Goal: Communication & Community: Participate in discussion

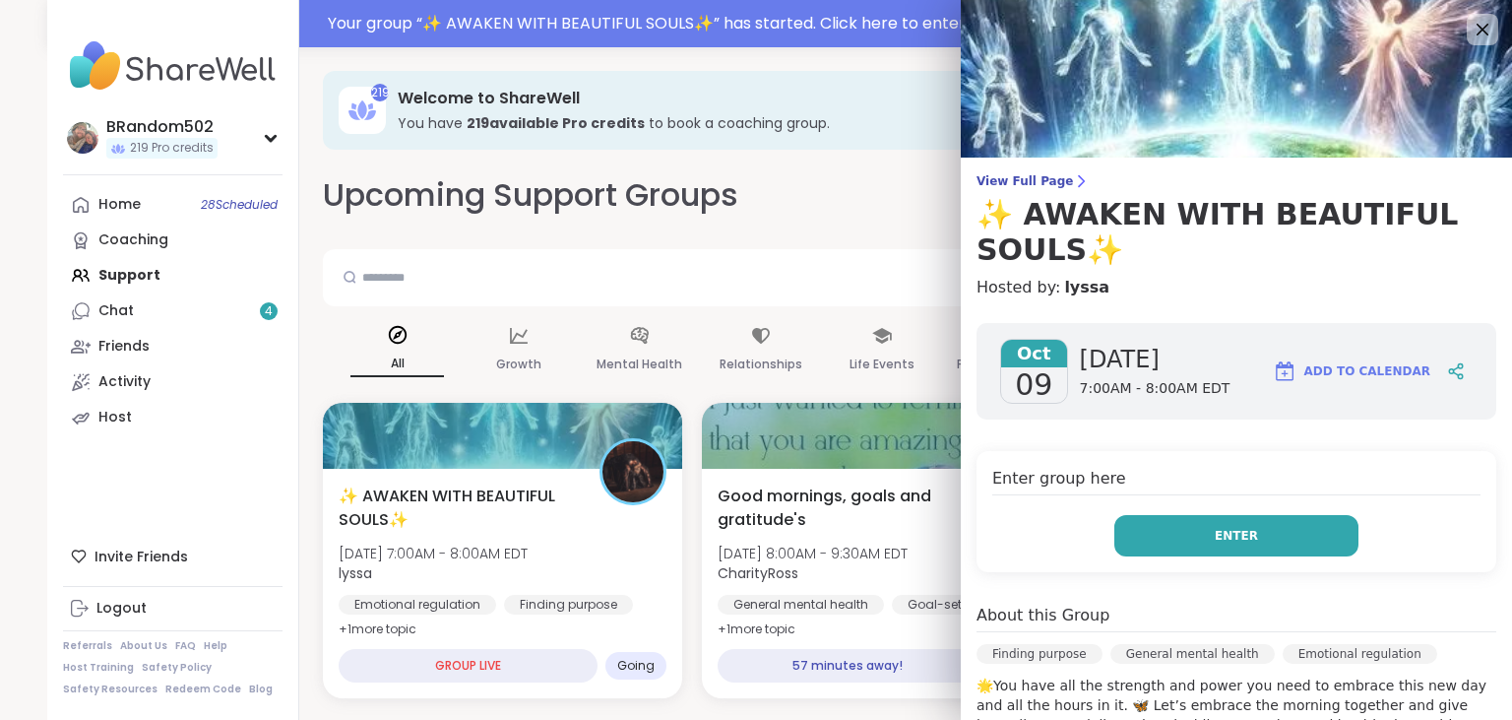
click at [1150, 536] on button "Enter" at bounding box center [1236, 535] width 244 height 41
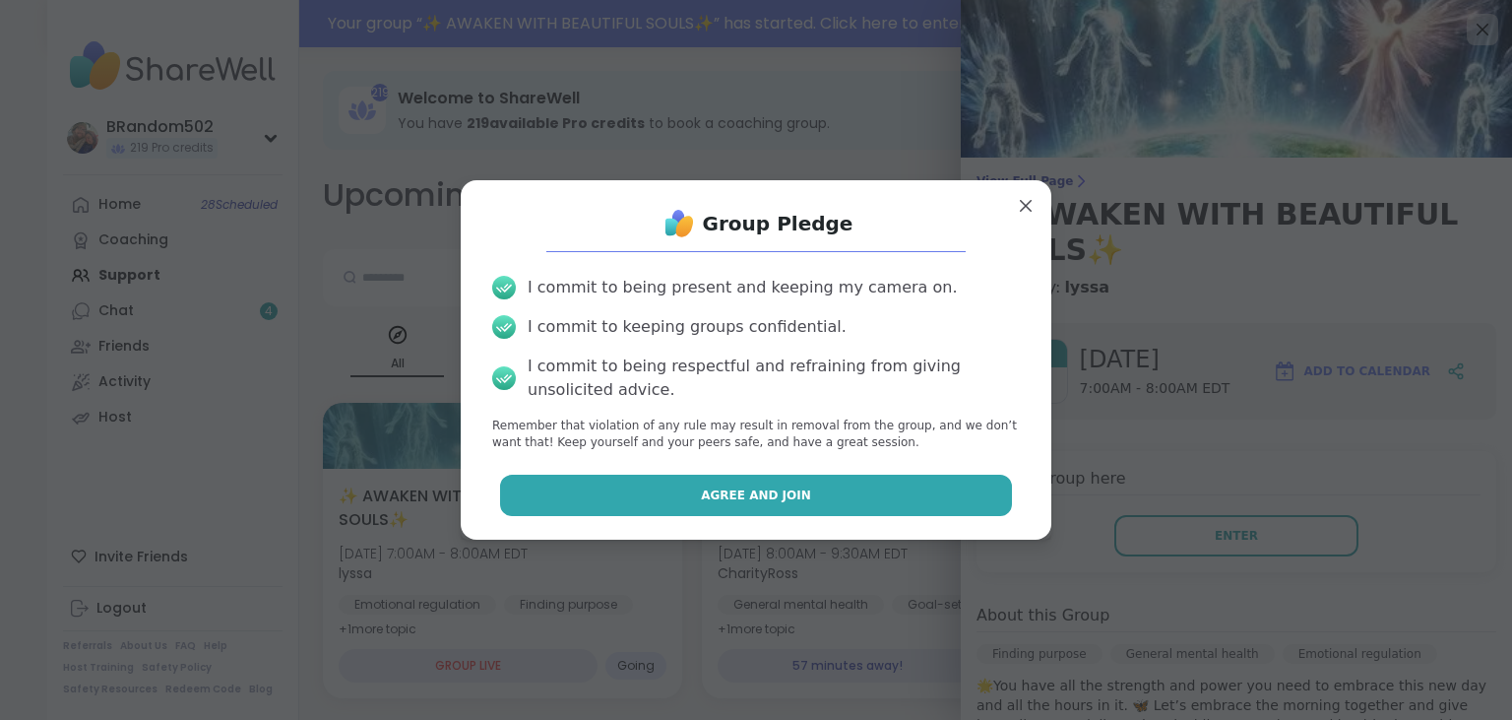
click at [923, 502] on button "Agree and Join" at bounding box center [756, 494] width 513 height 41
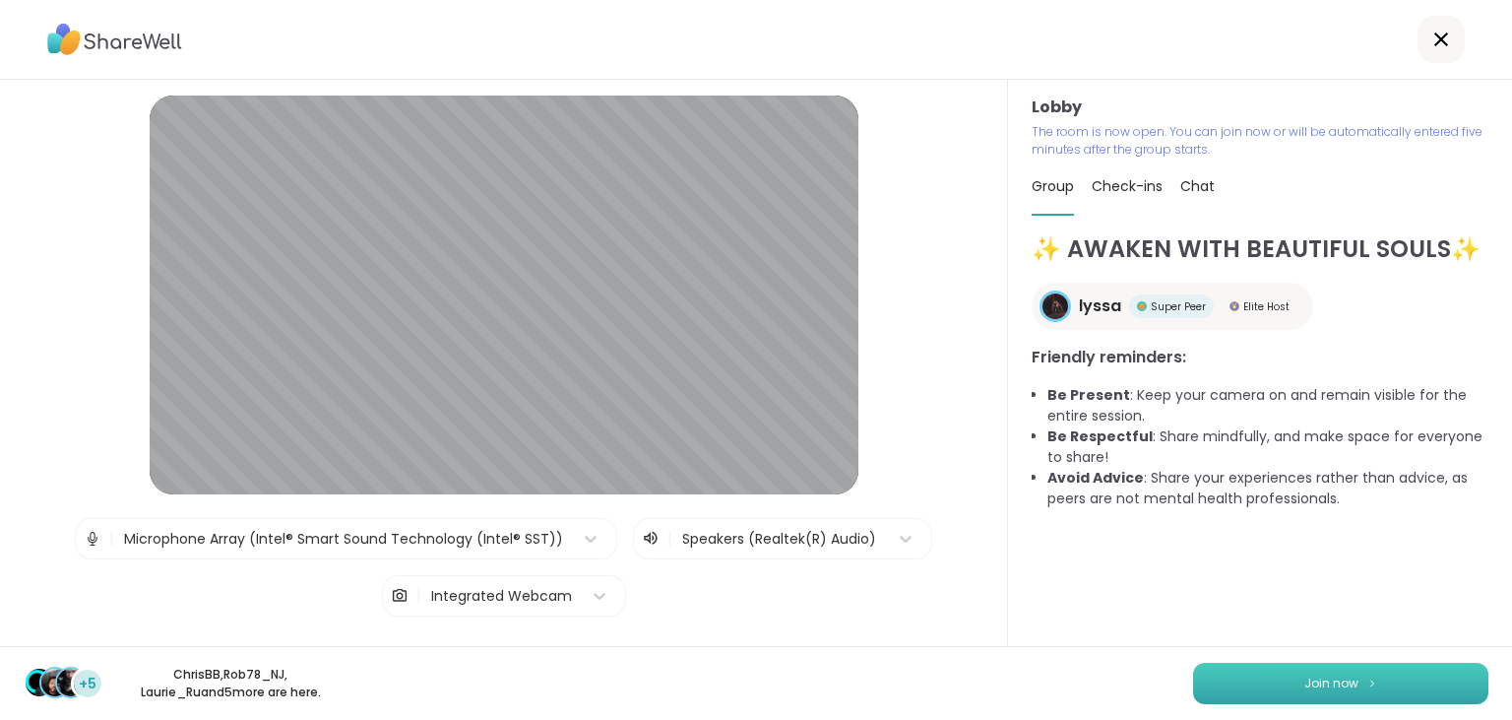
click at [1372, 689] on button "Join now" at bounding box center [1340, 682] width 295 height 41
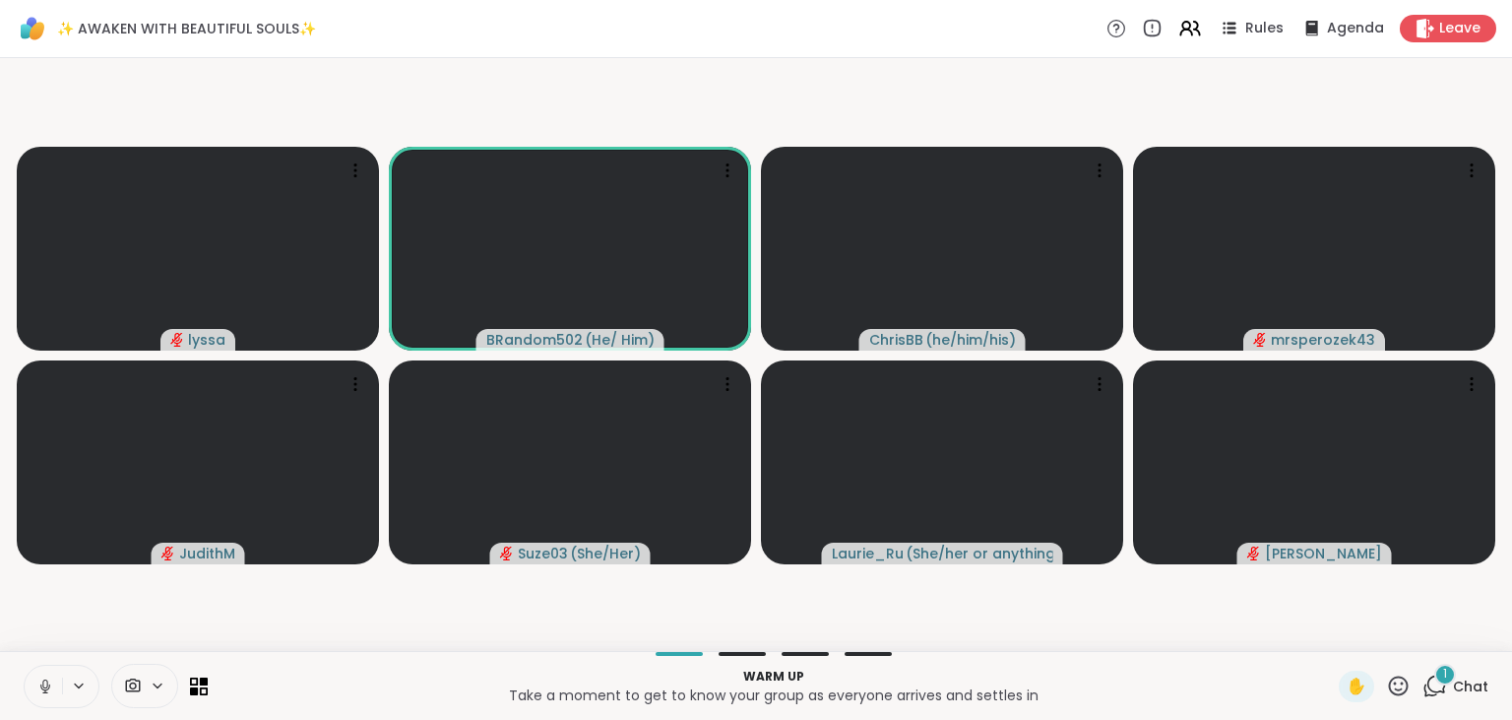
click at [42, 673] on button at bounding box center [43, 685] width 37 height 41
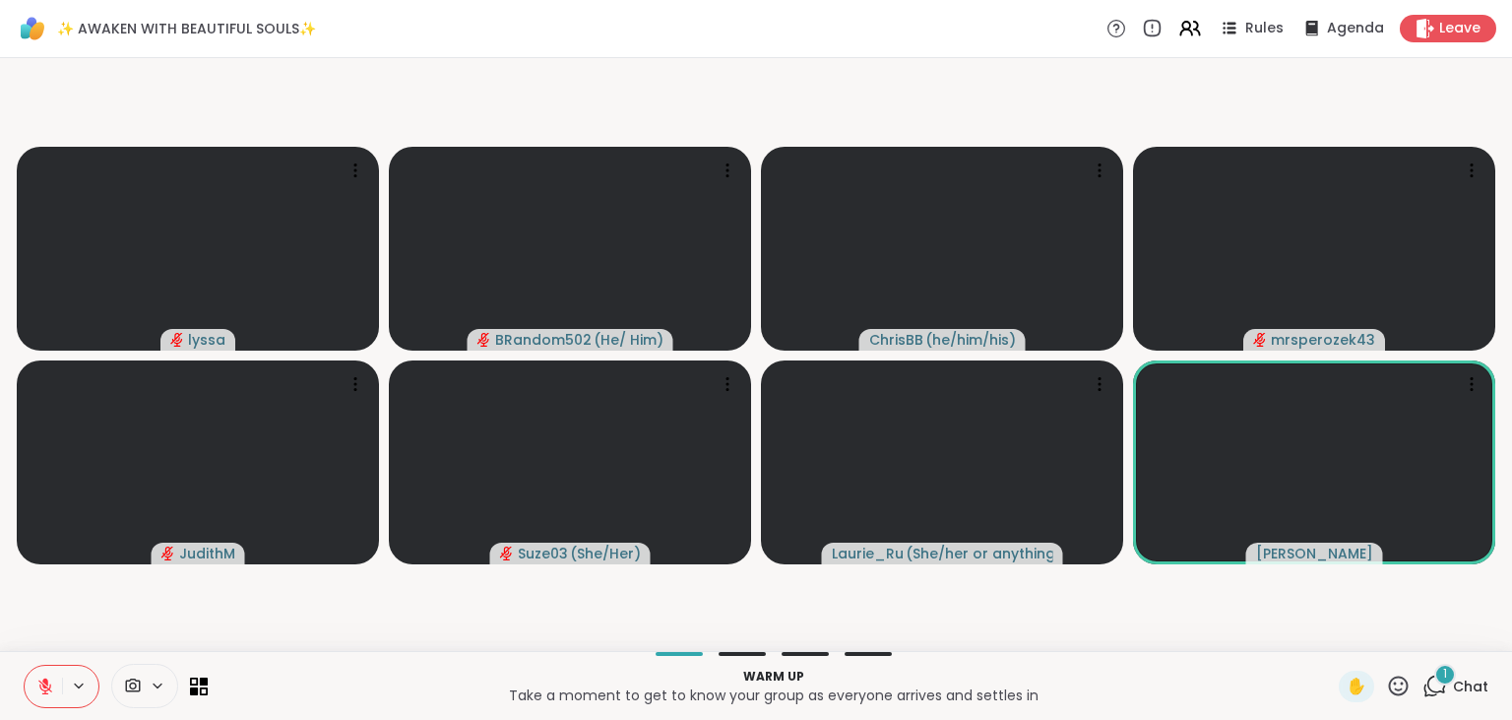
click at [42, 673] on button at bounding box center [43, 685] width 37 height 41
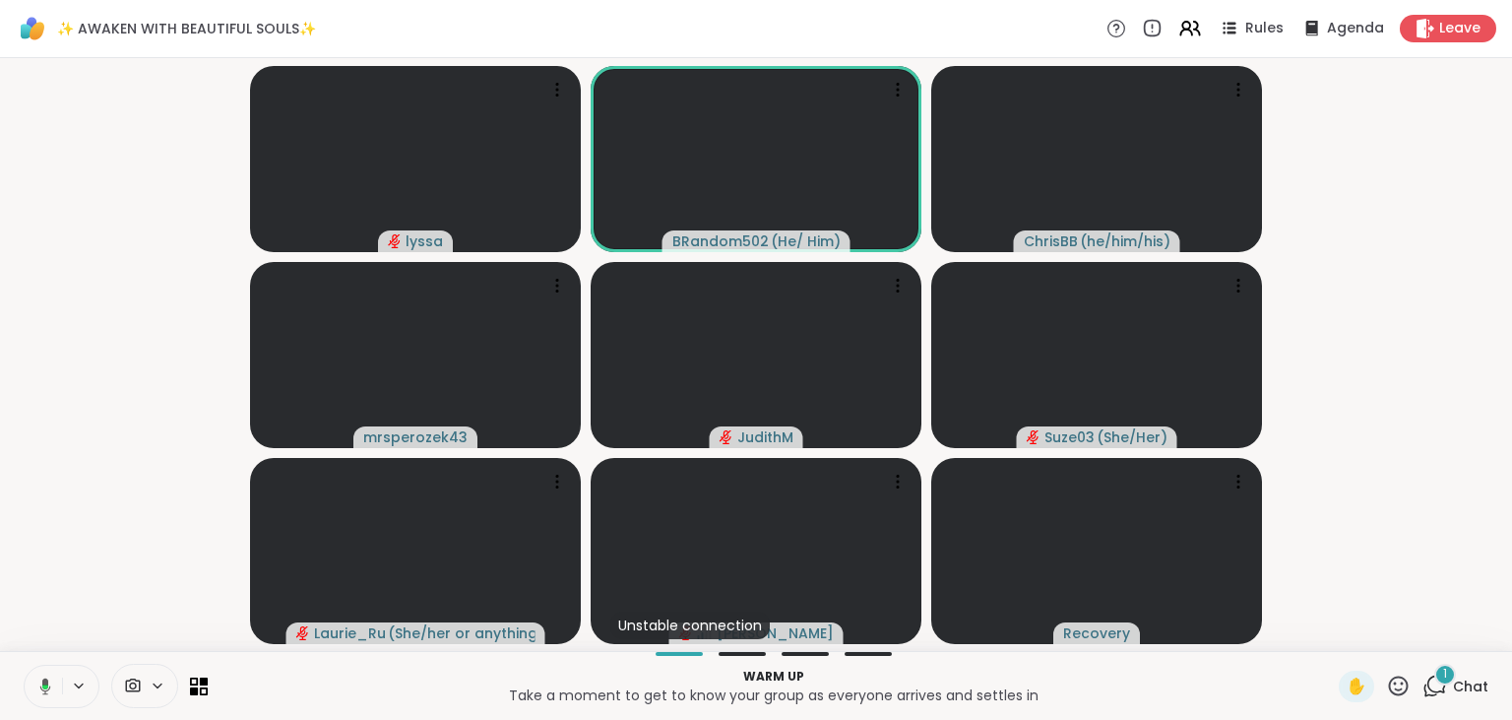
click at [42, 673] on button at bounding box center [42, 685] width 40 height 41
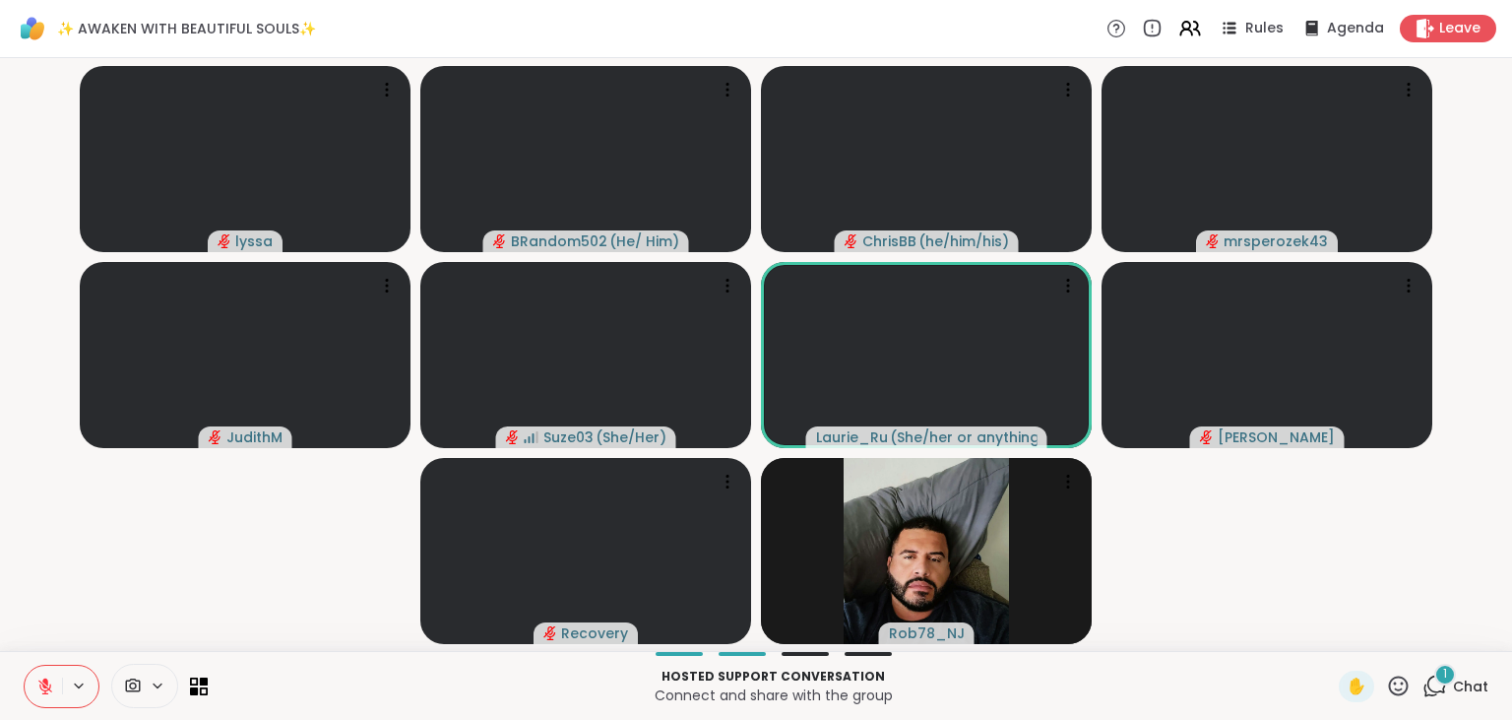
click at [1438, 674] on div "1" at bounding box center [1445, 674] width 22 height 22
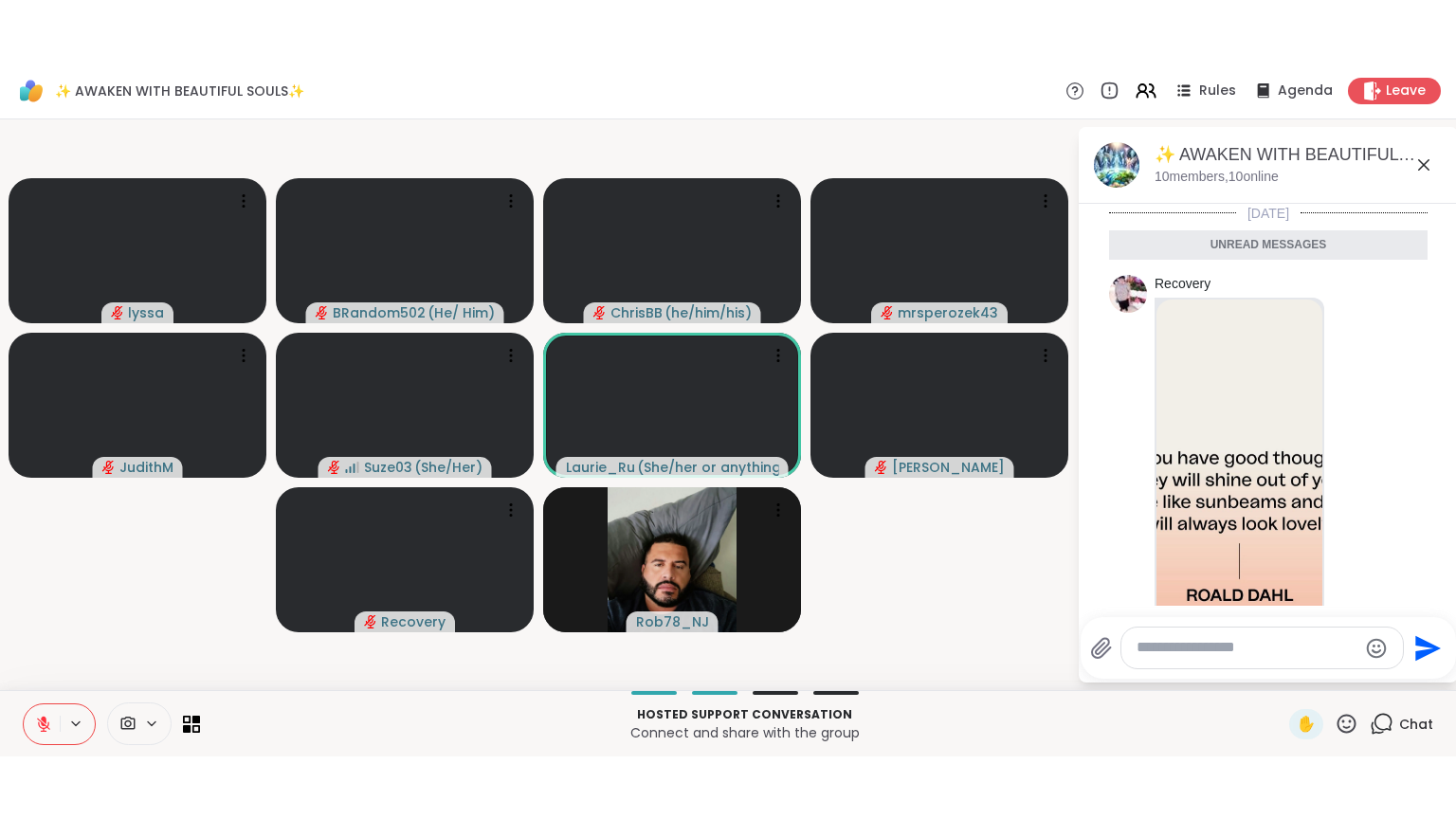
scroll to position [189, 0]
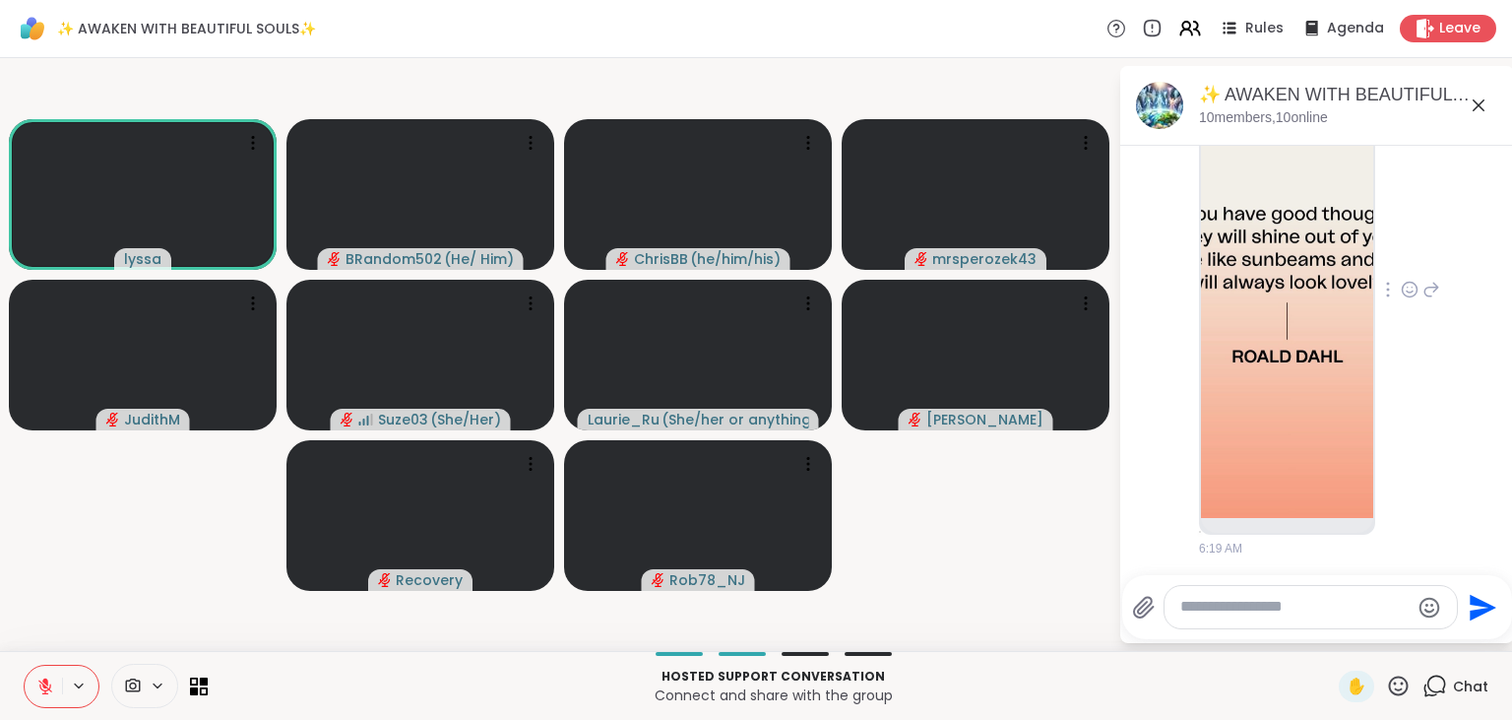
click at [1268, 404] on img at bounding box center [1287, 283] width 172 height 469
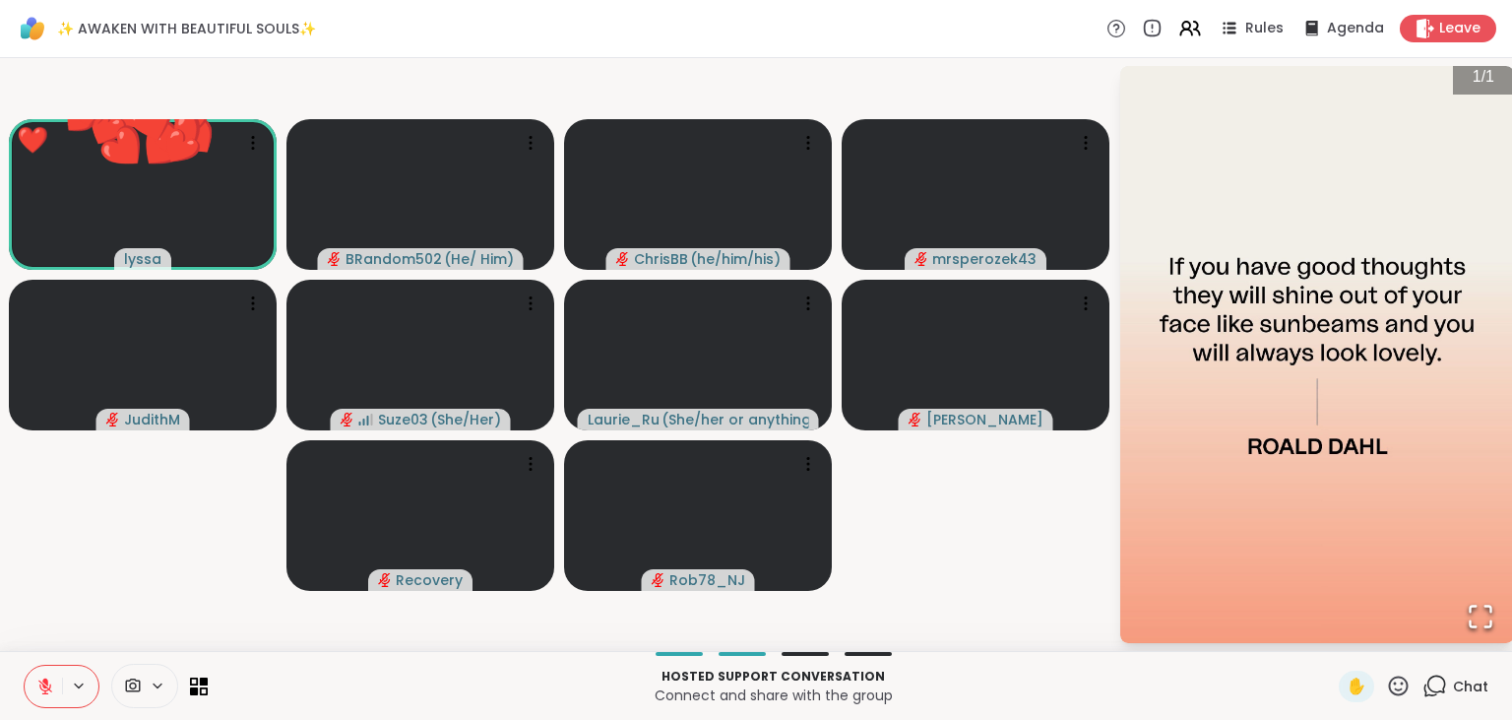
click at [1050, 465] on video-player-container "❤️ lyssa ❤️ ❤️ ❤️ ❤️ ❤️ ❤️ ❤️ ❤️ ❤️ ❤️ ❤️ ❤️ ❤️ ❤️ ❤️ ❤️ ❤️ ❤️ ❤️ ❤️ ❤️ ❤️ ❤️ ❤…" at bounding box center [559, 354] width 1095 height 577
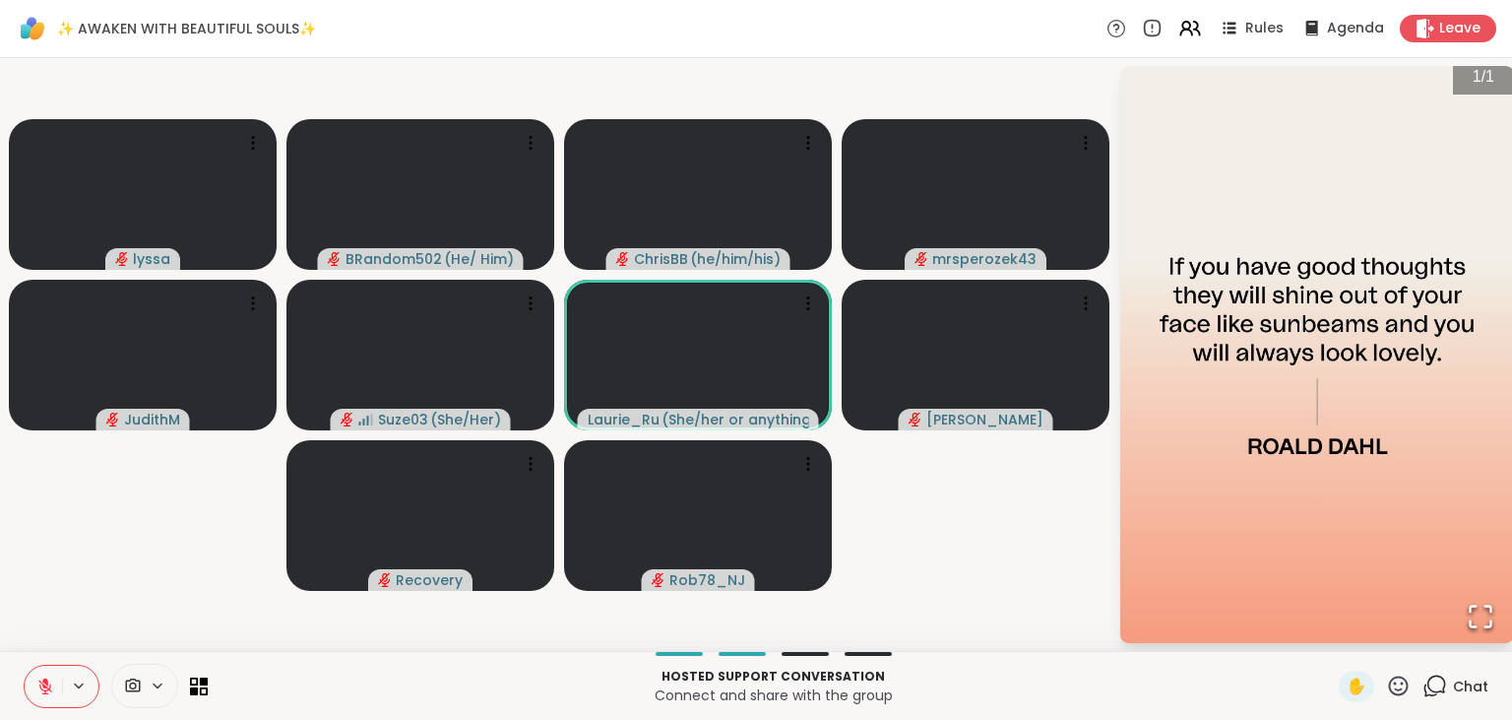
click at [1482, 615] on icon "Open Fullscreen" at bounding box center [1481, 616] width 28 height 28
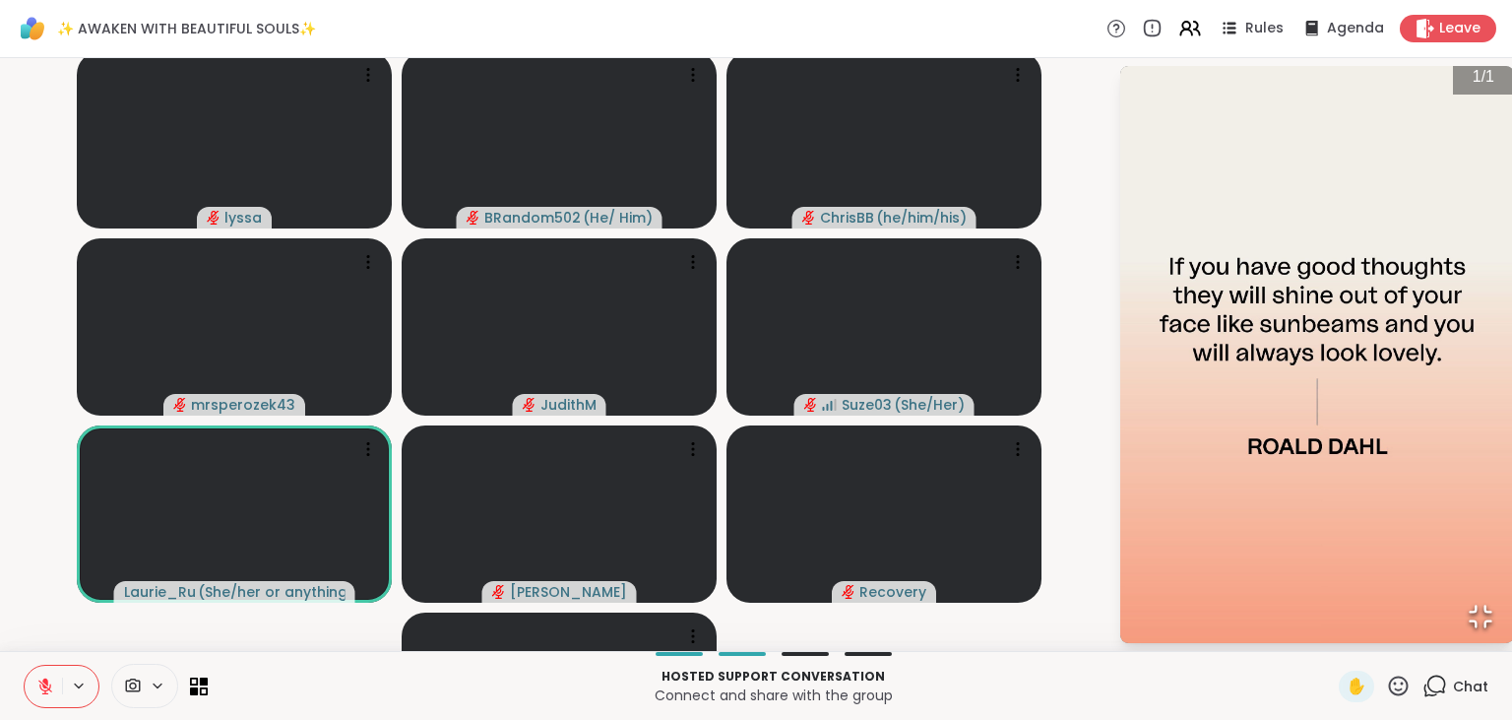
scroll to position [65, 0]
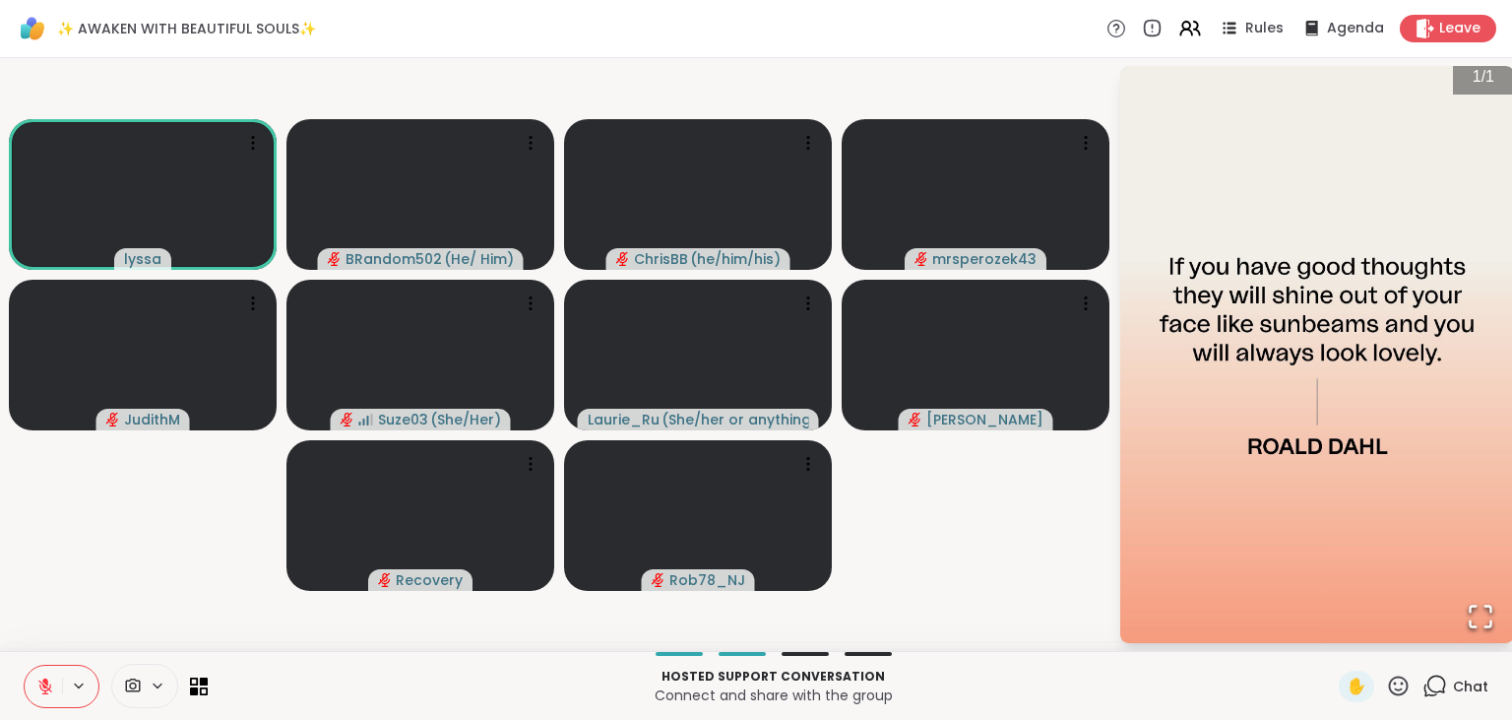
click at [1432, 681] on icon at bounding box center [1434, 685] width 25 height 25
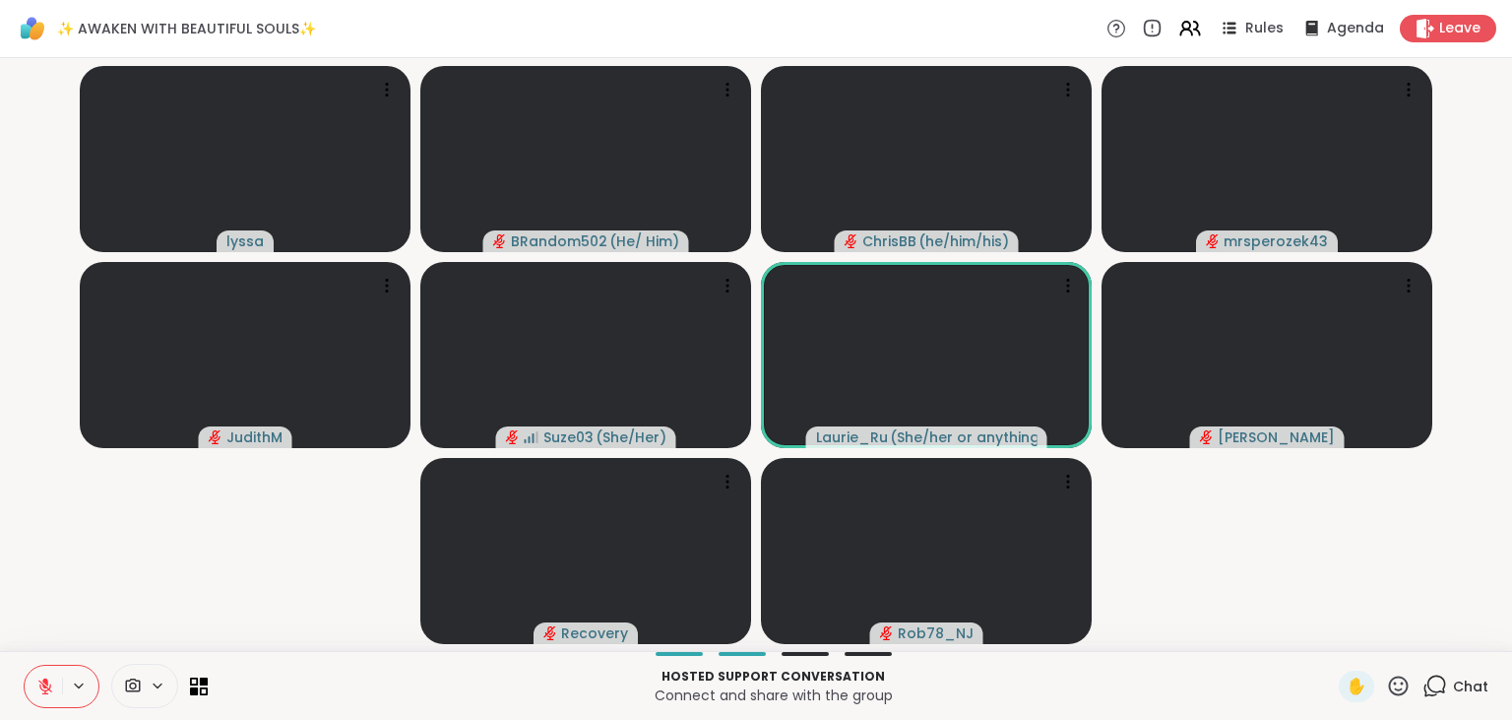
click at [1432, 681] on icon at bounding box center [1434, 685] width 25 height 25
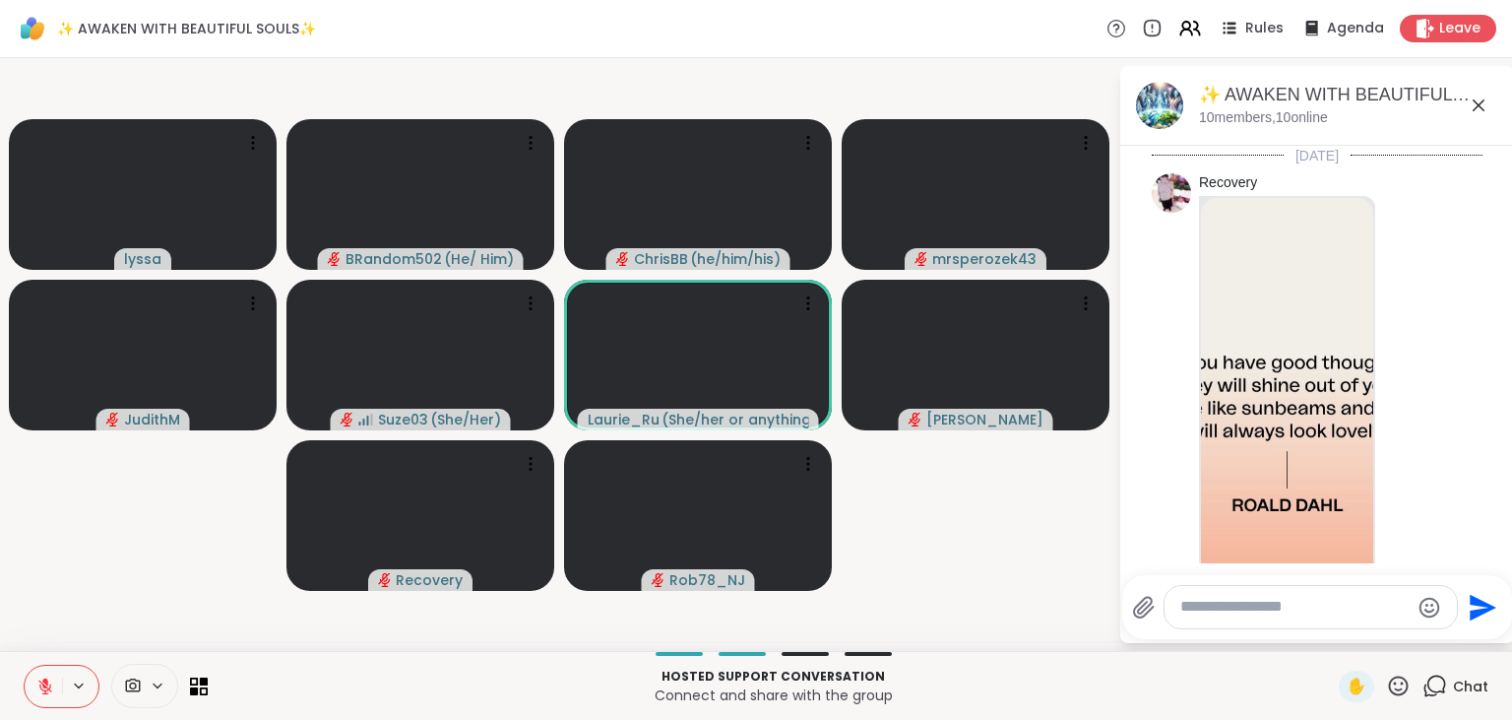
scroll to position [150, 0]
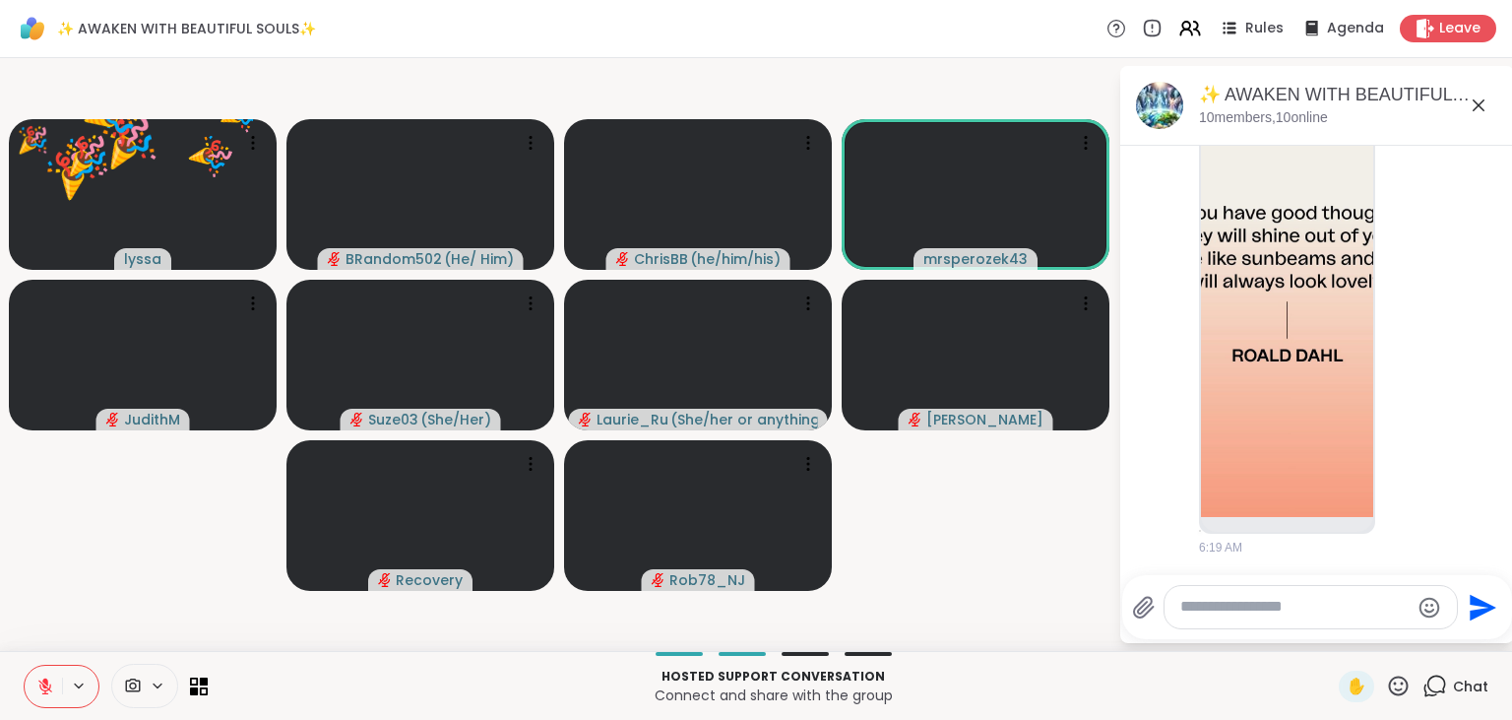
click at [1400, 688] on icon at bounding box center [1398, 685] width 25 height 25
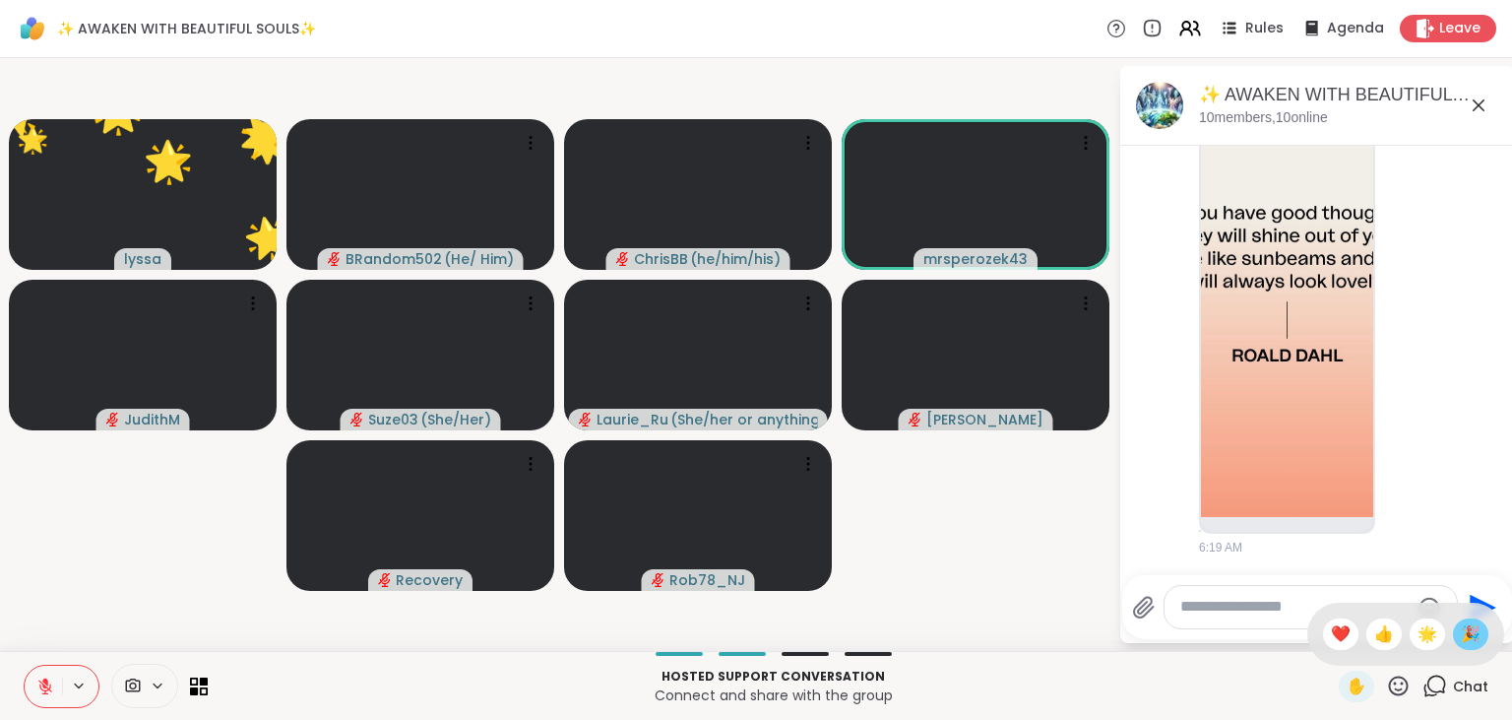
click at [1467, 642] on span "🎉" at bounding box center [1471, 634] width 20 height 24
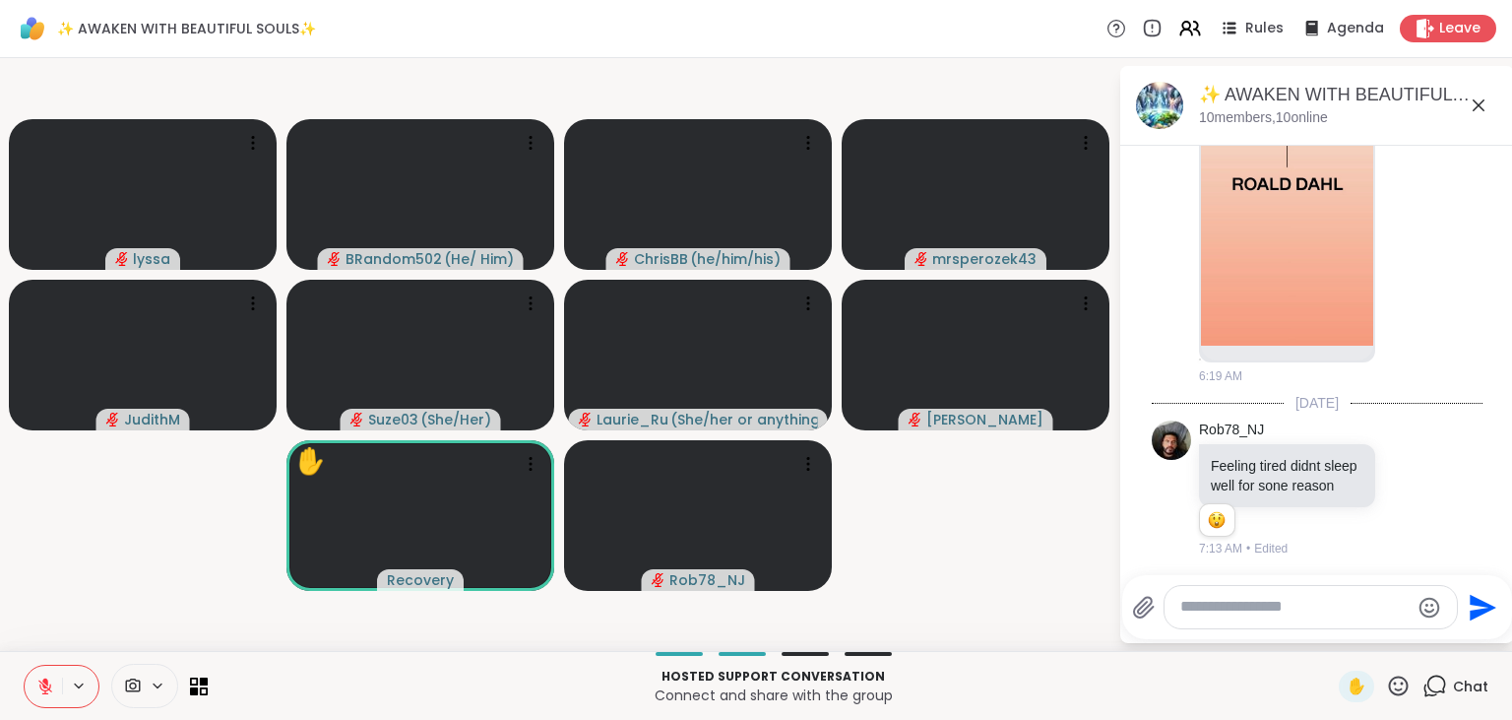
scroll to position [563, 0]
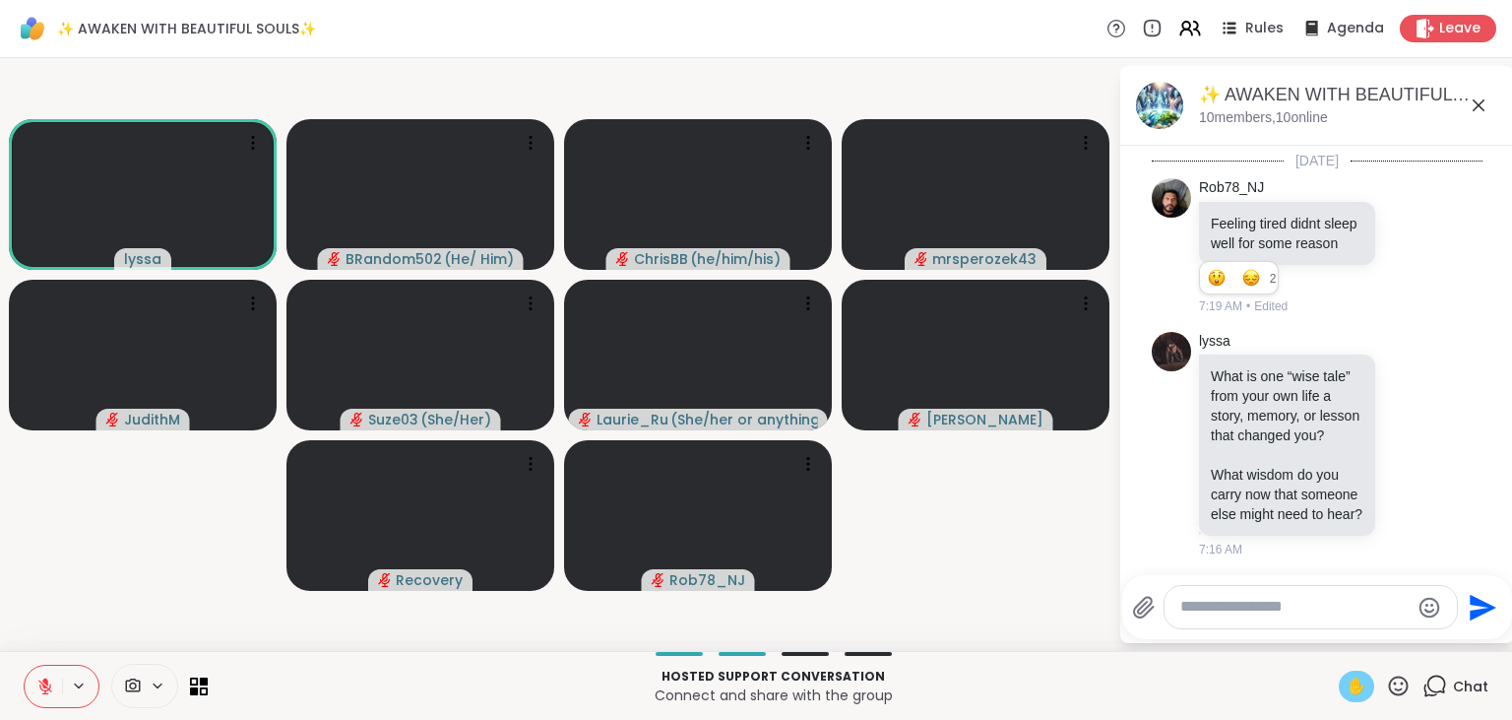
click at [1359, 681] on span "✋" at bounding box center [1357, 686] width 20 height 24
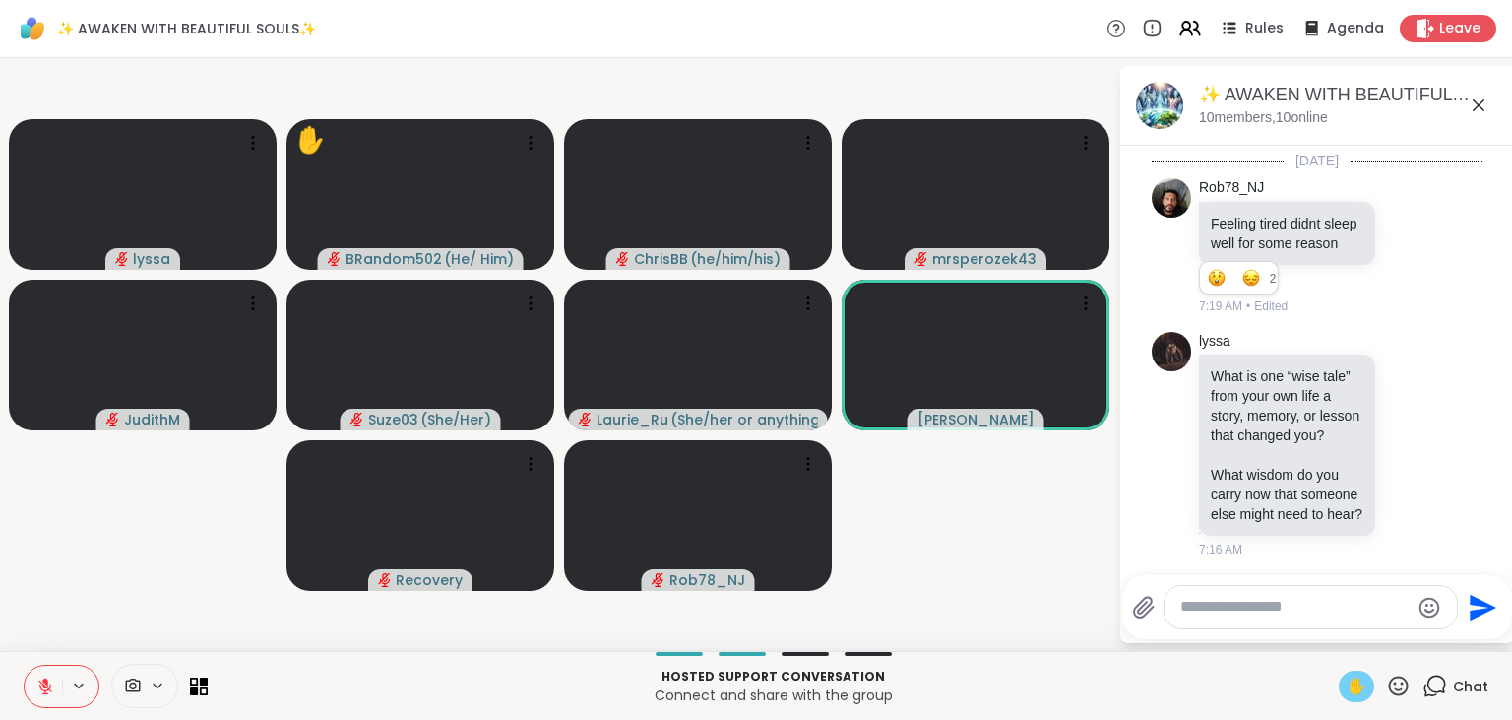
click at [45, 692] on icon at bounding box center [45, 686] width 14 height 14
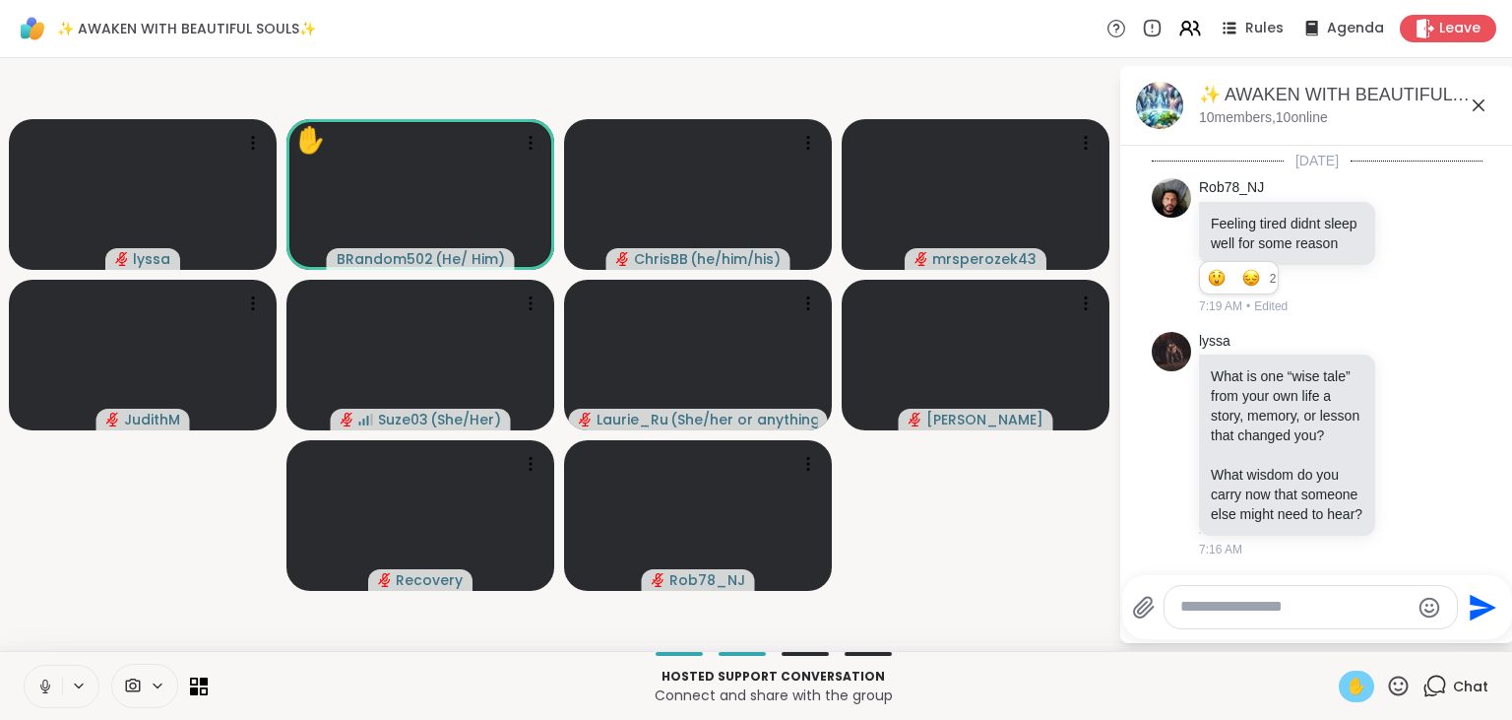
click at [1356, 690] on span "✋" at bounding box center [1357, 686] width 20 height 24
click at [41, 686] on icon at bounding box center [42, 686] width 18 height 18
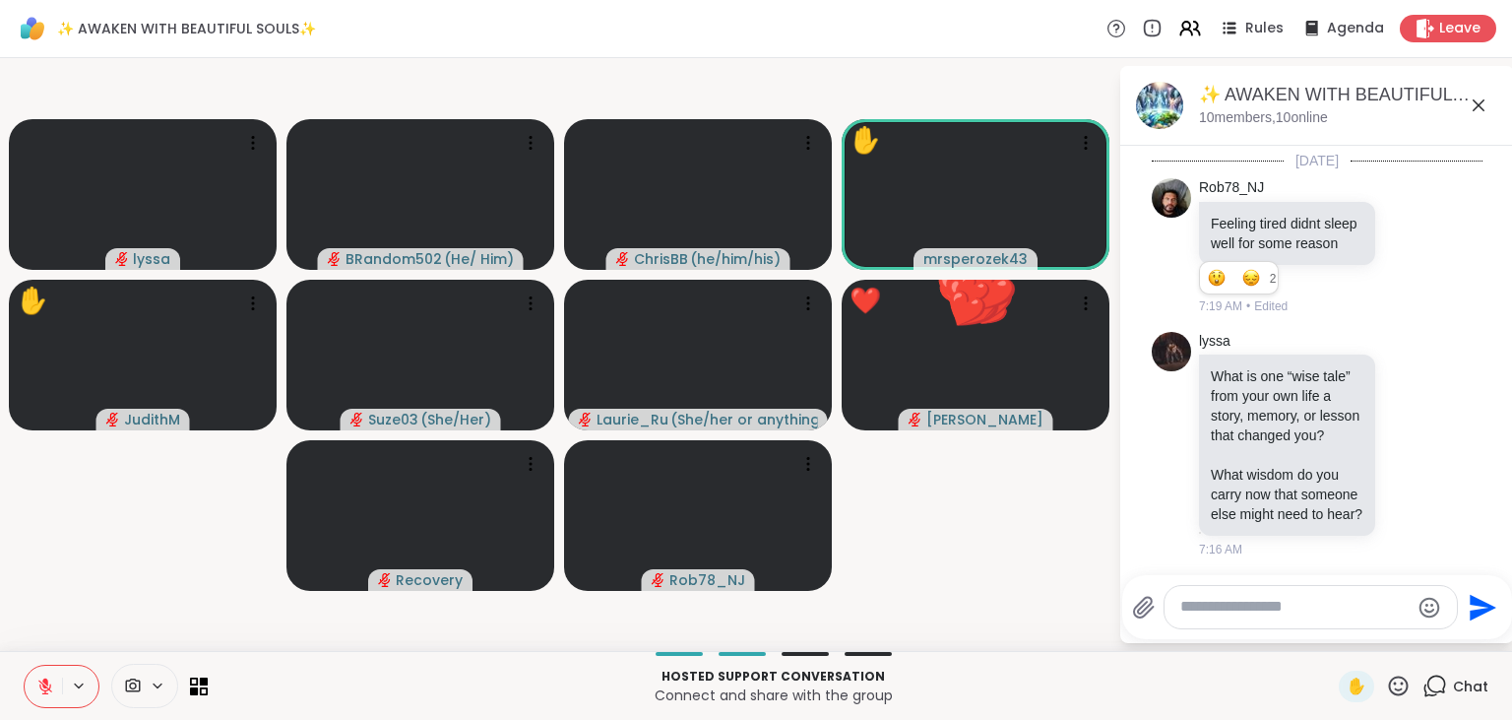
click at [1402, 683] on icon at bounding box center [1398, 685] width 25 height 25
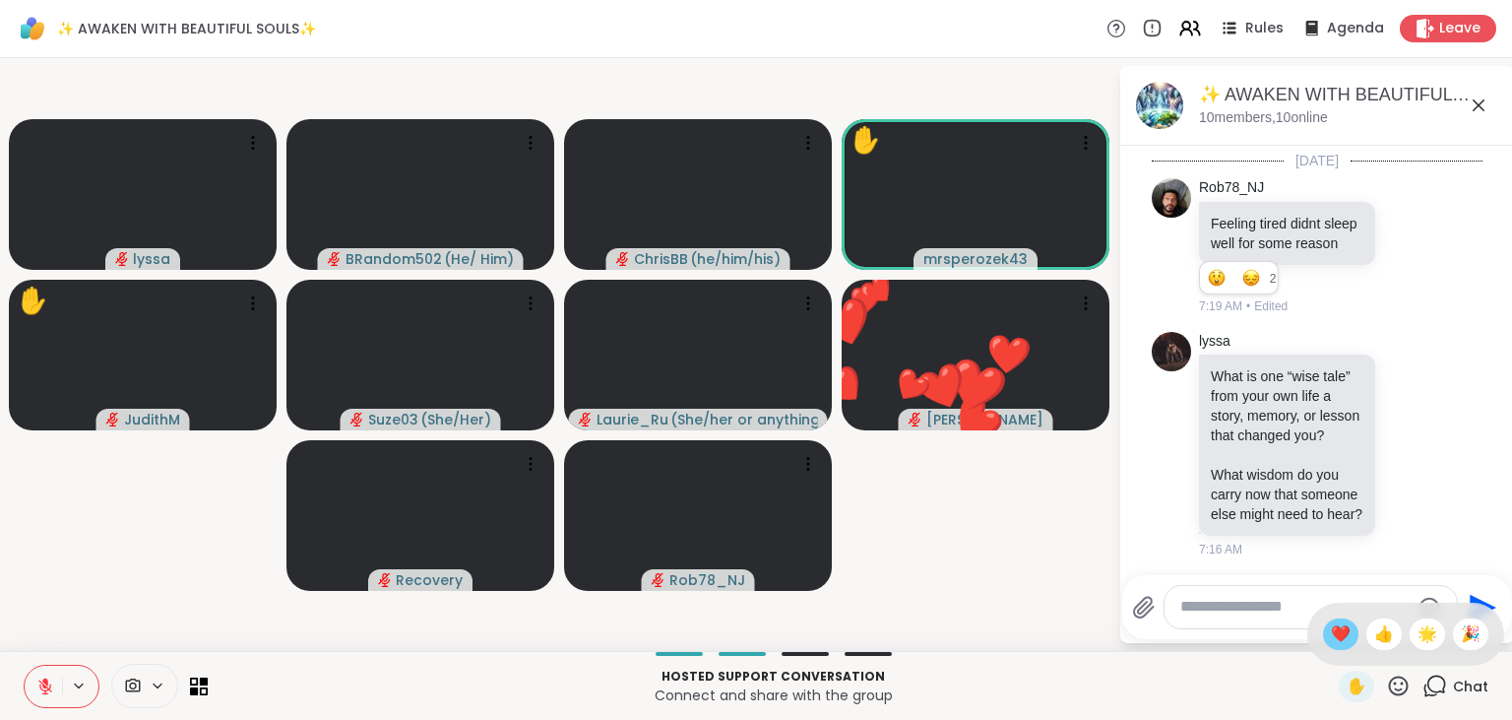
click at [1334, 633] on span "❤️" at bounding box center [1341, 634] width 20 height 24
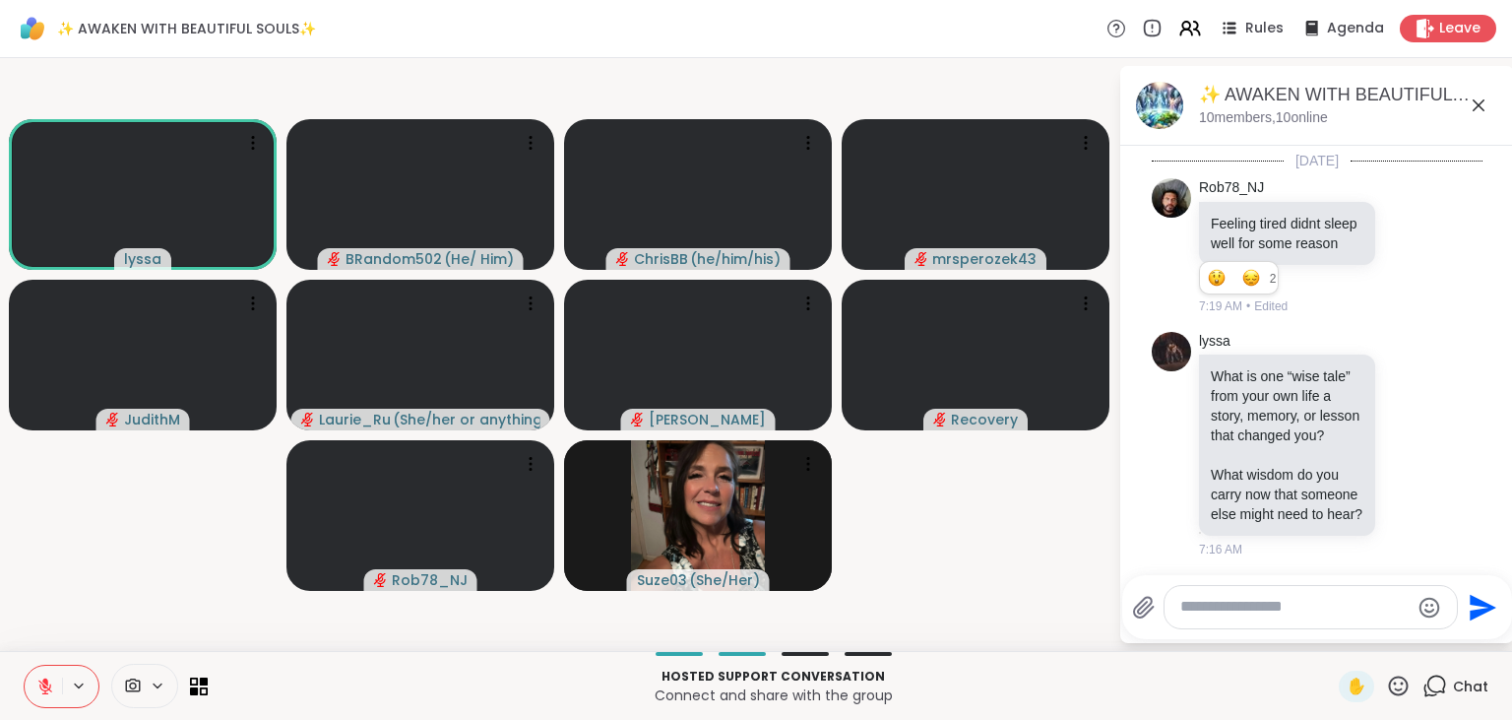
click at [37, 688] on icon at bounding box center [45, 686] width 18 height 18
click at [41, 693] on icon at bounding box center [45, 686] width 18 height 18
click at [1356, 684] on span "✋" at bounding box center [1357, 686] width 20 height 24
click at [33, 684] on button at bounding box center [43, 685] width 37 height 41
click at [1353, 679] on span "✋" at bounding box center [1357, 686] width 20 height 24
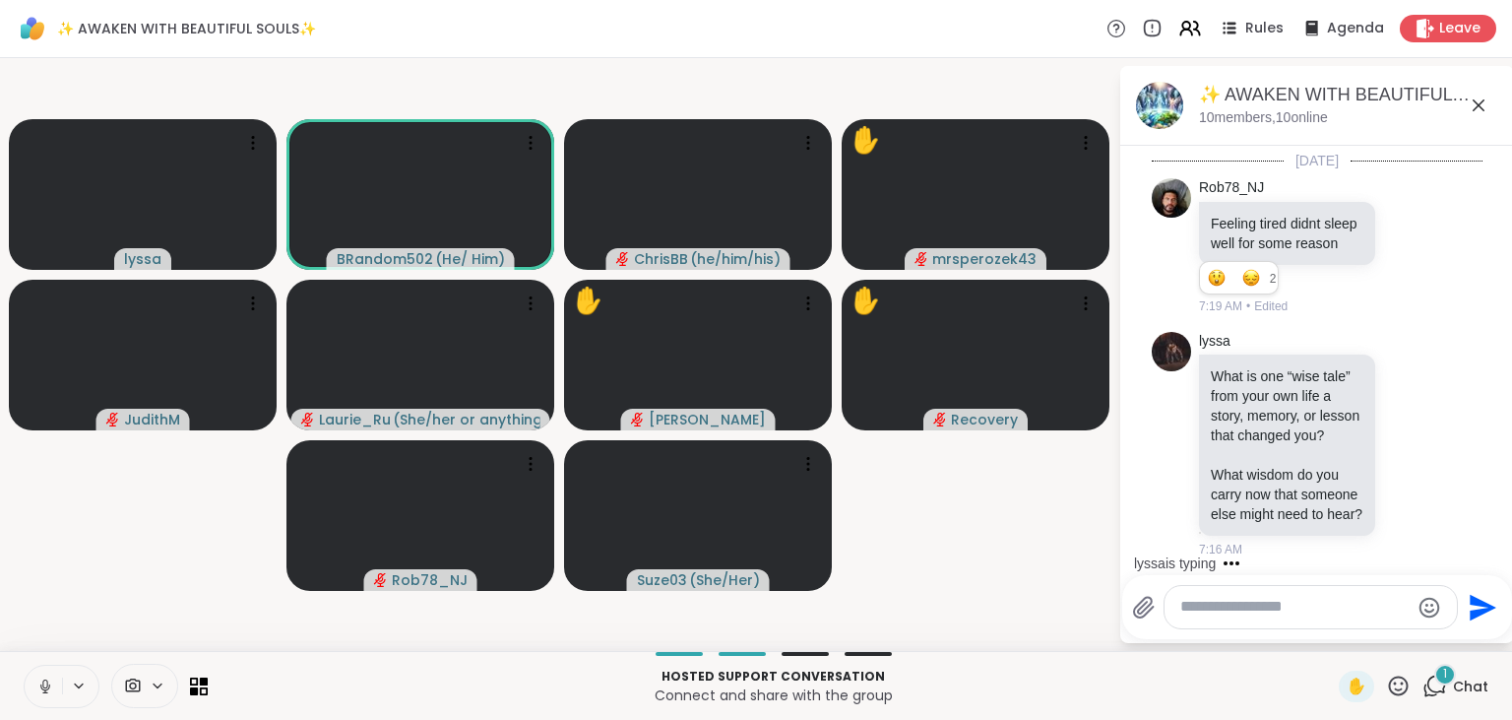
scroll to position [706, 0]
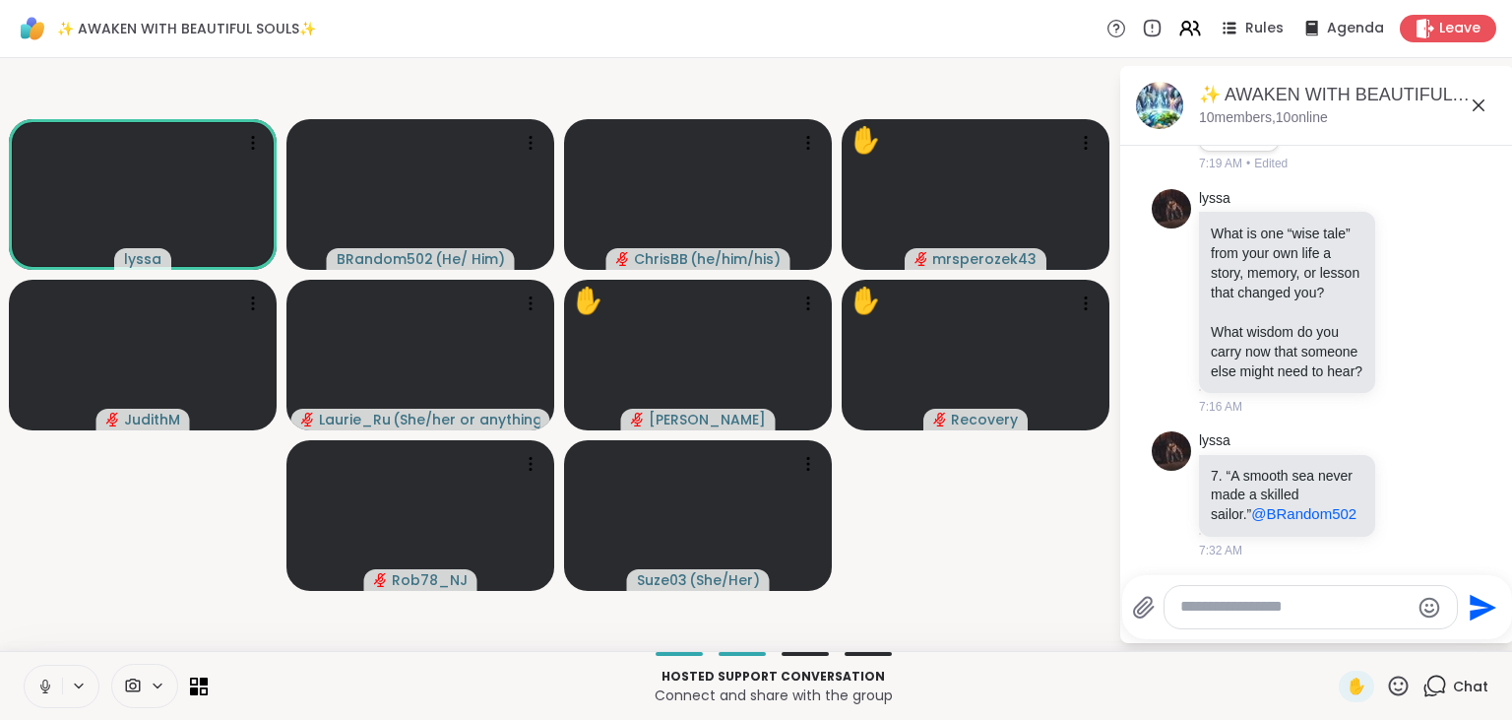
click at [49, 677] on icon at bounding box center [45, 686] width 18 height 18
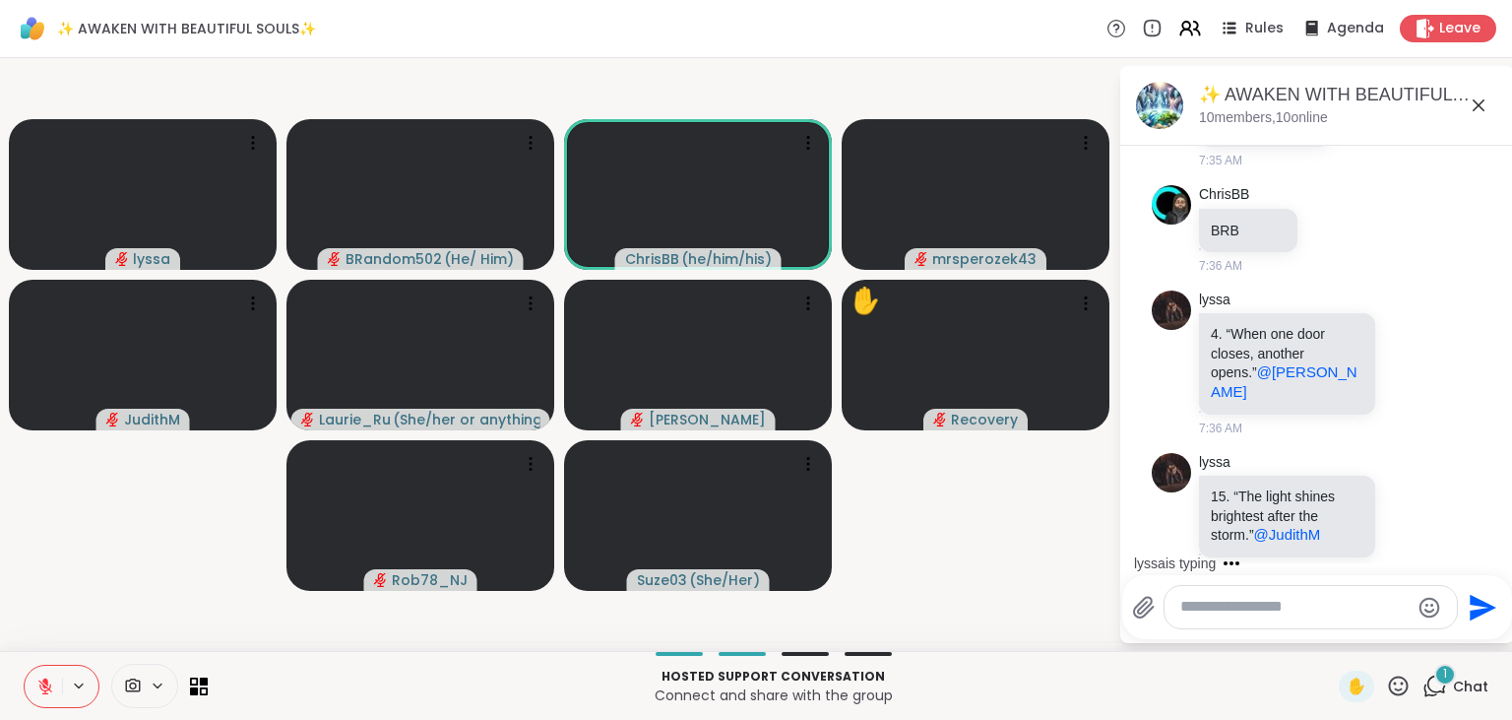
scroll to position [1629, 0]
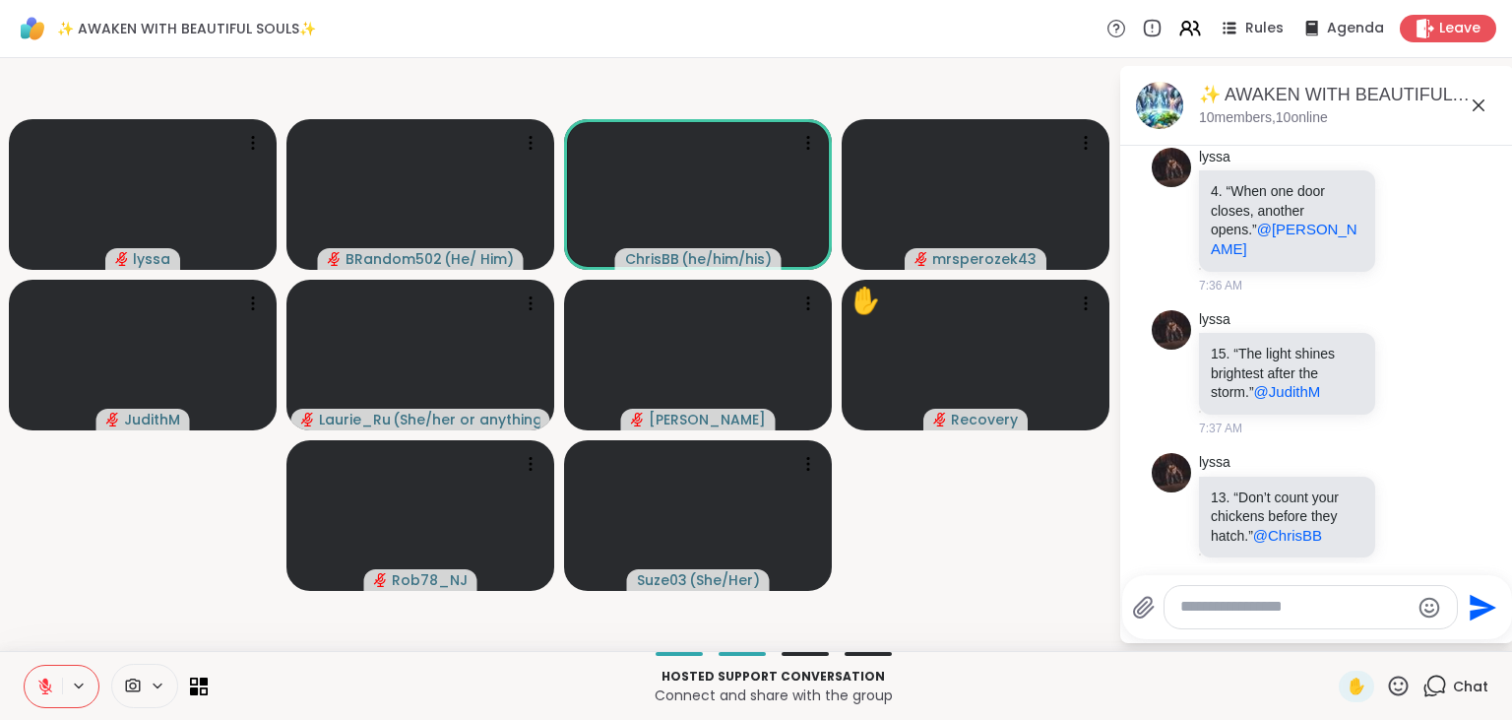
click at [1404, 685] on icon at bounding box center [1399, 685] width 20 height 20
click at [1339, 637] on span "❤️" at bounding box center [1341, 634] width 20 height 24
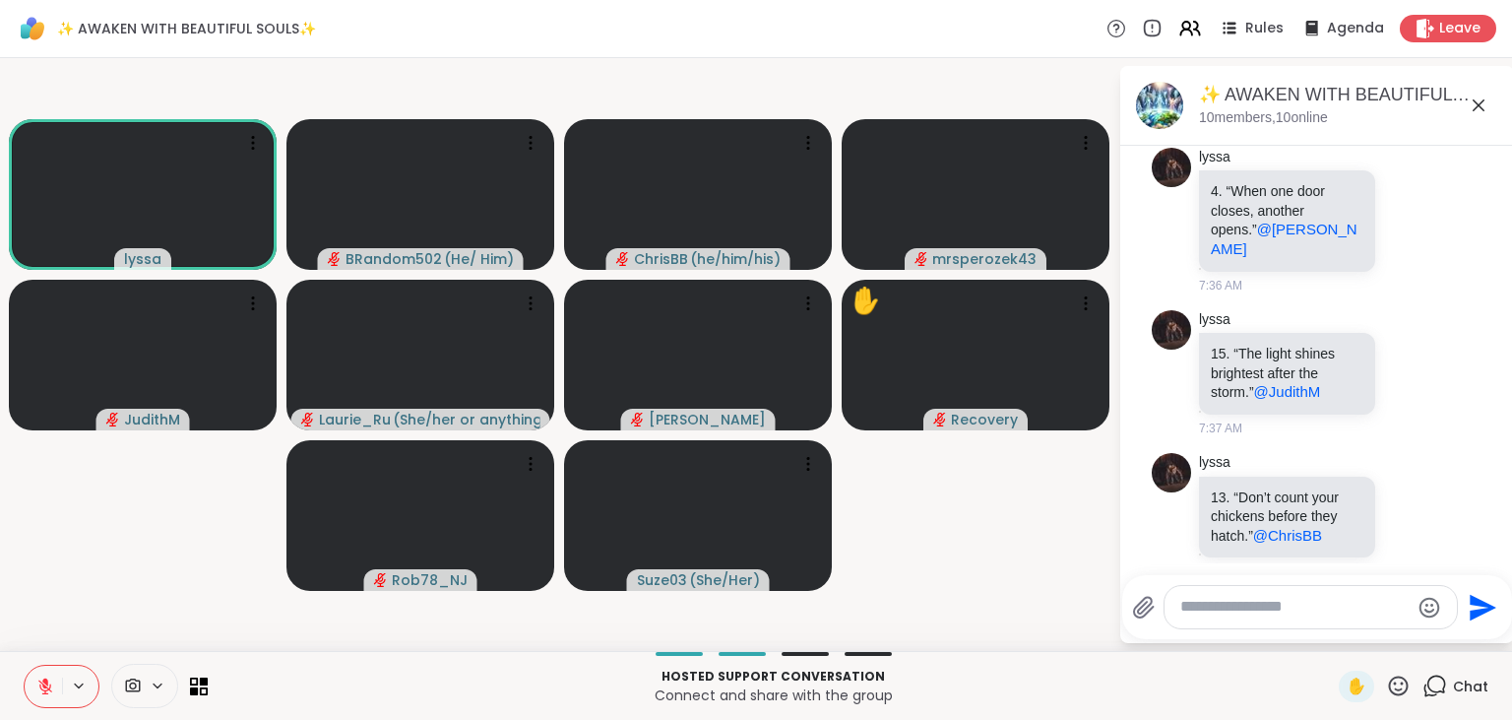
click at [1203, 604] on textarea "Type your message" at bounding box center [1294, 607] width 229 height 21
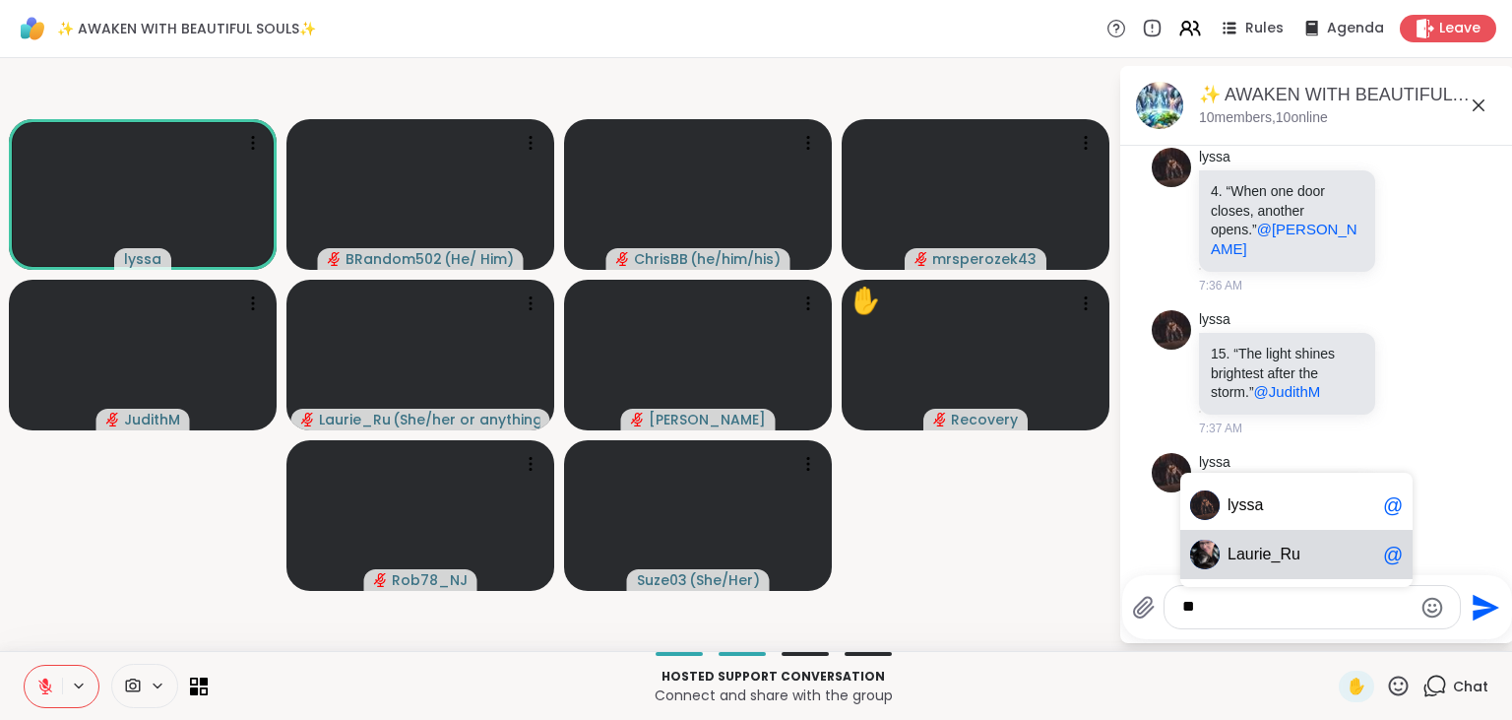
click at [1262, 558] on span "aurie_Ru" at bounding box center [1268, 554] width 64 height 20
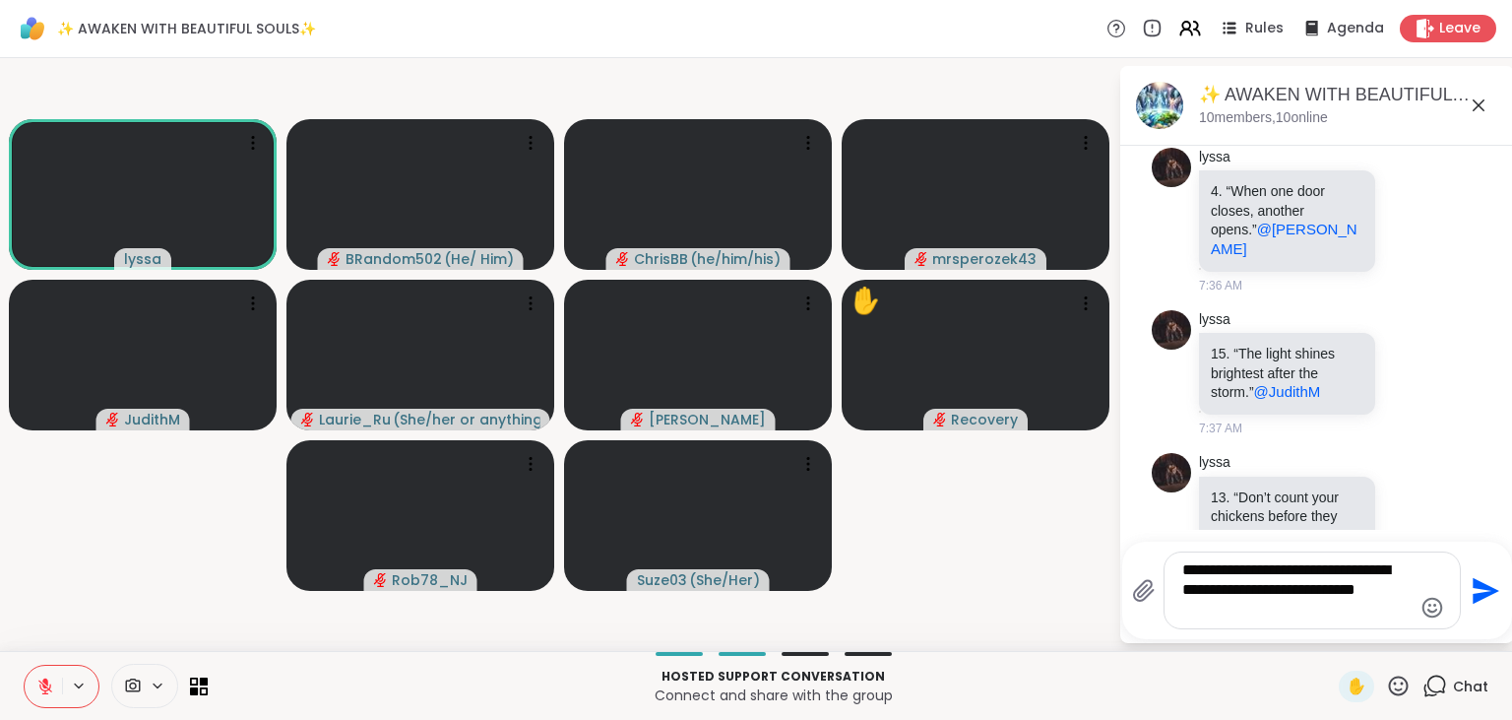
type textarea "**********"
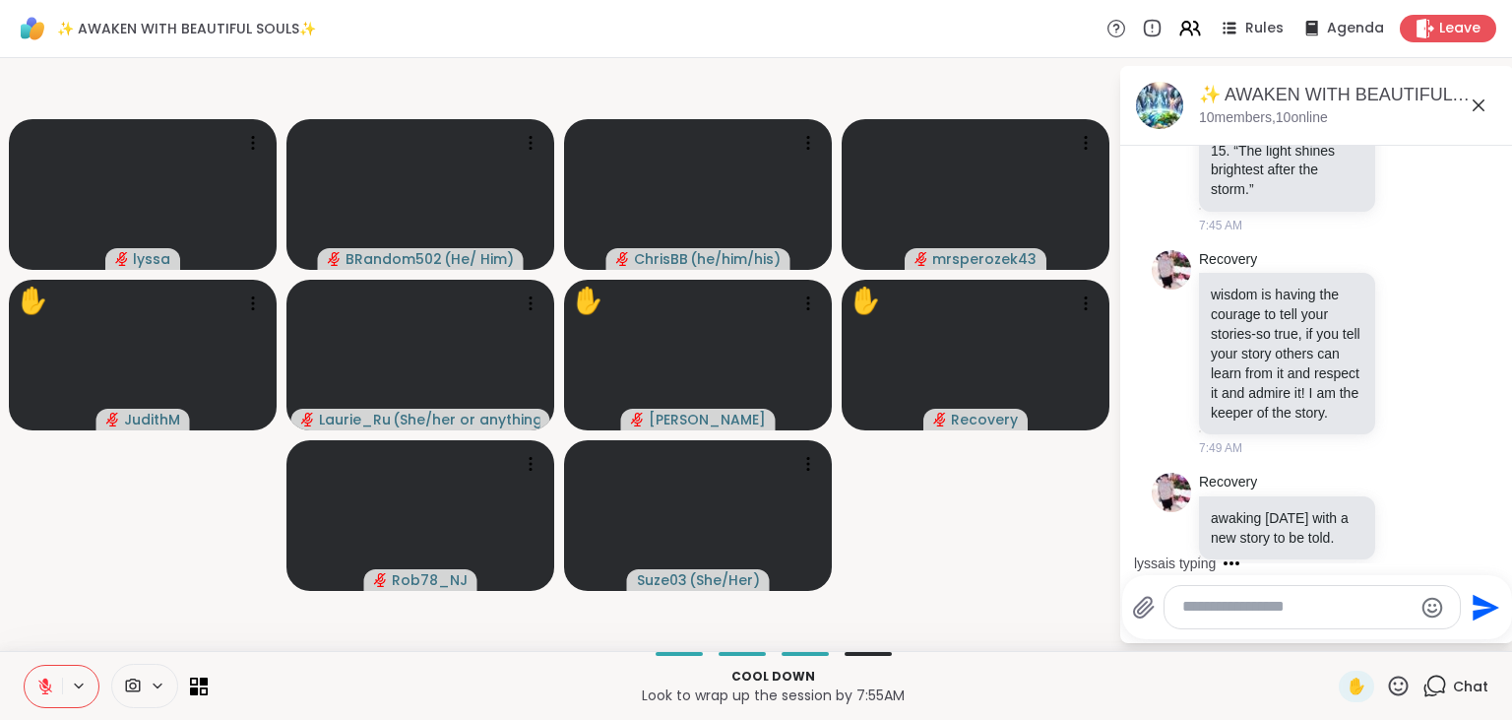
scroll to position [3489, 0]
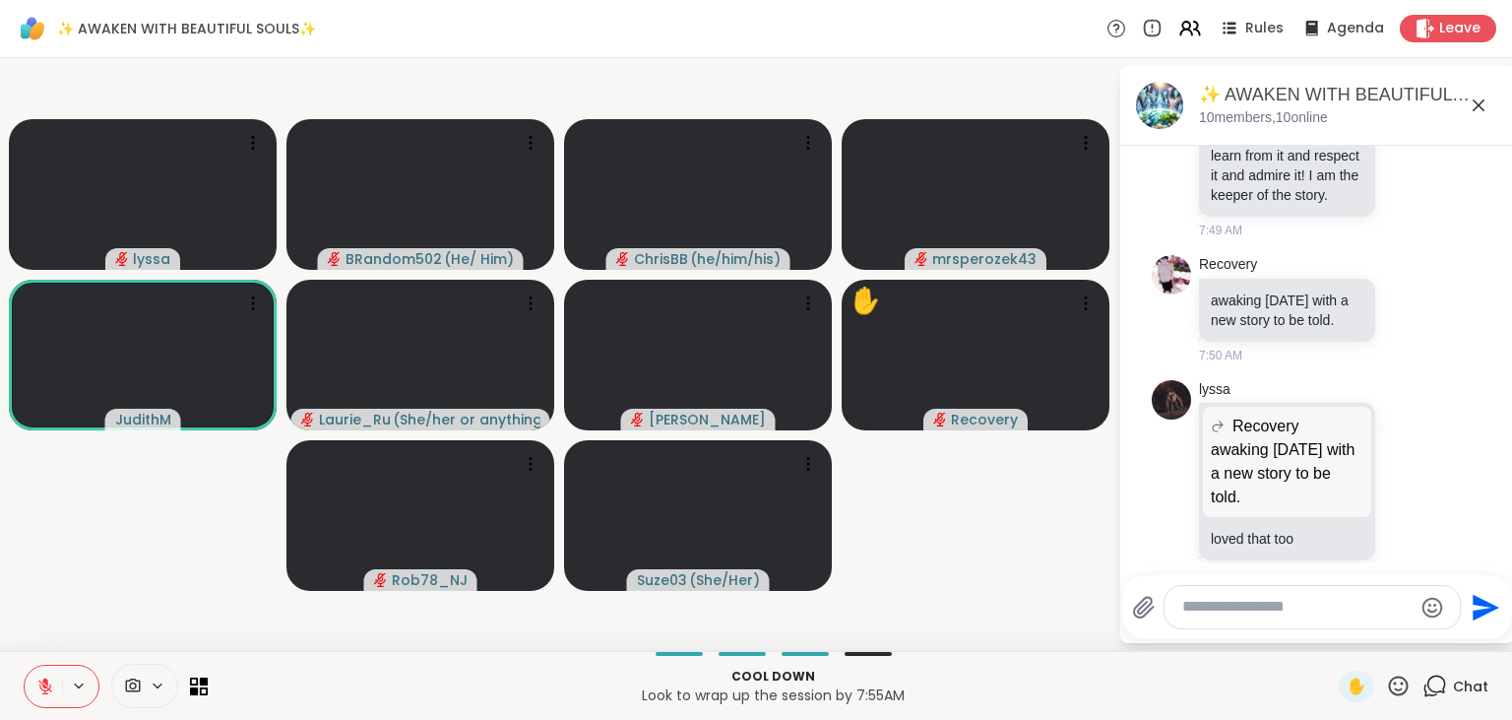
click at [1406, 686] on icon at bounding box center [1398, 685] width 25 height 25
click at [1338, 636] on span "❤️" at bounding box center [1341, 634] width 20 height 24
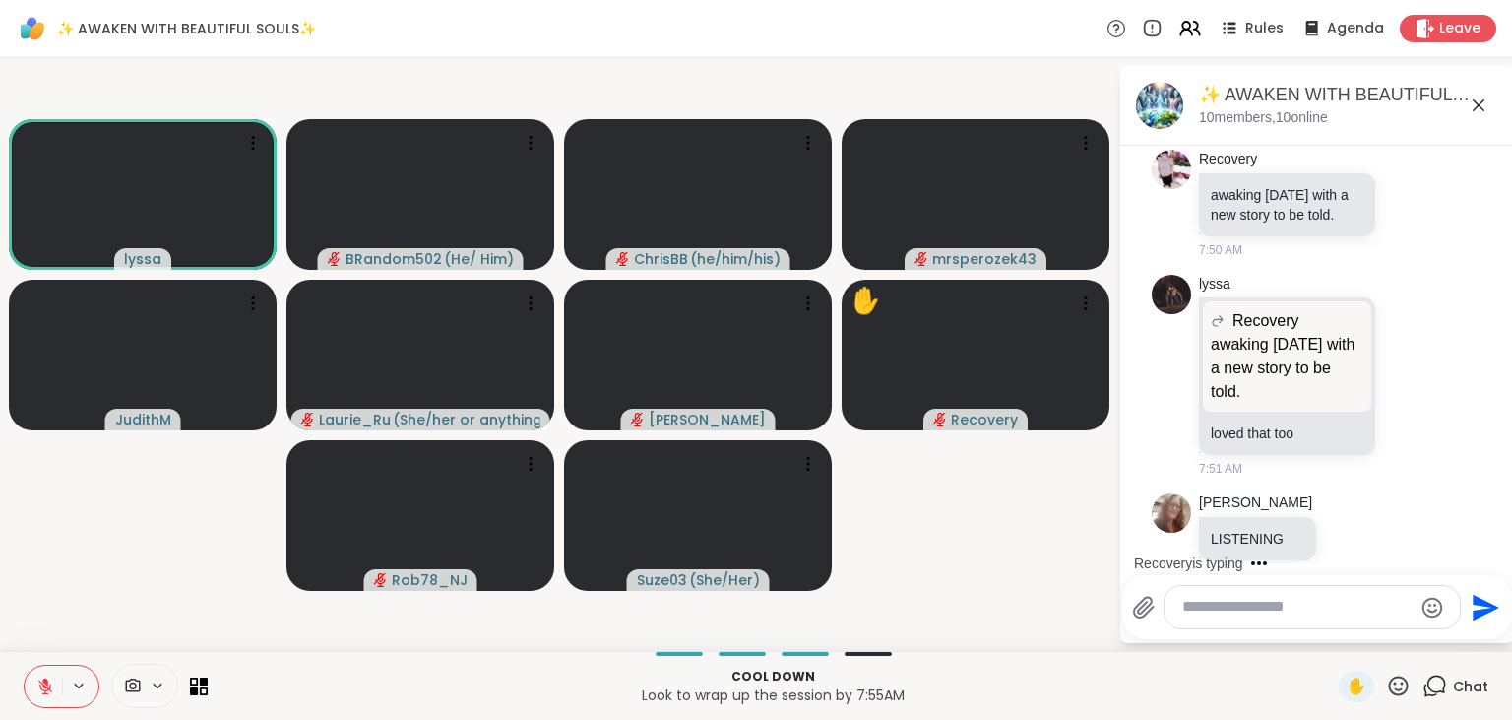
scroll to position [3738, 0]
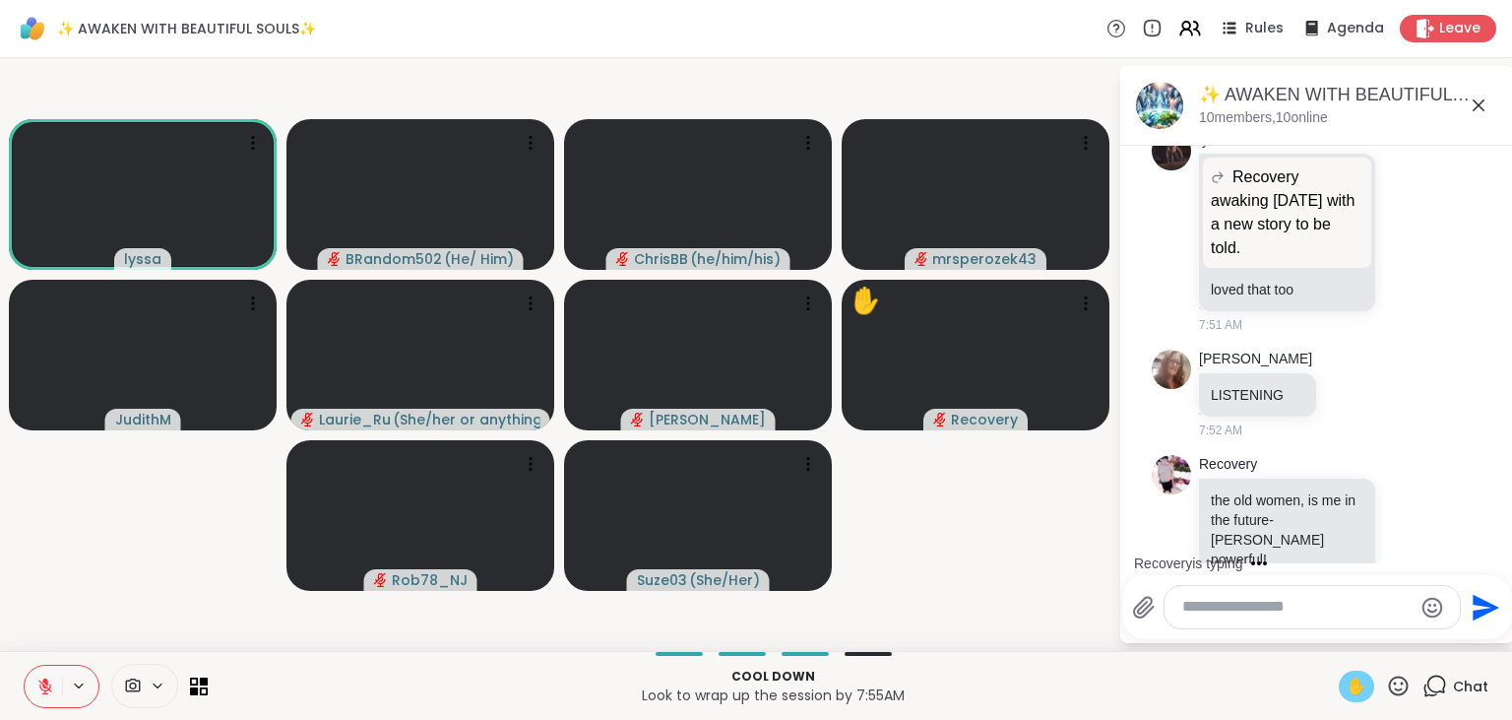
click at [1355, 679] on span "✋" at bounding box center [1357, 686] width 20 height 24
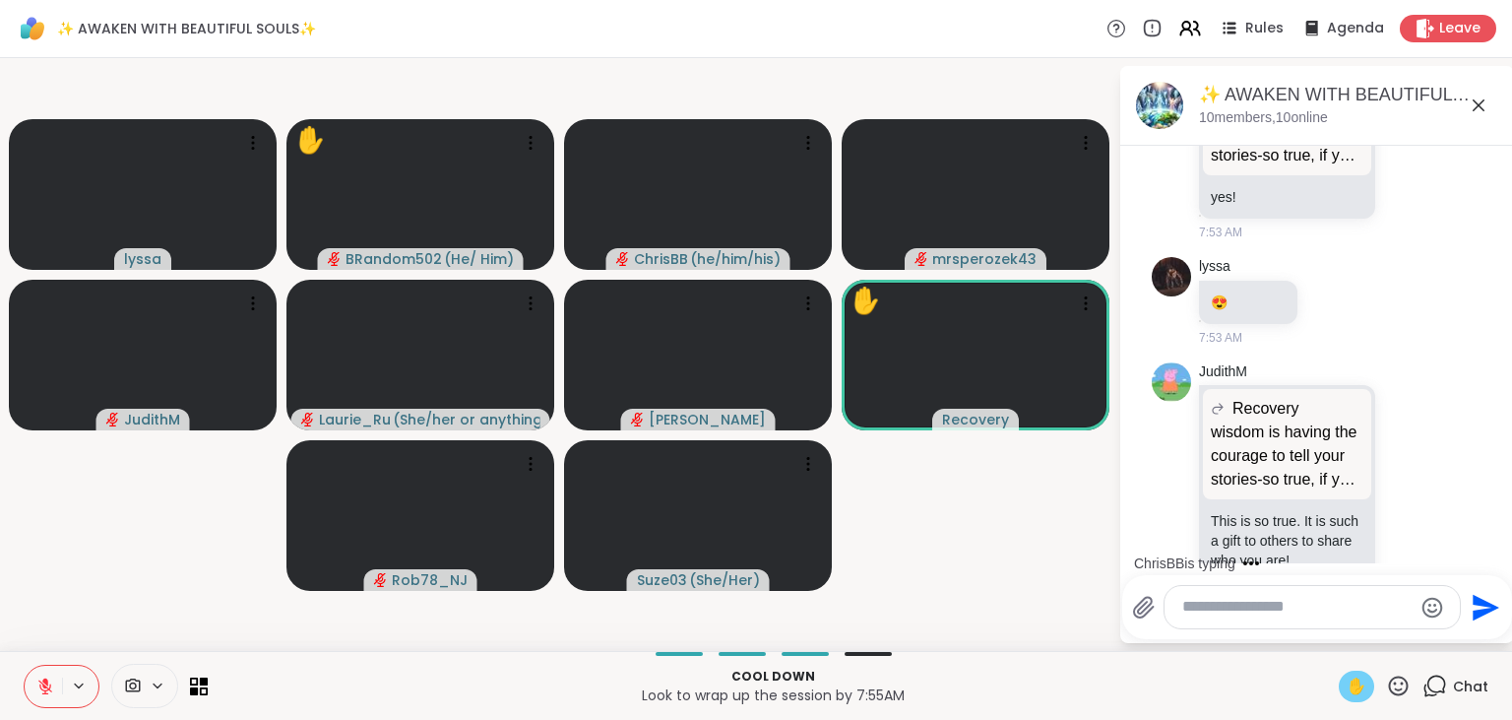
scroll to position [4568, 0]
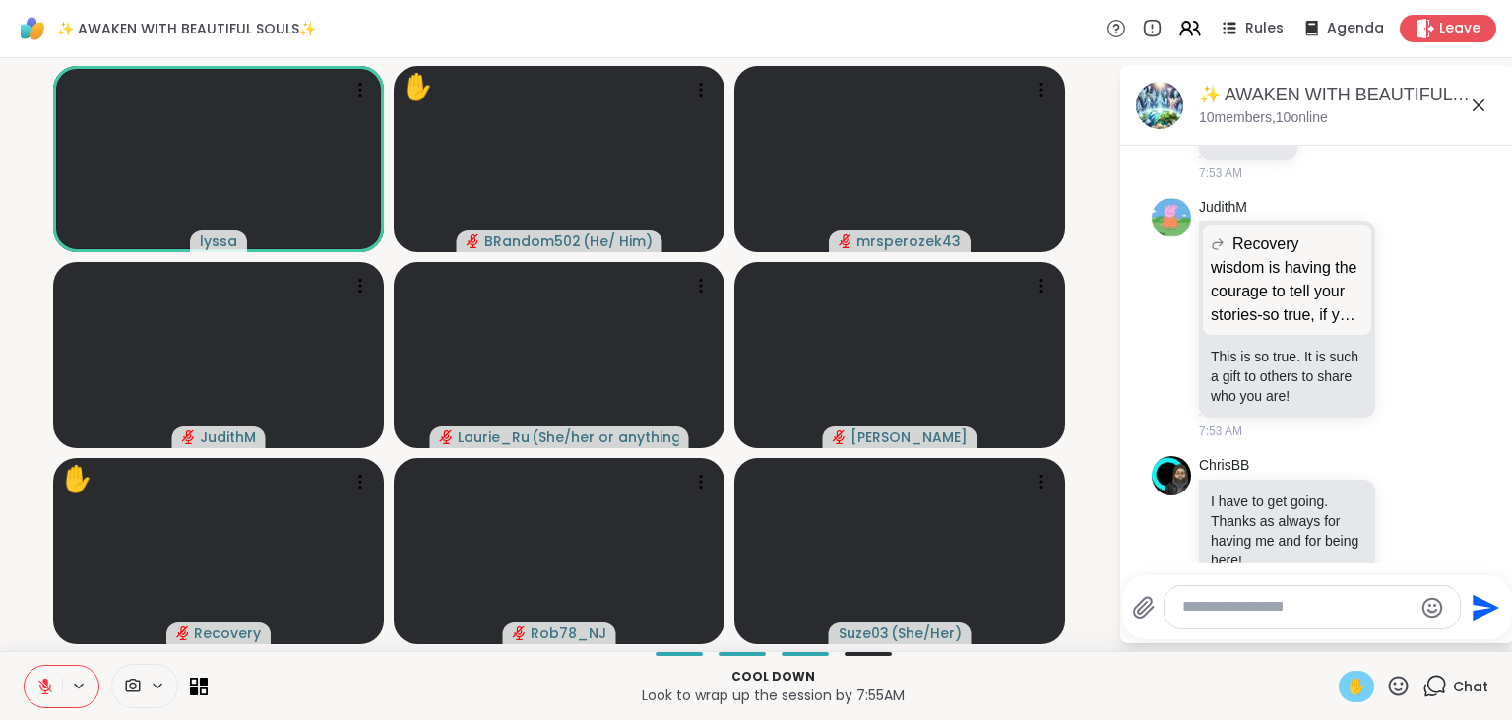
click at [50, 685] on icon at bounding box center [45, 686] width 14 height 14
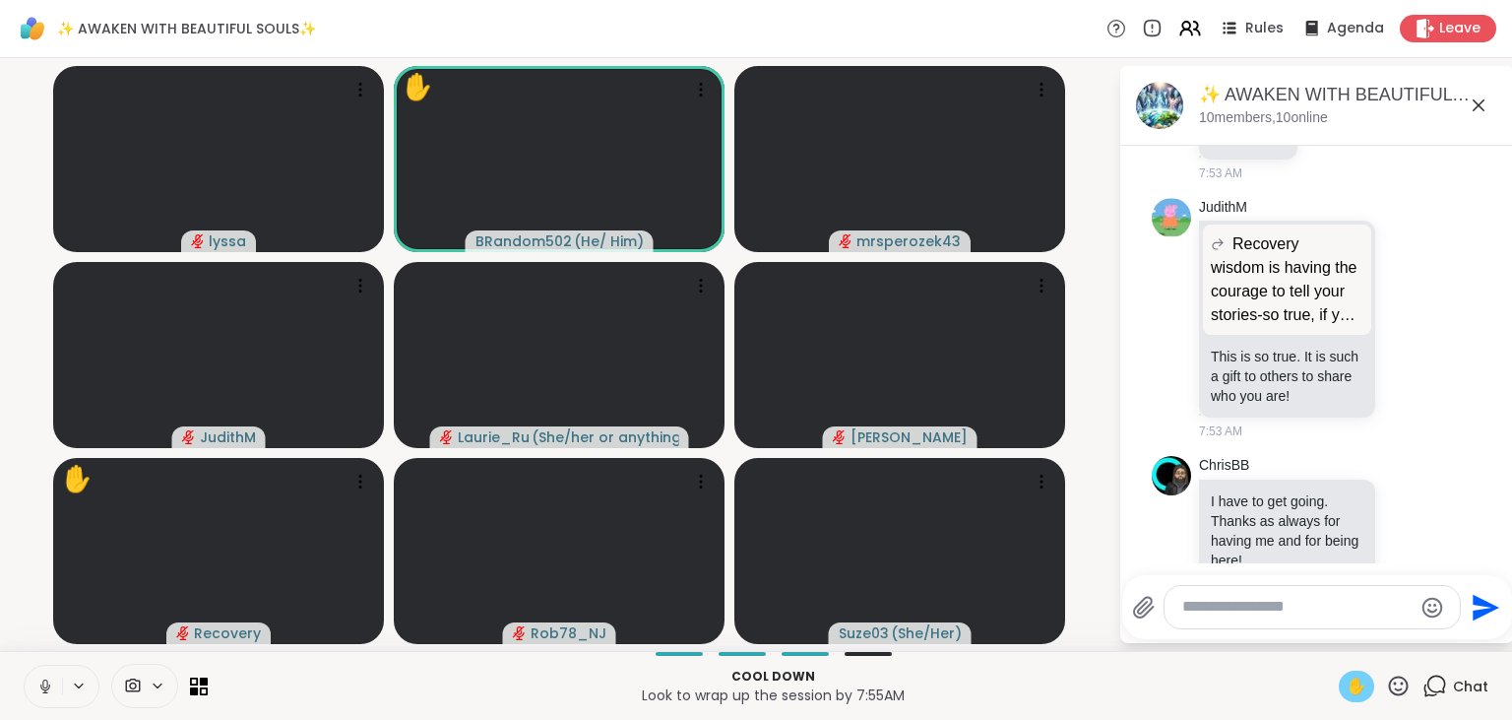
click at [1359, 689] on span "✋" at bounding box center [1357, 686] width 20 height 24
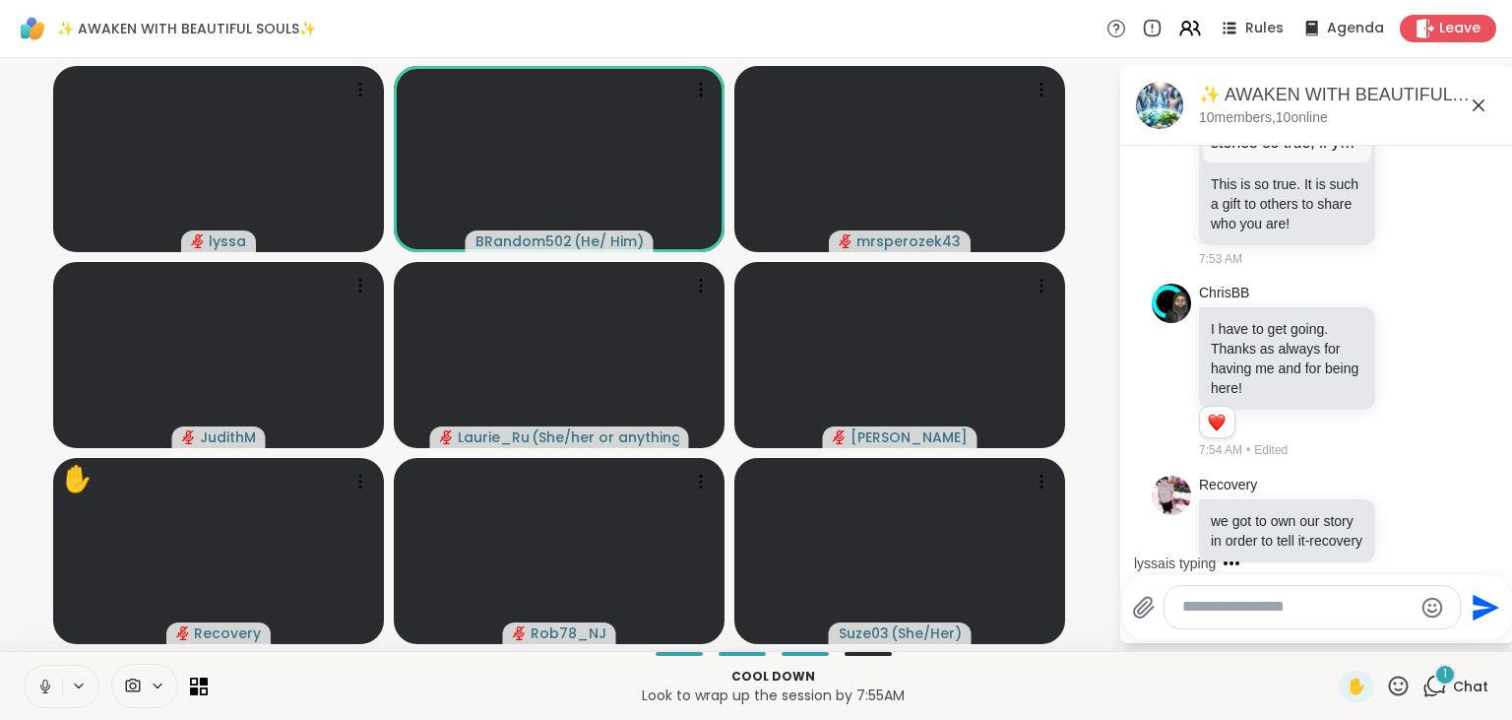
scroll to position [4957, 0]
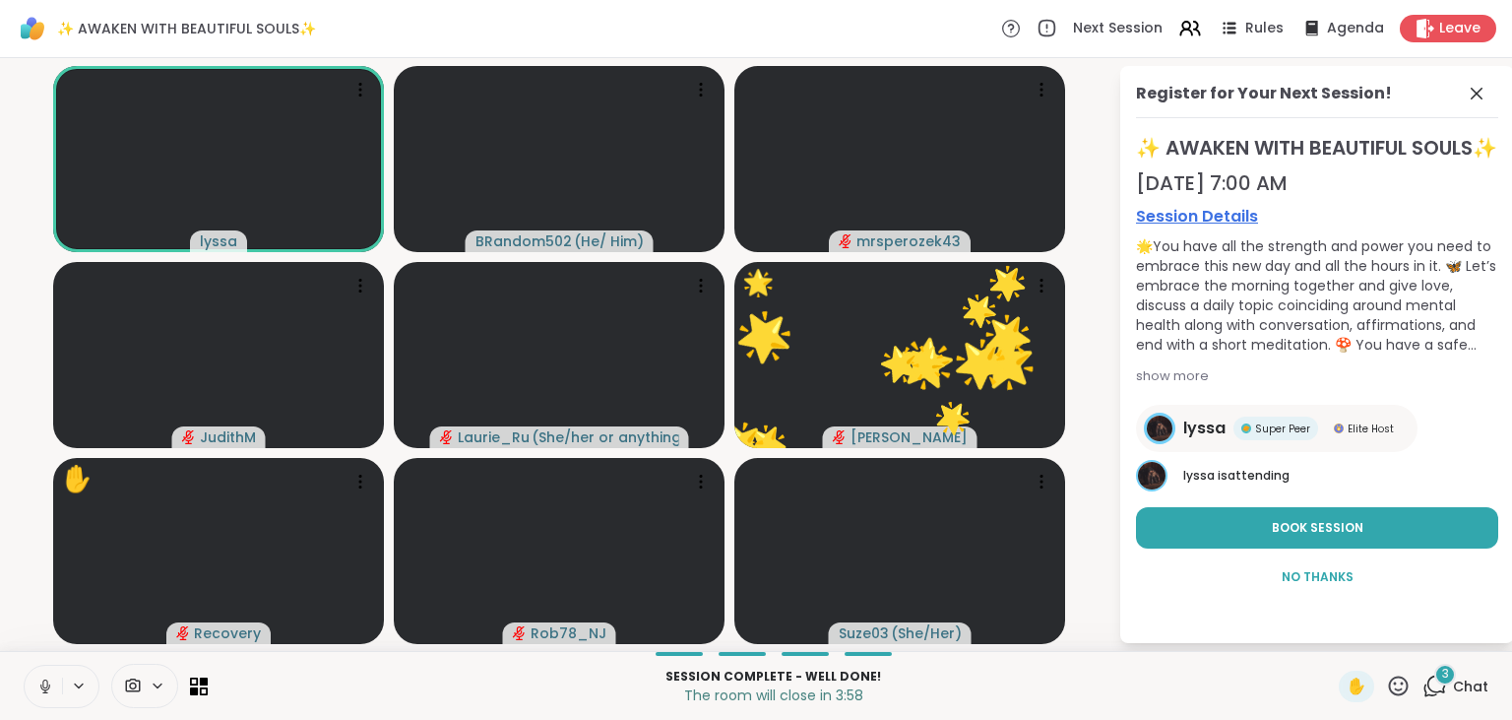
click at [45, 677] on icon at bounding box center [45, 686] width 18 height 18
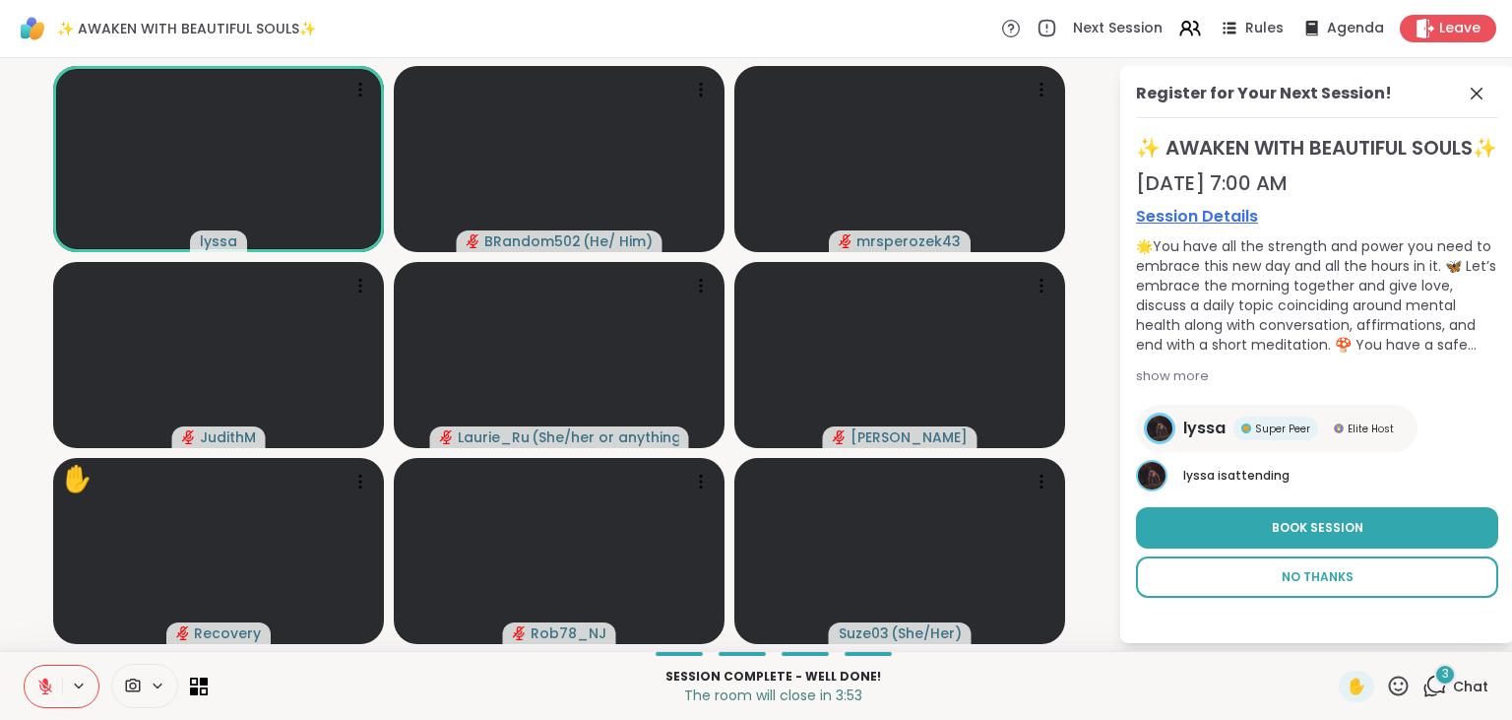
click at [1321, 586] on span "No Thanks" at bounding box center [1318, 577] width 72 height 18
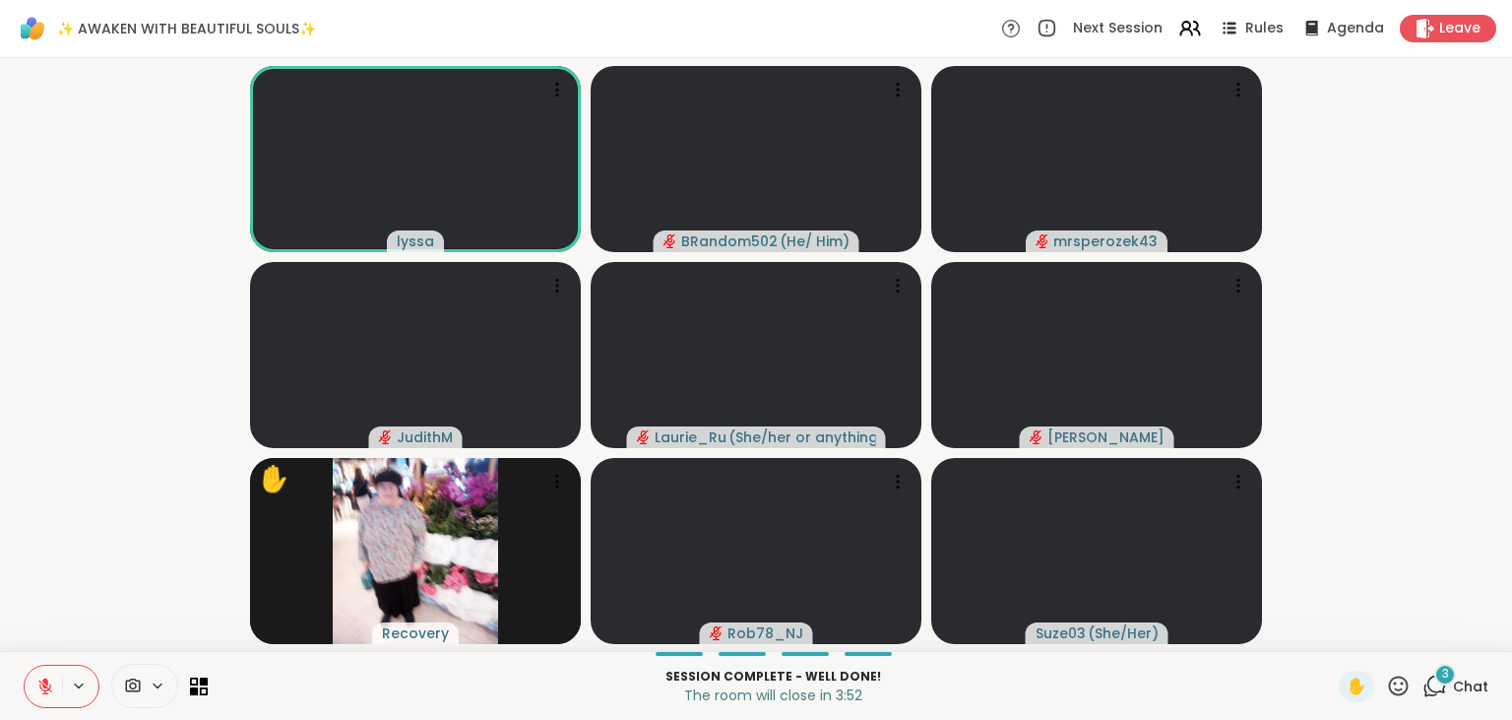
click at [1438, 689] on icon at bounding box center [1434, 685] width 25 height 25
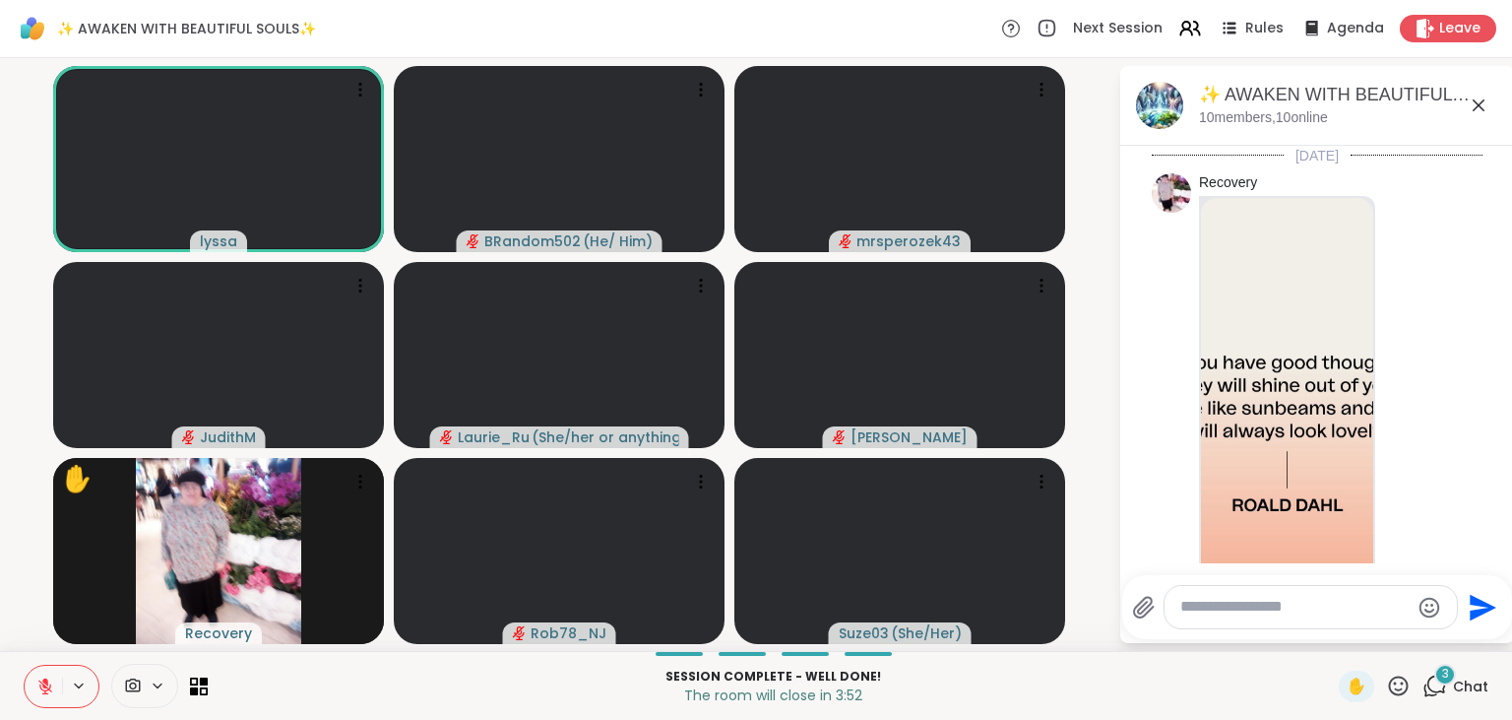
scroll to position [5548, 0]
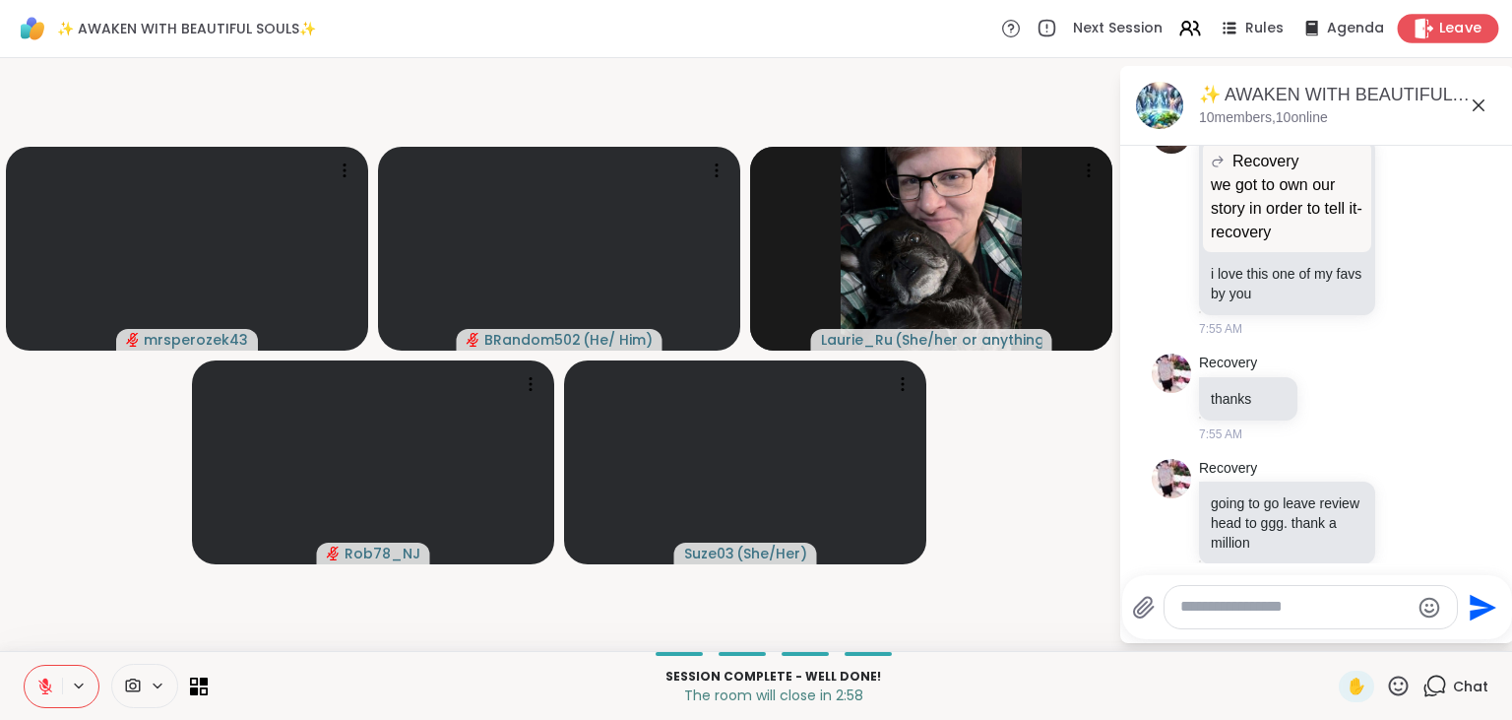
click at [1443, 31] on span "Leave" at bounding box center [1460, 29] width 43 height 21
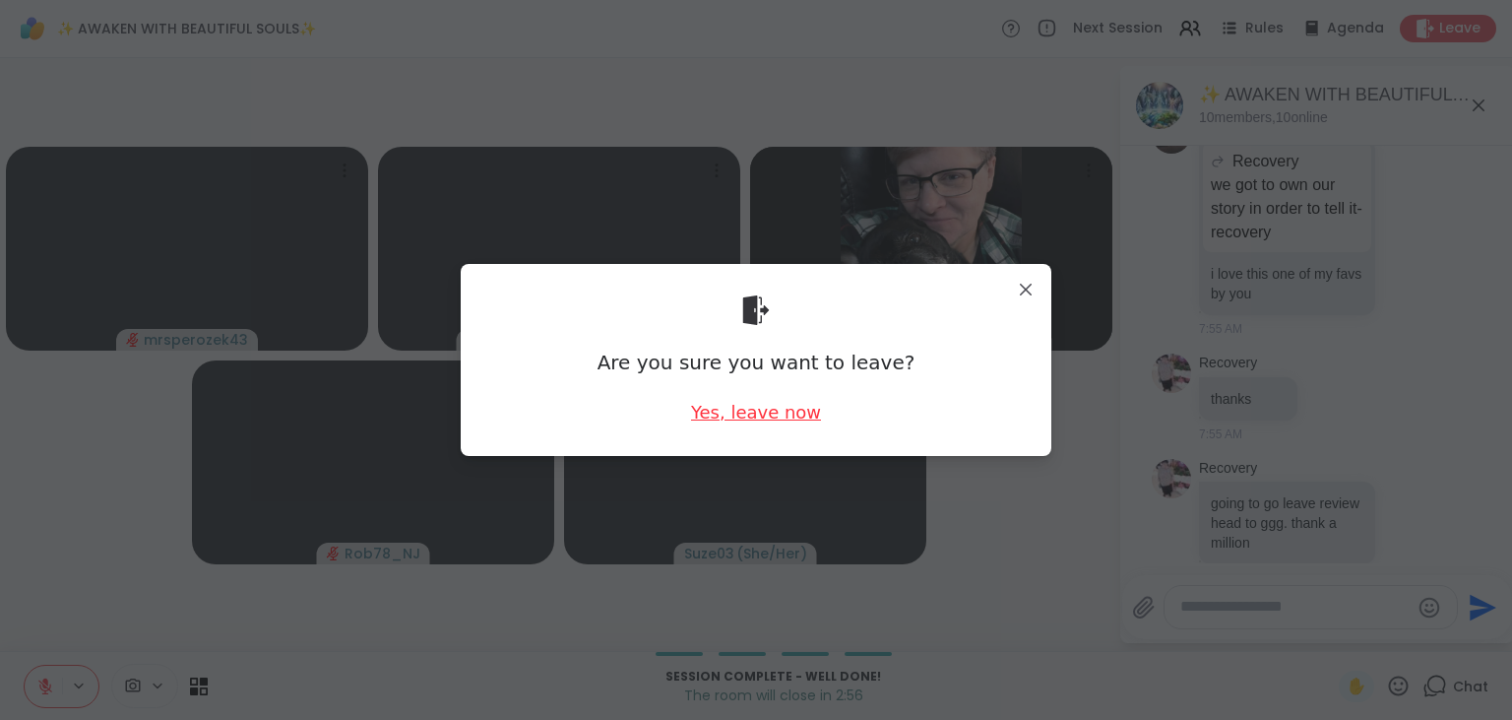
click at [744, 415] on div "Yes, leave now" at bounding box center [756, 412] width 130 height 25
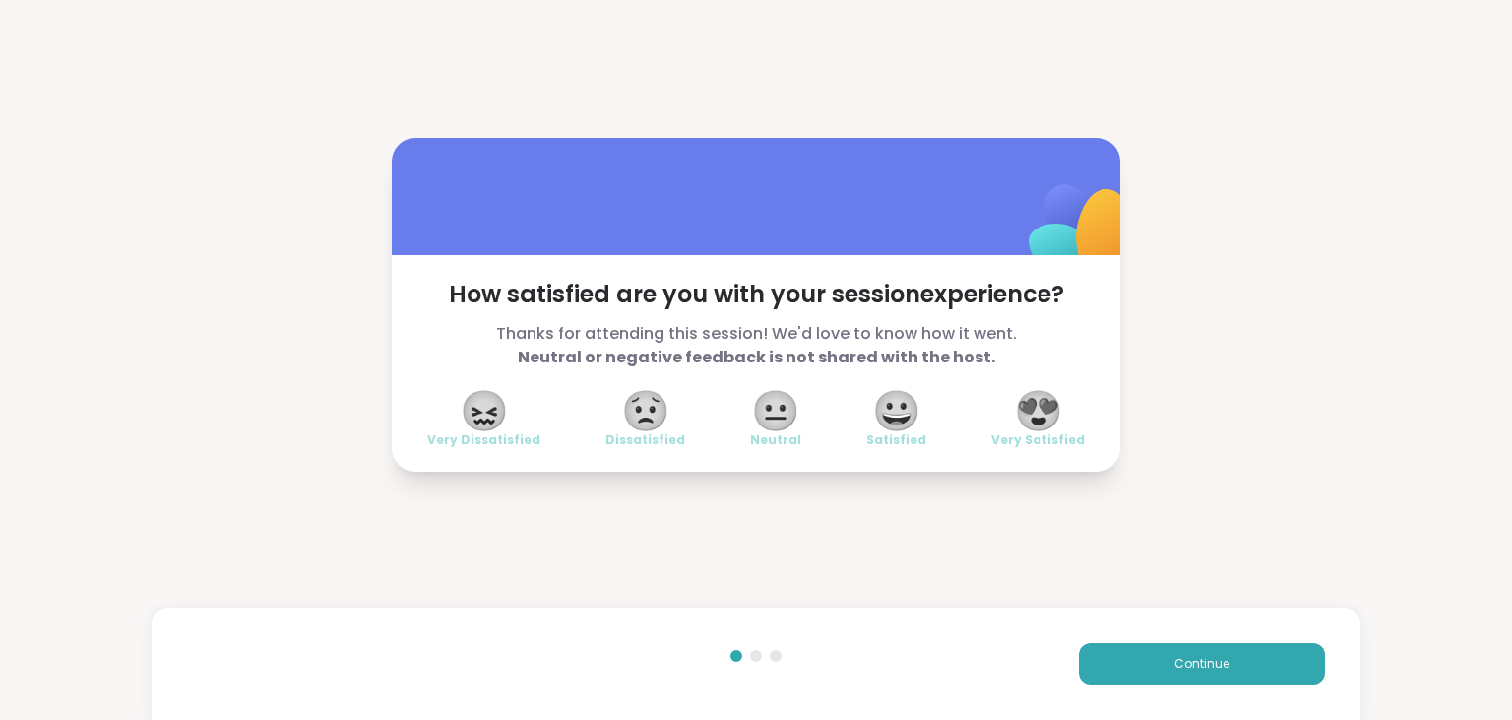
click at [1034, 418] on span "😍" at bounding box center [1038, 410] width 49 height 35
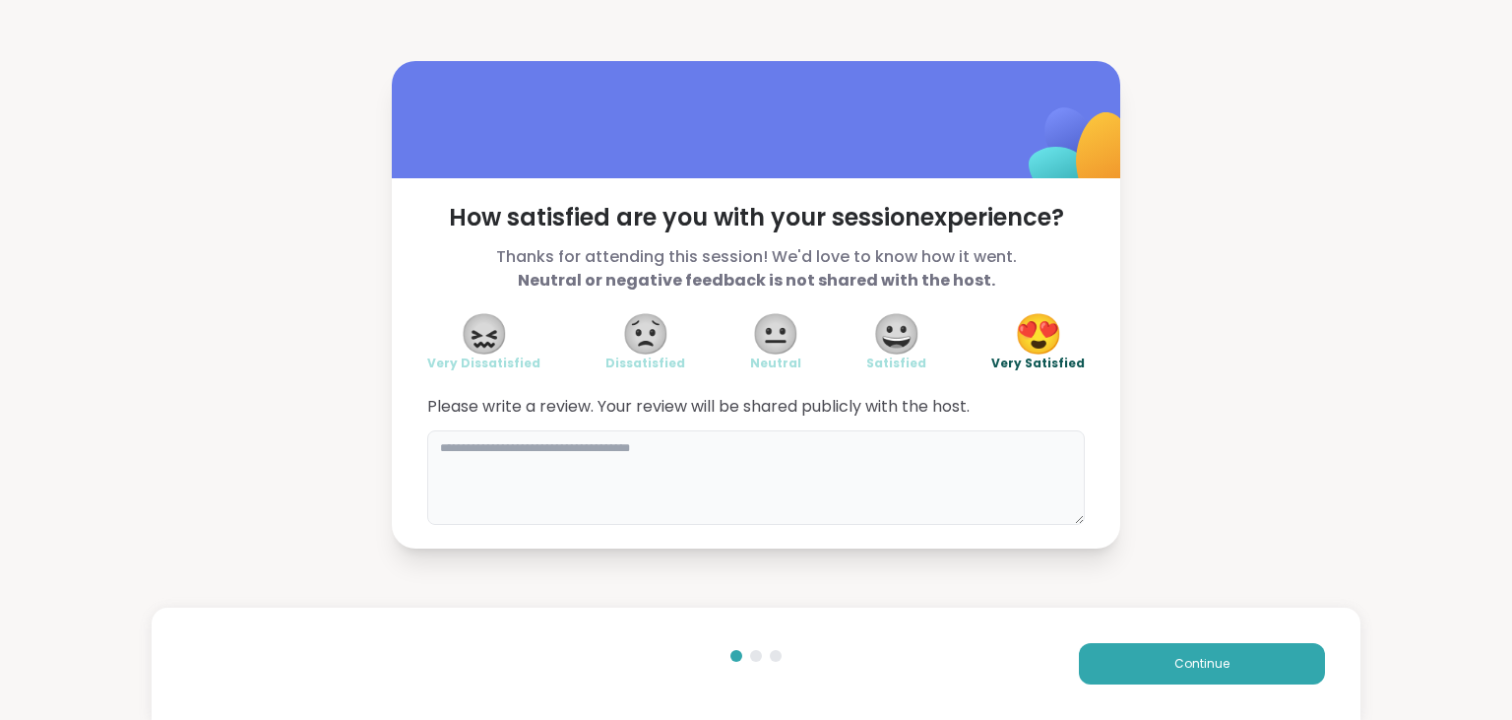
click at [839, 482] on textarea at bounding box center [756, 477] width 658 height 95
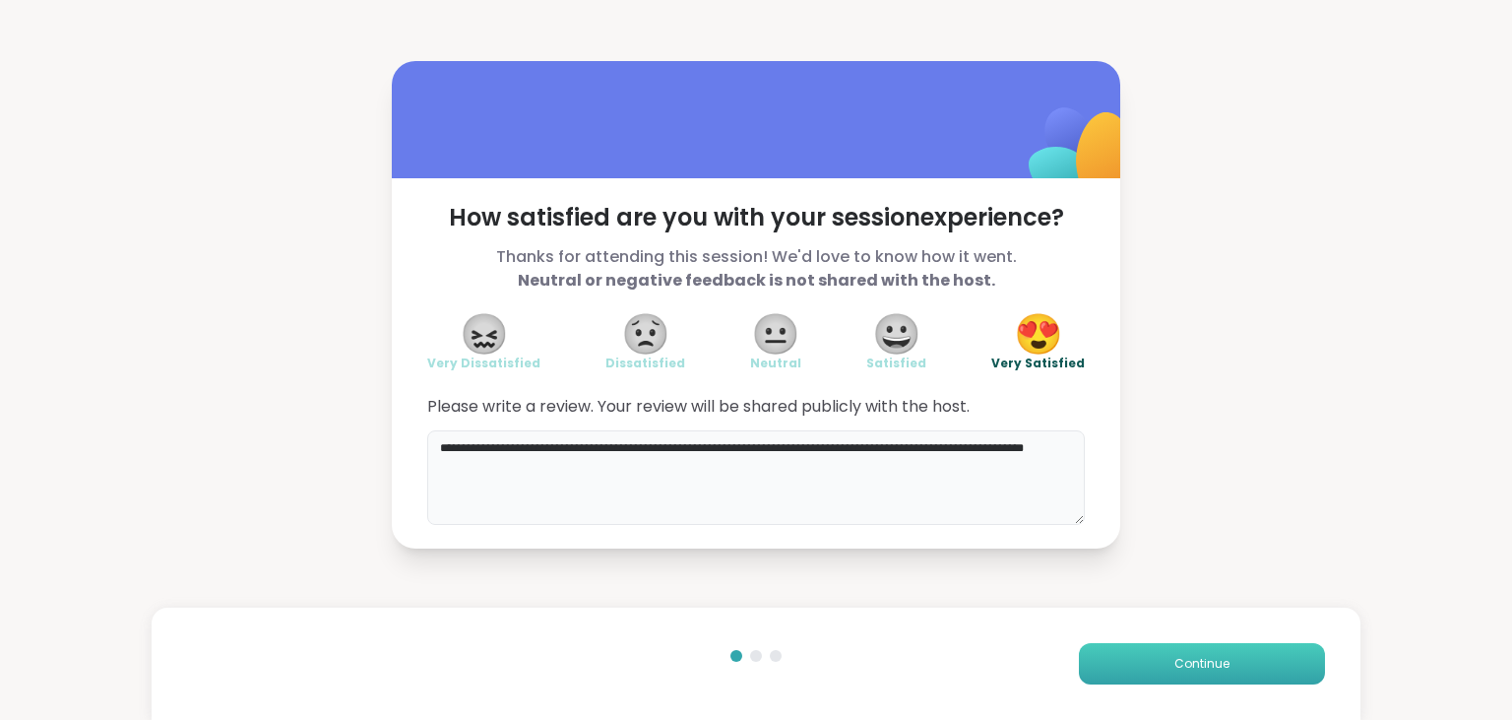
type textarea "**********"
click at [1214, 667] on span "Continue" at bounding box center [1201, 664] width 55 height 18
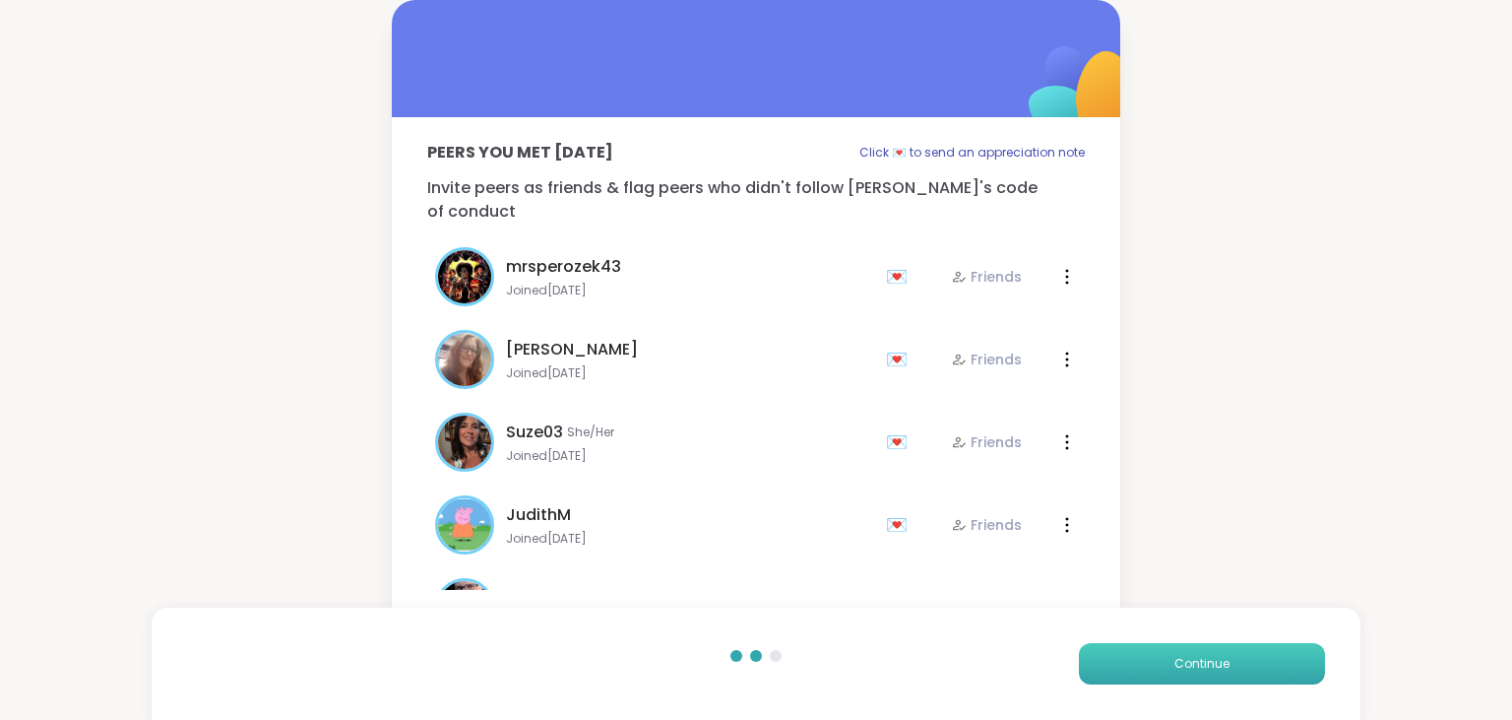
click at [1214, 667] on span "Continue" at bounding box center [1201, 664] width 55 height 18
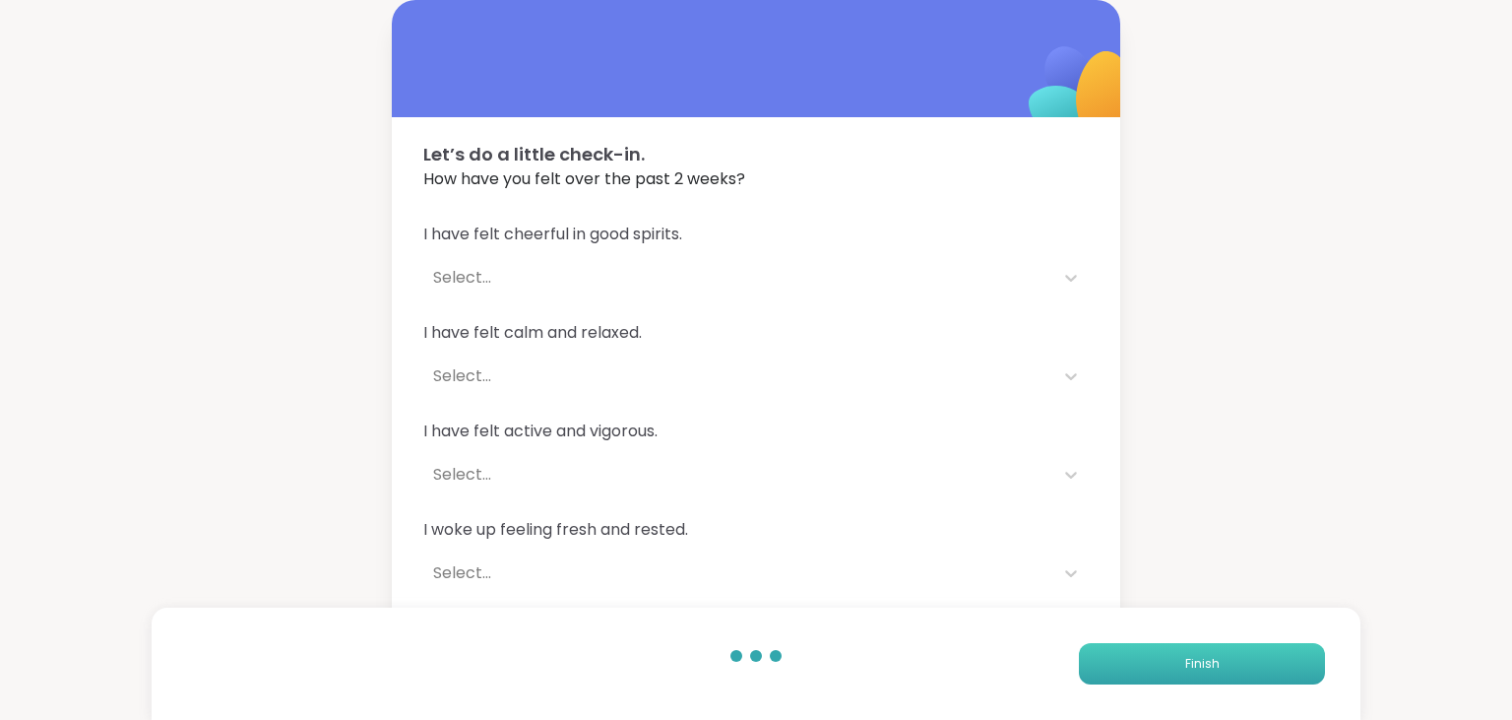
click at [1214, 667] on span "Finish" at bounding box center [1202, 664] width 34 height 18
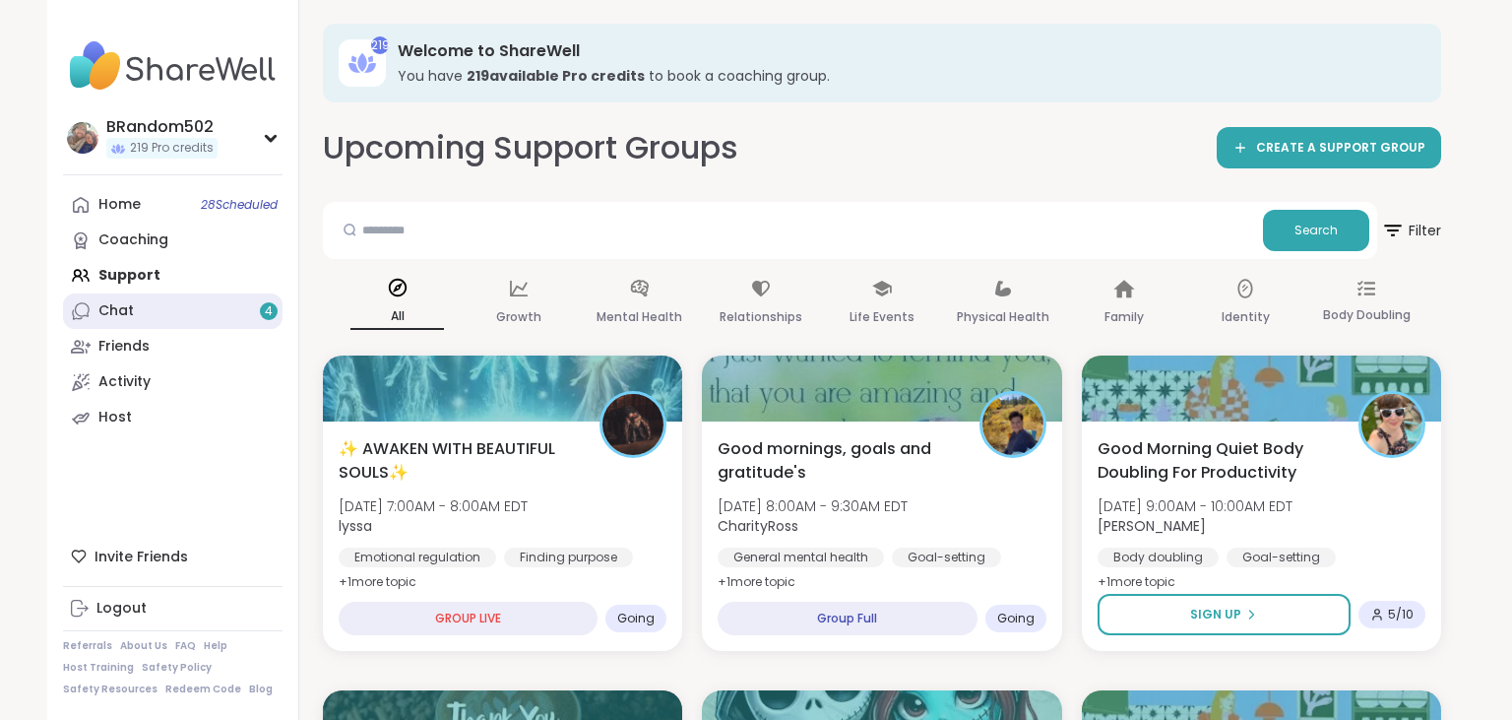
click at [228, 321] on link "Chat 4" at bounding box center [173, 310] width 220 height 35
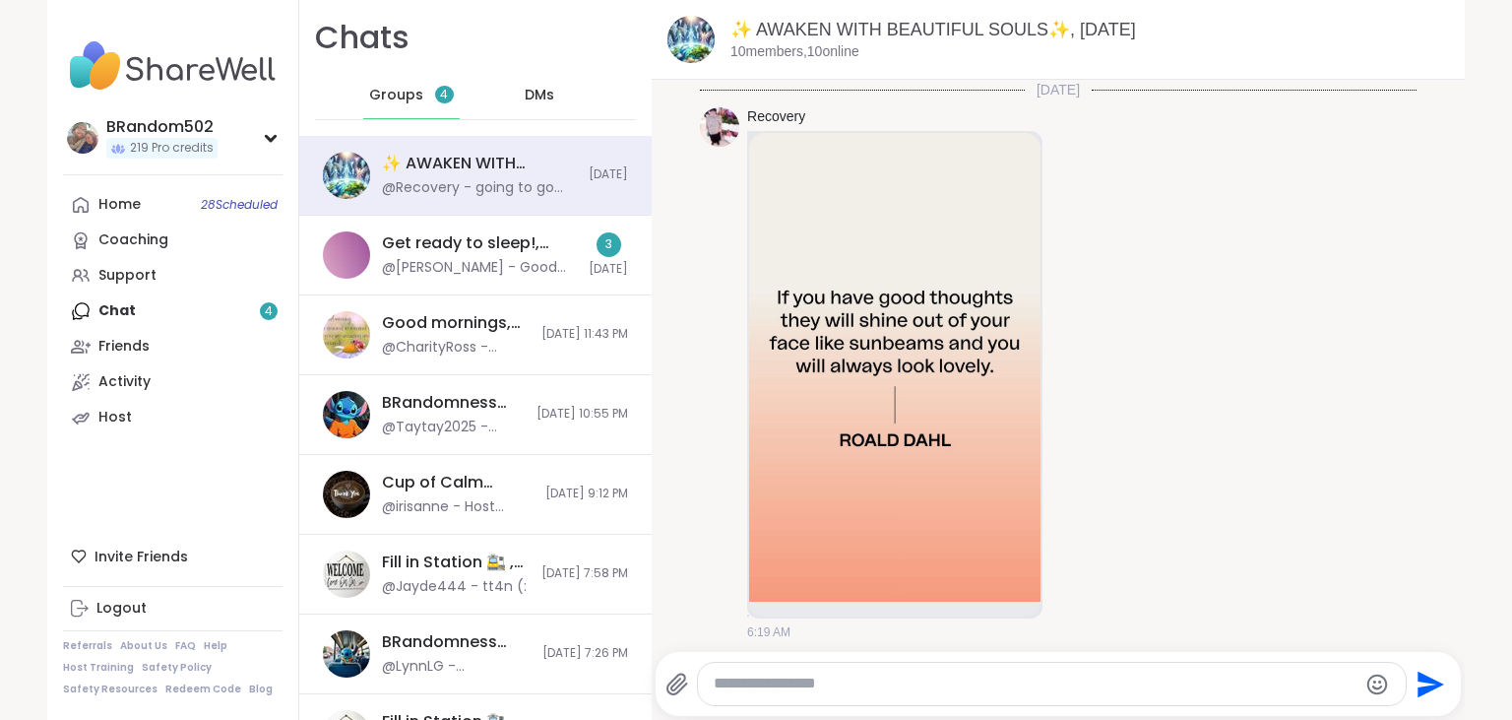
scroll to position [4117, 0]
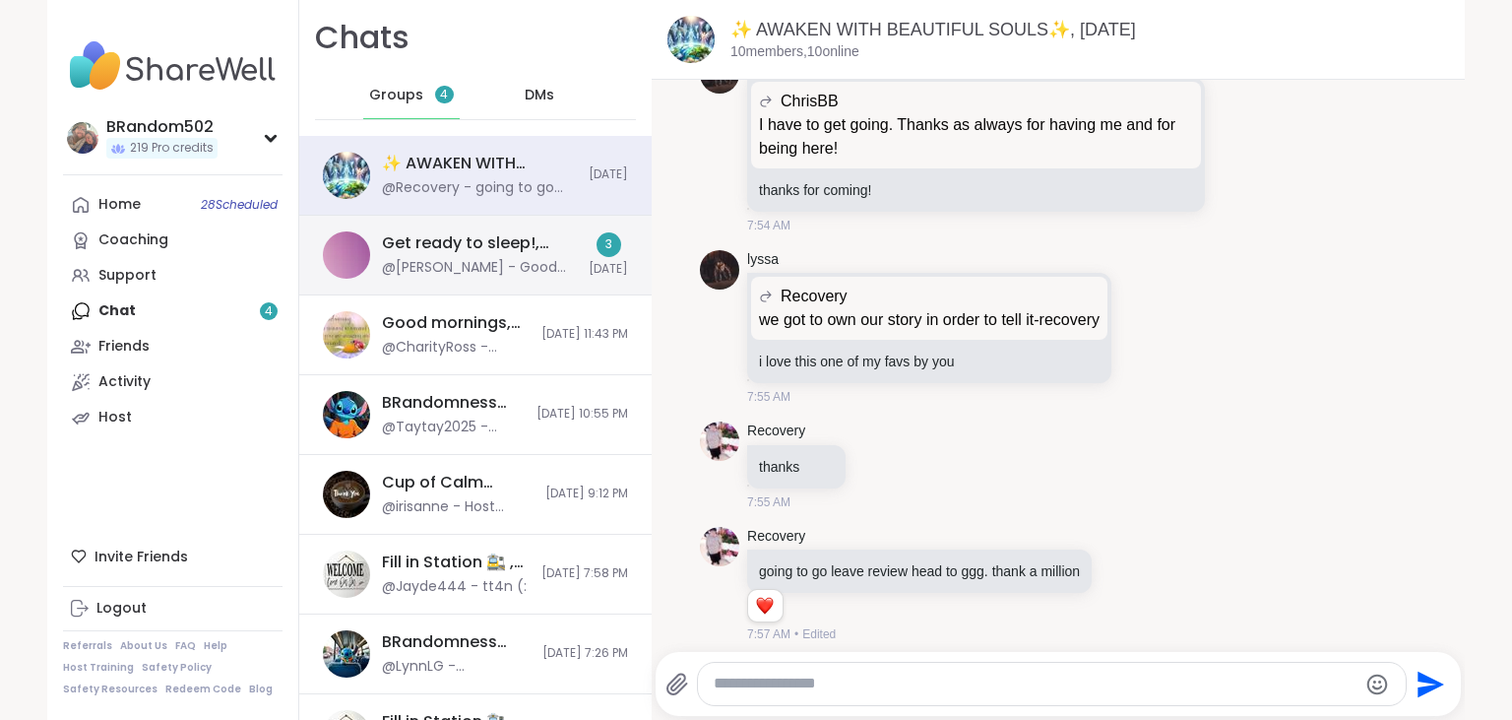
click at [527, 263] on div "@[PERSON_NAME] - Good night" at bounding box center [479, 268] width 195 height 20
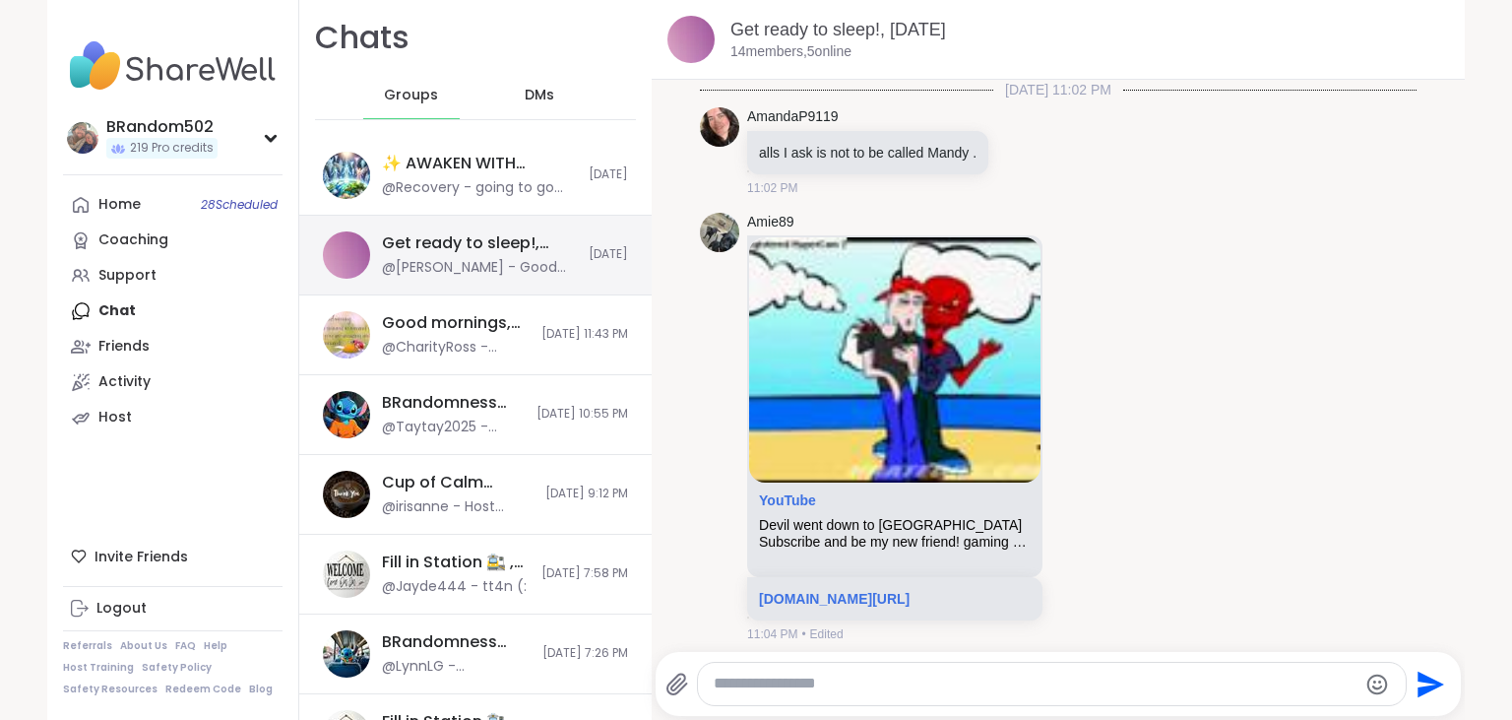
scroll to position [11470, 0]
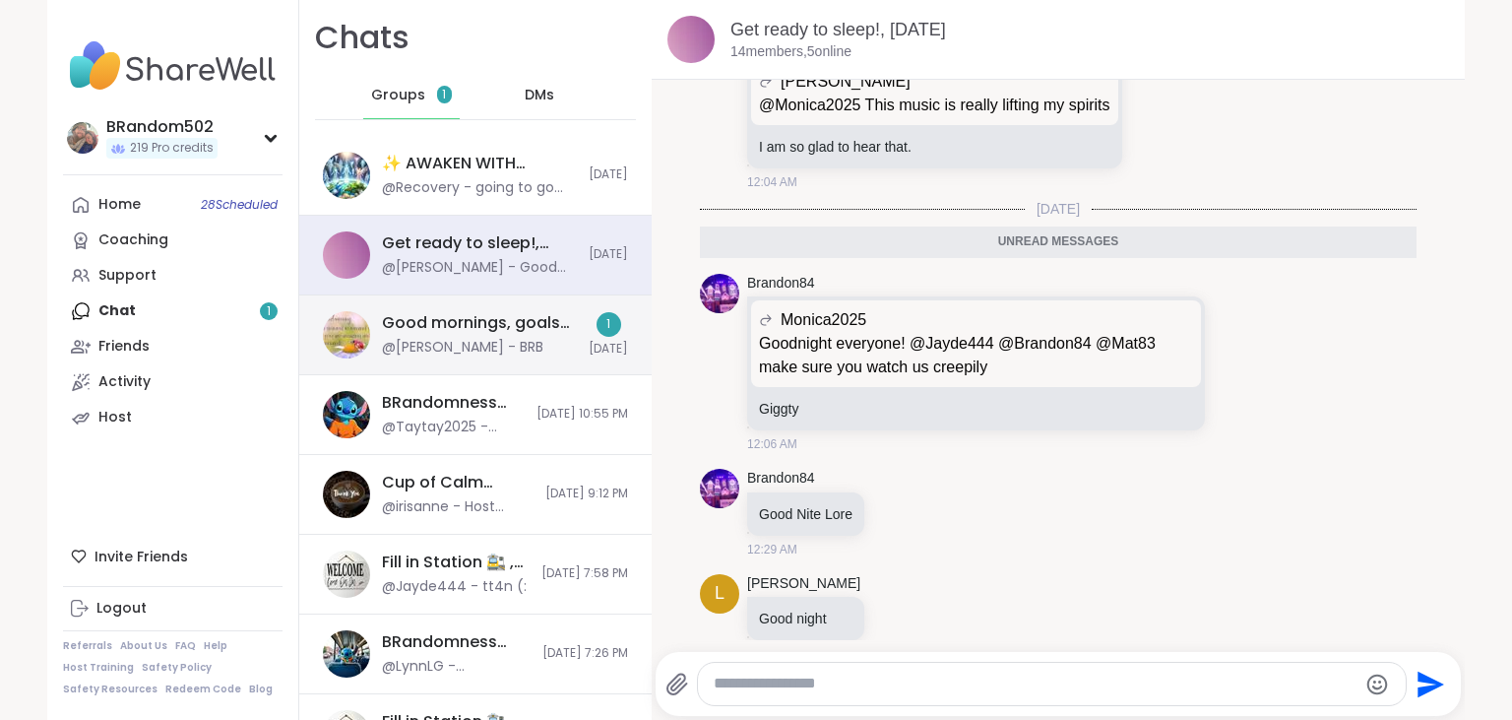
click at [446, 342] on div "@[PERSON_NAME] - BRB" at bounding box center [462, 348] width 161 height 20
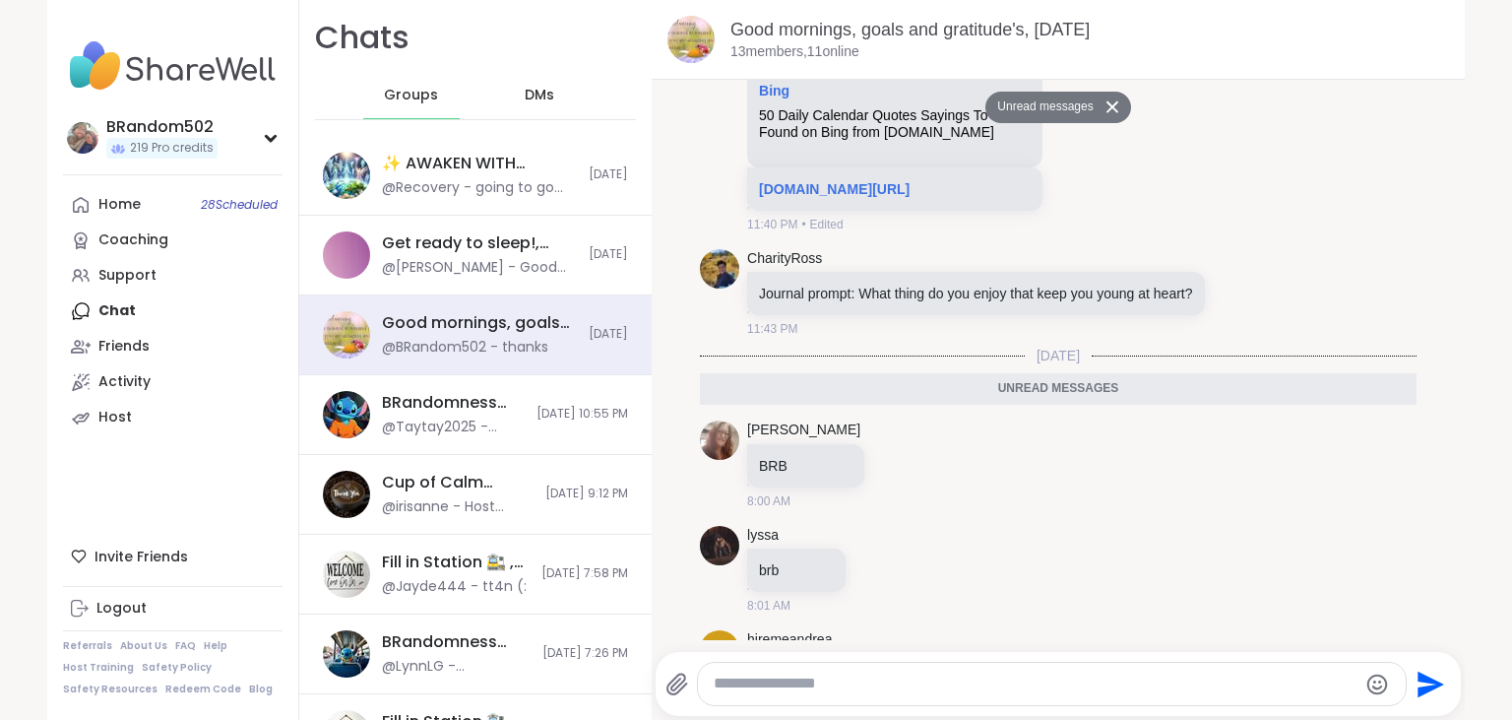
scroll to position [1150, 0]
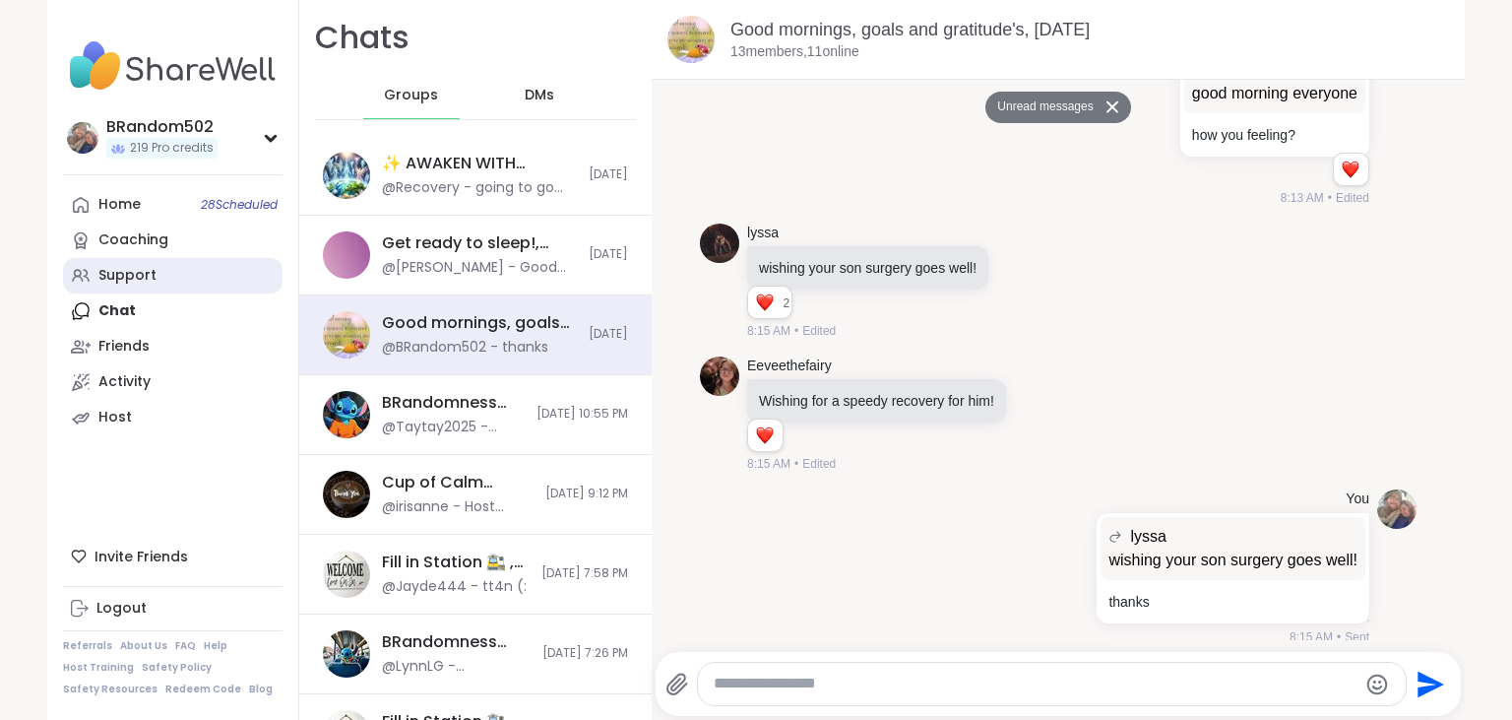
click at [159, 270] on link "Support" at bounding box center [173, 275] width 220 height 35
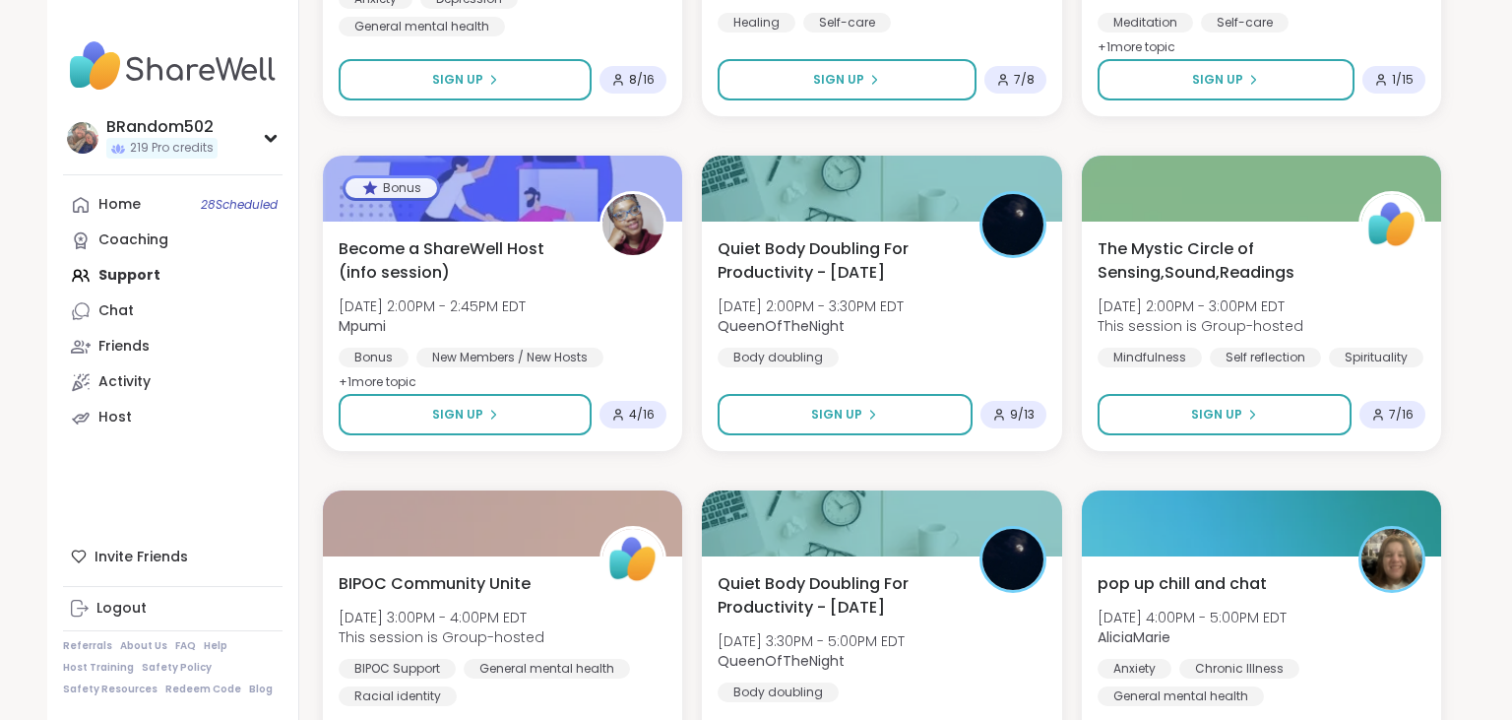
scroll to position [1888, 0]
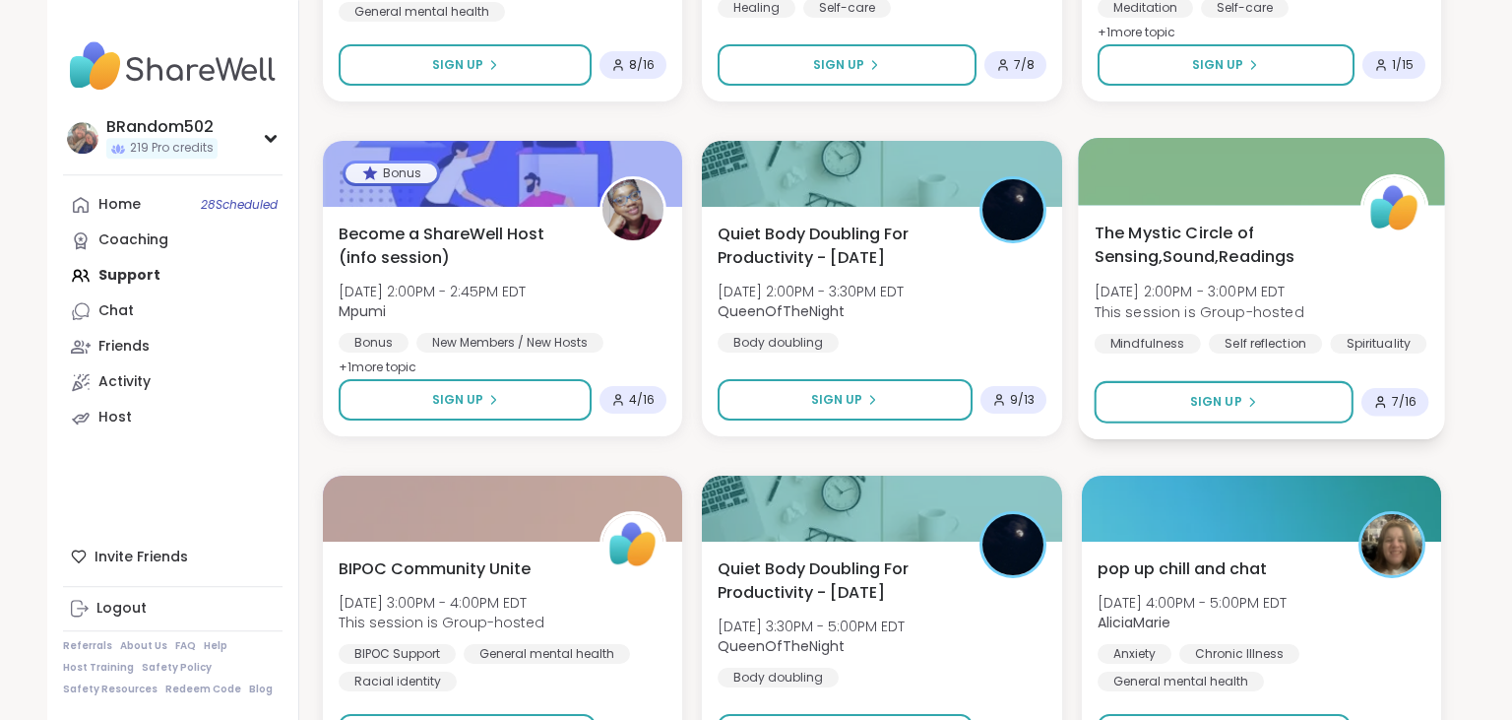
click at [1210, 263] on span "The Mystic Circle of Sensing,Sound,Readings" at bounding box center [1216, 245] width 244 height 48
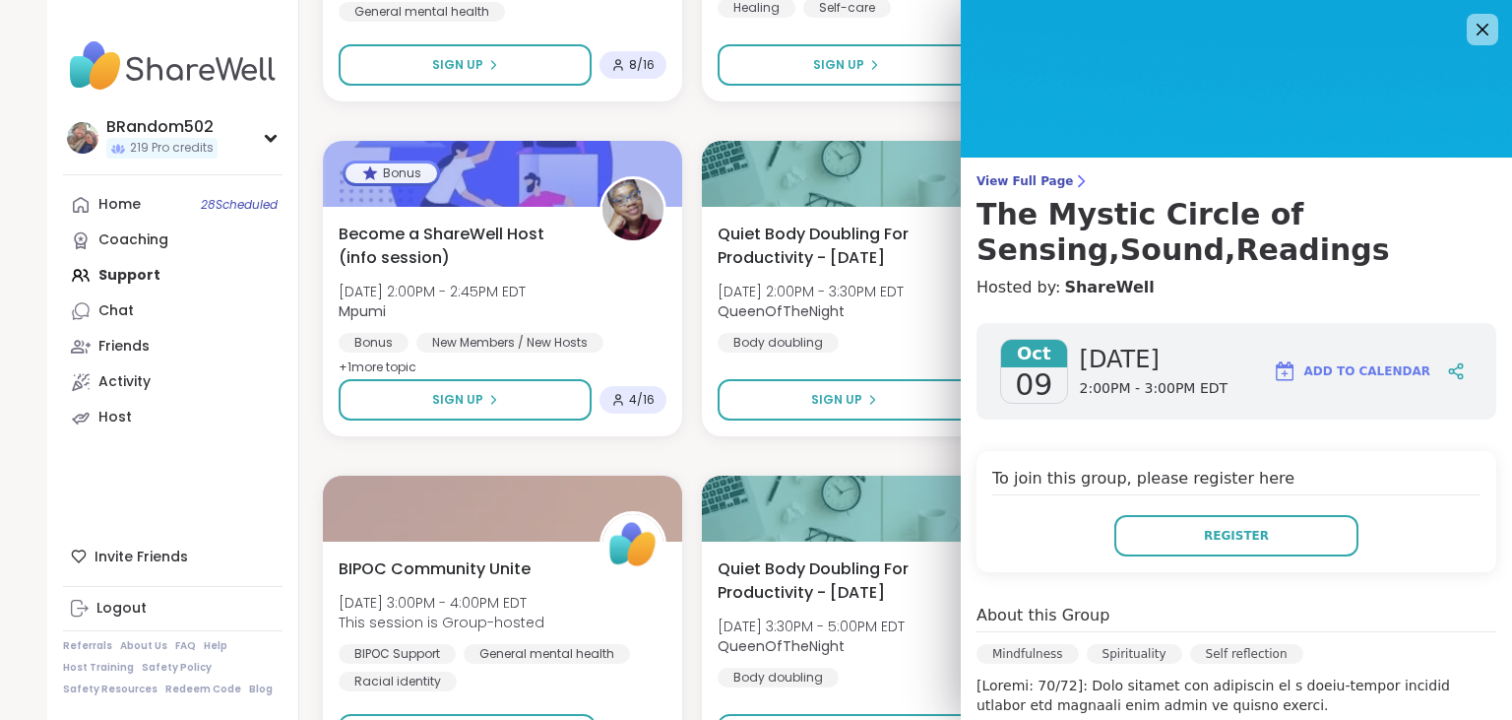
scroll to position [1935, 0]
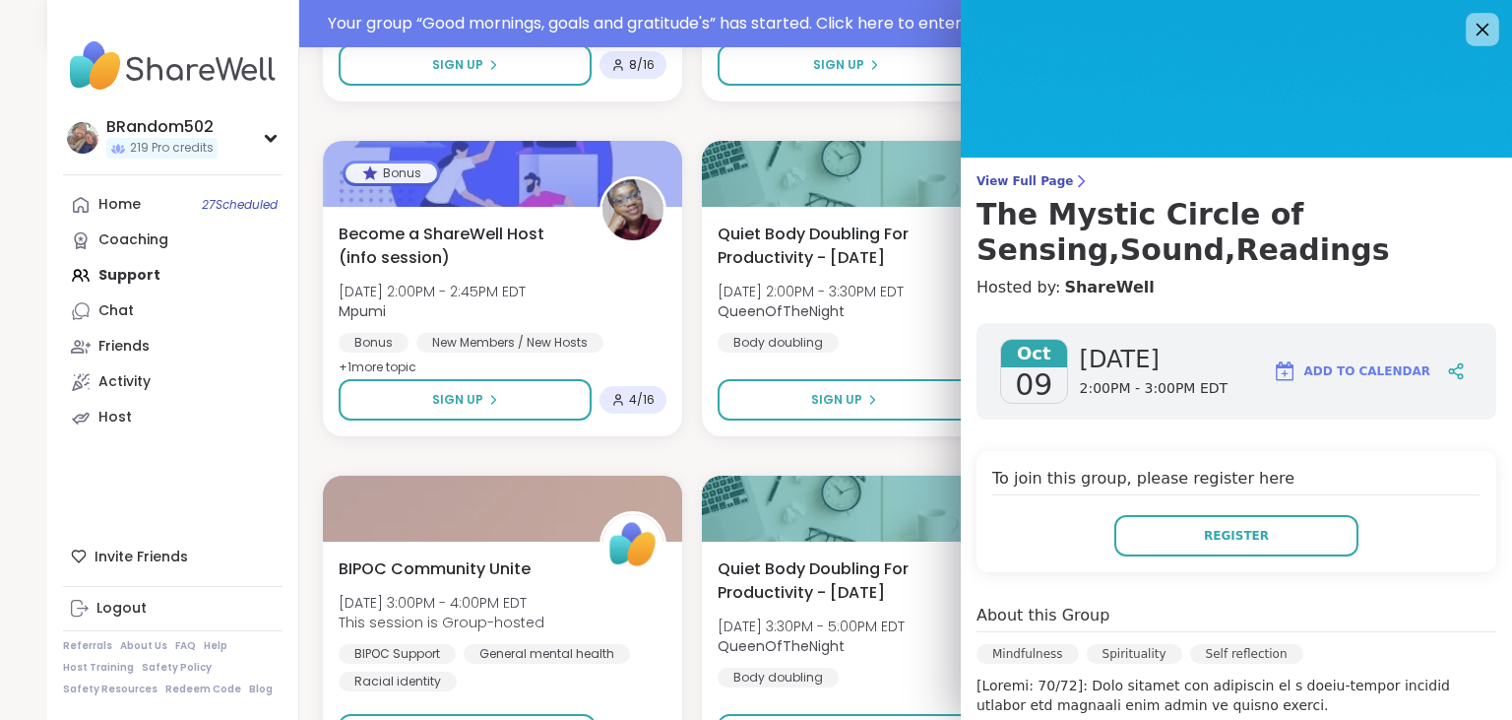
click at [1490, 38] on icon at bounding box center [1482, 29] width 25 height 25
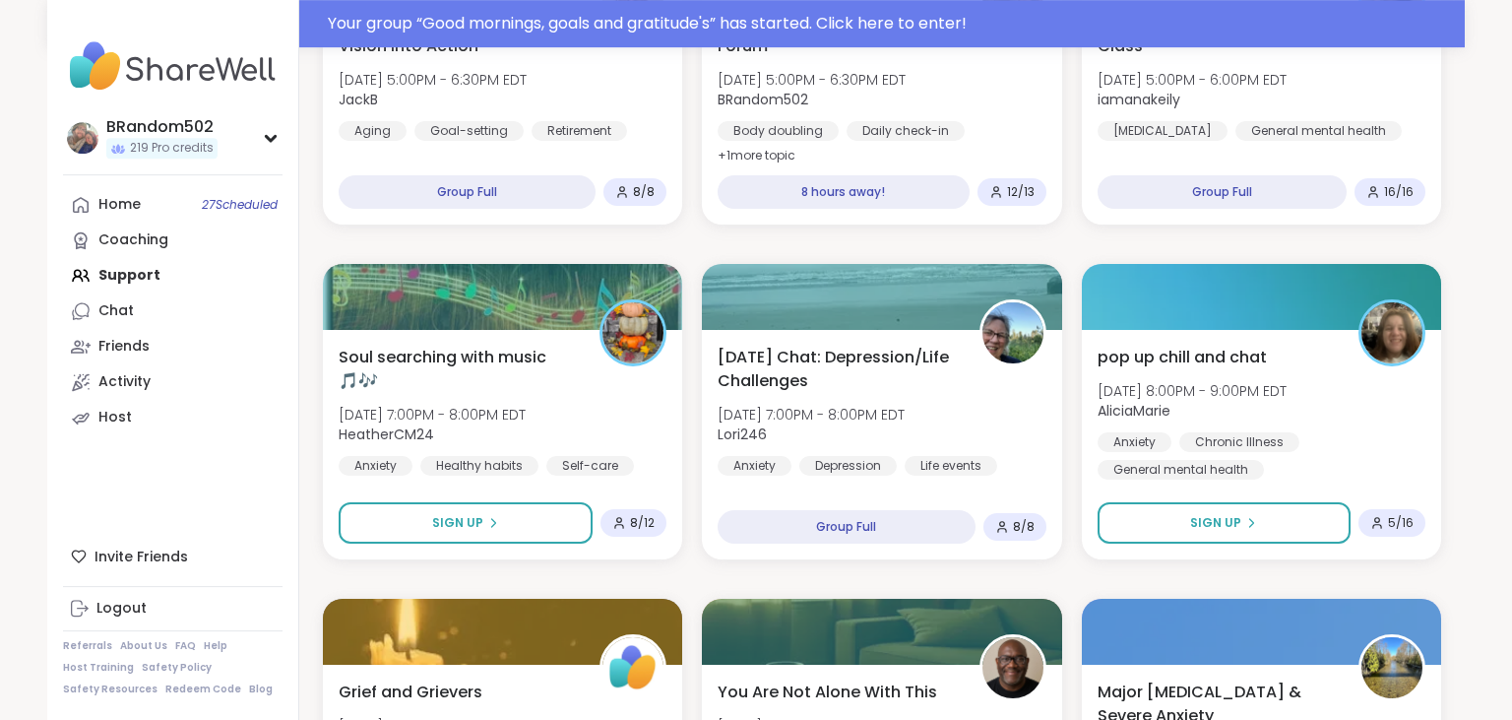
scroll to position [3156, 0]
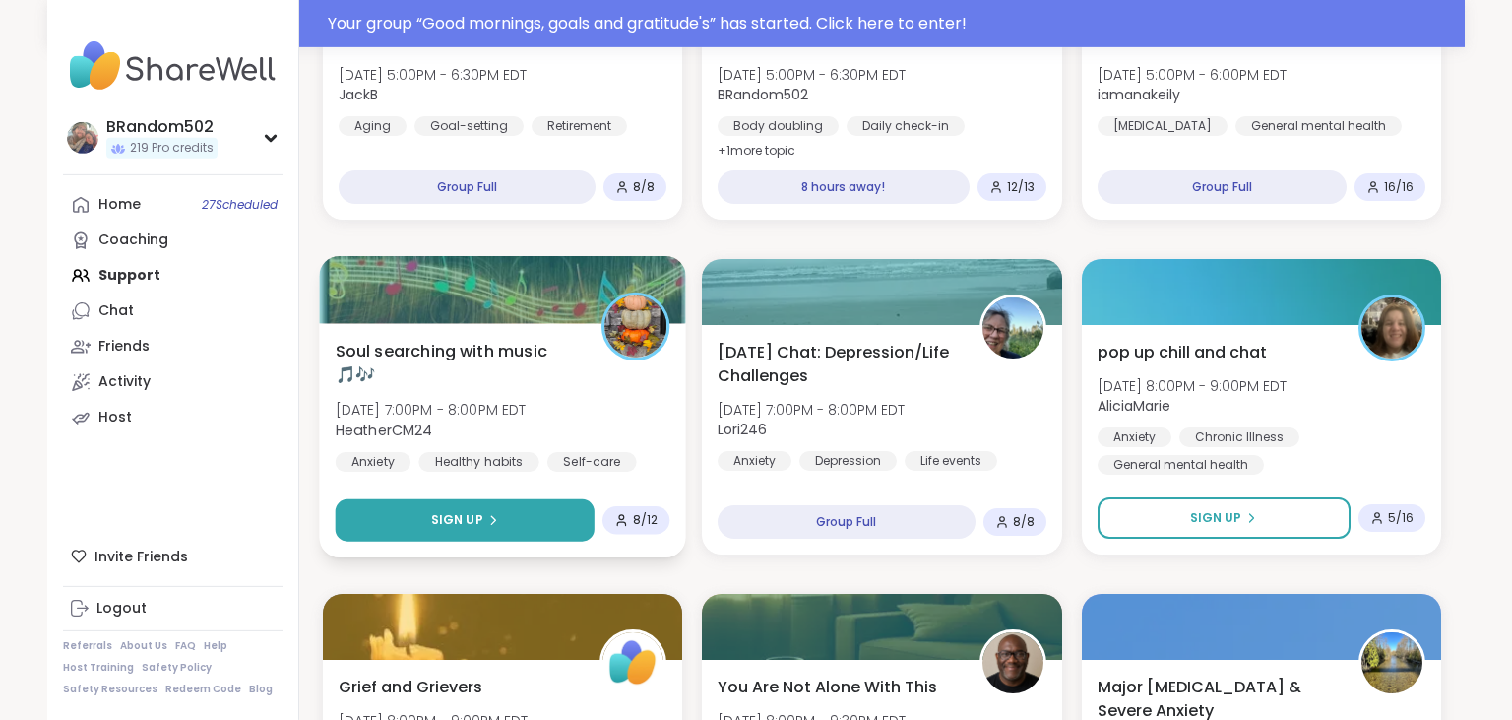
click at [472, 512] on span "Sign Up" at bounding box center [457, 520] width 52 height 18
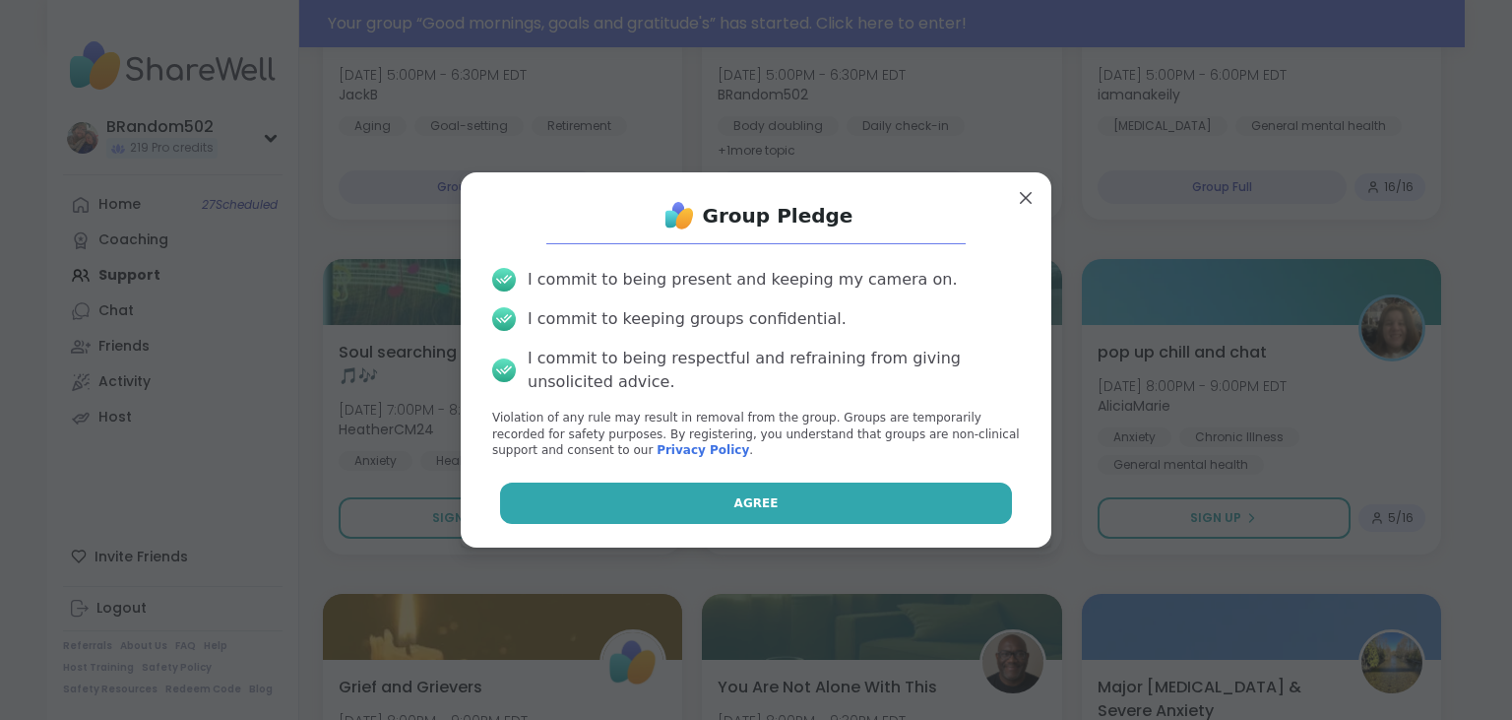
click at [636, 495] on button "Agree" at bounding box center [756, 502] width 513 height 41
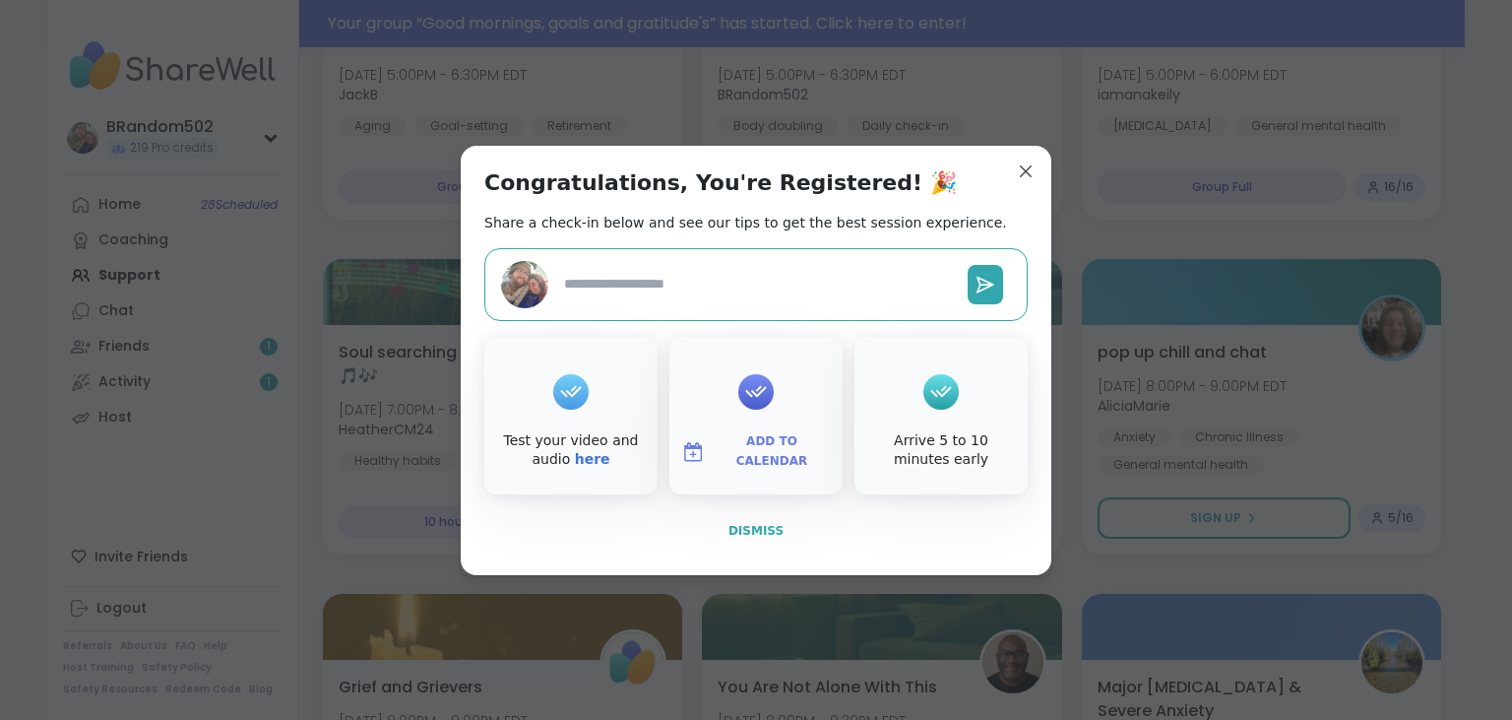
click at [796, 525] on button "Dismiss" at bounding box center [755, 530] width 543 height 41
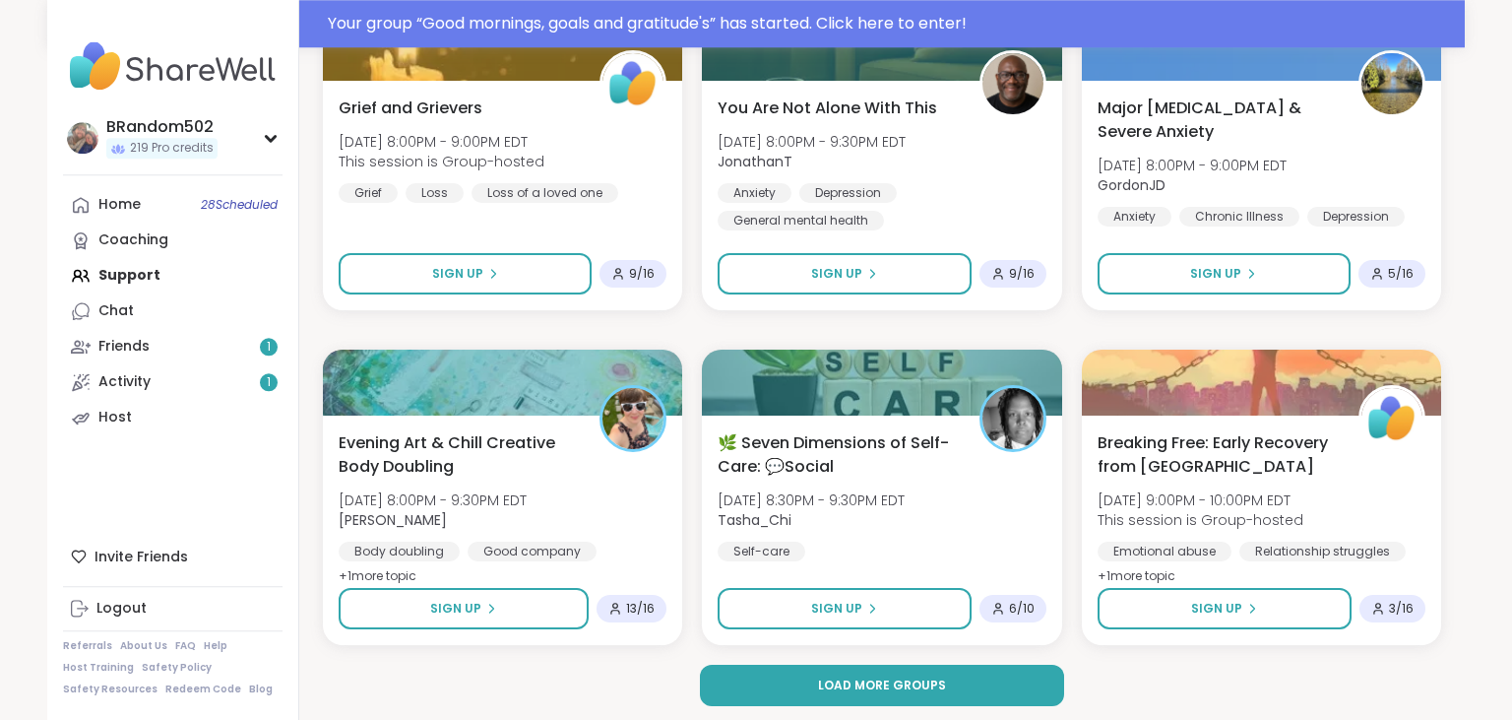
scroll to position [3740, 0]
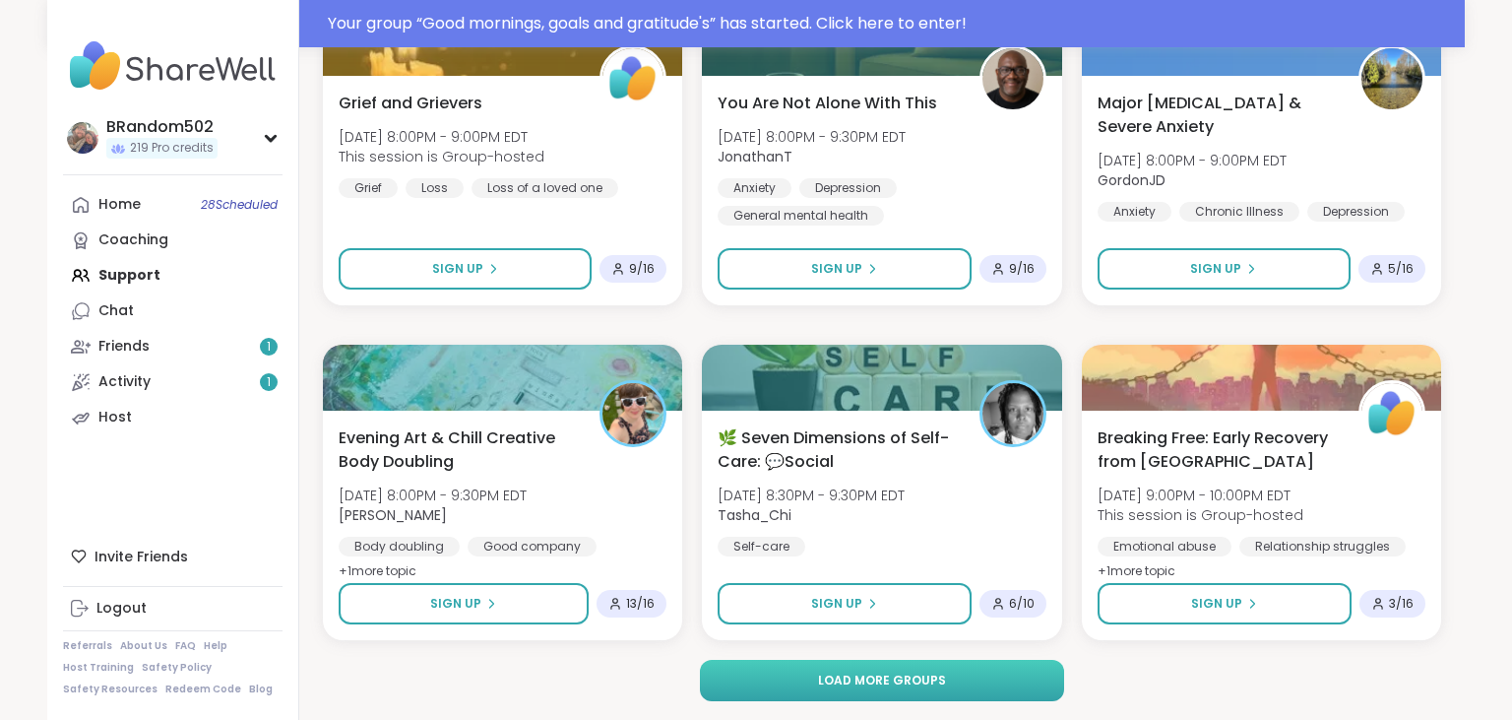
click at [960, 684] on button "Load more groups" at bounding box center [882, 680] width 365 height 41
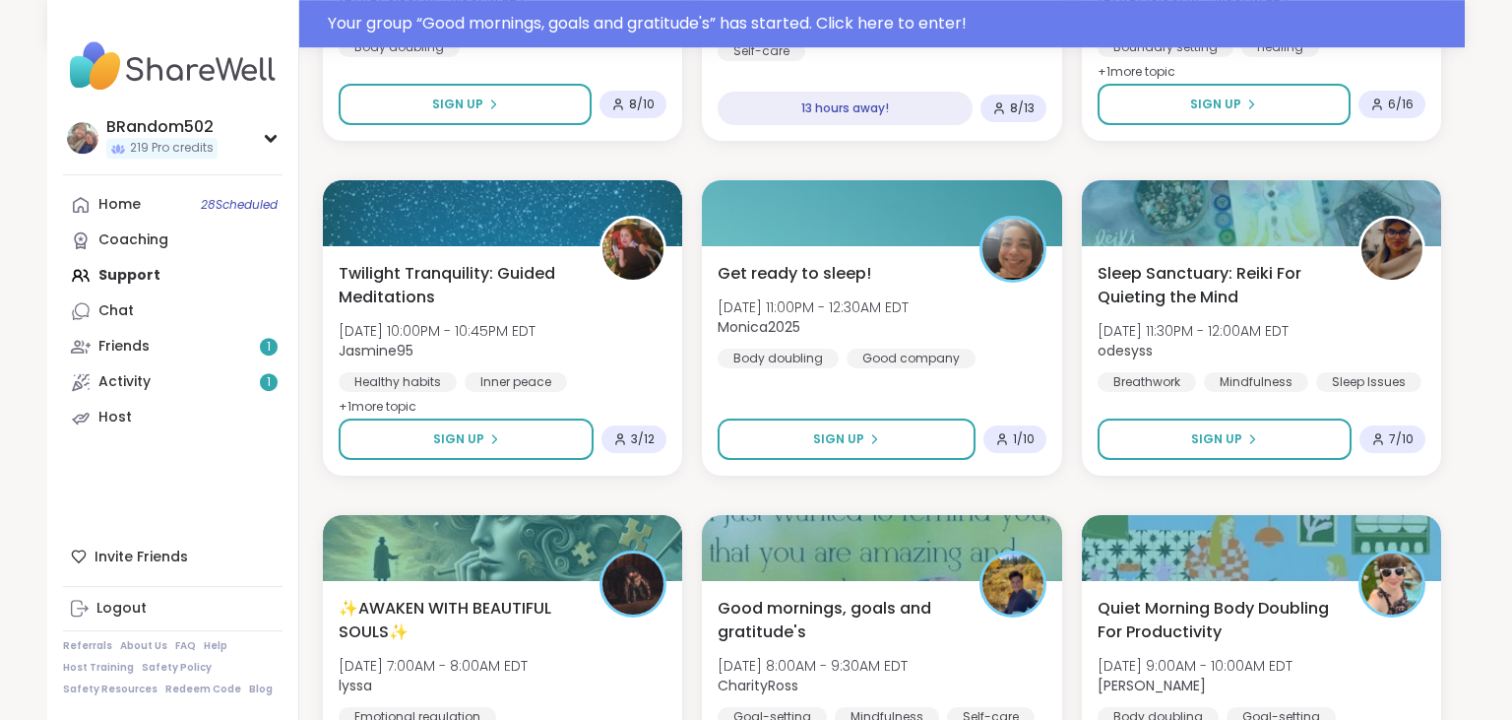
scroll to position [4592, 0]
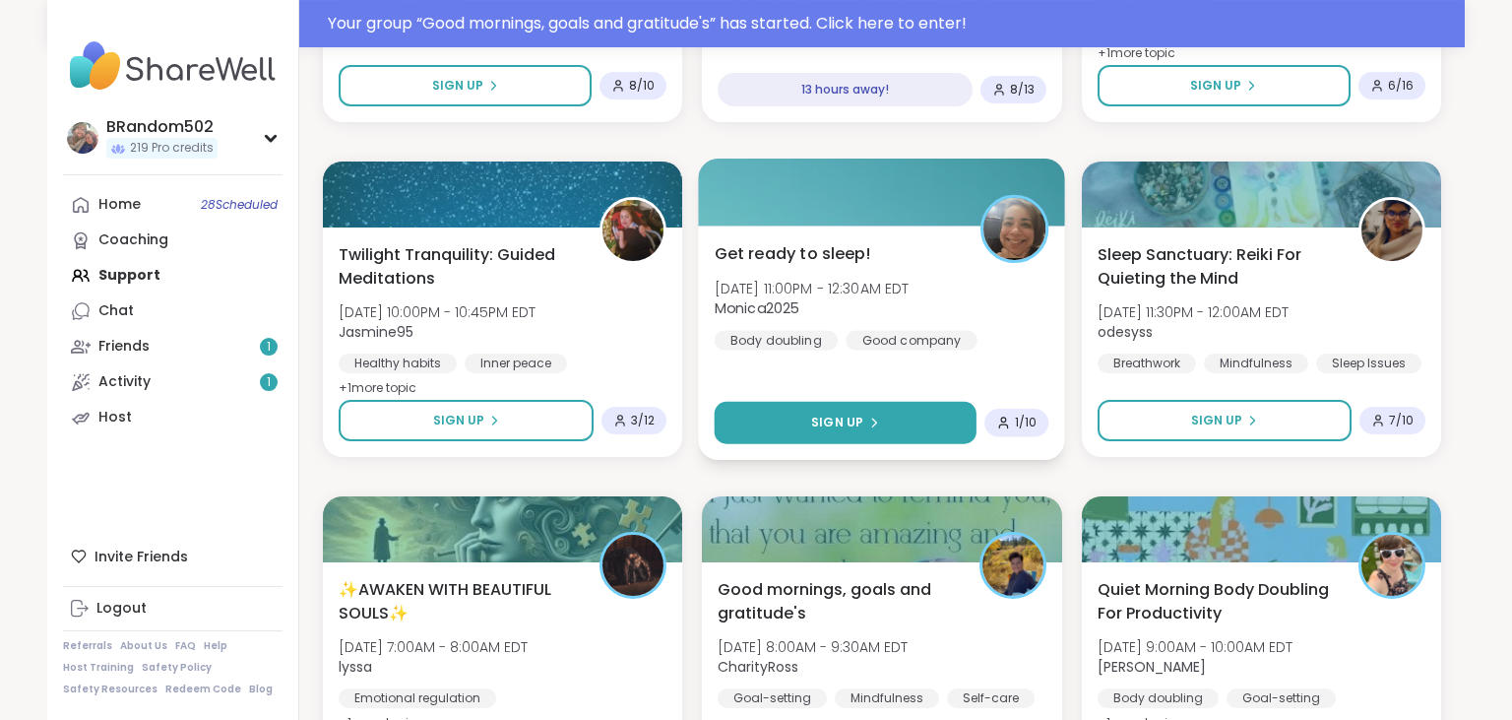
click at [868, 417] on icon at bounding box center [874, 422] width 12 height 12
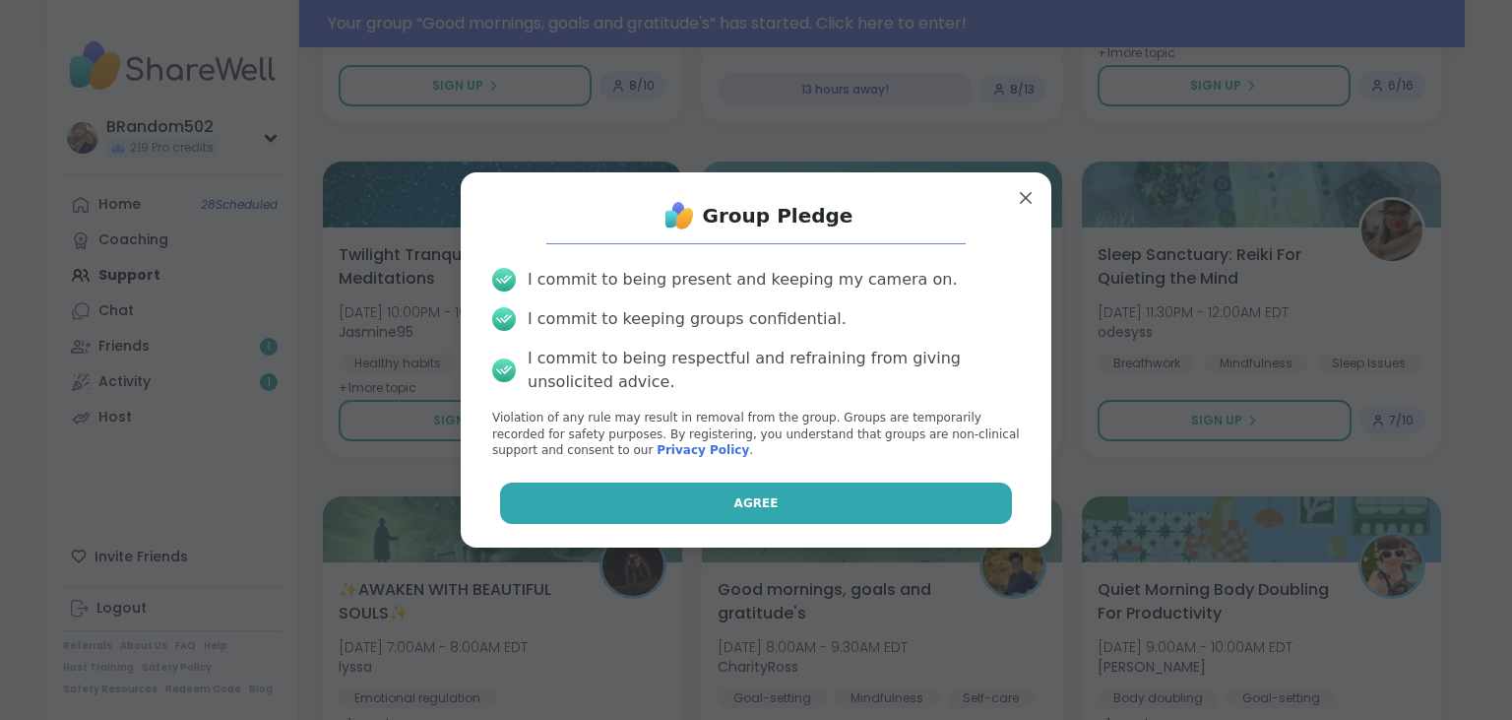
click at [825, 491] on button "Agree" at bounding box center [756, 502] width 513 height 41
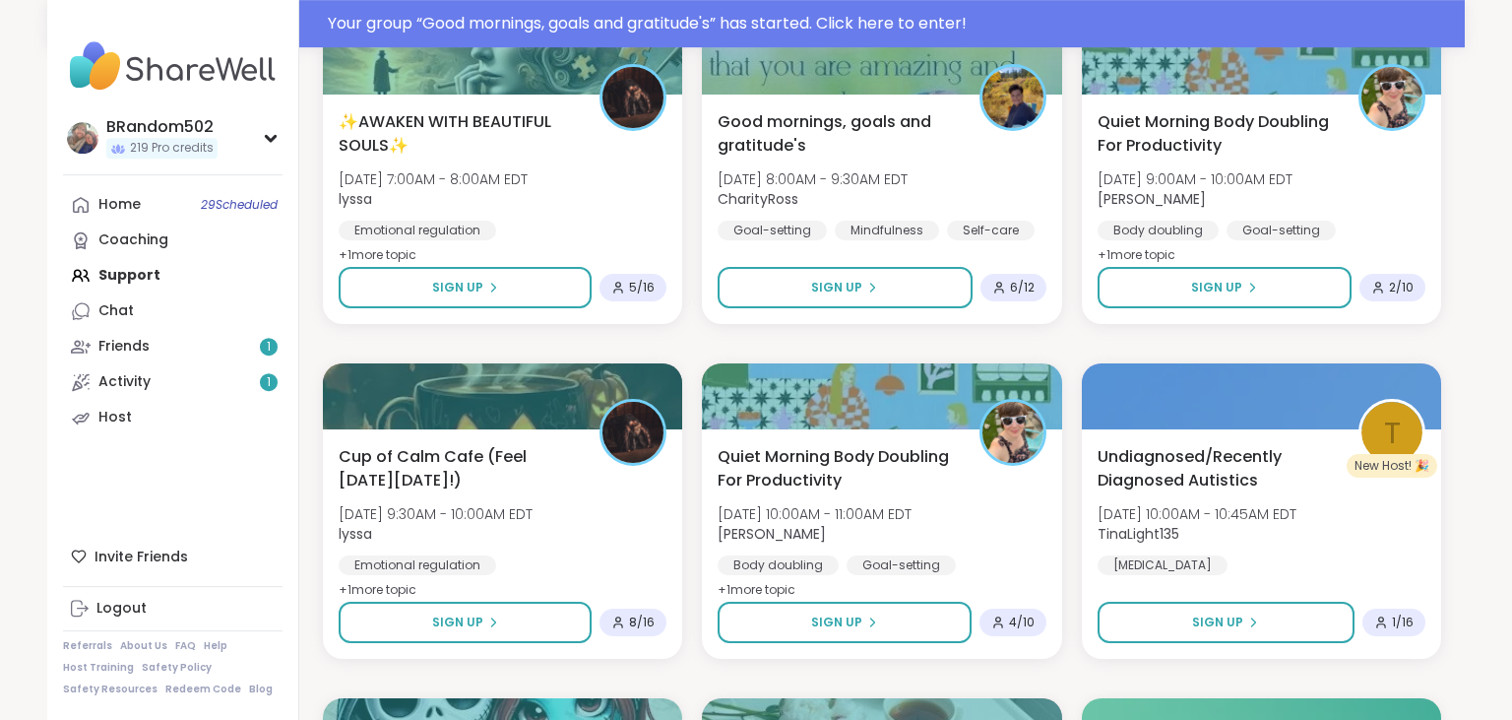
scroll to position [5116, 0]
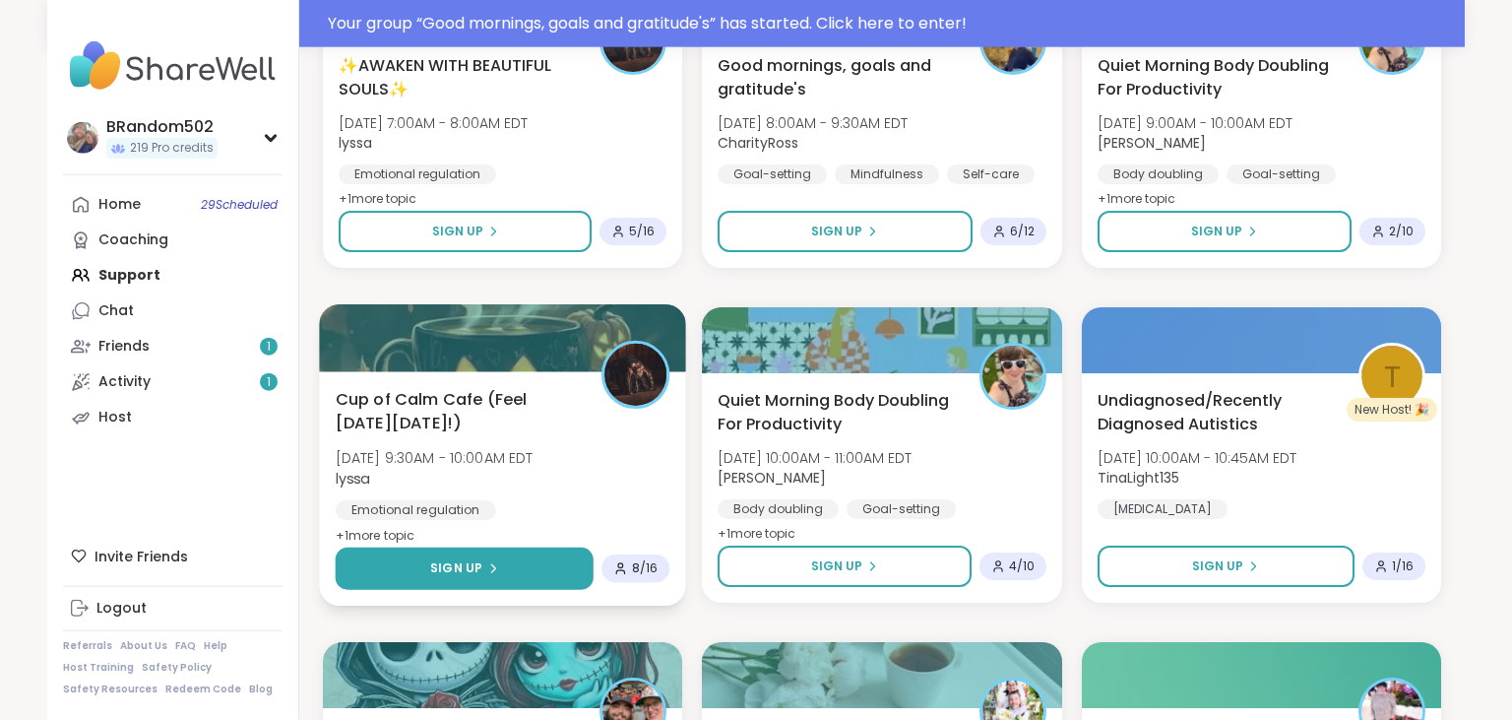
click at [498, 561] on button "Sign Up" at bounding box center [465, 568] width 258 height 42
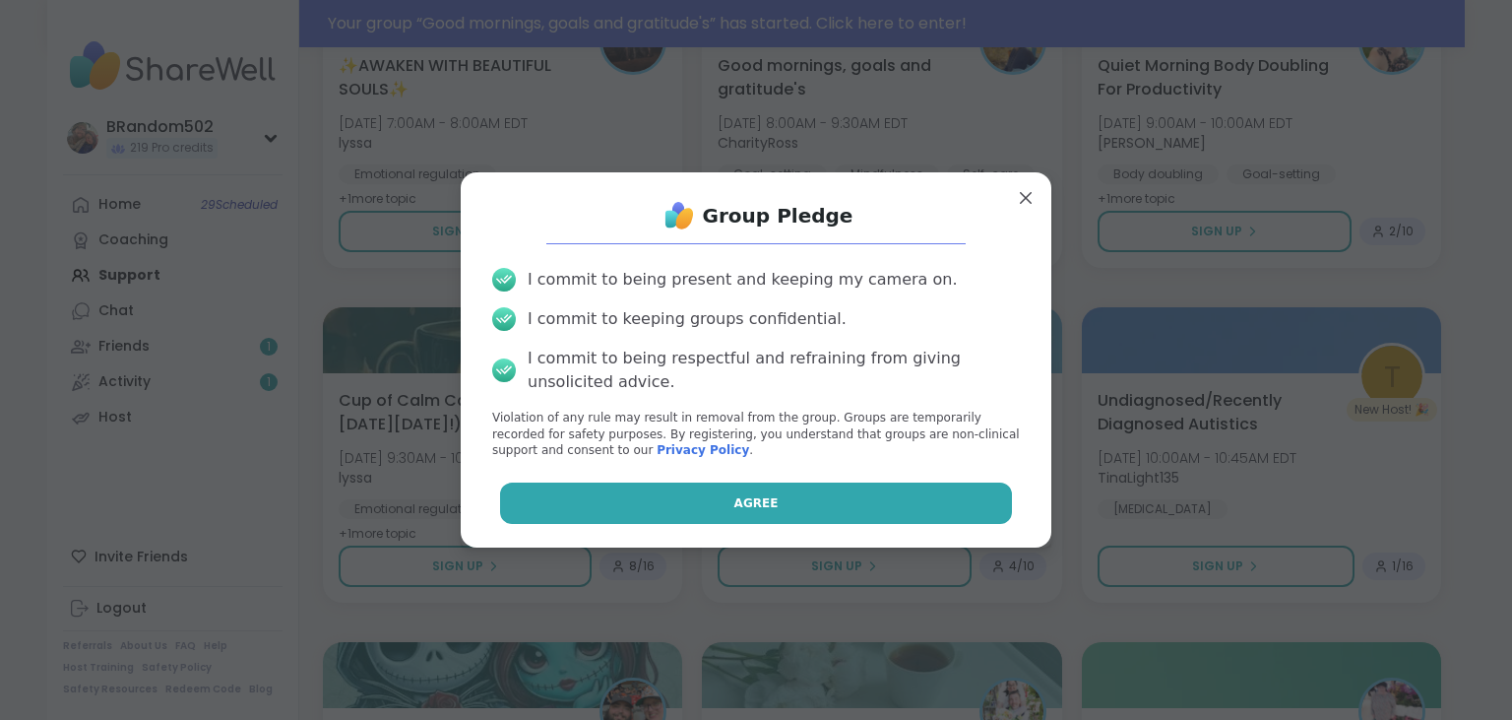
click at [602, 510] on button "Agree" at bounding box center [756, 502] width 513 height 41
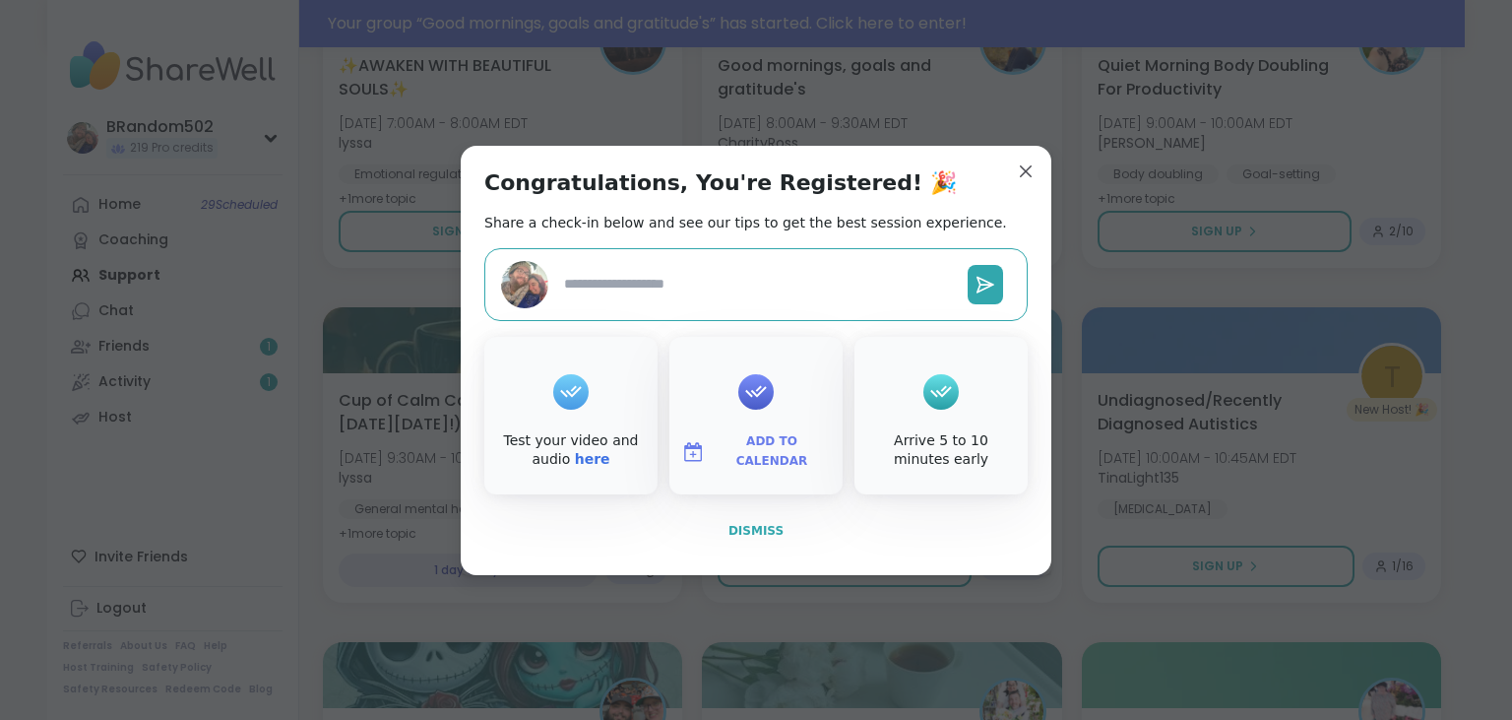
type textarea "*"
click at [717, 530] on button "Dismiss" at bounding box center [755, 530] width 543 height 41
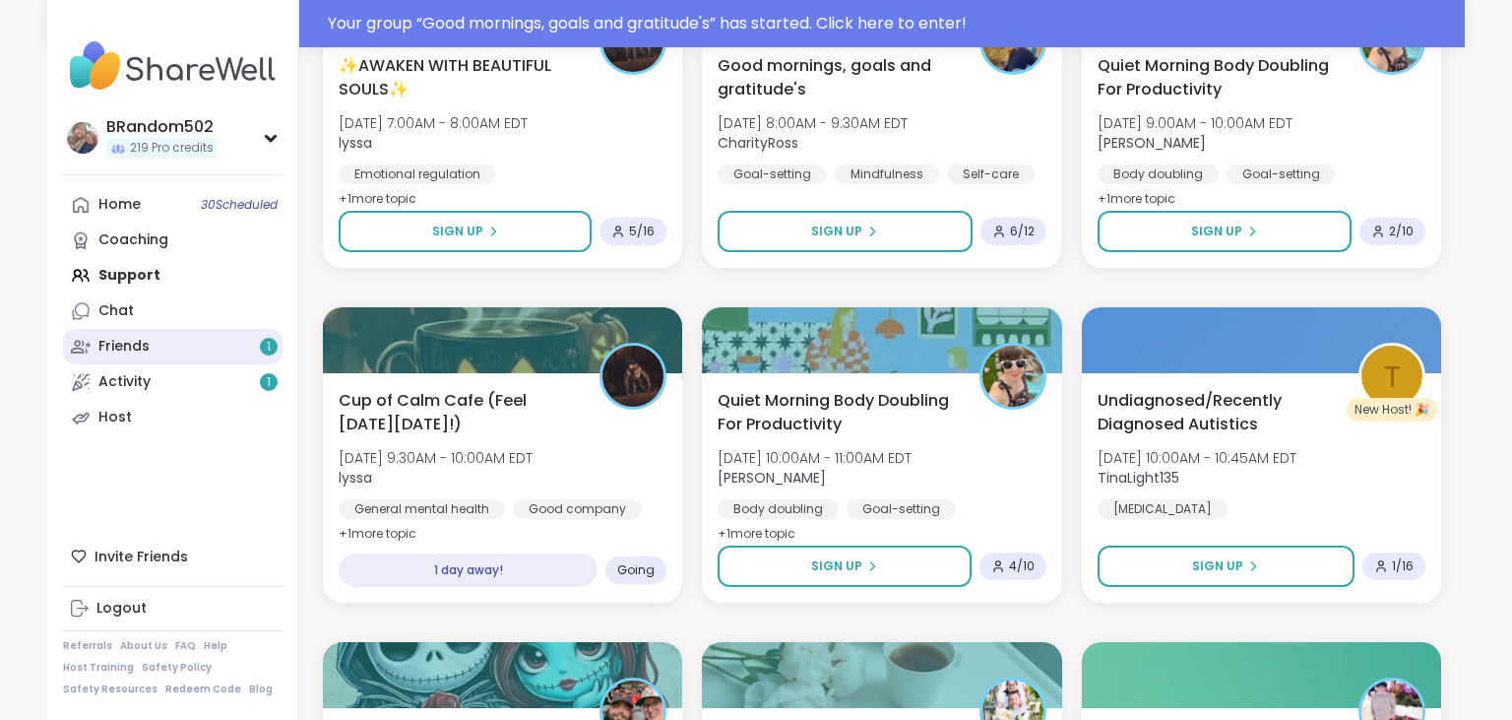
click at [185, 352] on link "Friends 1" at bounding box center [173, 346] width 220 height 35
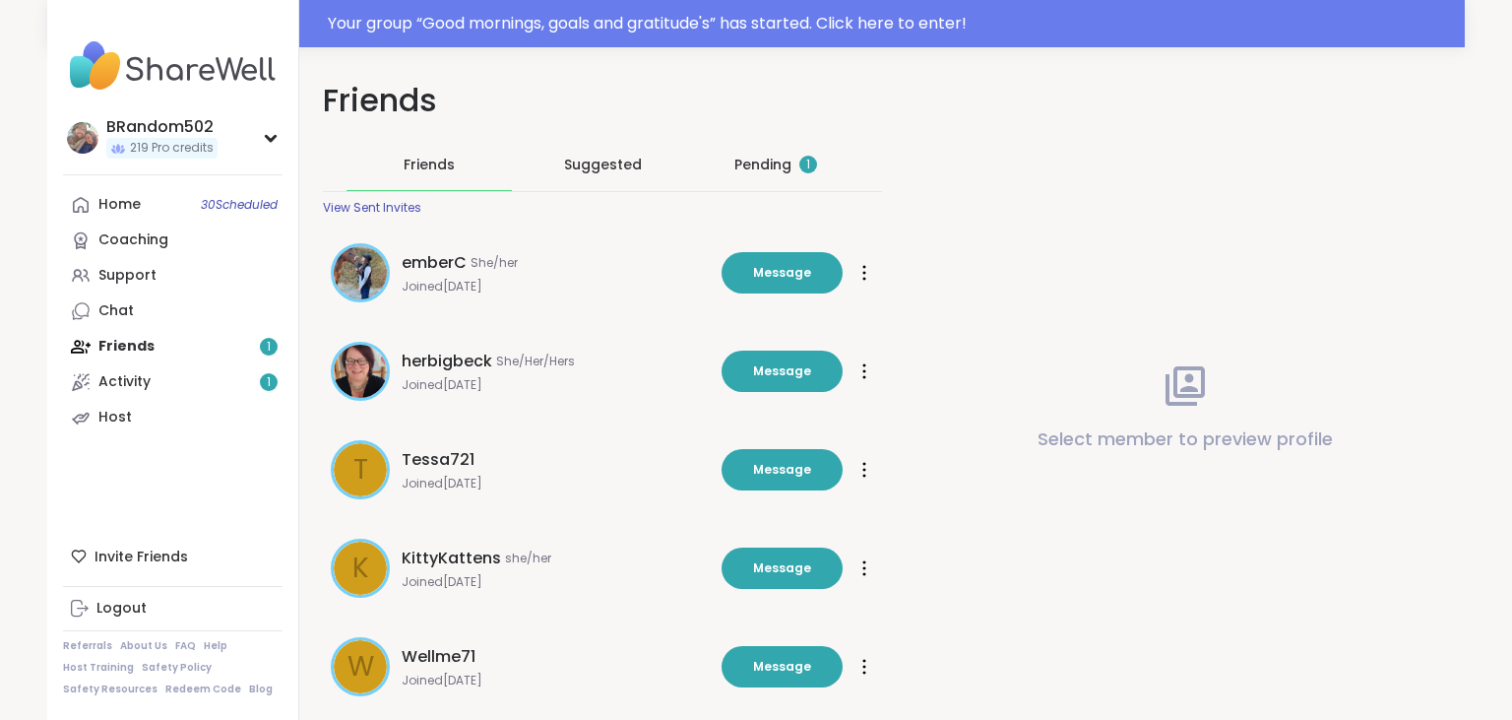
click at [774, 159] on div "Pending 1" at bounding box center [775, 165] width 83 height 20
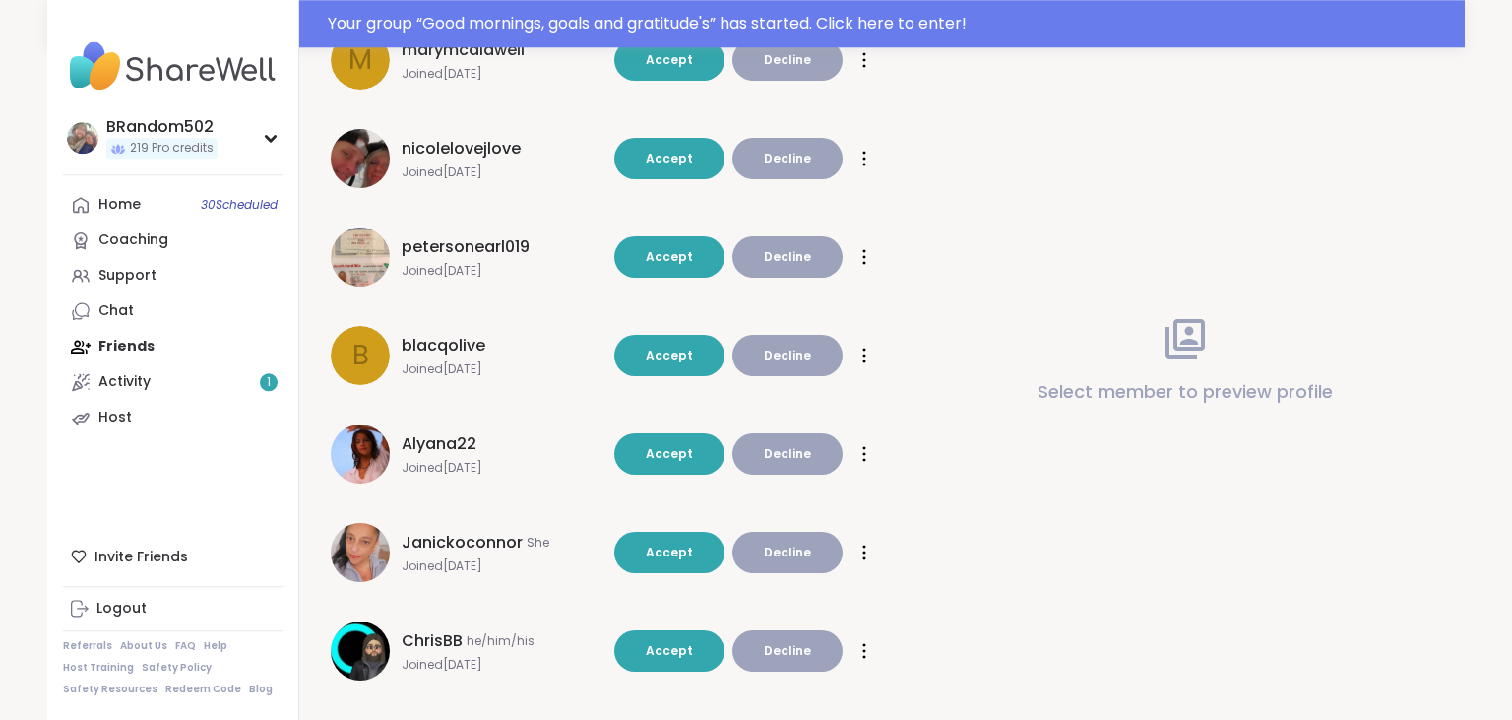
scroll to position [436, 0]
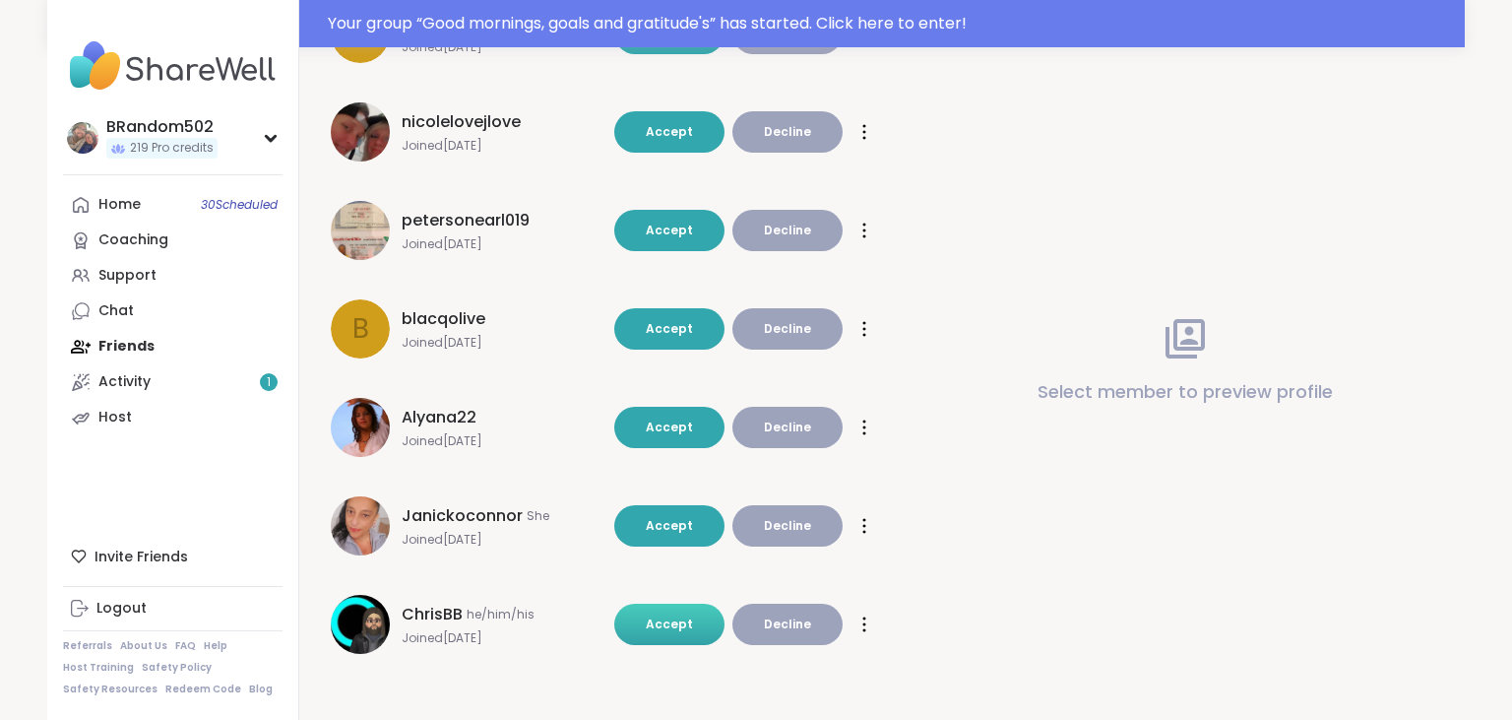
click at [660, 620] on span "Accept" at bounding box center [669, 623] width 47 height 17
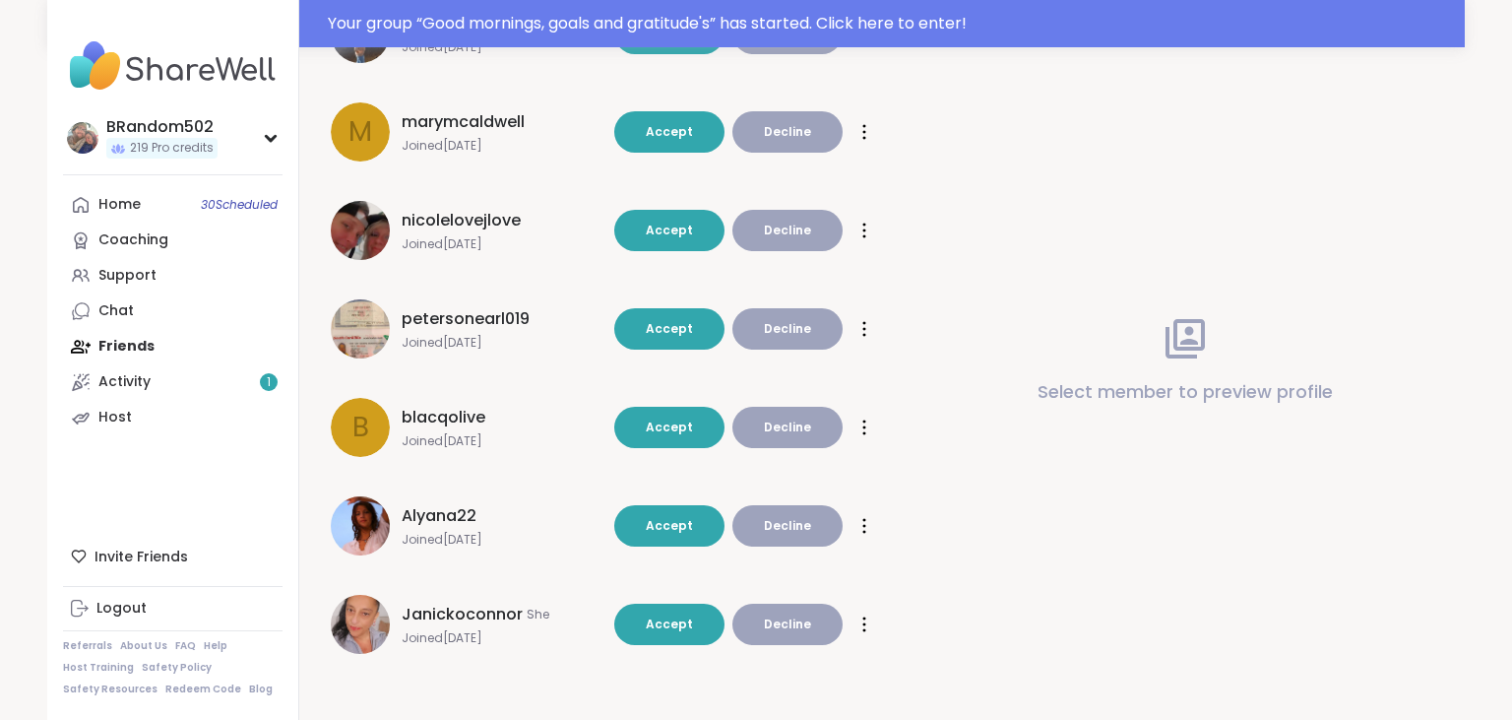
click at [864, 134] on icon at bounding box center [864, 132] width 4 height 16
click at [197, 208] on link "Home 30 Scheduled" at bounding box center [173, 204] width 220 height 35
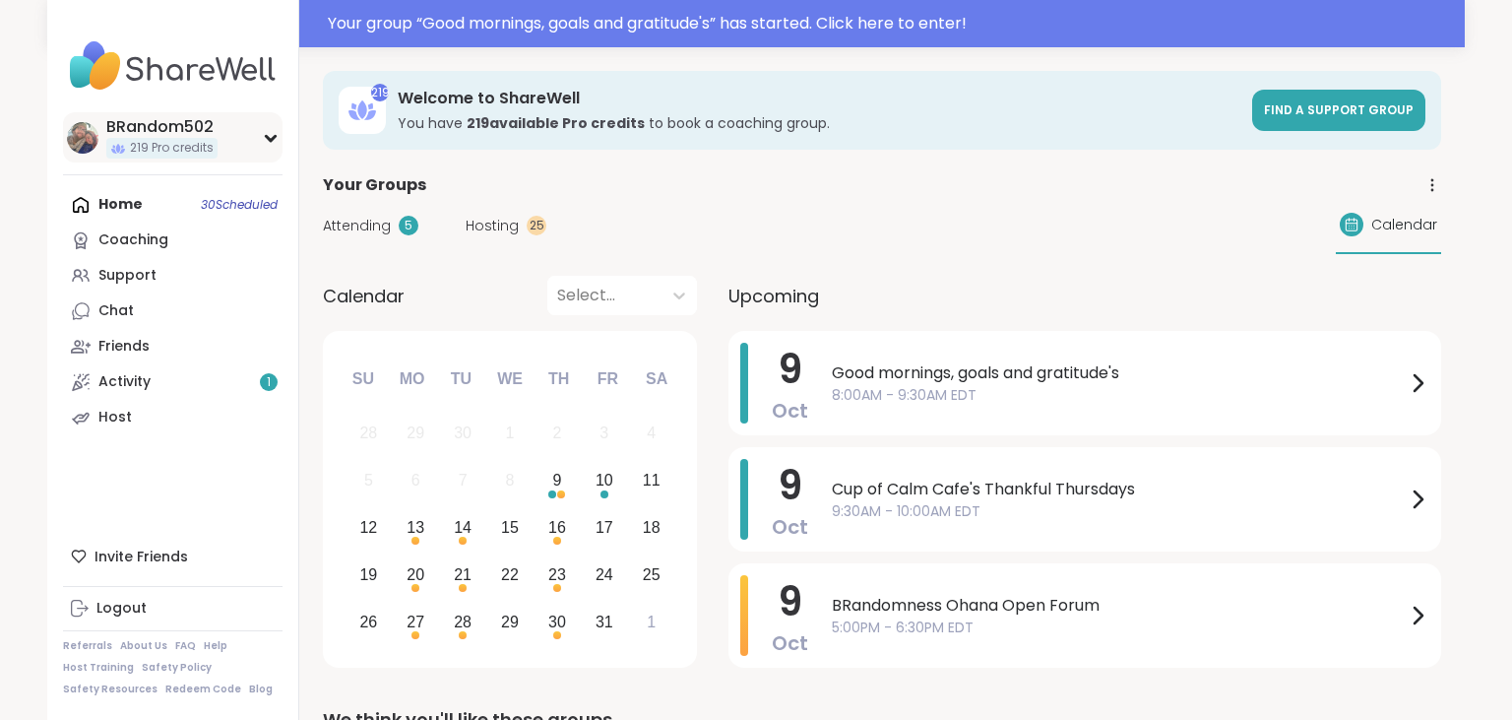
click at [269, 140] on icon at bounding box center [270, 138] width 9 height 5
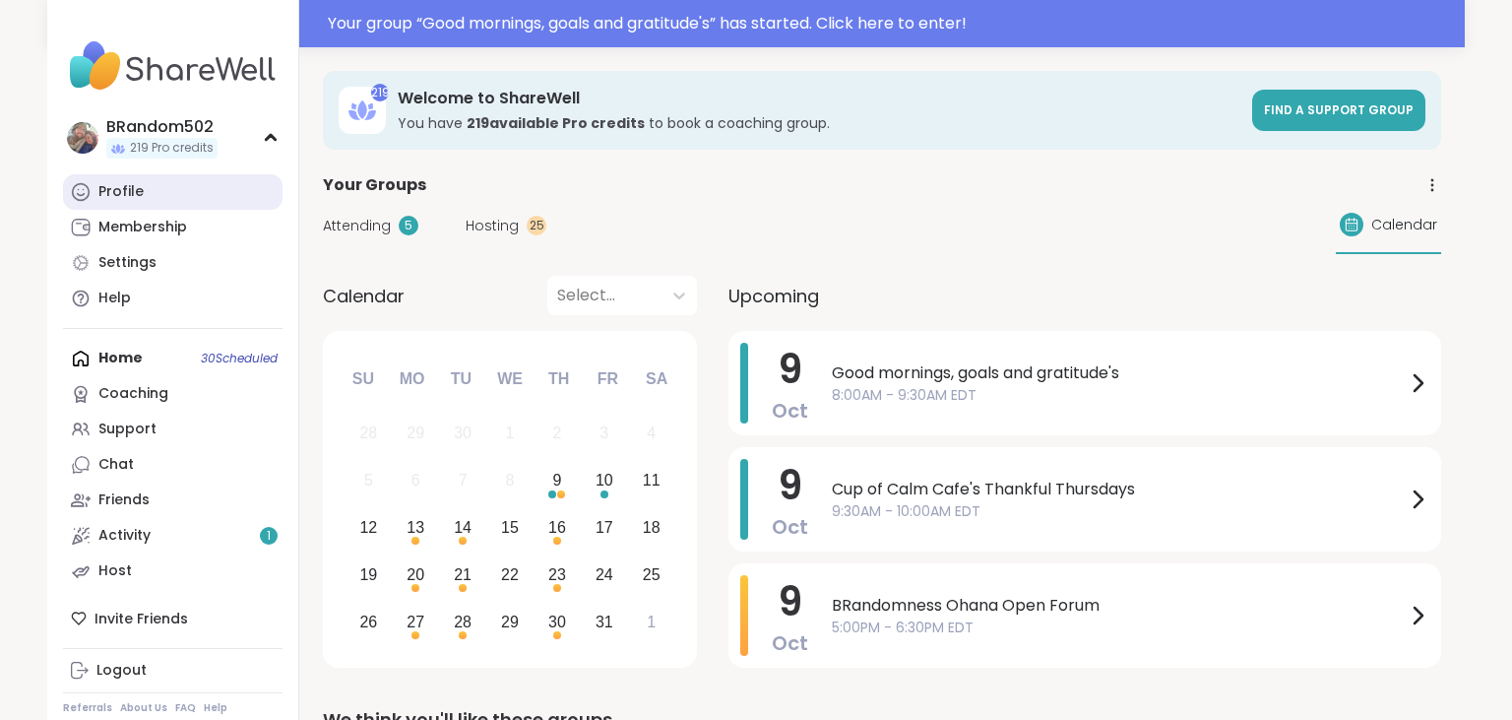
click at [222, 191] on link "Profile" at bounding box center [173, 191] width 220 height 35
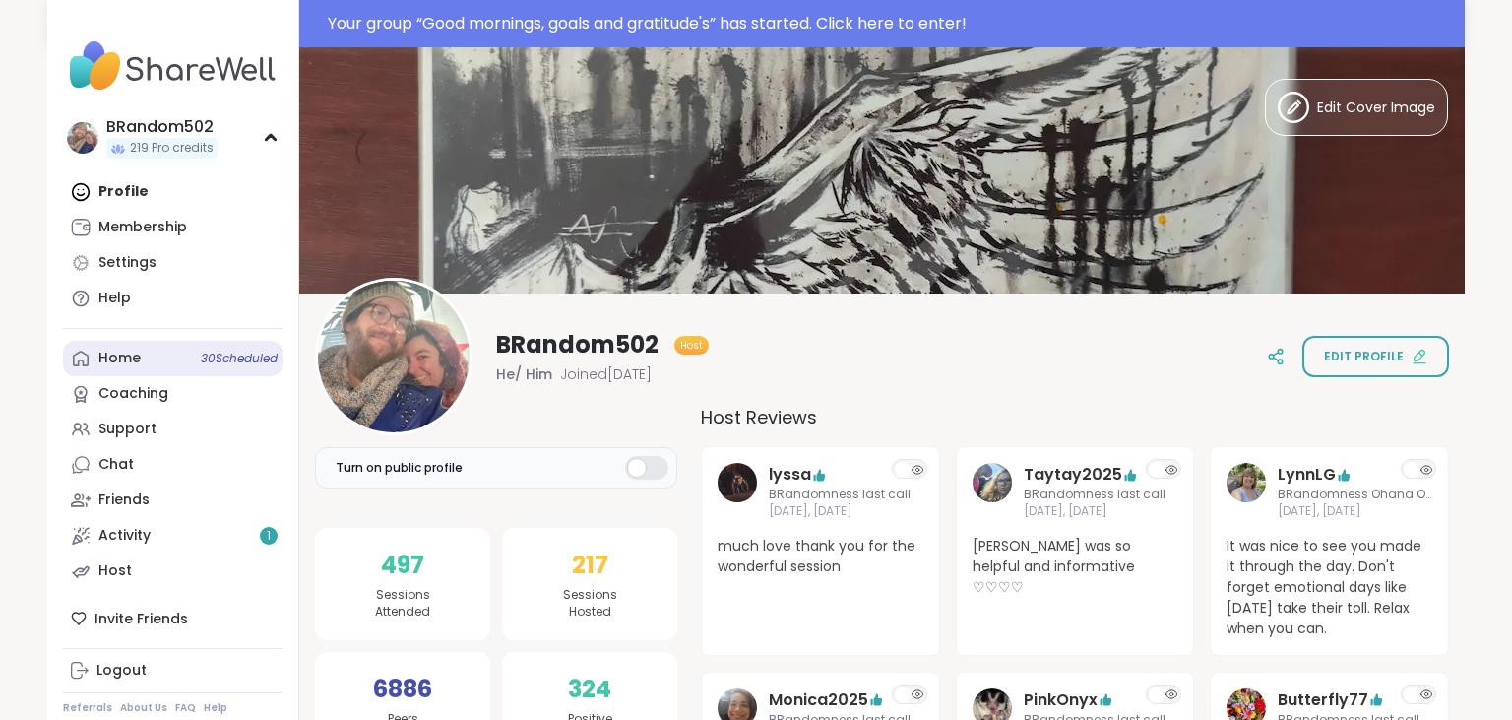
click at [199, 341] on link "Home 30 Scheduled" at bounding box center [173, 358] width 220 height 35
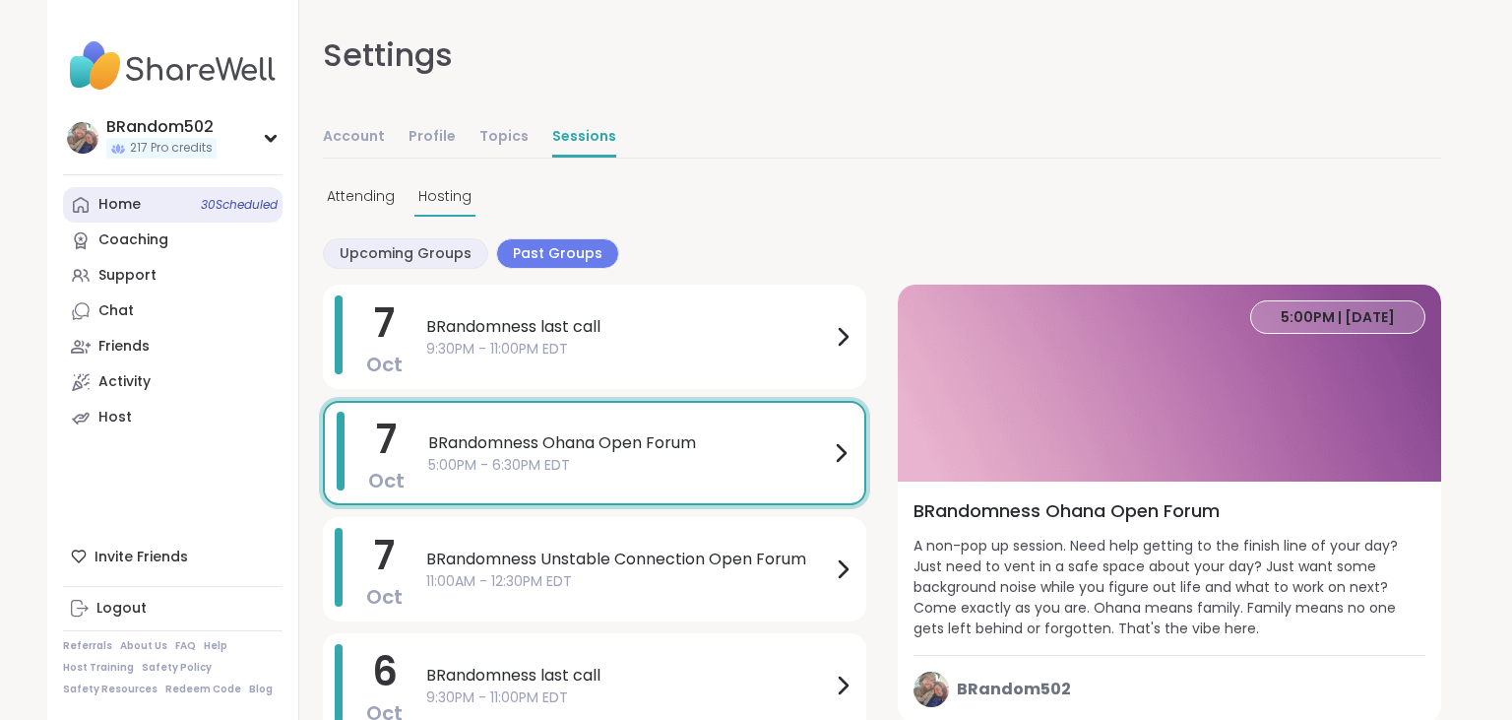
click at [180, 199] on link "Home 30 Scheduled" at bounding box center [173, 204] width 220 height 35
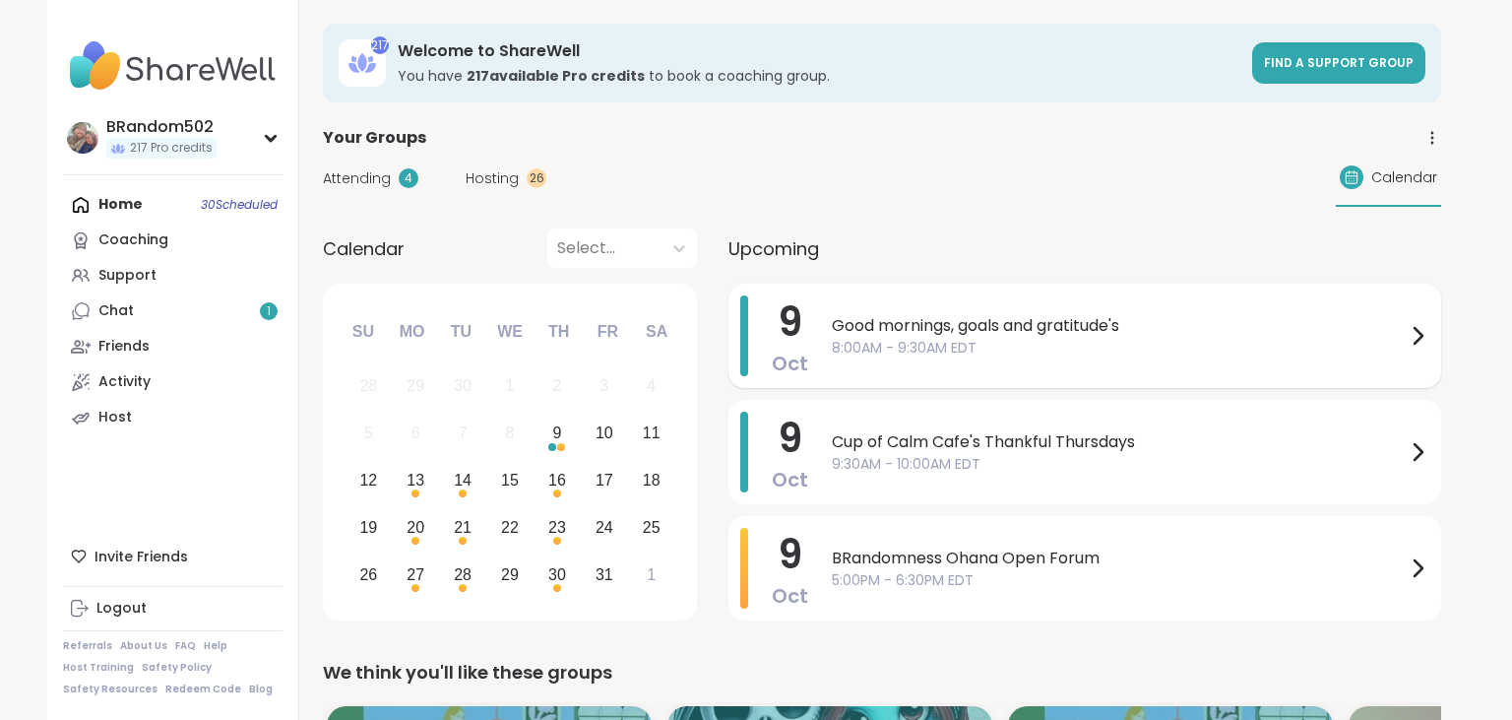
click at [975, 325] on span "Good mornings, goals and gratitude's" at bounding box center [1119, 326] width 574 height 24
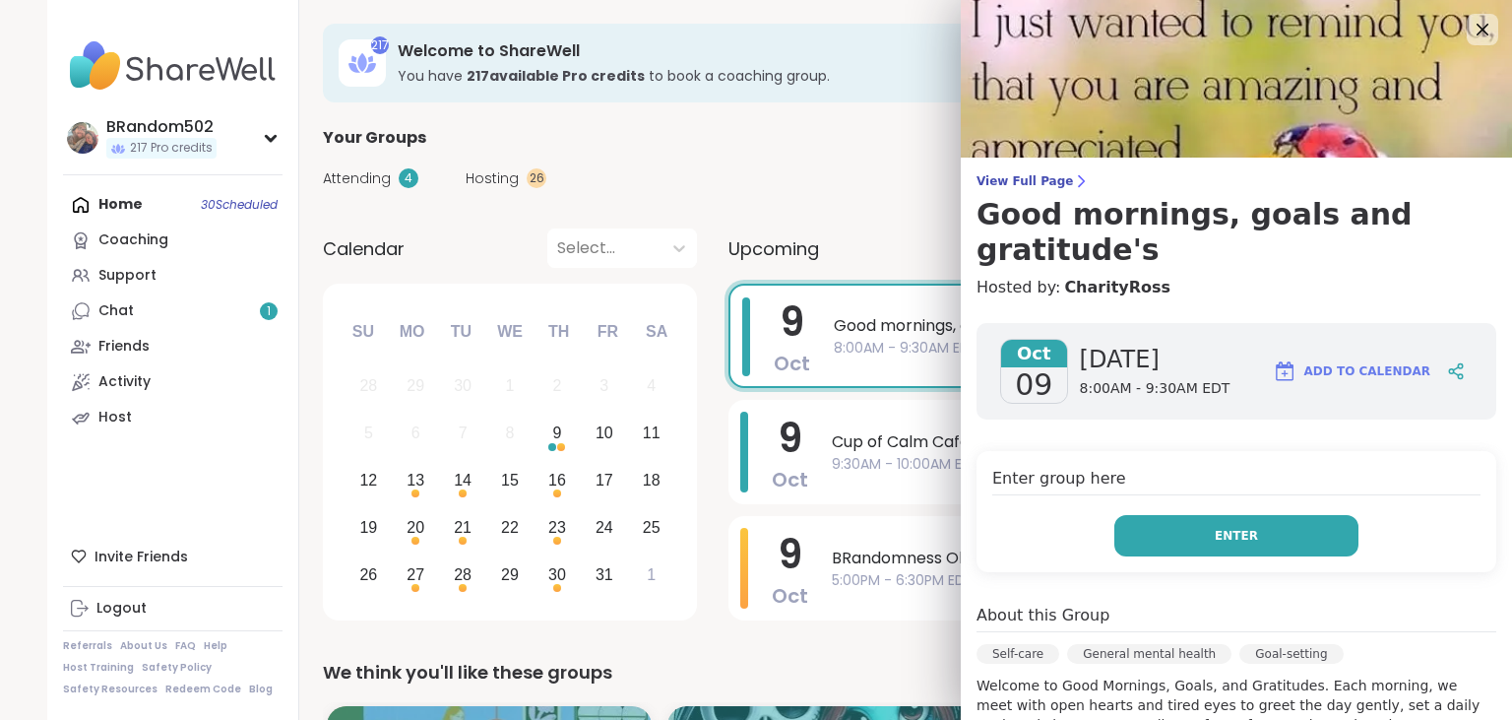
click at [1190, 515] on button "Enter" at bounding box center [1236, 535] width 244 height 41
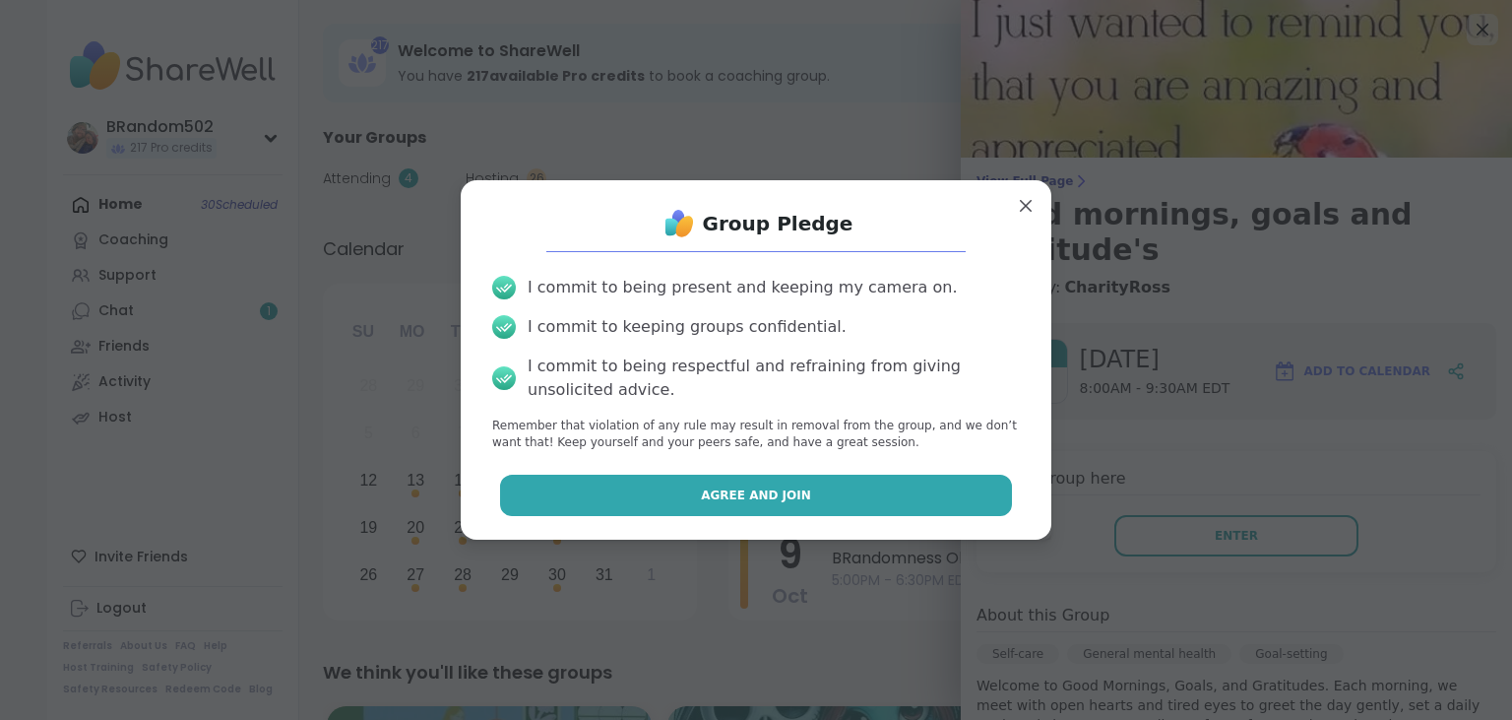
click at [833, 502] on button "Agree and Join" at bounding box center [756, 494] width 513 height 41
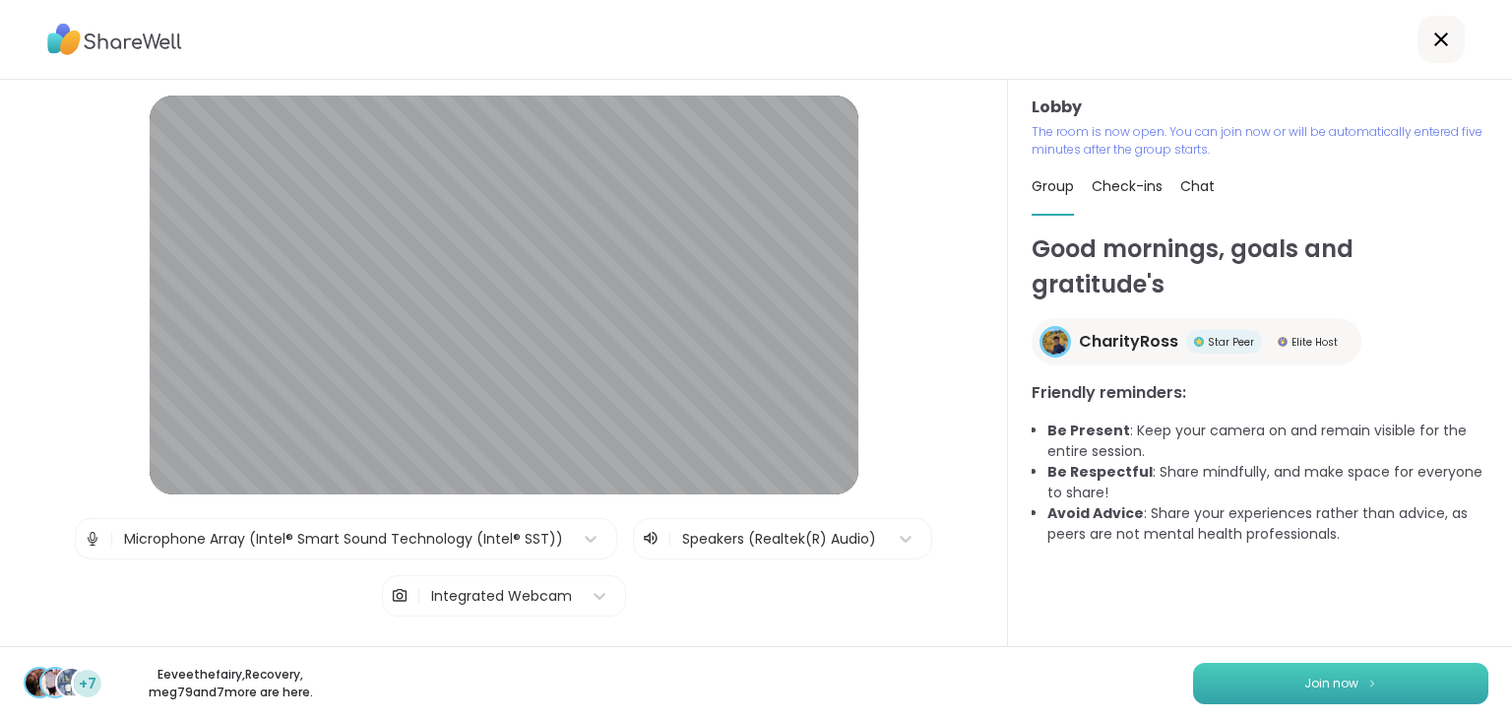
click at [1291, 684] on button "Join now" at bounding box center [1340, 682] width 295 height 41
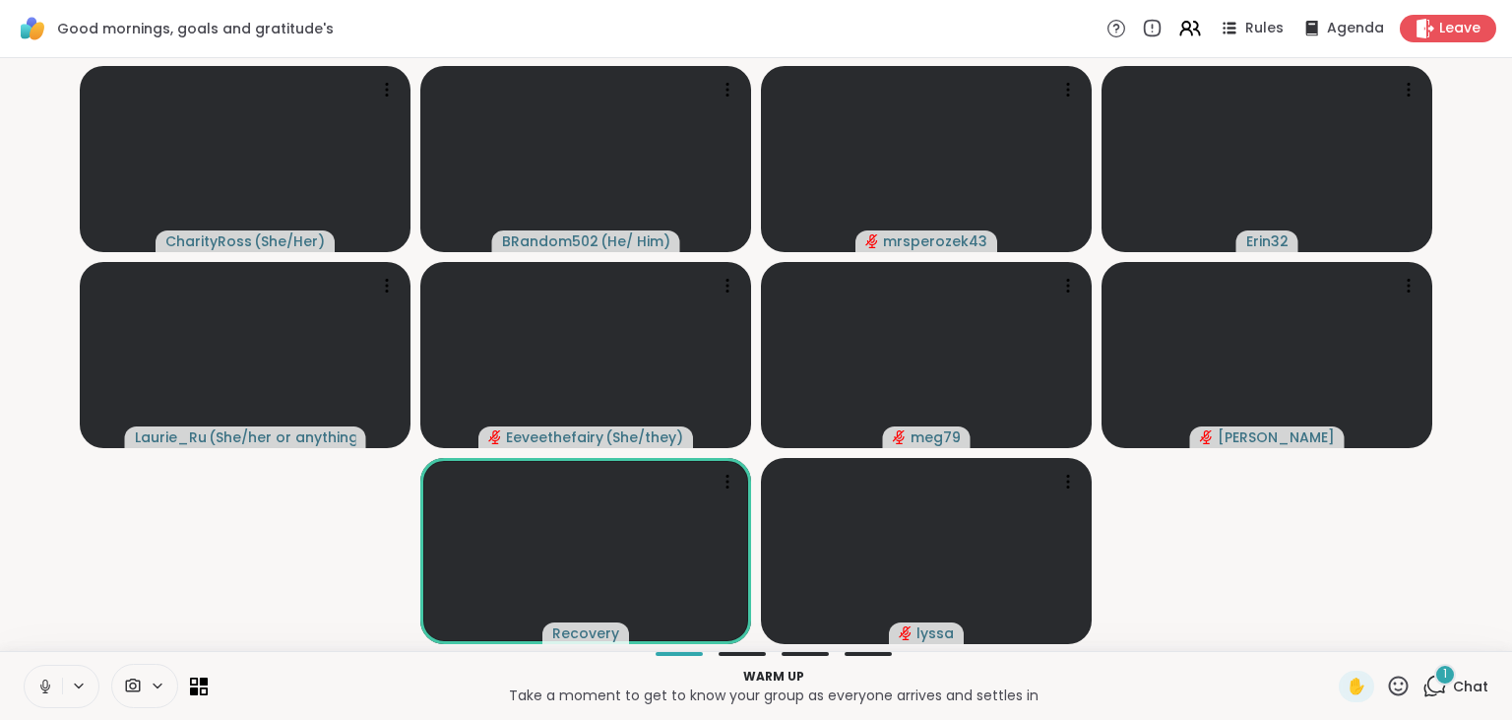
click at [1444, 683] on div "1" at bounding box center [1445, 674] width 22 height 22
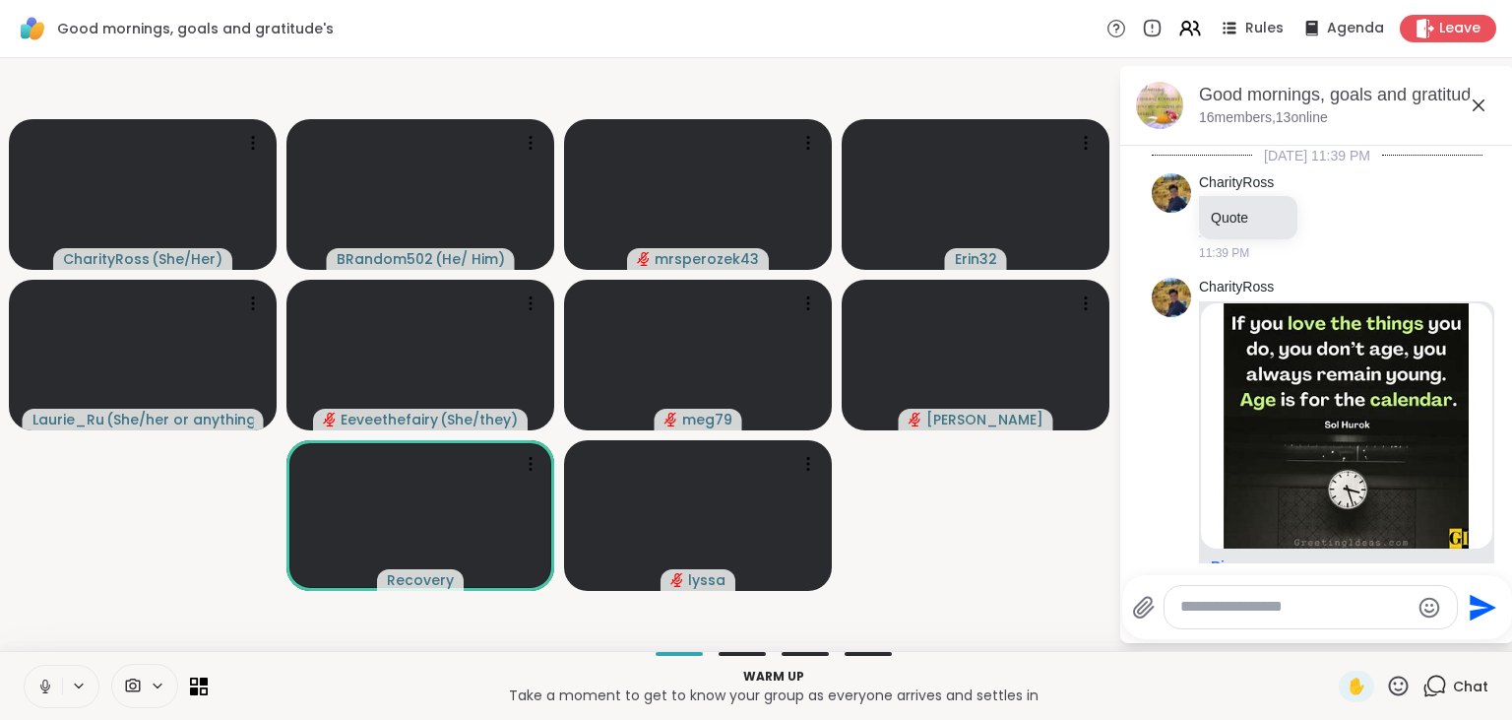
scroll to position [610, 0]
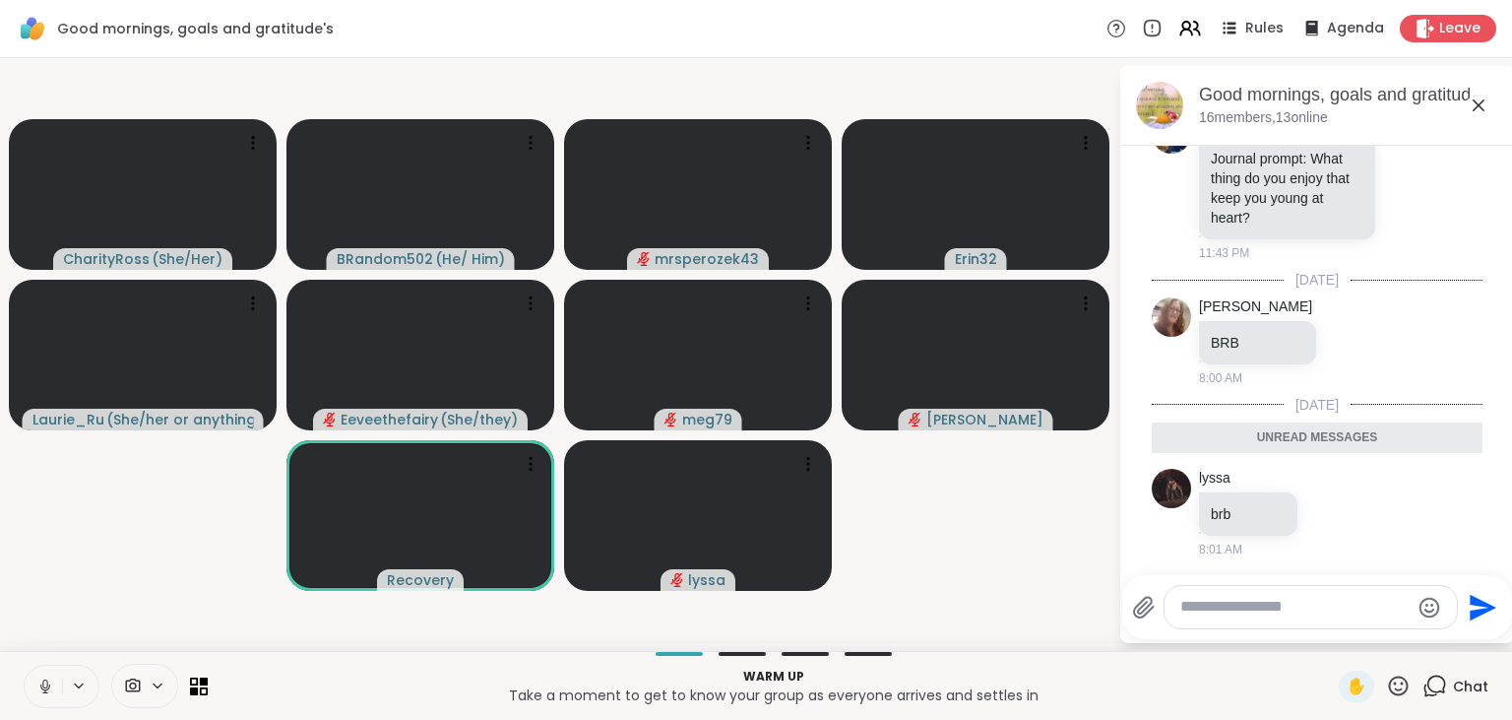
click at [1444, 683] on icon at bounding box center [1434, 685] width 25 height 25
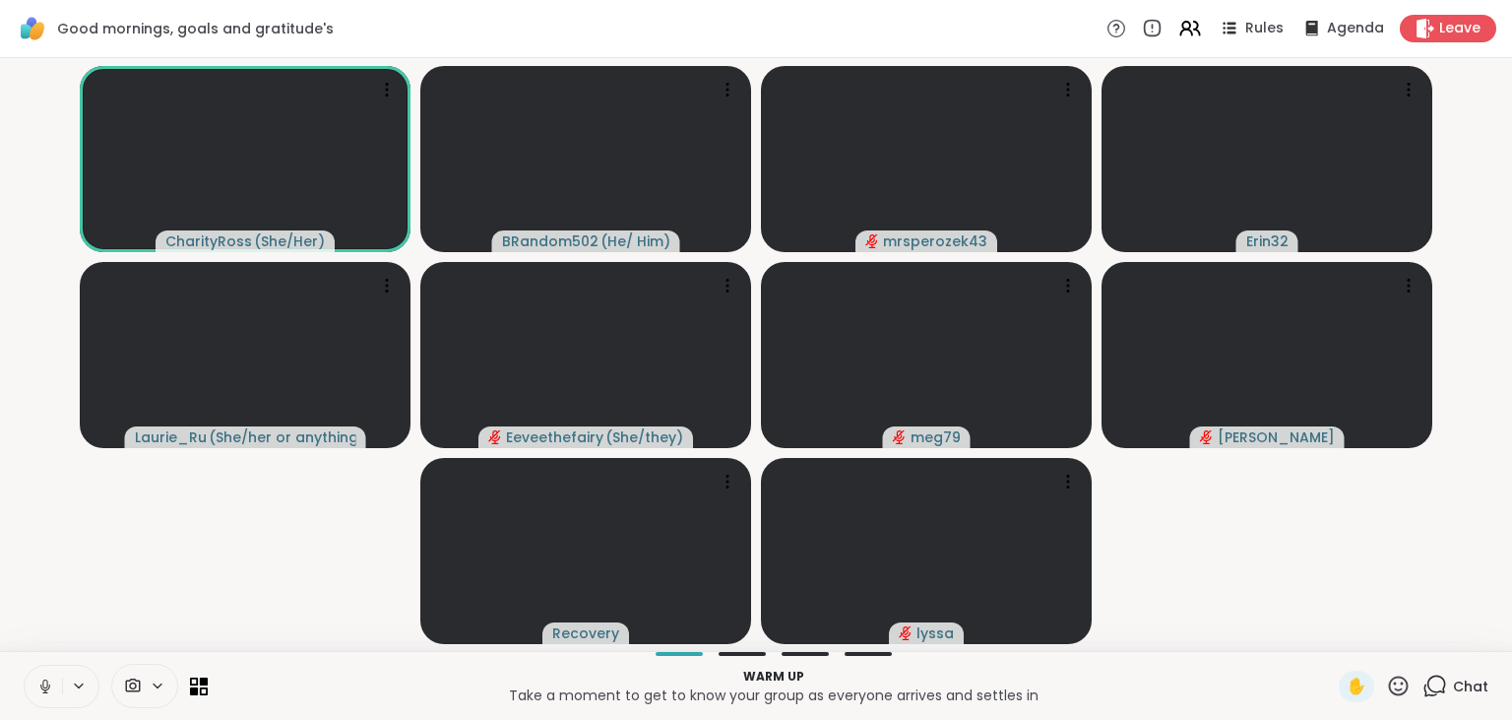
click at [48, 679] on icon at bounding box center [45, 686] width 18 height 18
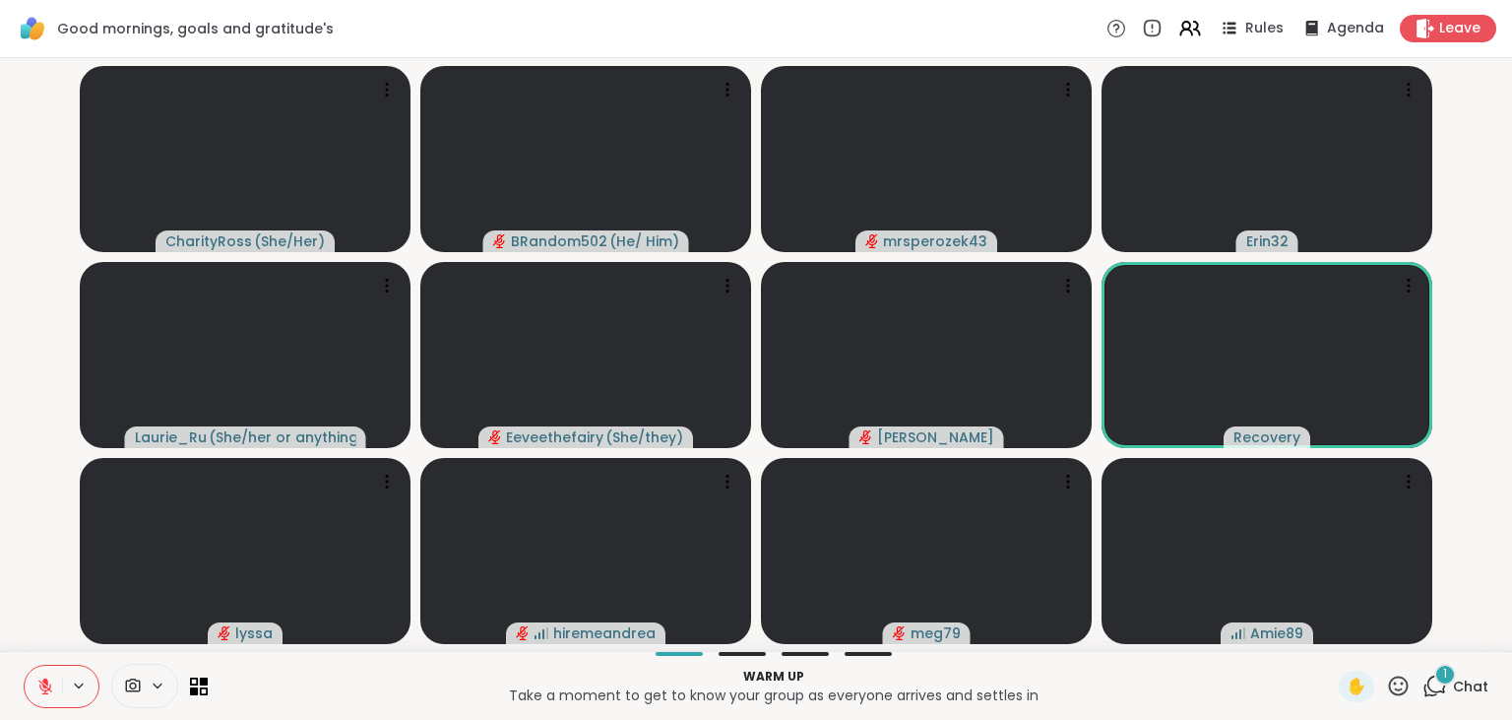
click at [1442, 685] on icon at bounding box center [1434, 685] width 25 height 25
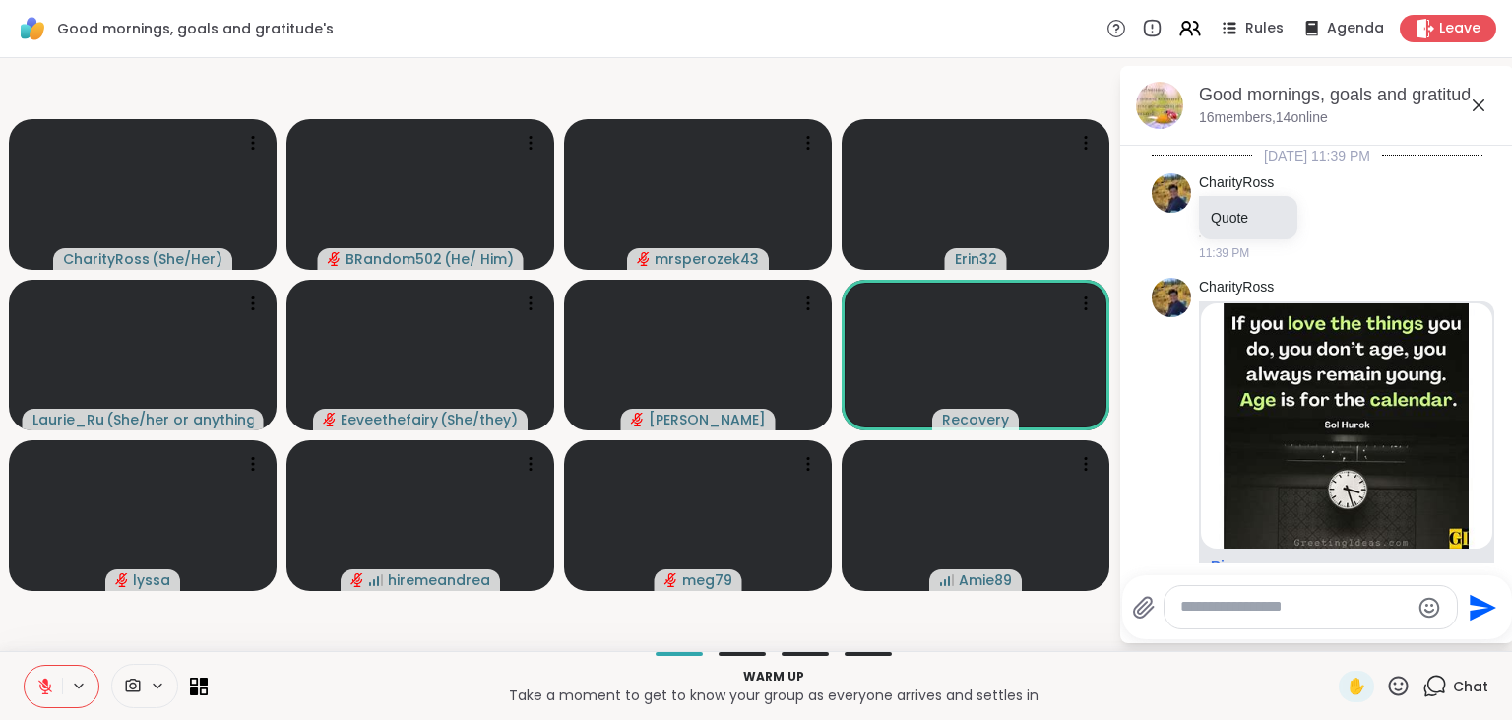
scroll to position [714, 0]
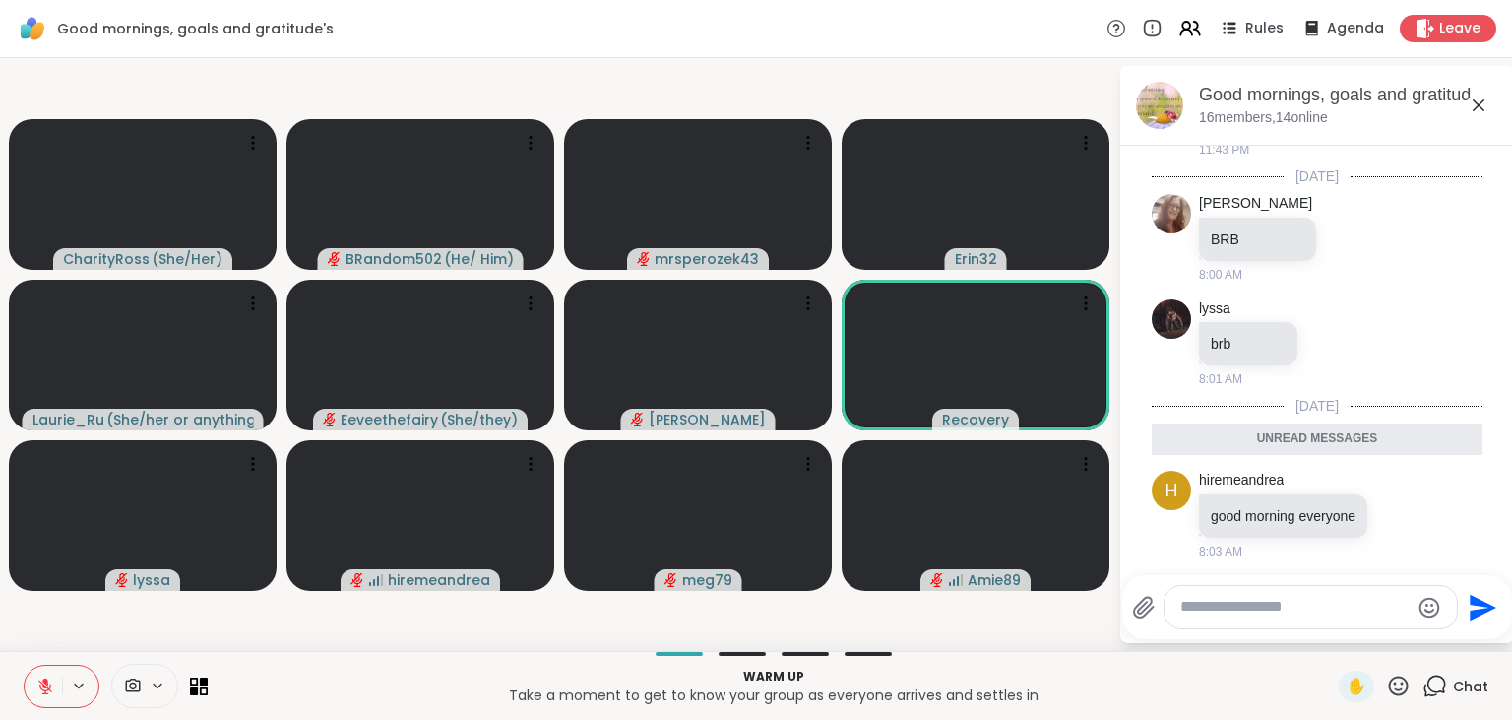
click at [38, 683] on icon at bounding box center [45, 686] width 18 height 18
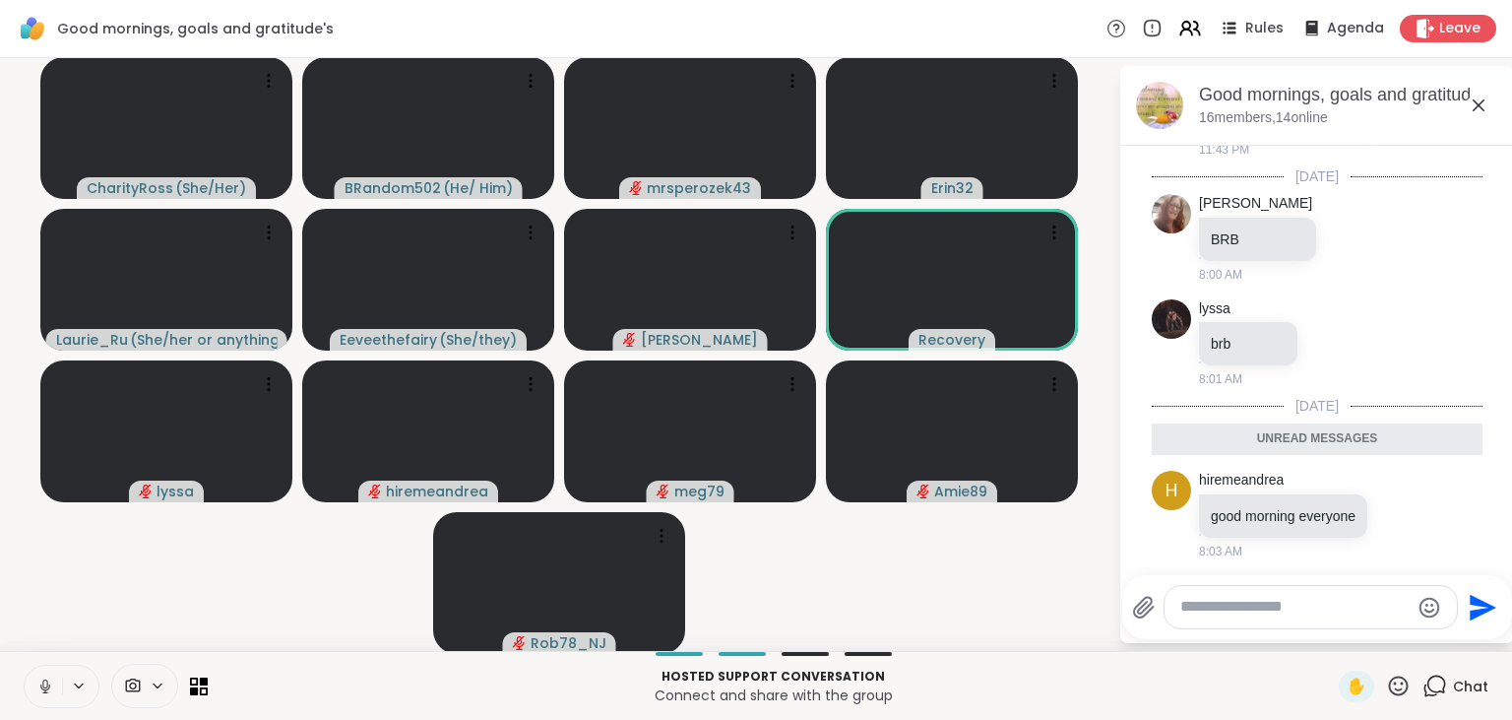
click at [38, 683] on icon at bounding box center [45, 686] width 18 height 18
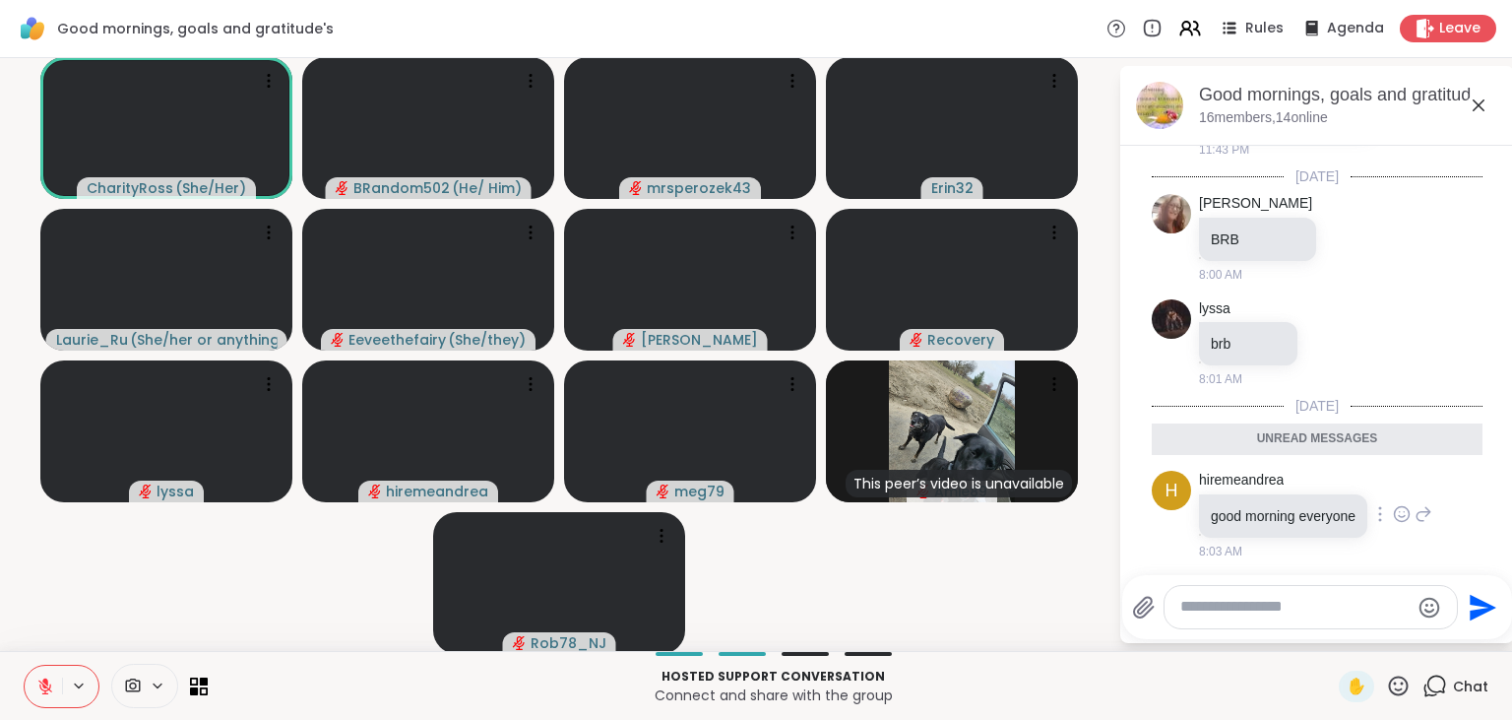
click at [1427, 514] on icon at bounding box center [1424, 514] width 18 height 24
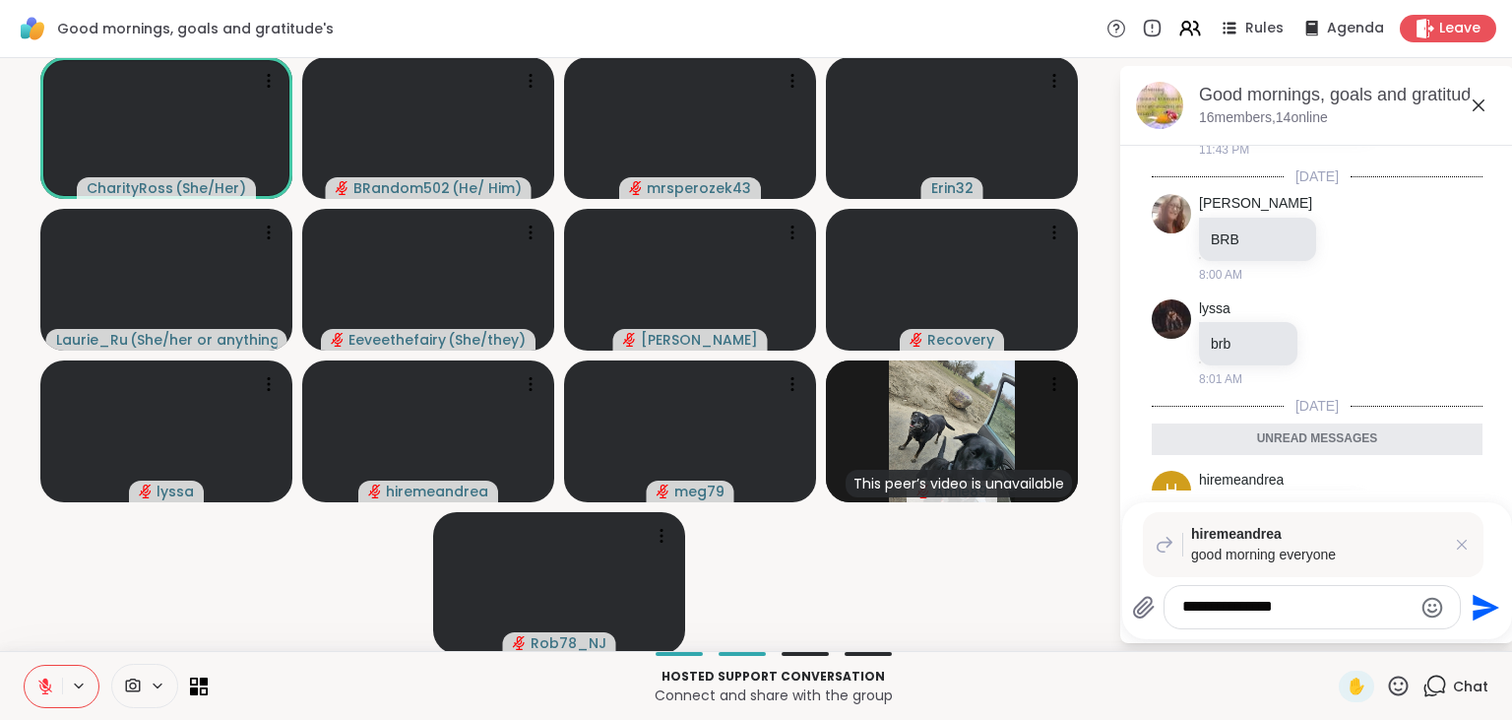
type textarea "**********"
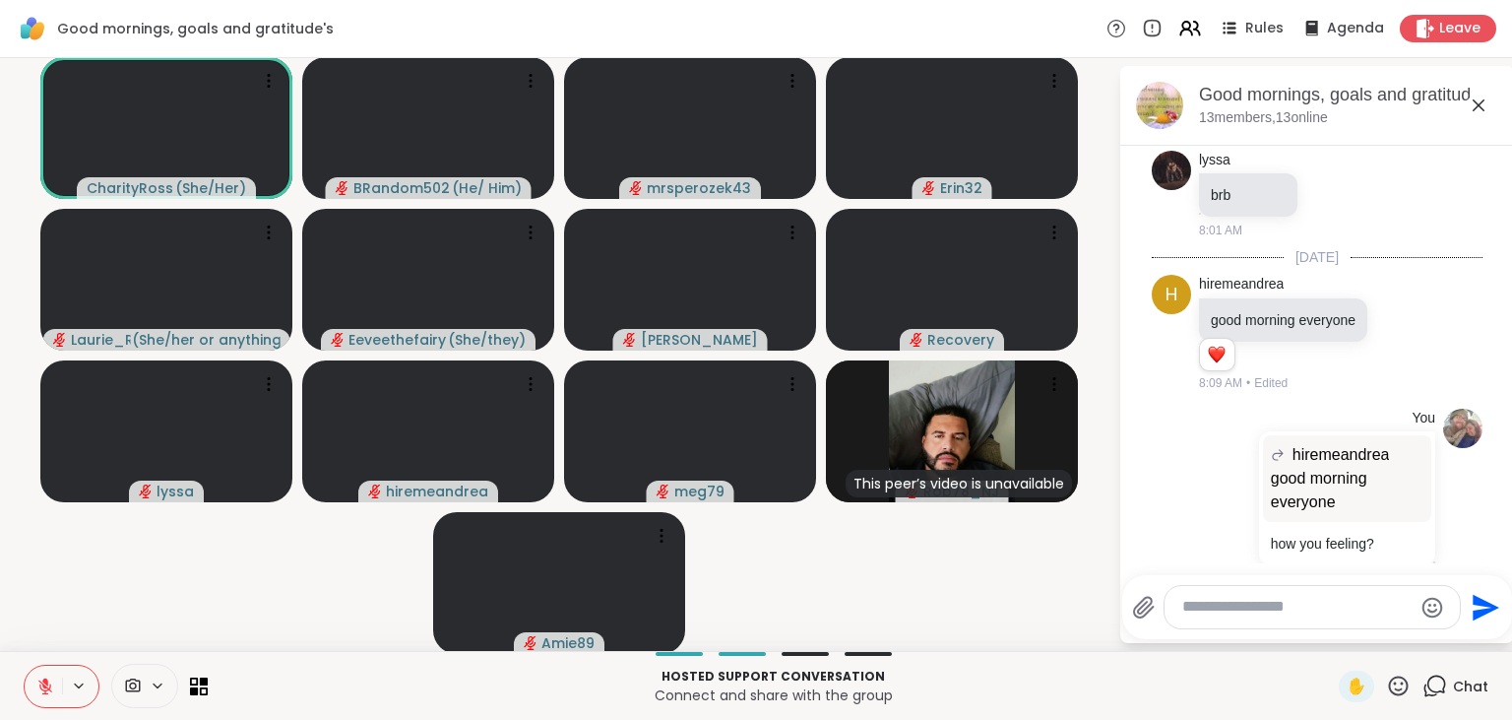
click at [1398, 684] on icon at bounding box center [1399, 685] width 20 height 20
click at [1331, 632] on span "❤️" at bounding box center [1341, 634] width 20 height 24
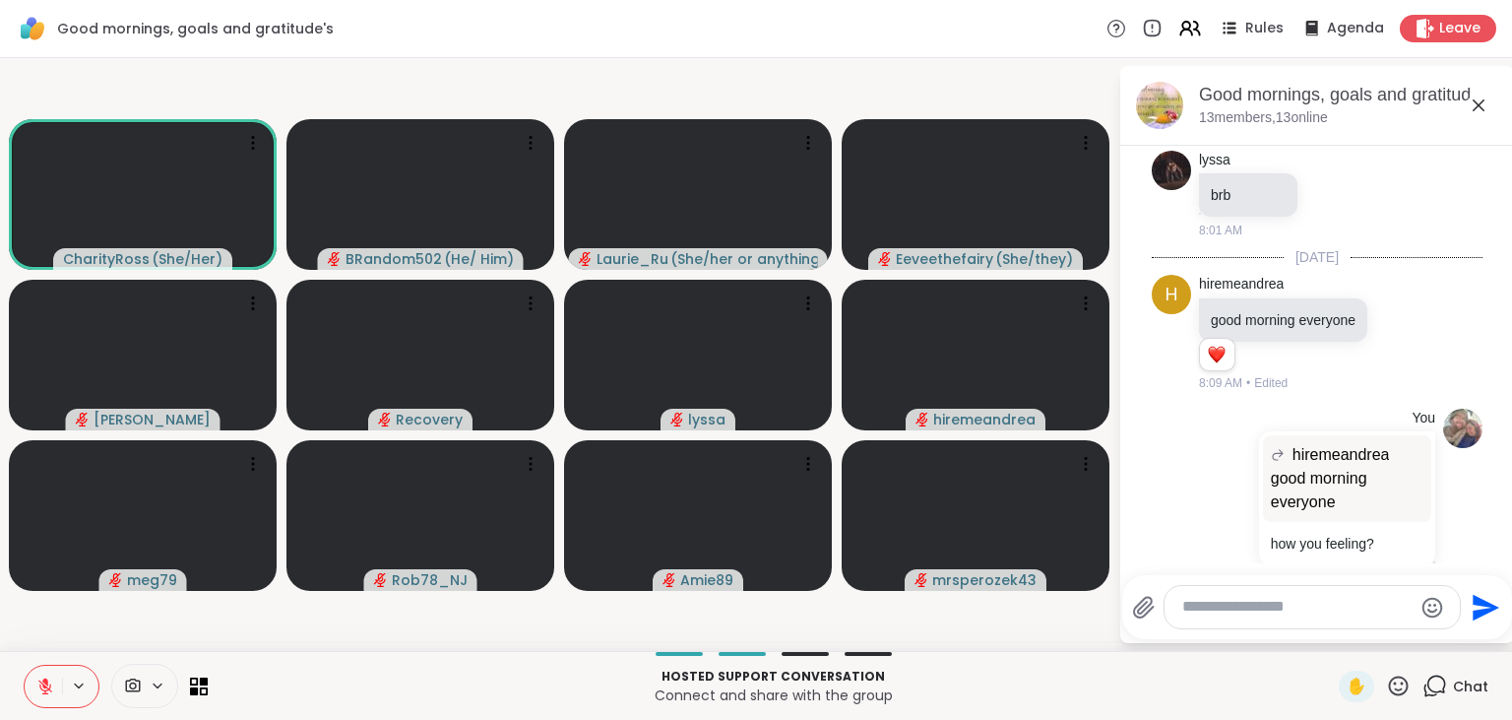
click at [45, 687] on icon at bounding box center [45, 686] width 14 height 14
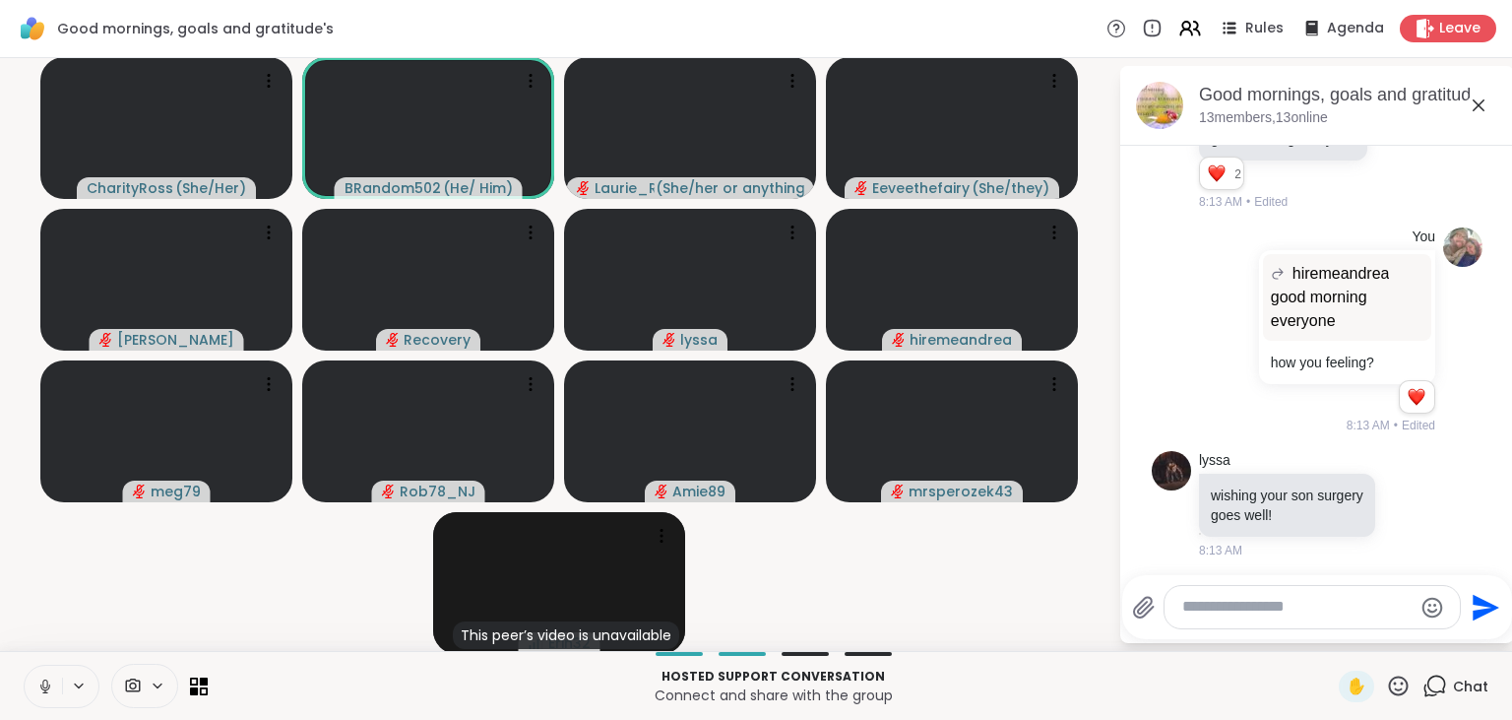
scroll to position [1071, 0]
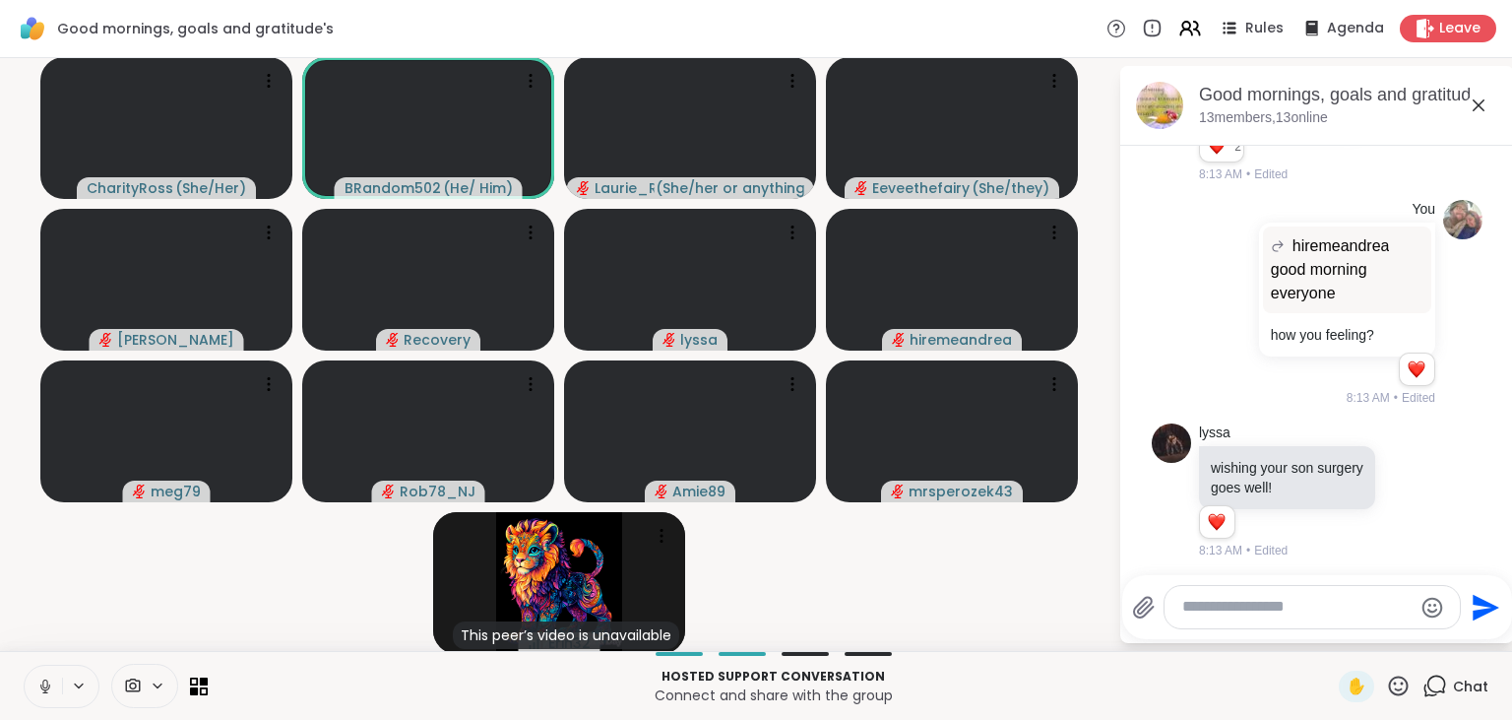
click at [45, 687] on icon at bounding box center [45, 686] width 18 height 18
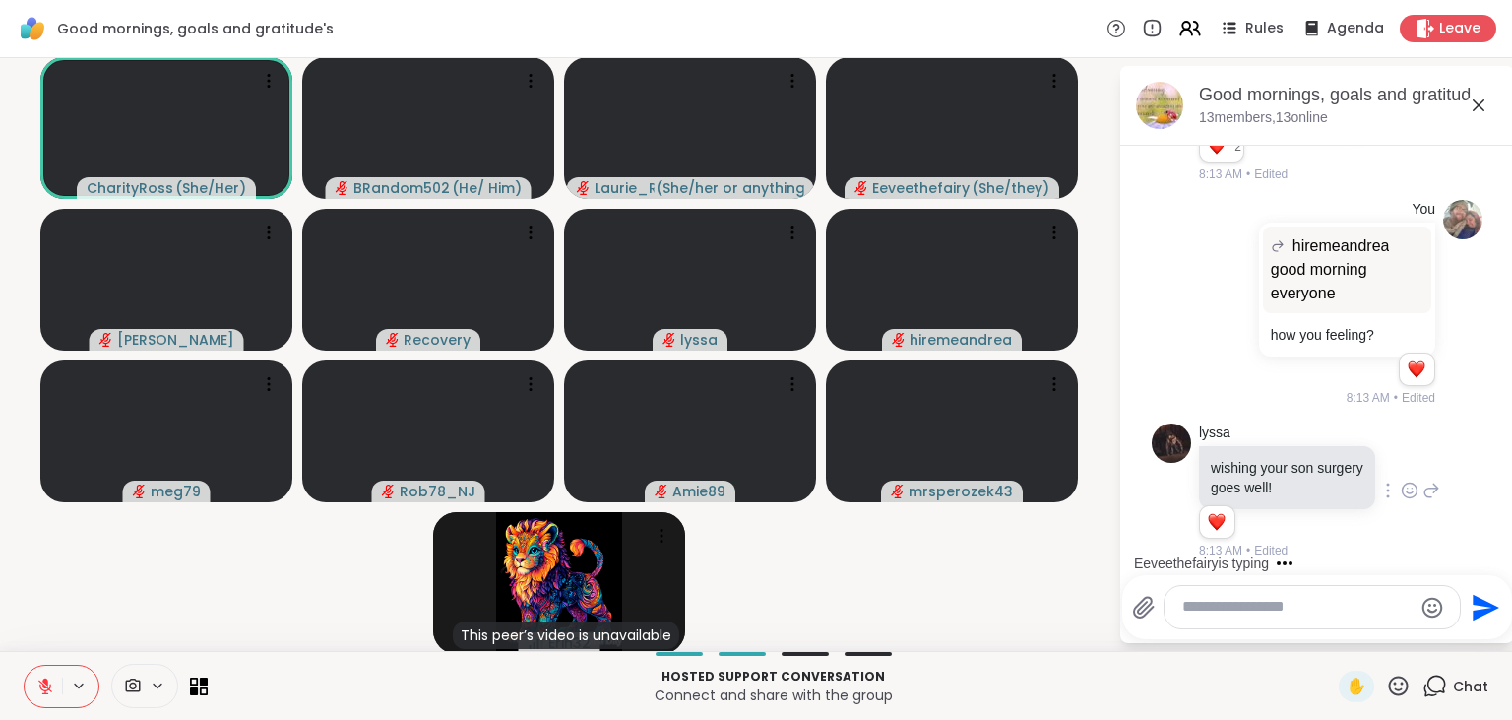
click at [1408, 492] on icon at bounding box center [1410, 493] width 6 height 2
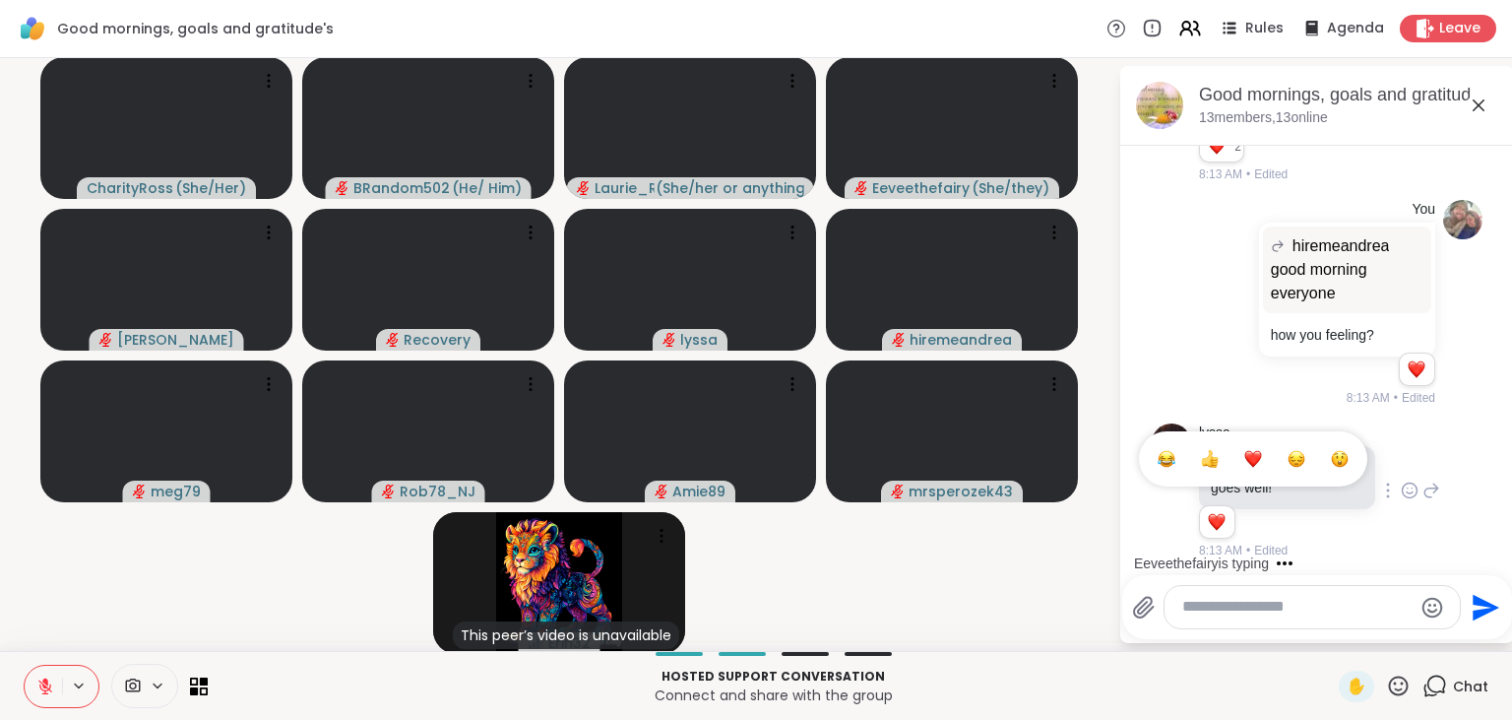
click at [1252, 459] on div "Select Reaction: Heart" at bounding box center [1253, 459] width 18 height 18
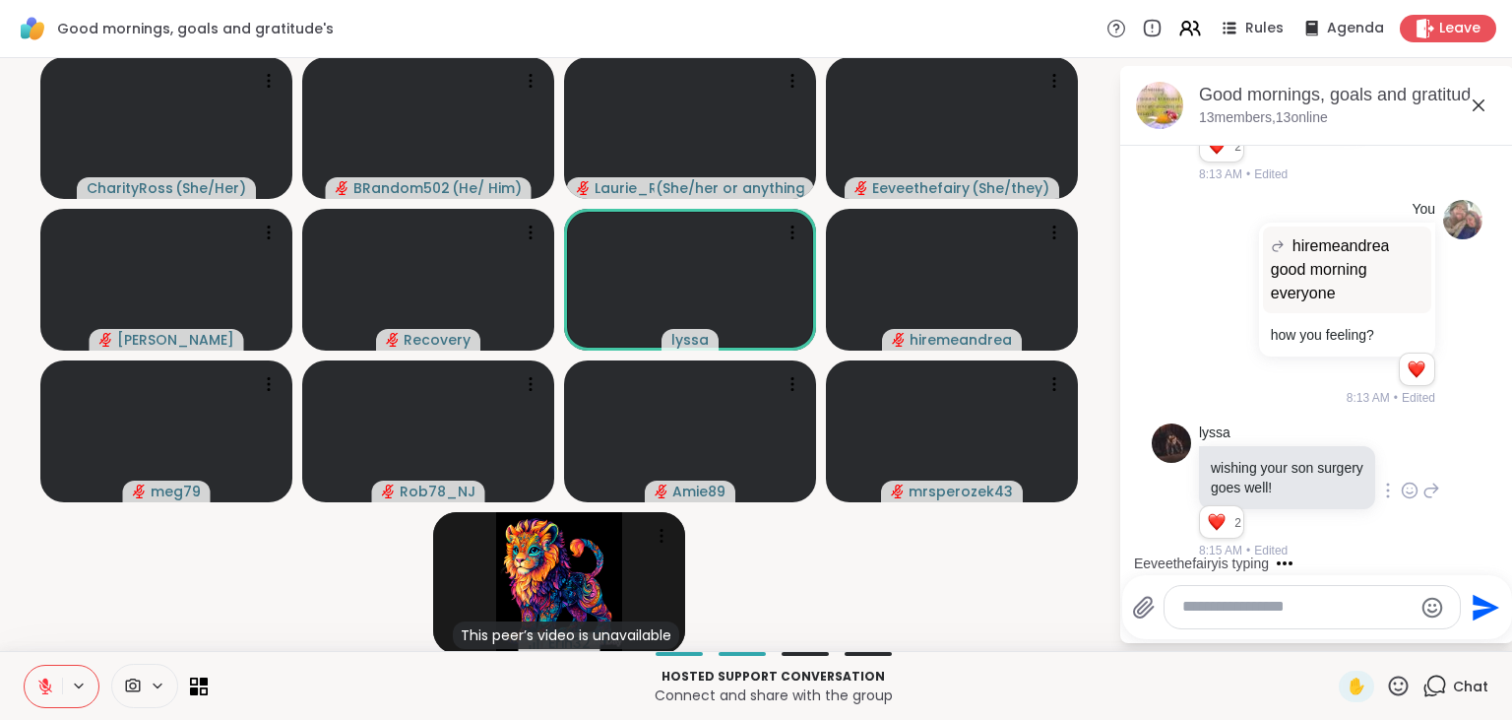
click at [1433, 494] on icon at bounding box center [1431, 490] width 18 height 24
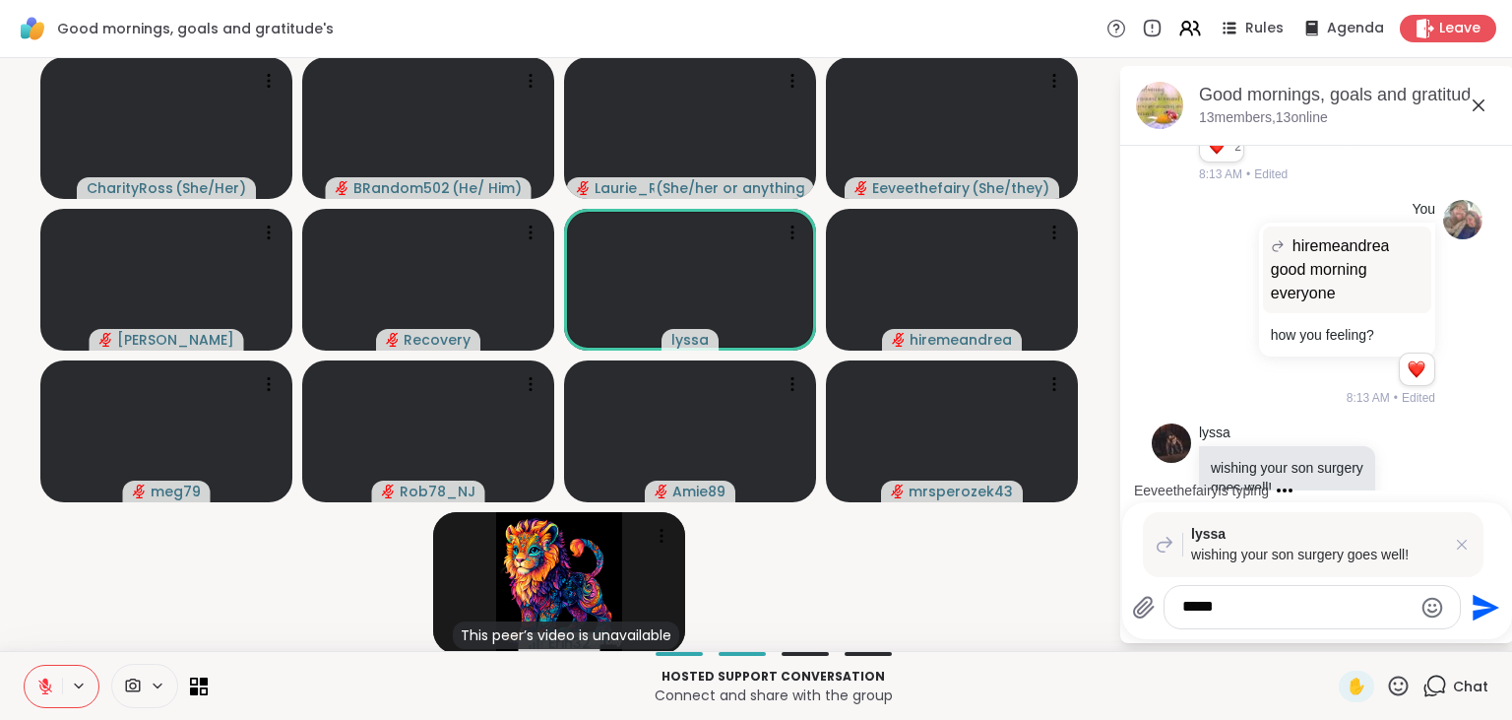
type textarea "******"
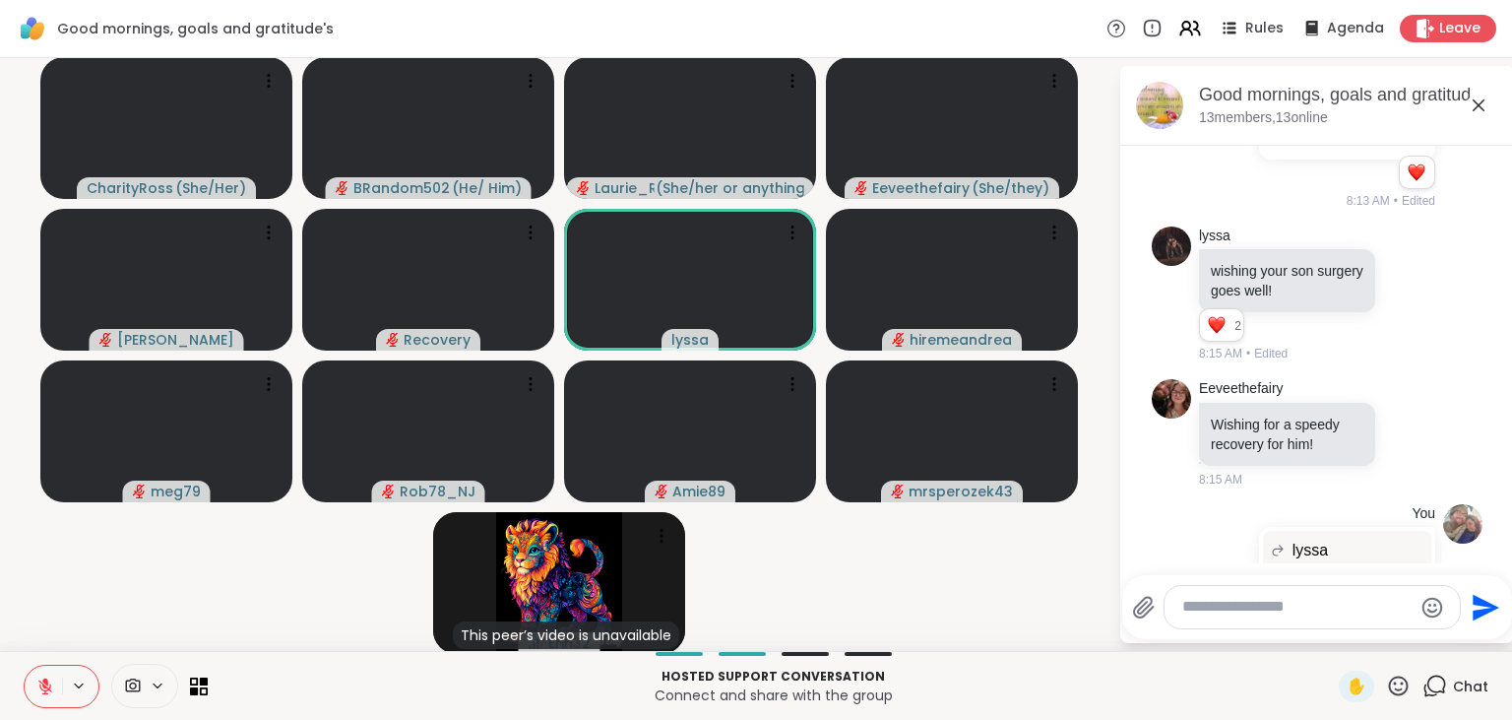
scroll to position [1390, 0]
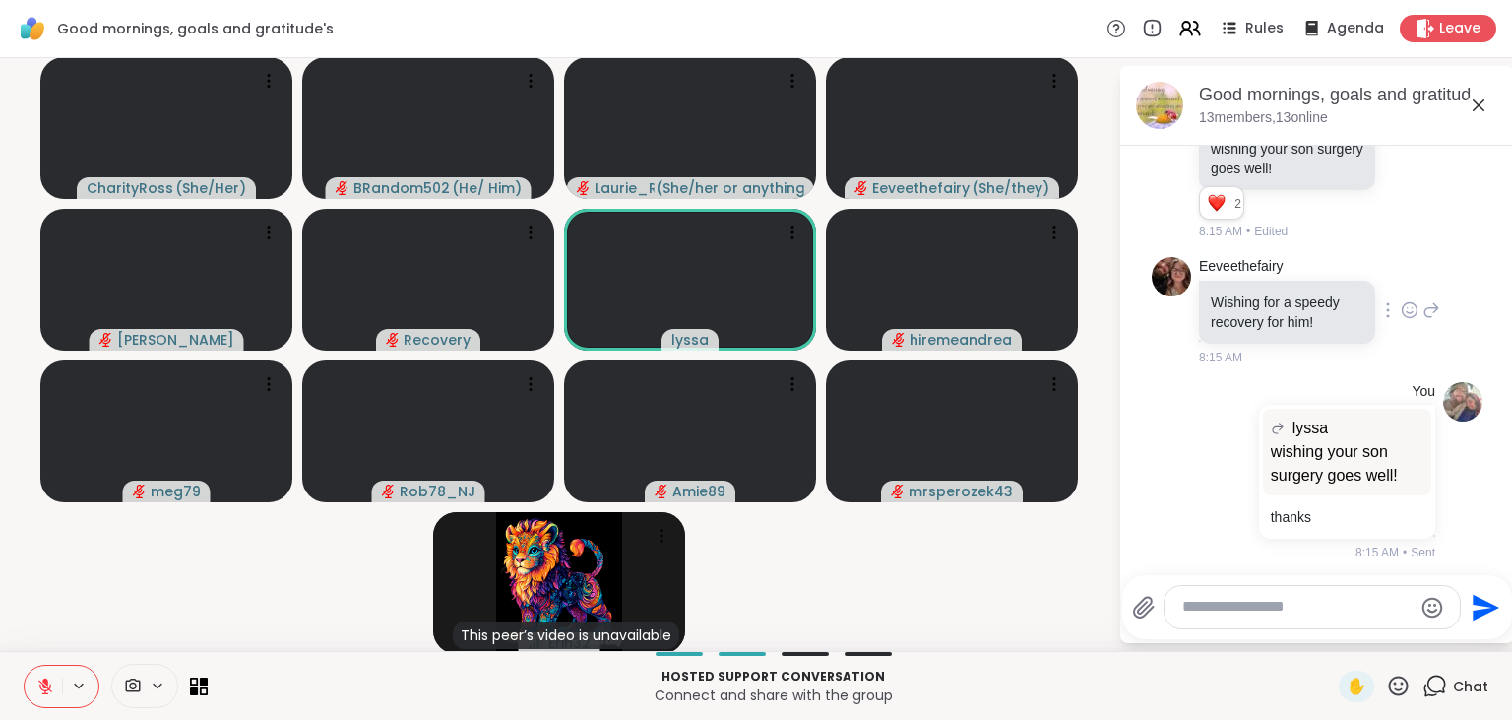
click at [1407, 300] on icon at bounding box center [1410, 310] width 18 height 20
click at [1251, 275] on div "Select Reaction: Heart" at bounding box center [1253, 279] width 18 height 18
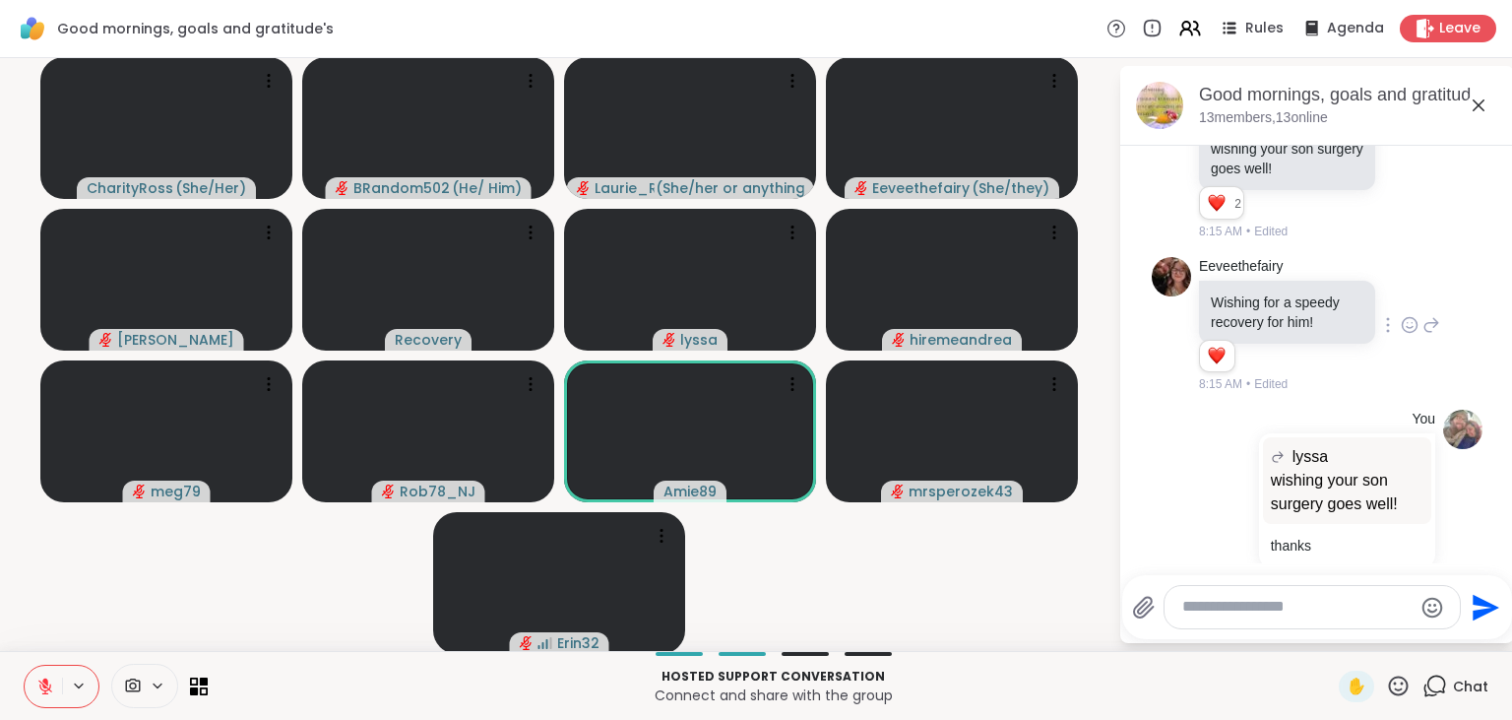
click at [46, 667] on button at bounding box center [43, 685] width 37 height 41
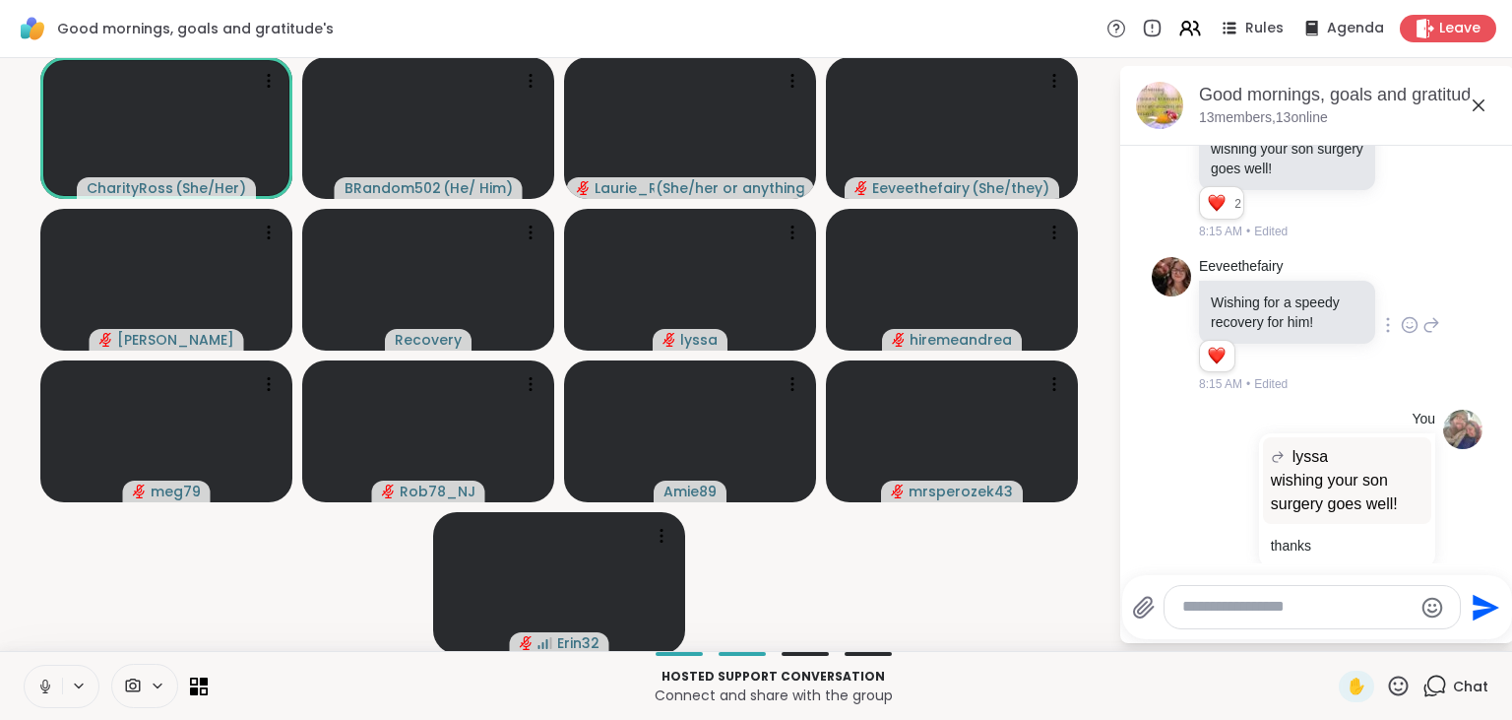
click at [46, 667] on button at bounding box center [43, 685] width 37 height 41
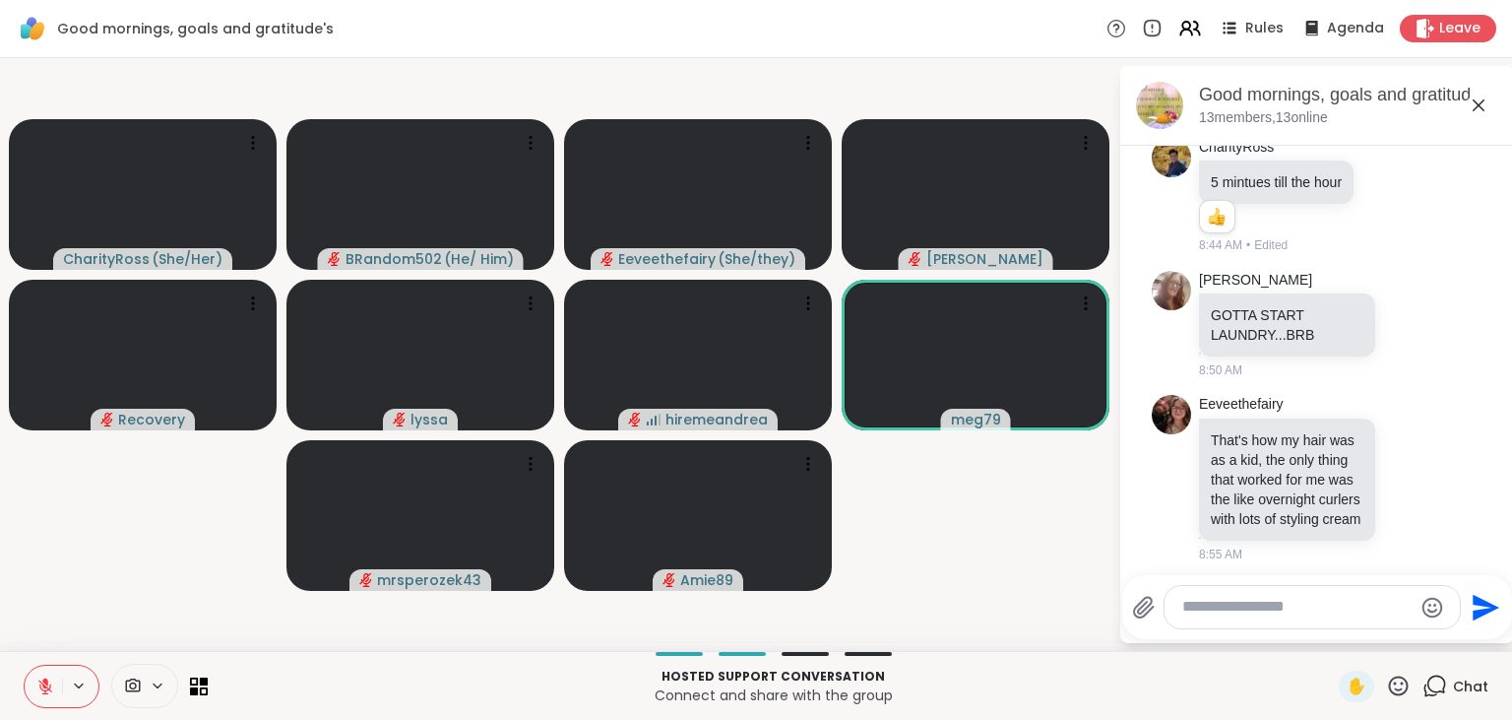
scroll to position [2336, 0]
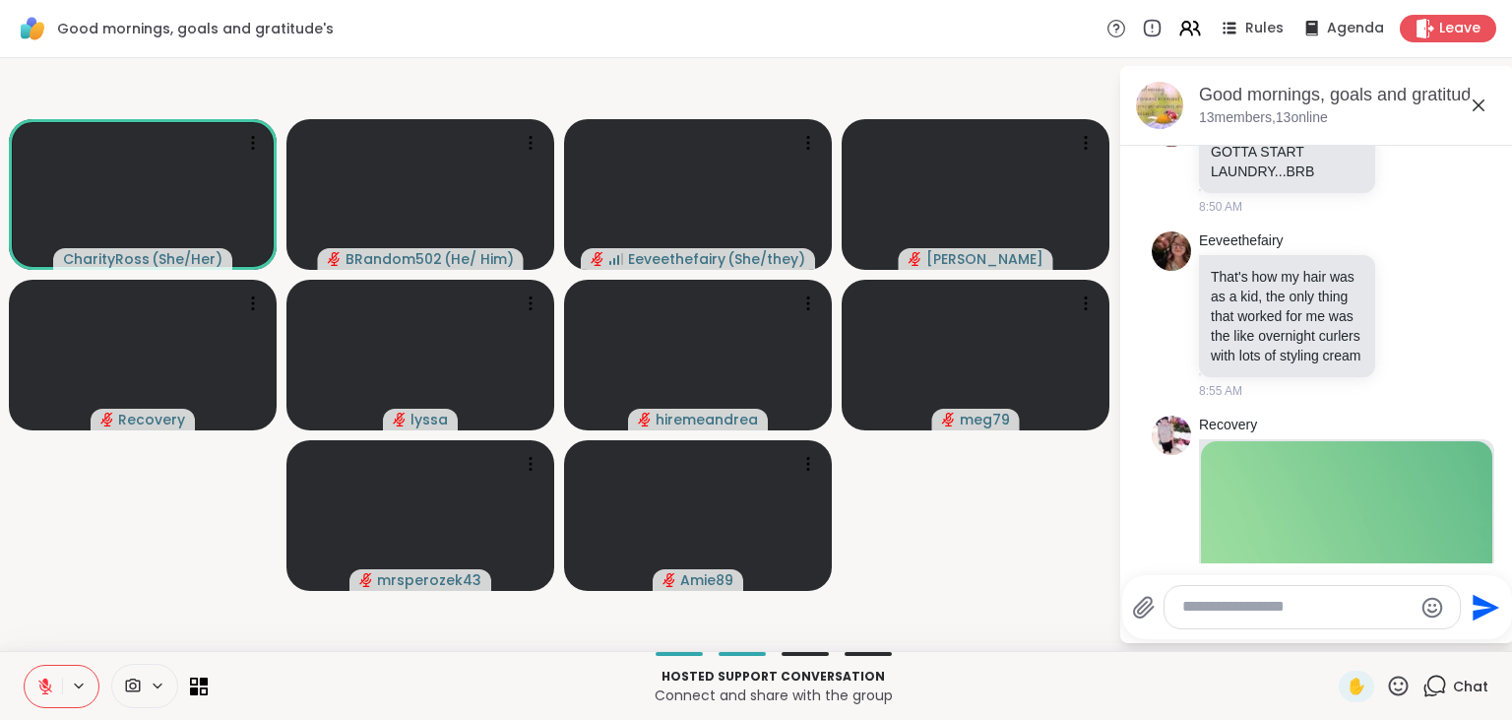
click at [56, 678] on button at bounding box center [43, 685] width 37 height 41
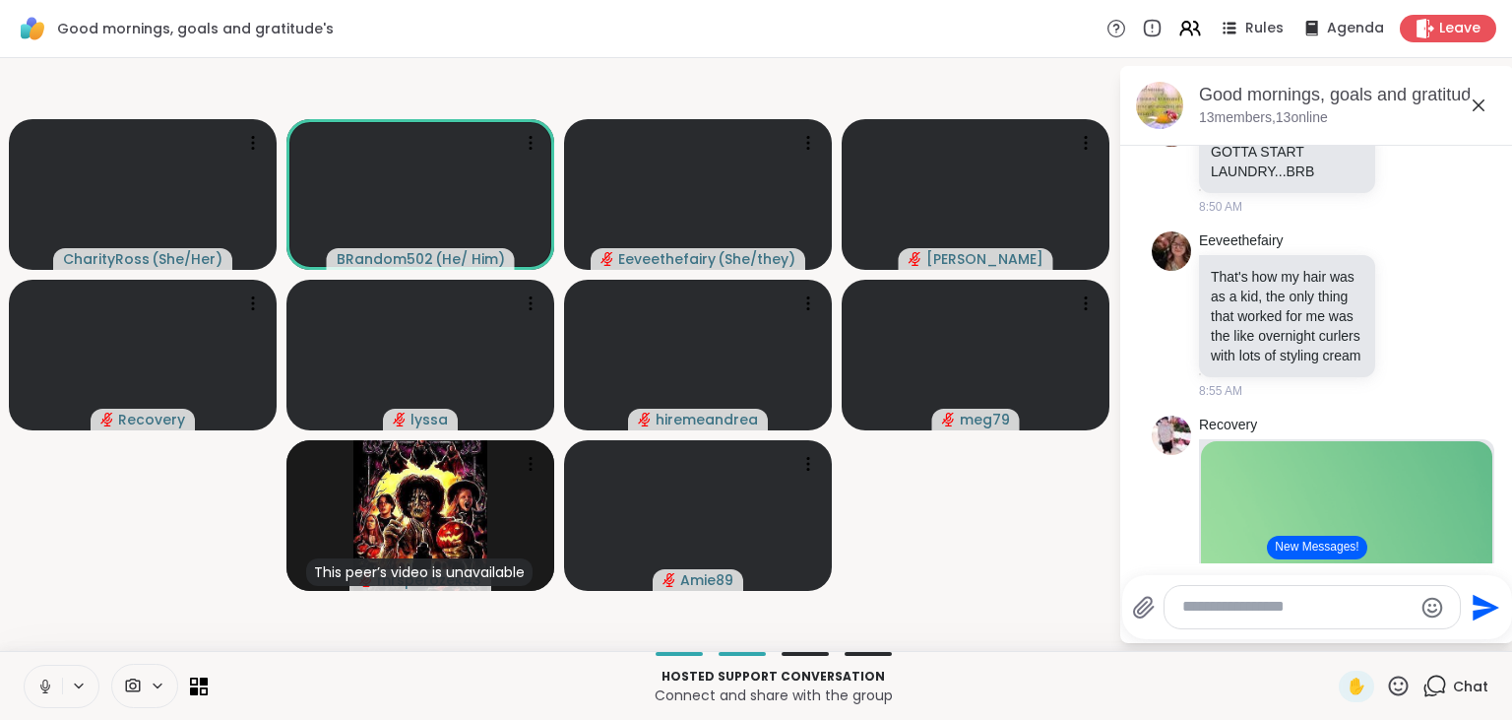
click at [1431, 687] on icon at bounding box center [1434, 685] width 25 height 25
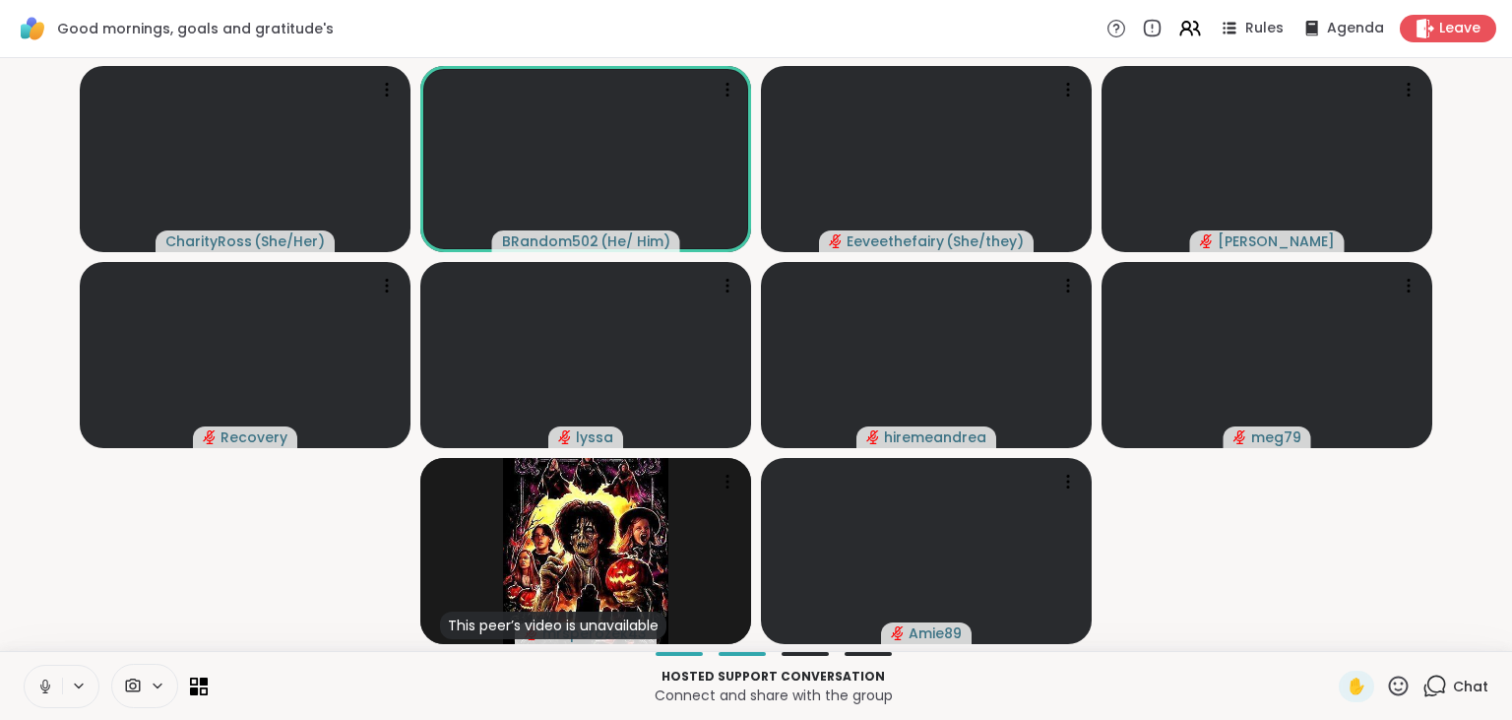
click at [1431, 687] on icon at bounding box center [1434, 685] width 25 height 25
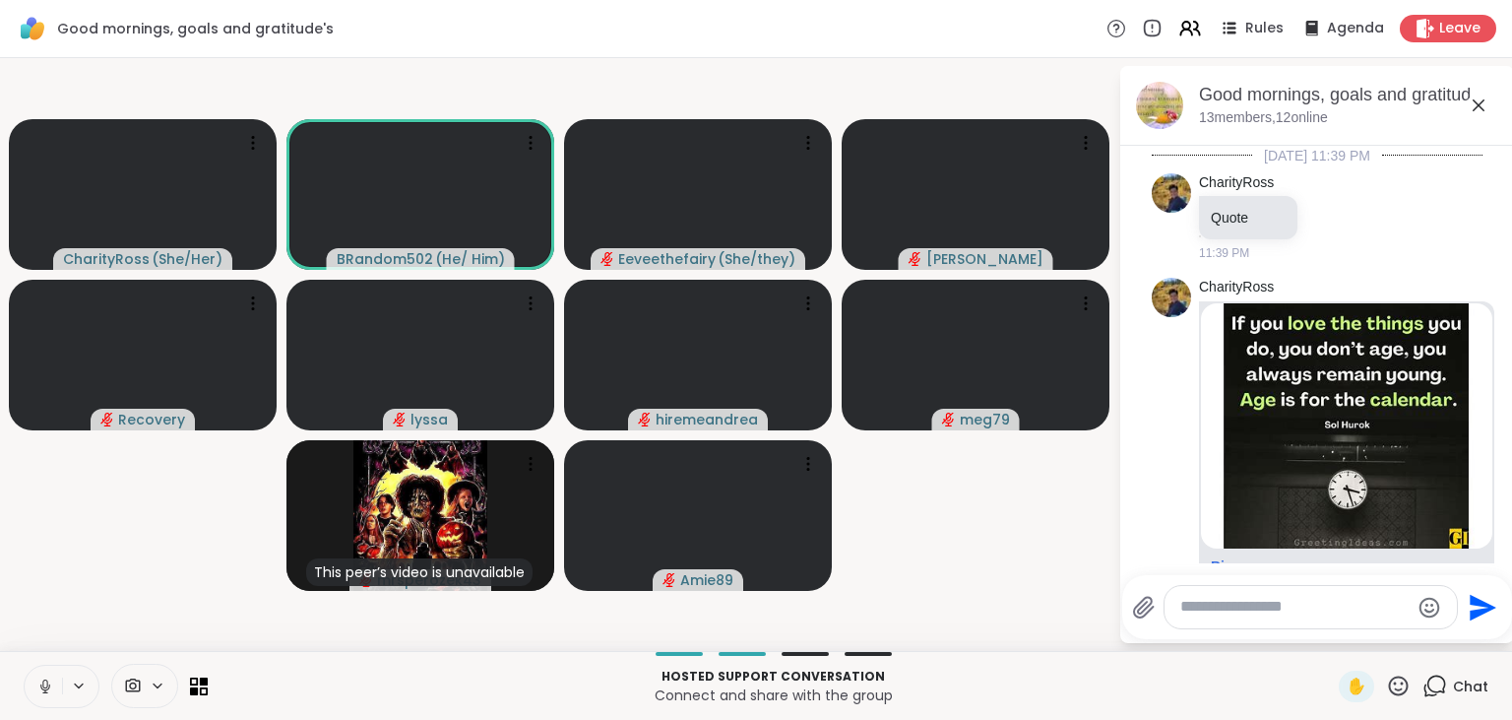
scroll to position [2743, 0]
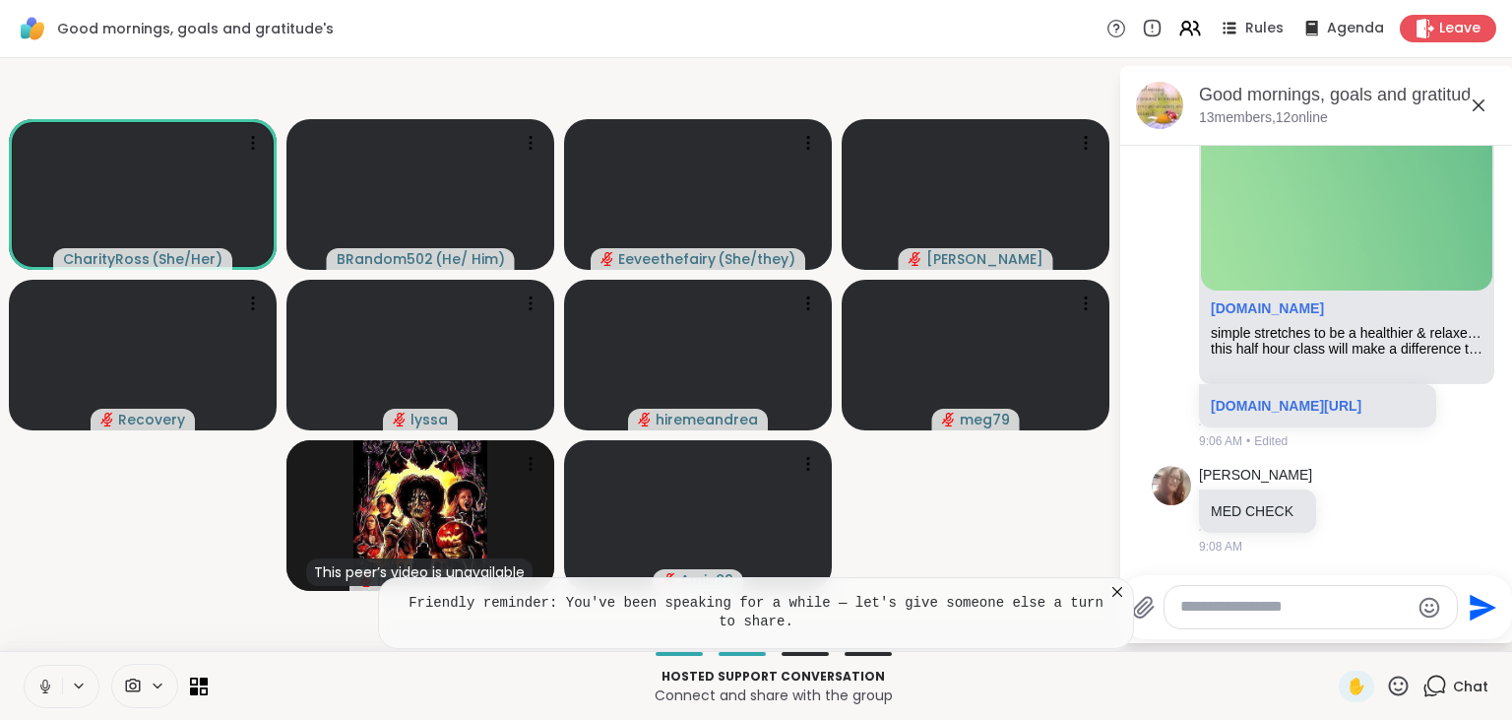
click at [49, 676] on button at bounding box center [43, 685] width 37 height 41
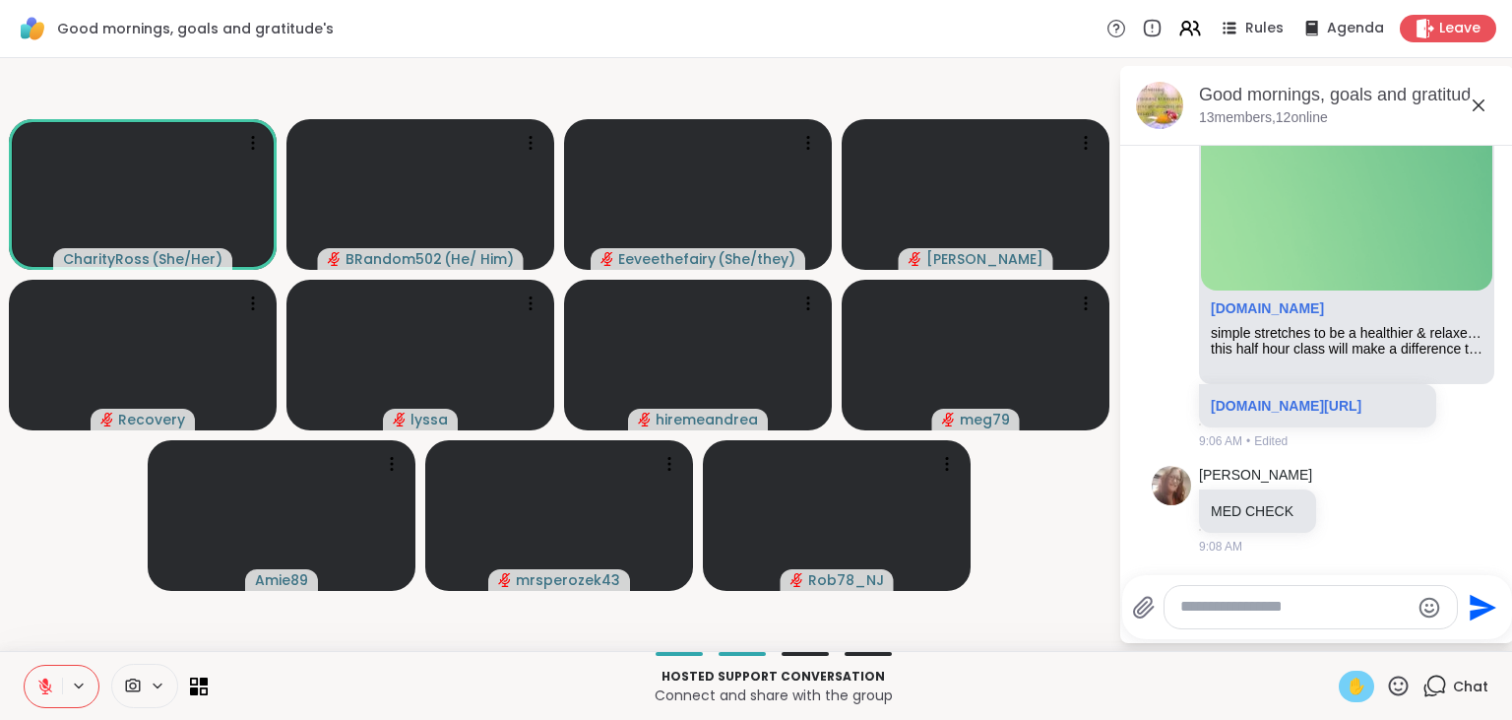
click at [1348, 691] on span "✋" at bounding box center [1357, 686] width 20 height 24
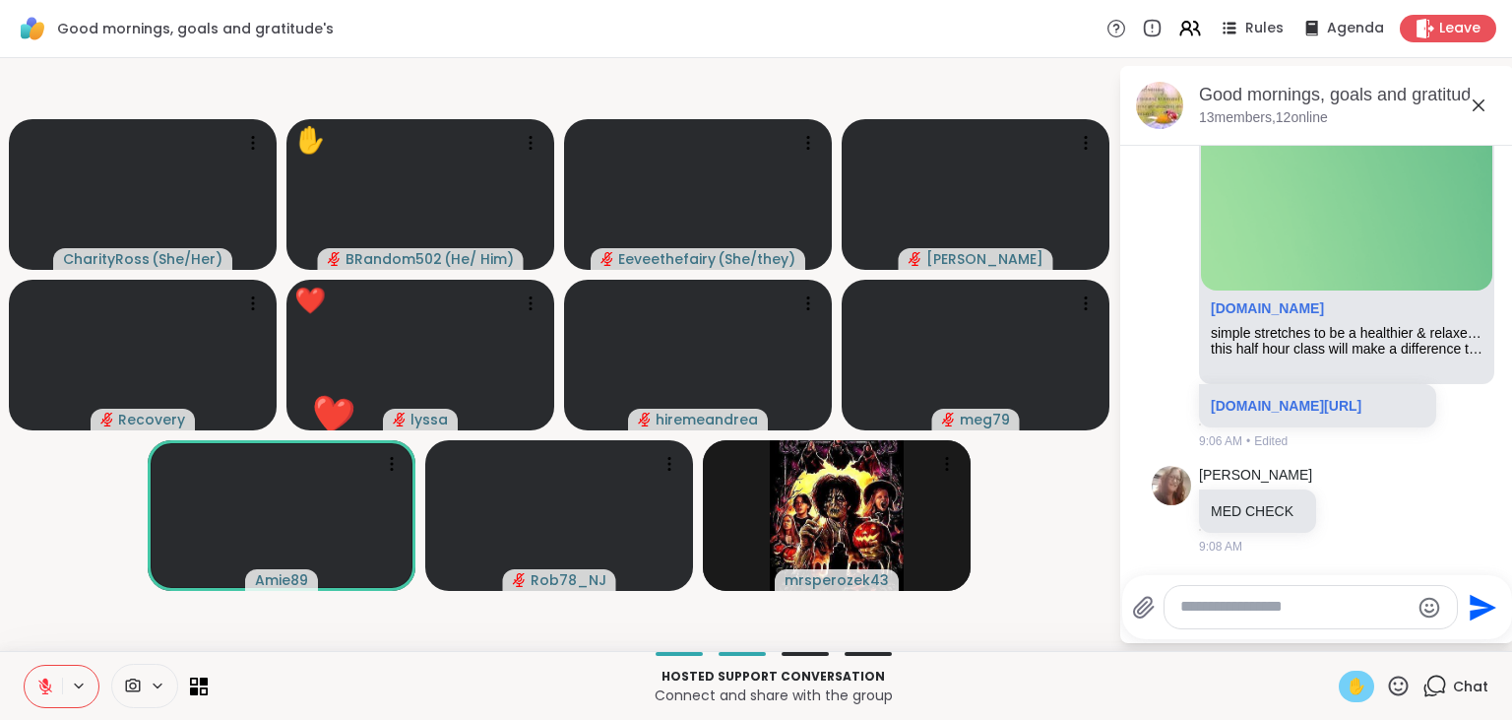
click at [43, 671] on button at bounding box center [43, 685] width 37 height 41
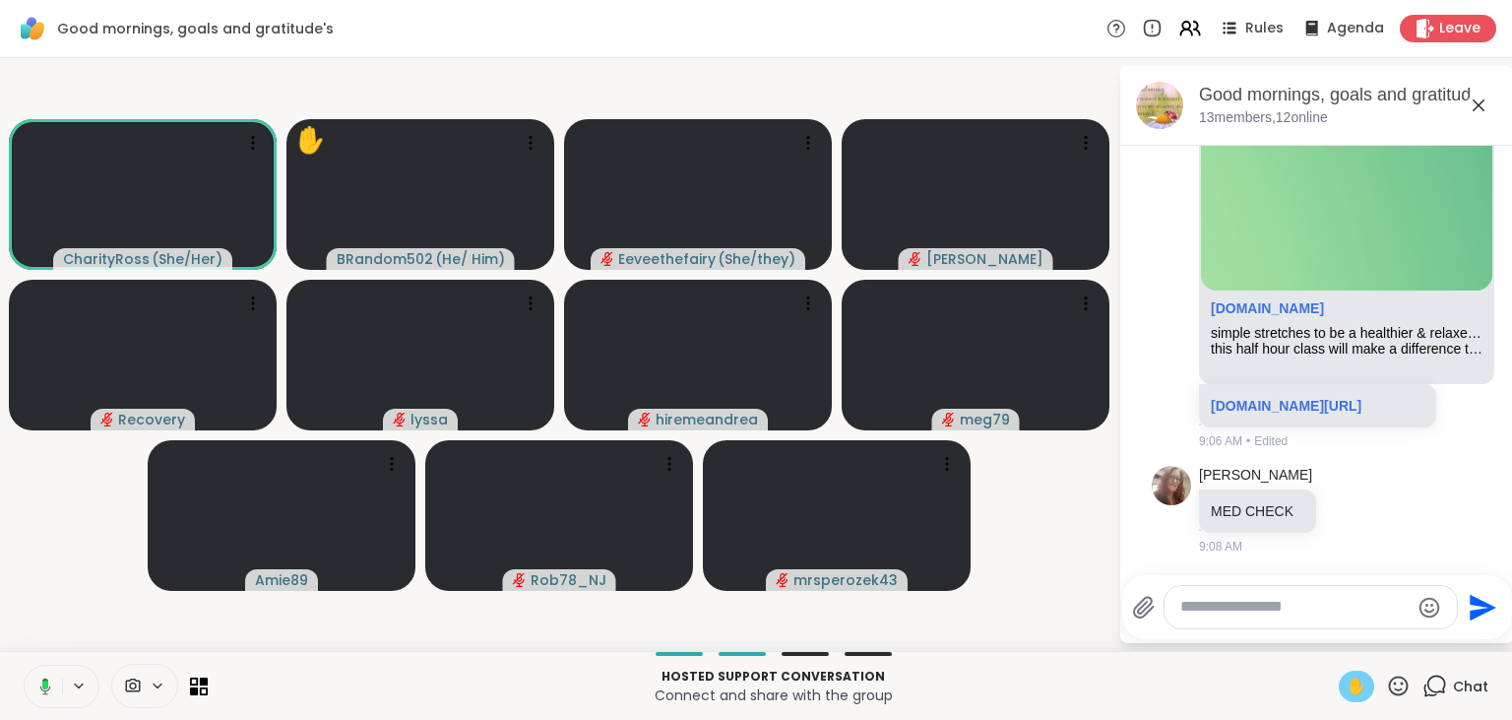
click at [1351, 689] on span "✋" at bounding box center [1357, 686] width 20 height 24
click at [52, 684] on icon at bounding box center [45, 686] width 18 height 18
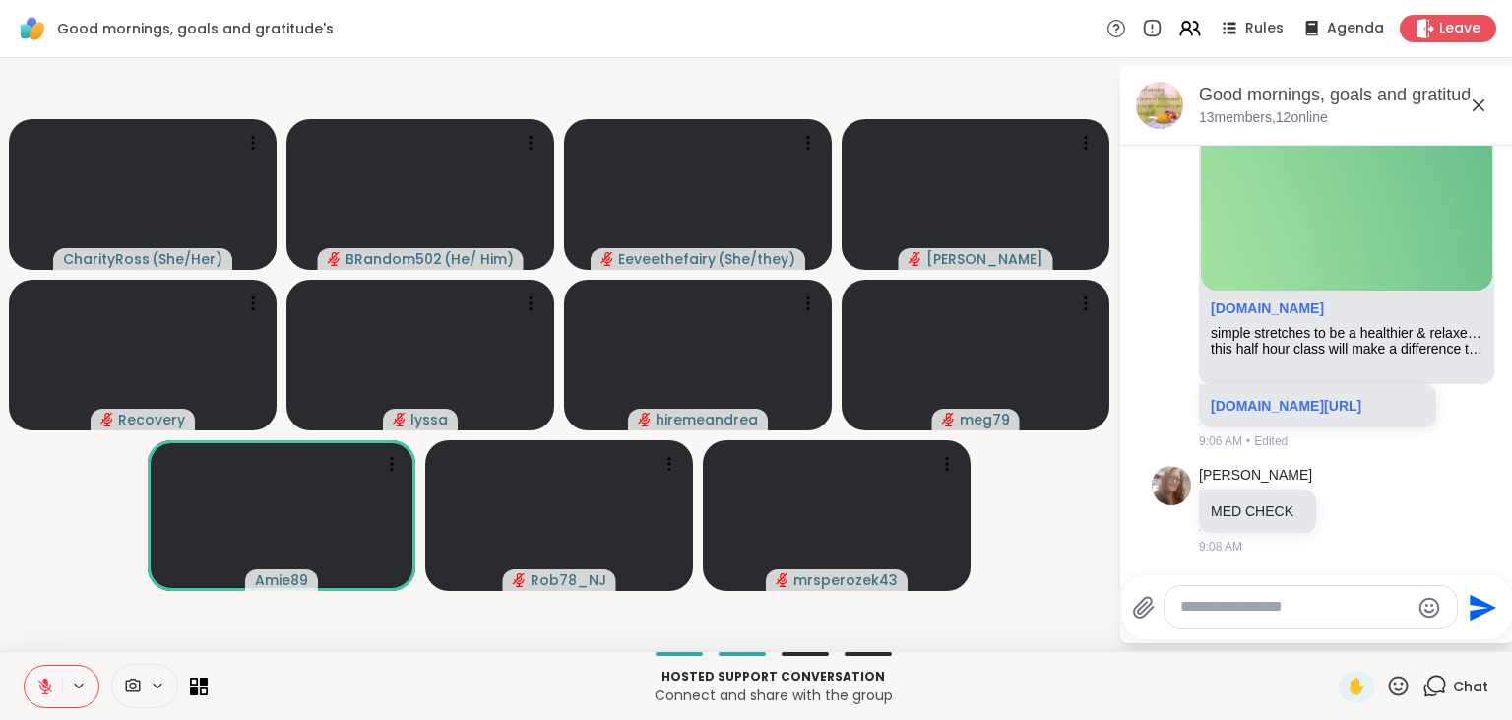
click at [52, 684] on icon at bounding box center [45, 686] width 18 height 18
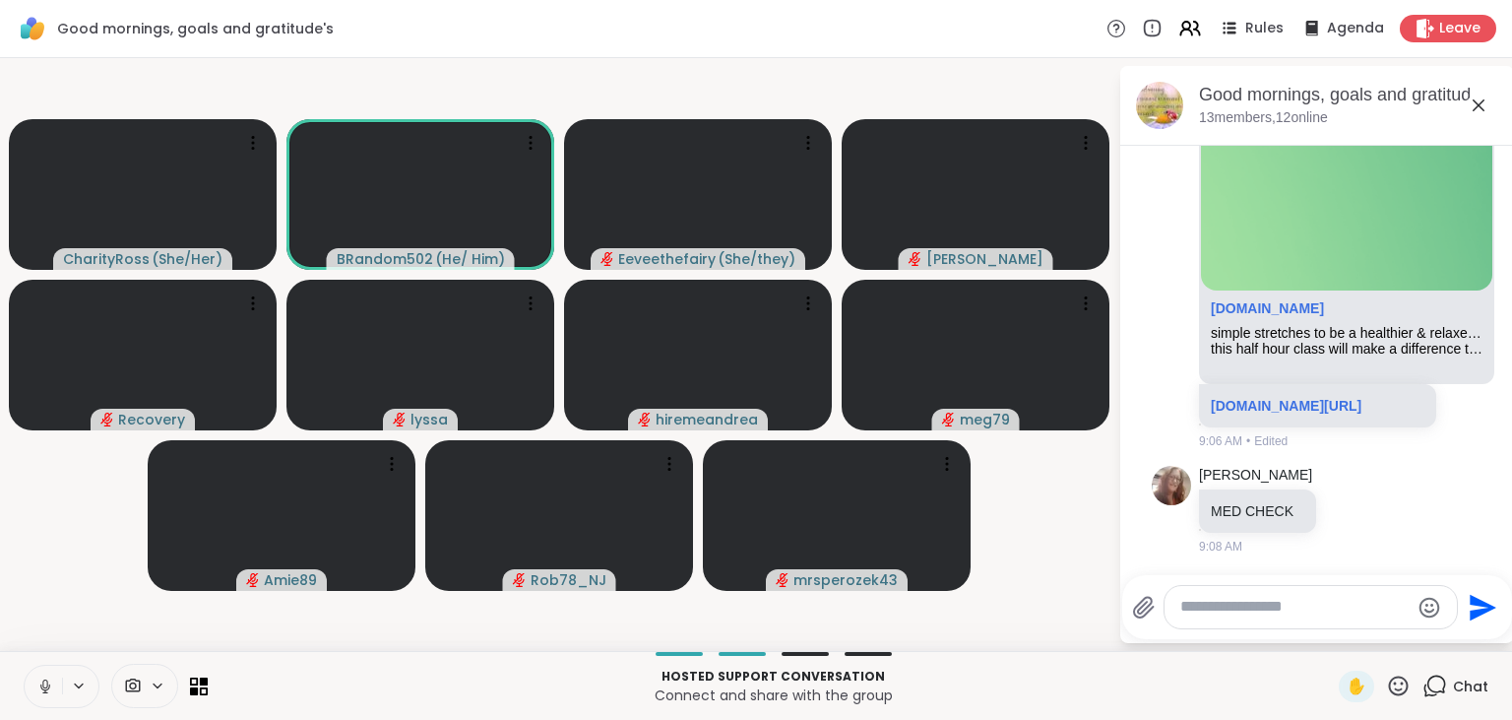
click at [54, 683] on button at bounding box center [43, 685] width 37 height 41
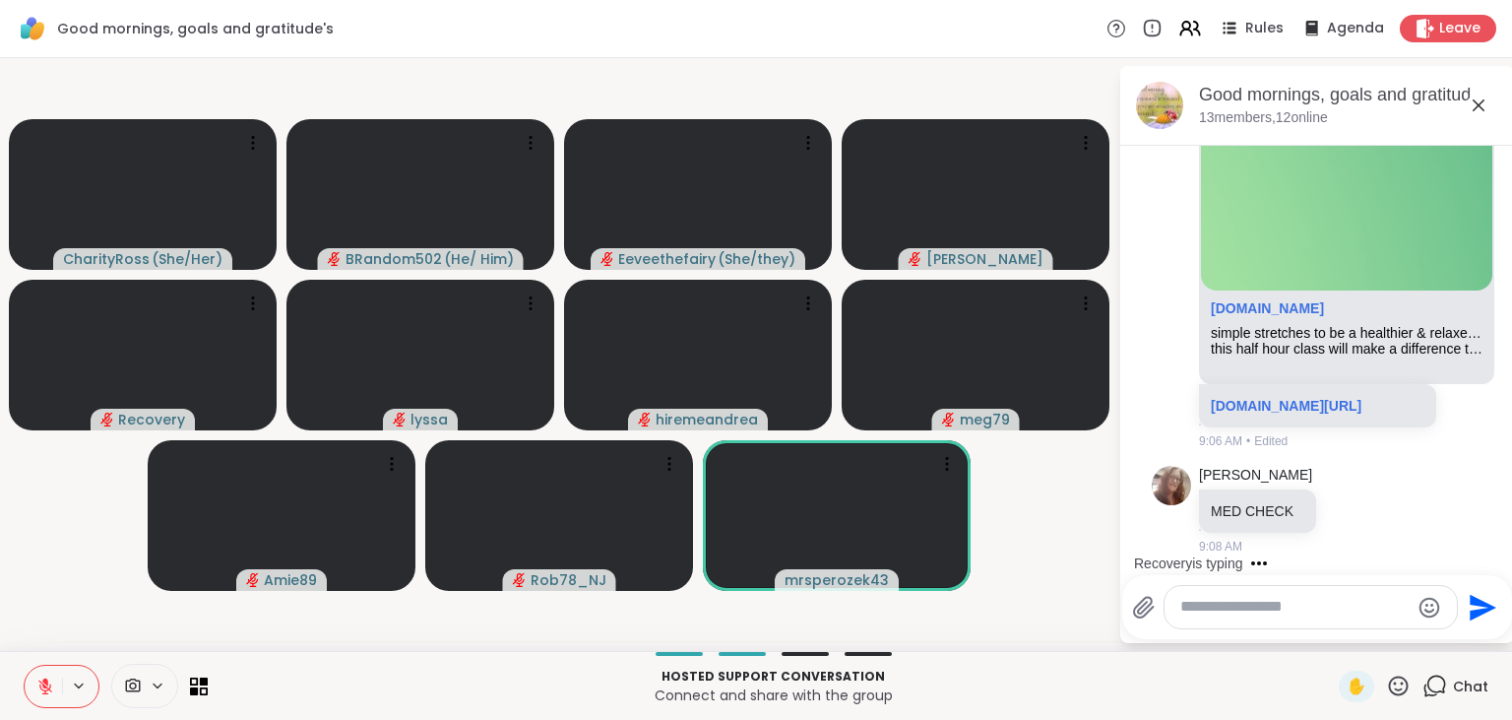
scroll to position [2867, 0]
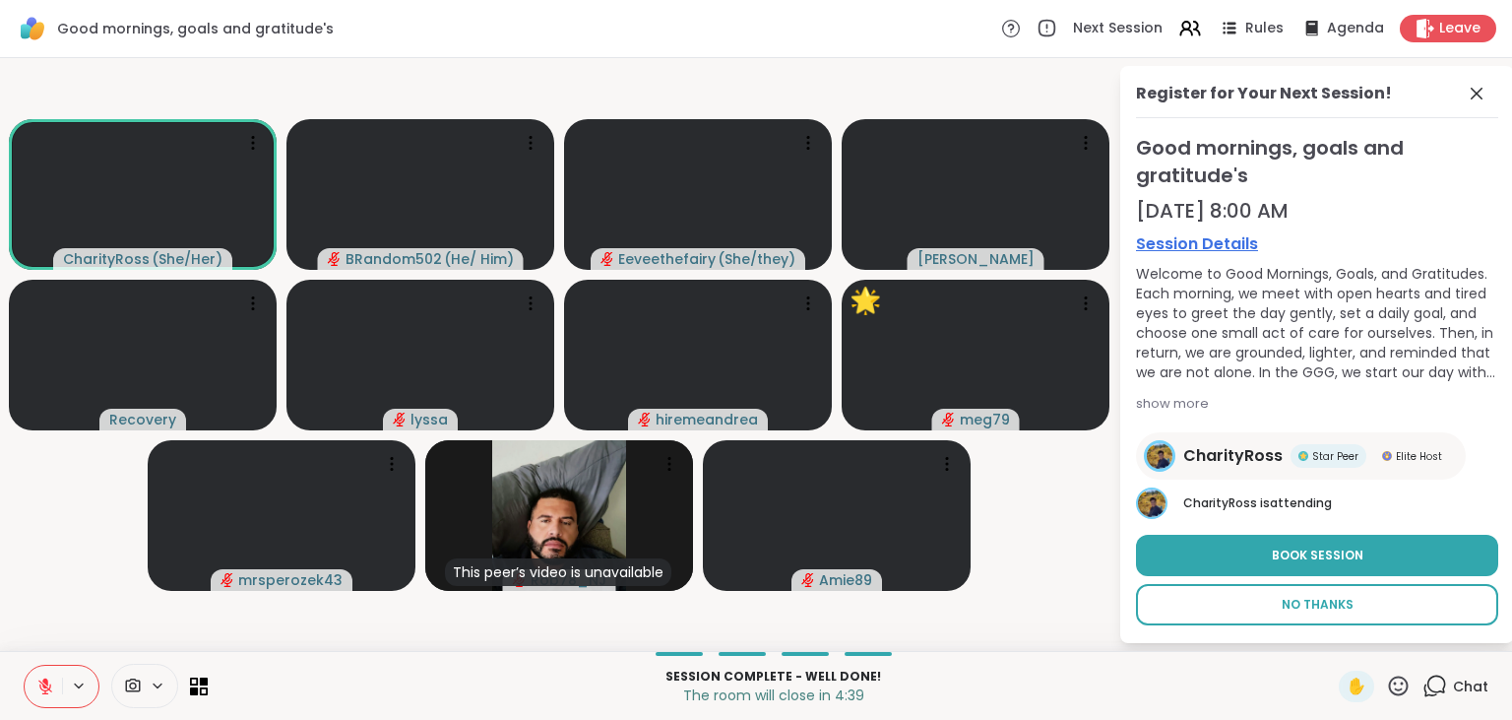
click at [1352, 590] on button "No Thanks" at bounding box center [1317, 604] width 362 height 41
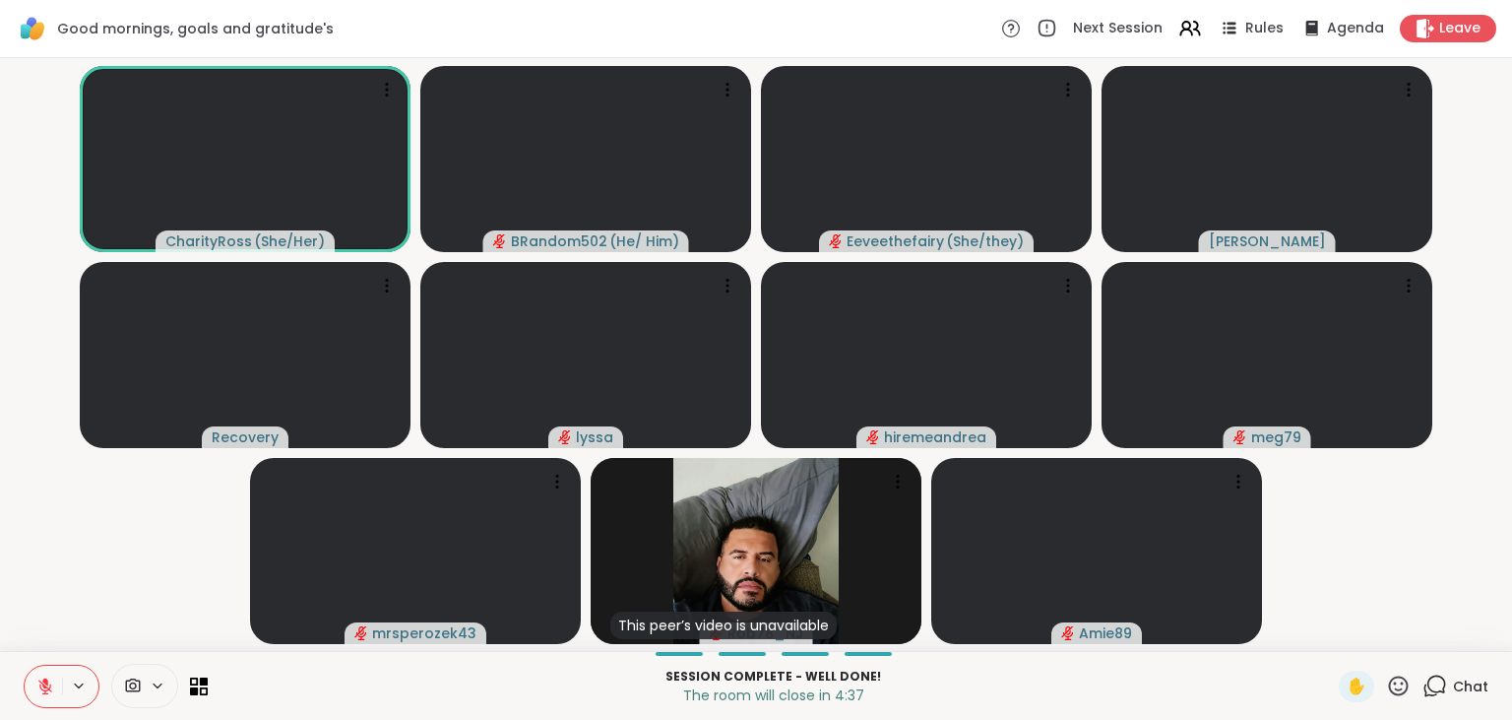
click at [1436, 689] on icon at bounding box center [1434, 685] width 25 height 25
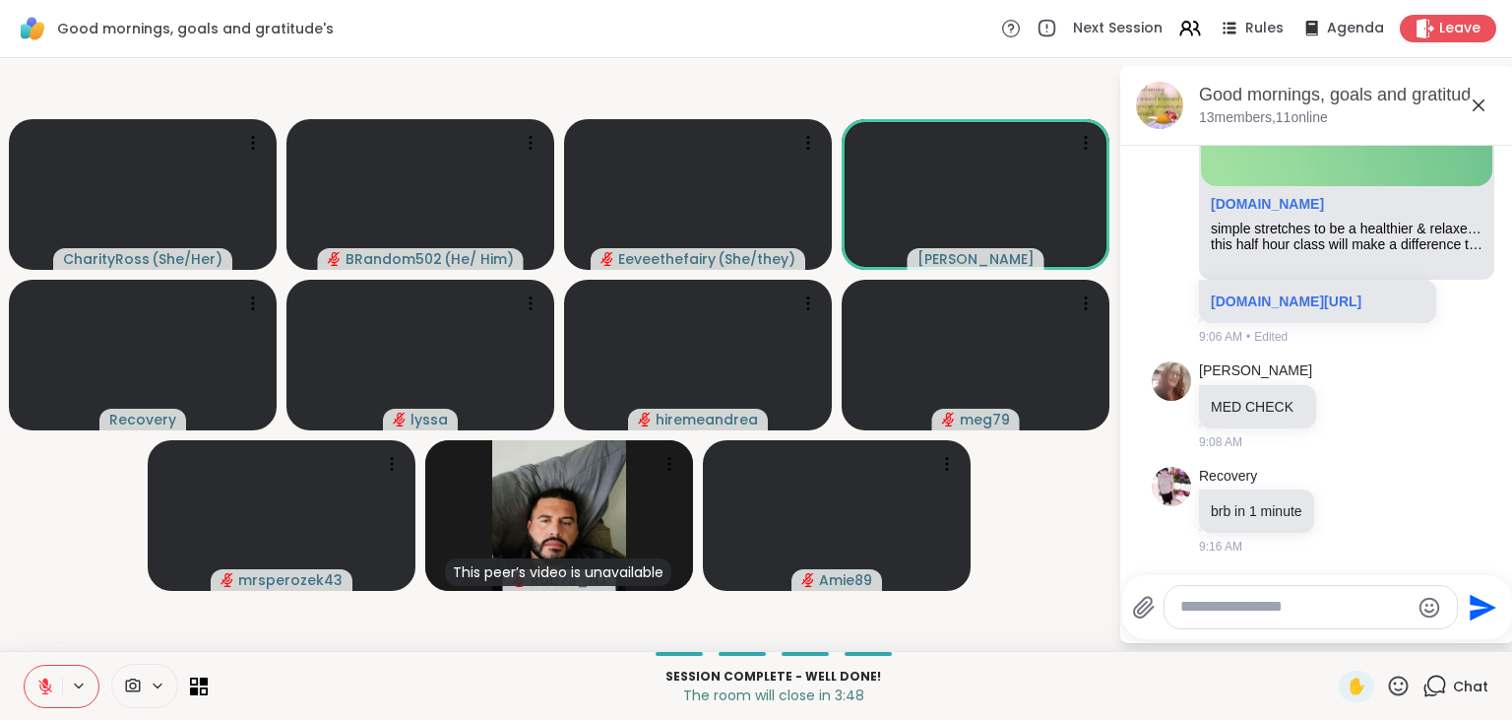
scroll to position [3010, 0]
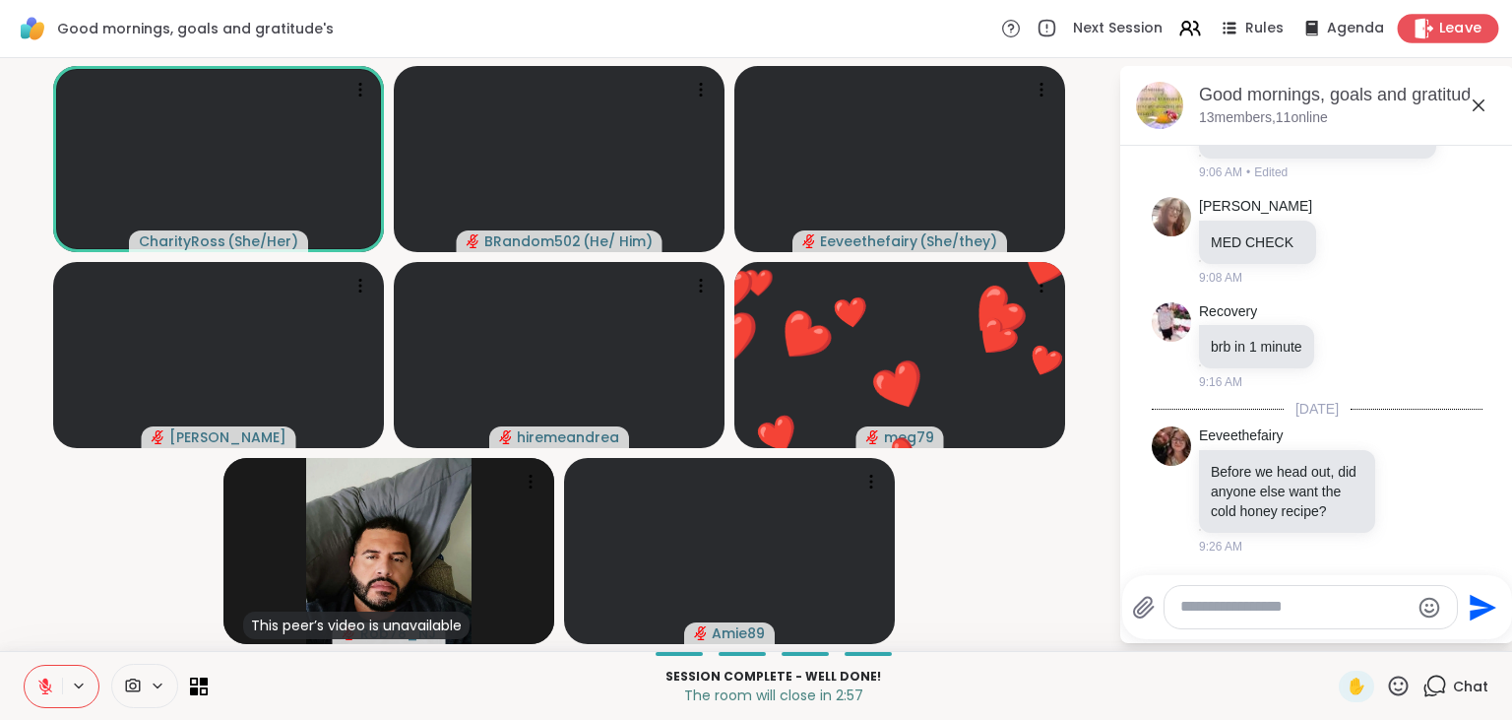
click at [1448, 30] on span "Leave" at bounding box center [1460, 29] width 43 height 21
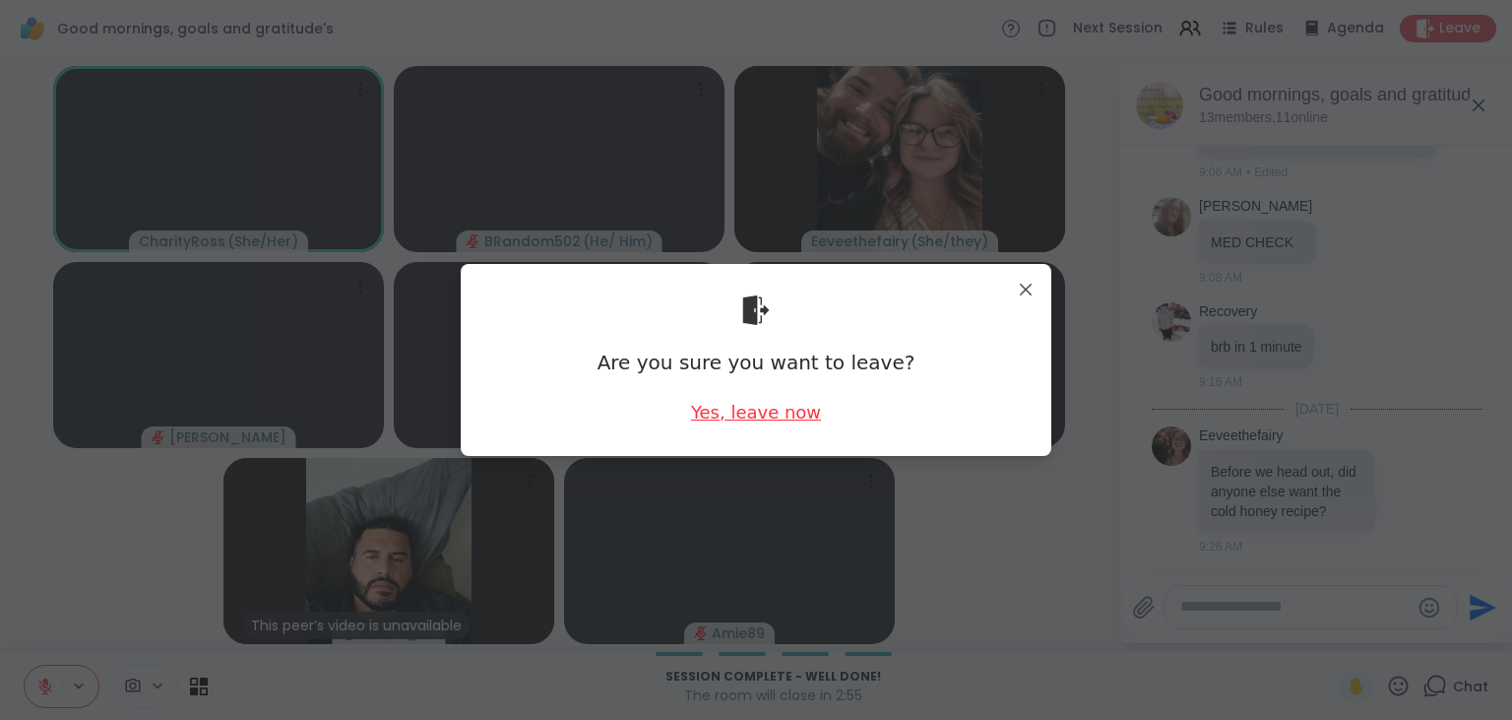
click at [744, 410] on div "Yes, leave now" at bounding box center [756, 412] width 130 height 25
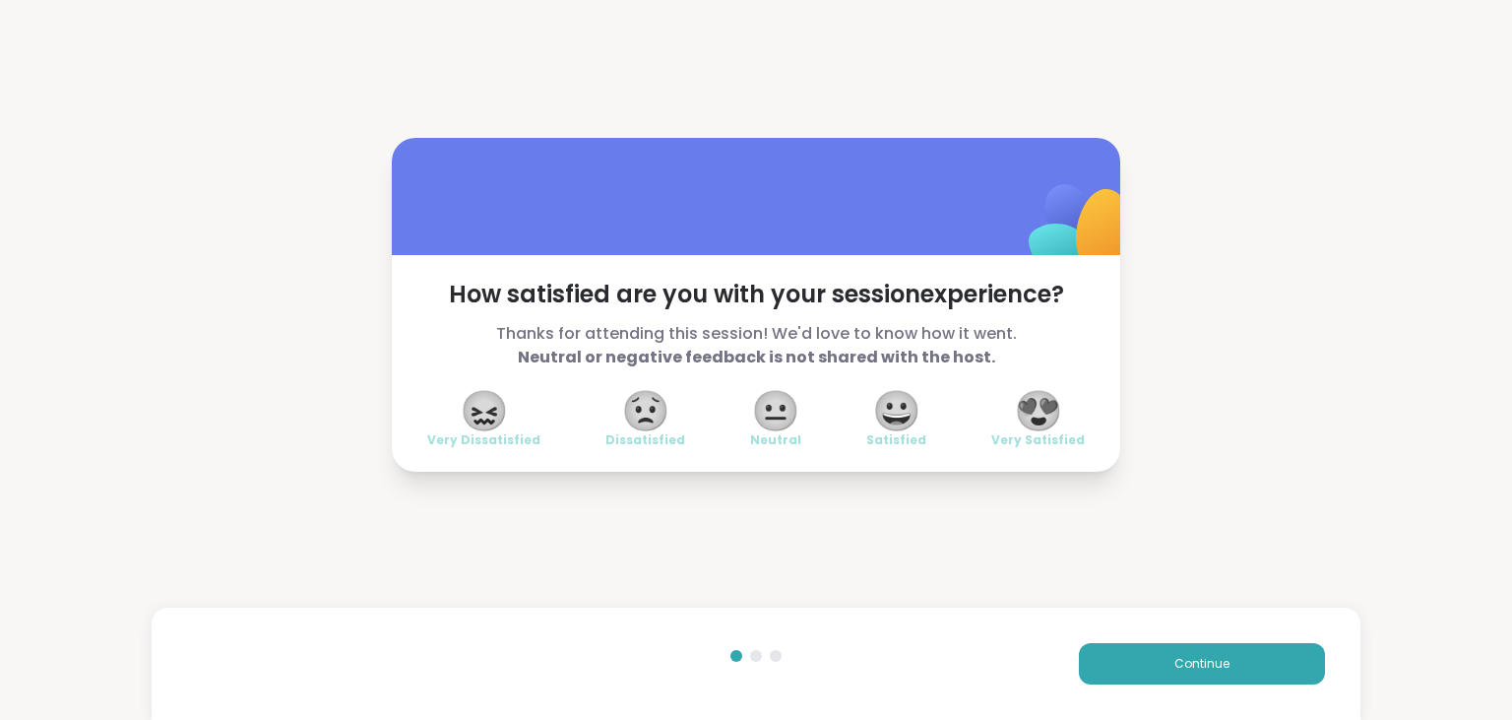
click at [1053, 419] on span "😍" at bounding box center [1038, 410] width 49 height 35
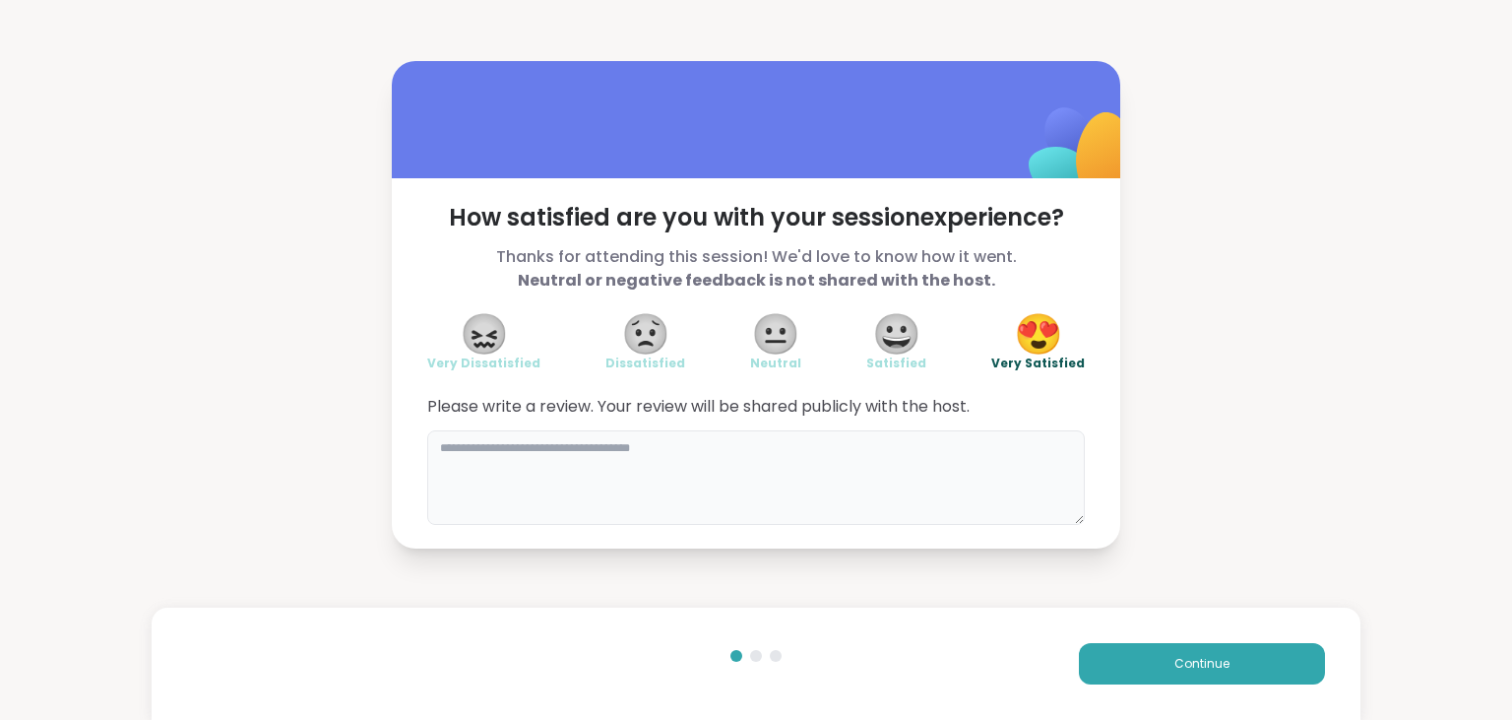
click at [864, 481] on textarea at bounding box center [756, 477] width 658 height 95
type textarea "**********"
click at [1230, 651] on button "Continue" at bounding box center [1202, 663] width 246 height 41
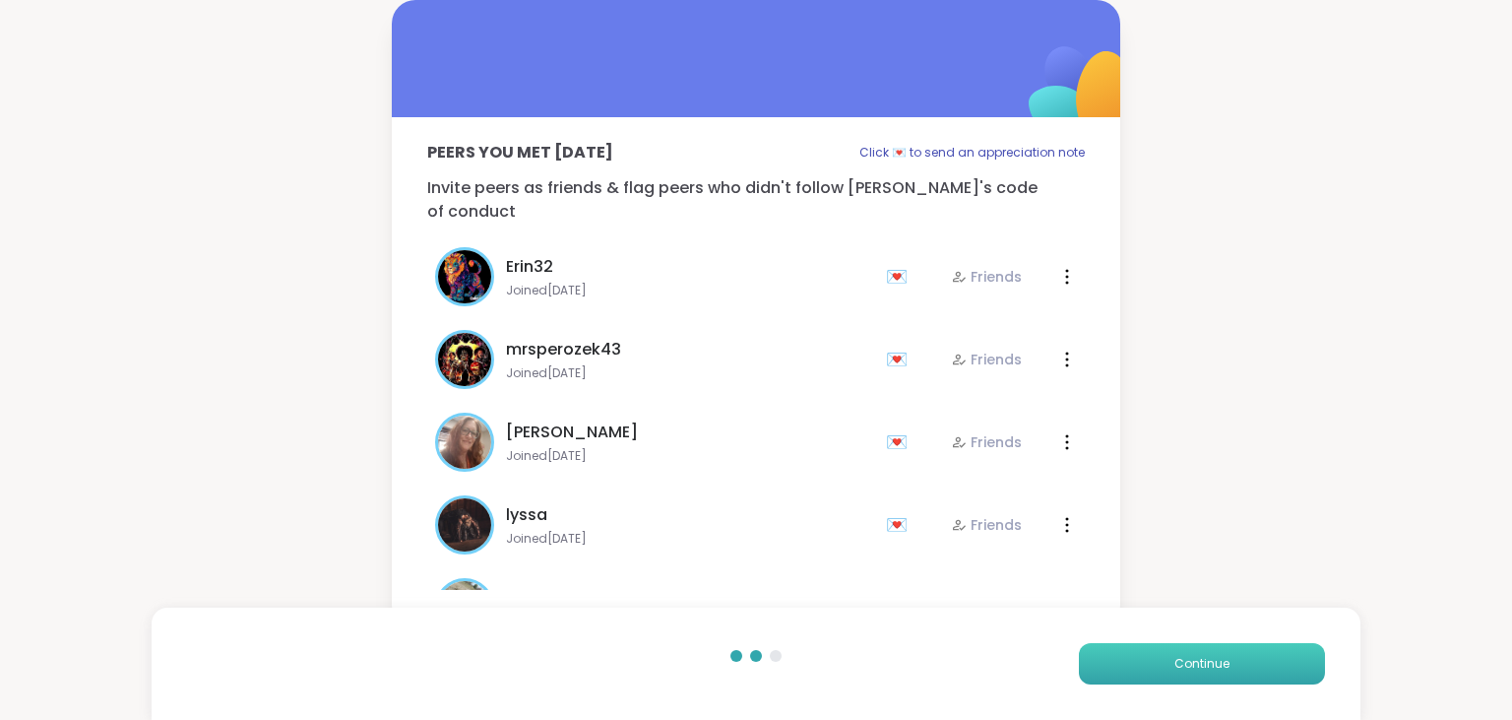
click at [1238, 663] on button "Continue" at bounding box center [1202, 663] width 246 height 41
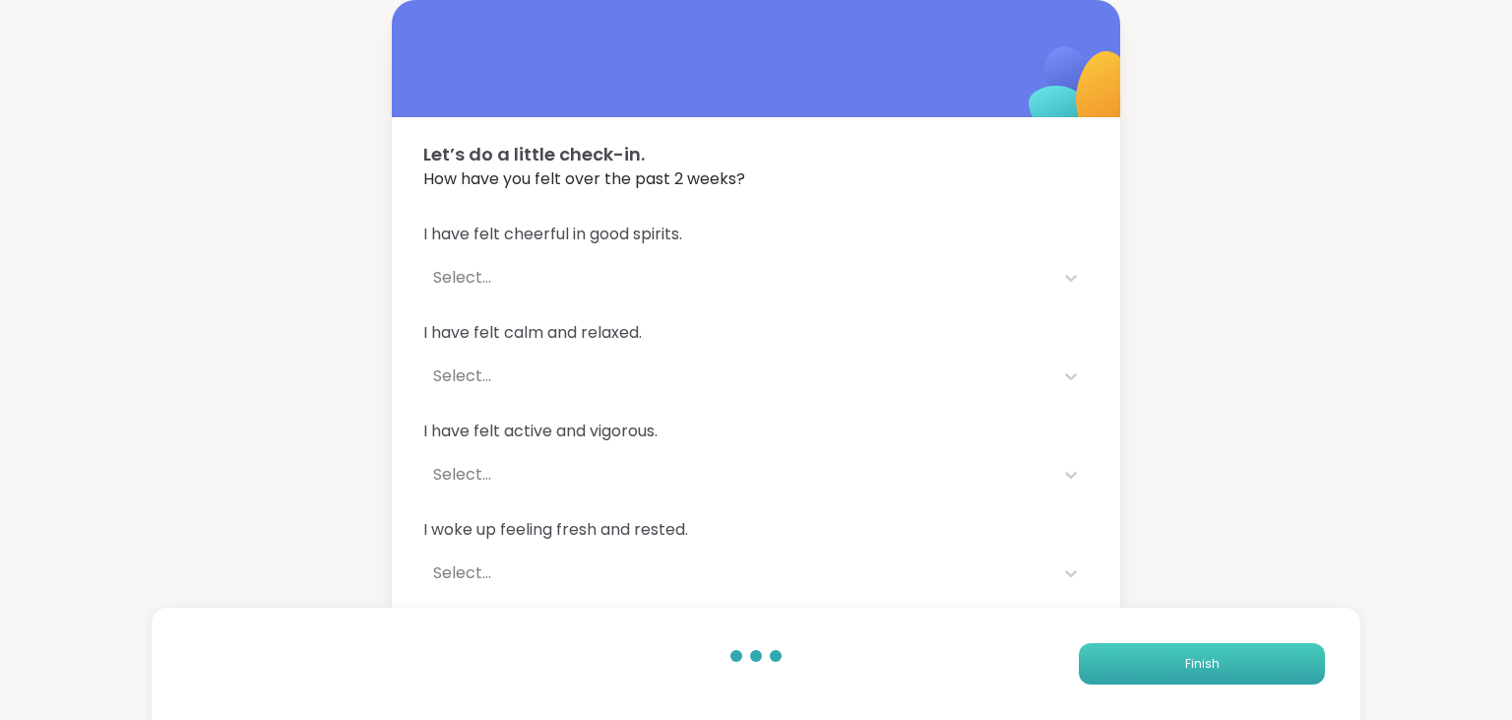
click at [1238, 663] on button "Finish" at bounding box center [1202, 663] width 246 height 41
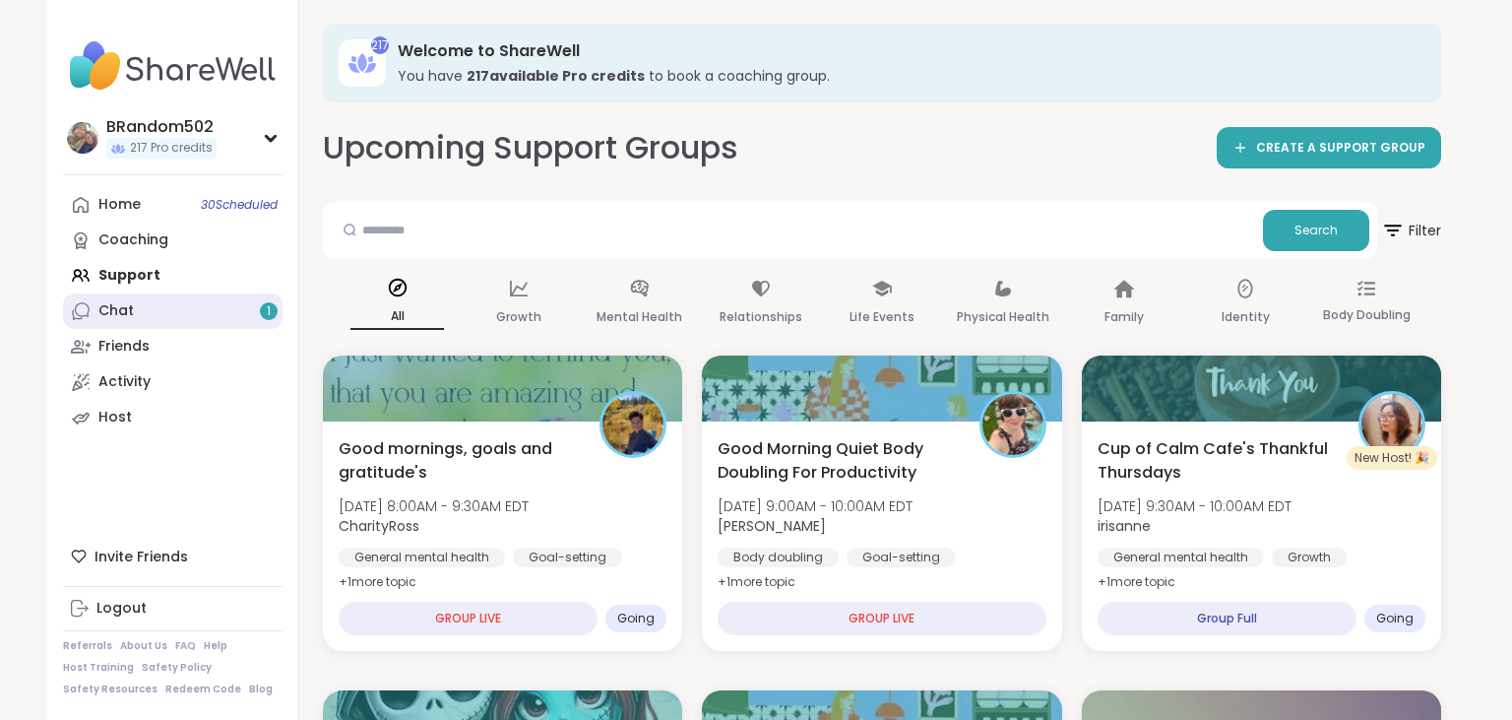
click at [230, 310] on link "Chat 1" at bounding box center [173, 310] width 220 height 35
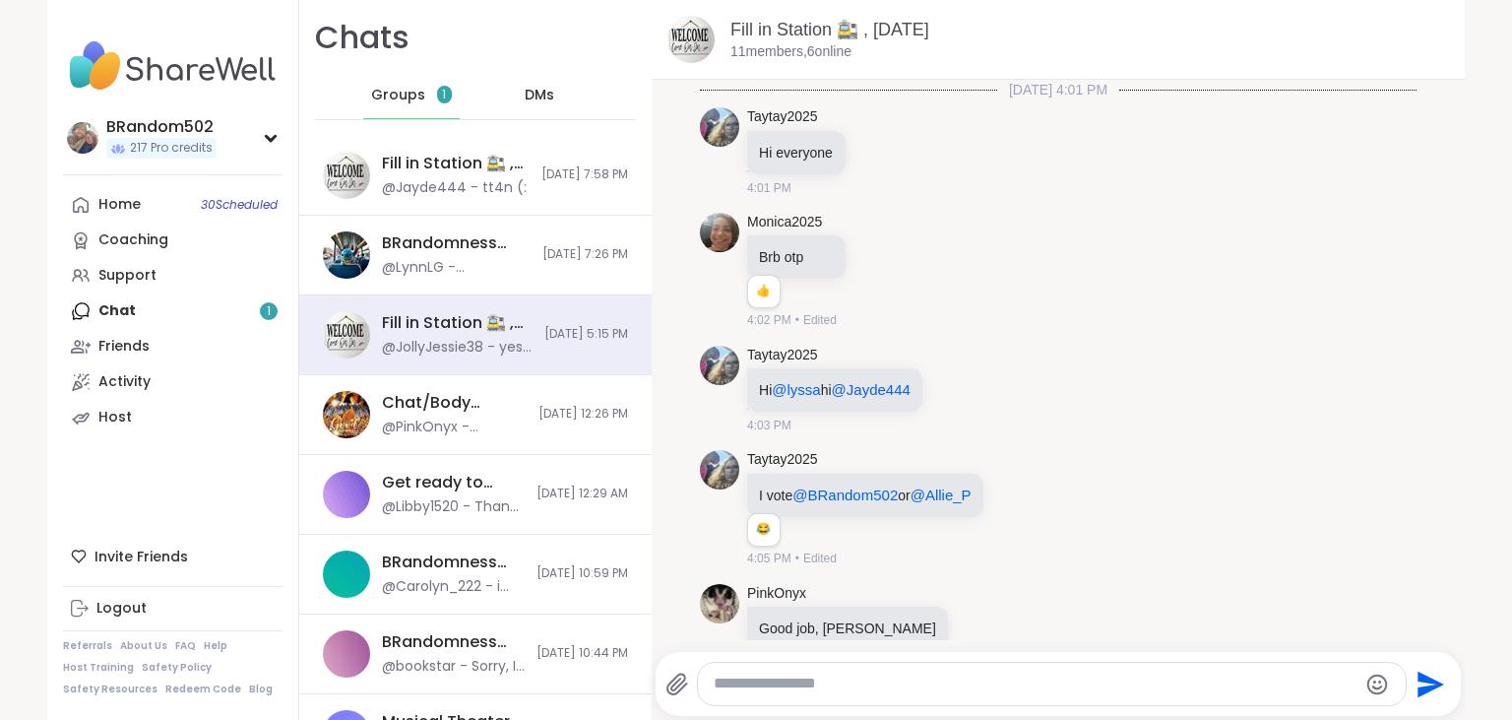
scroll to position [7077, 0]
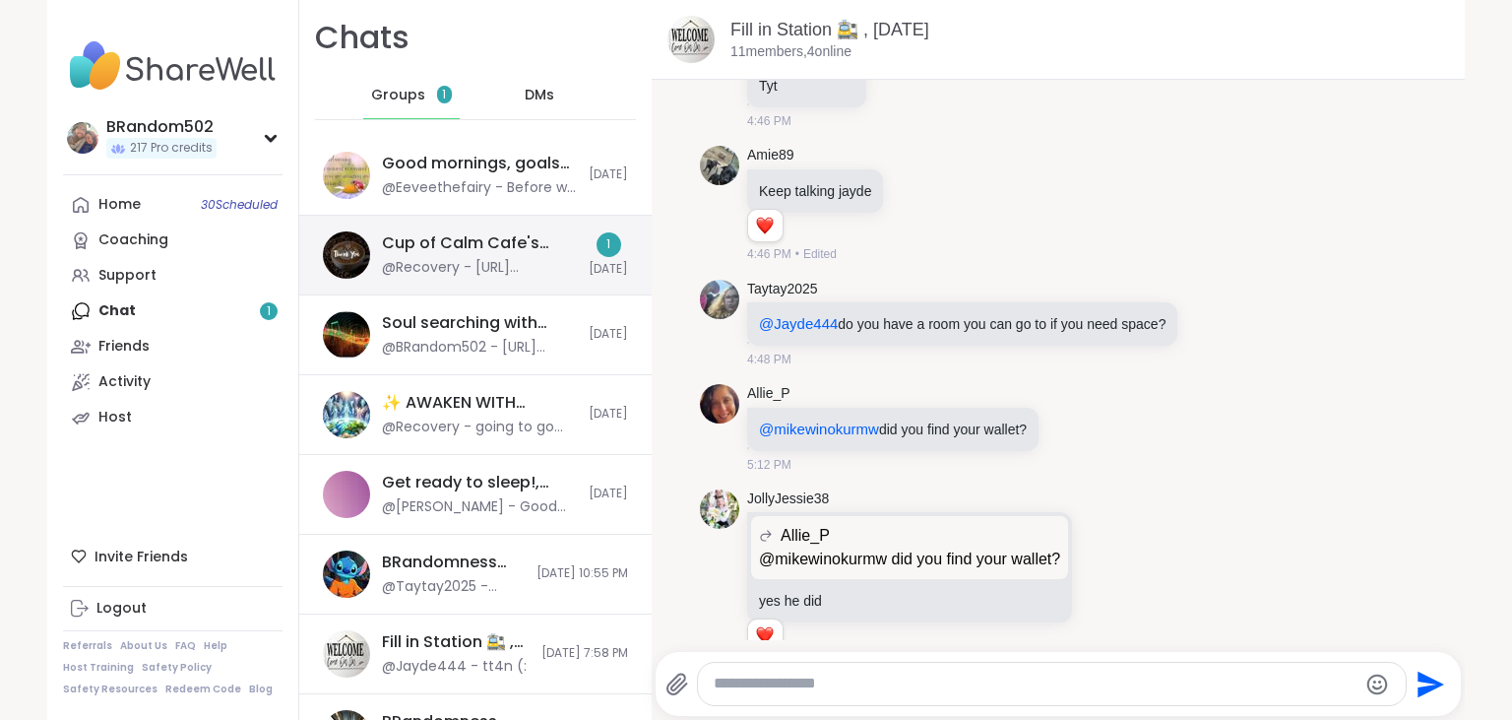
click at [471, 245] on div "Cup of Calm Cafe's Thankful Thursdays , [DATE]" at bounding box center [479, 243] width 195 height 22
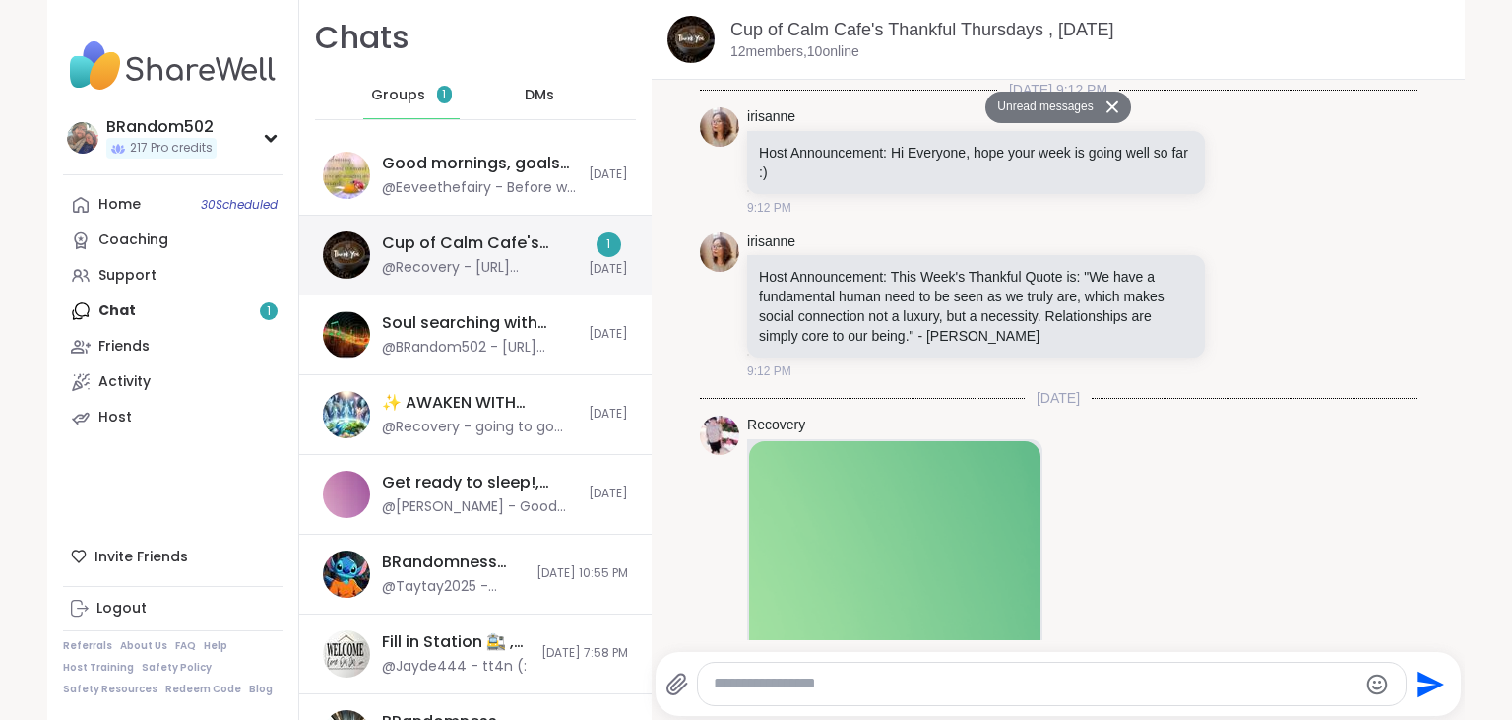
scroll to position [213, 0]
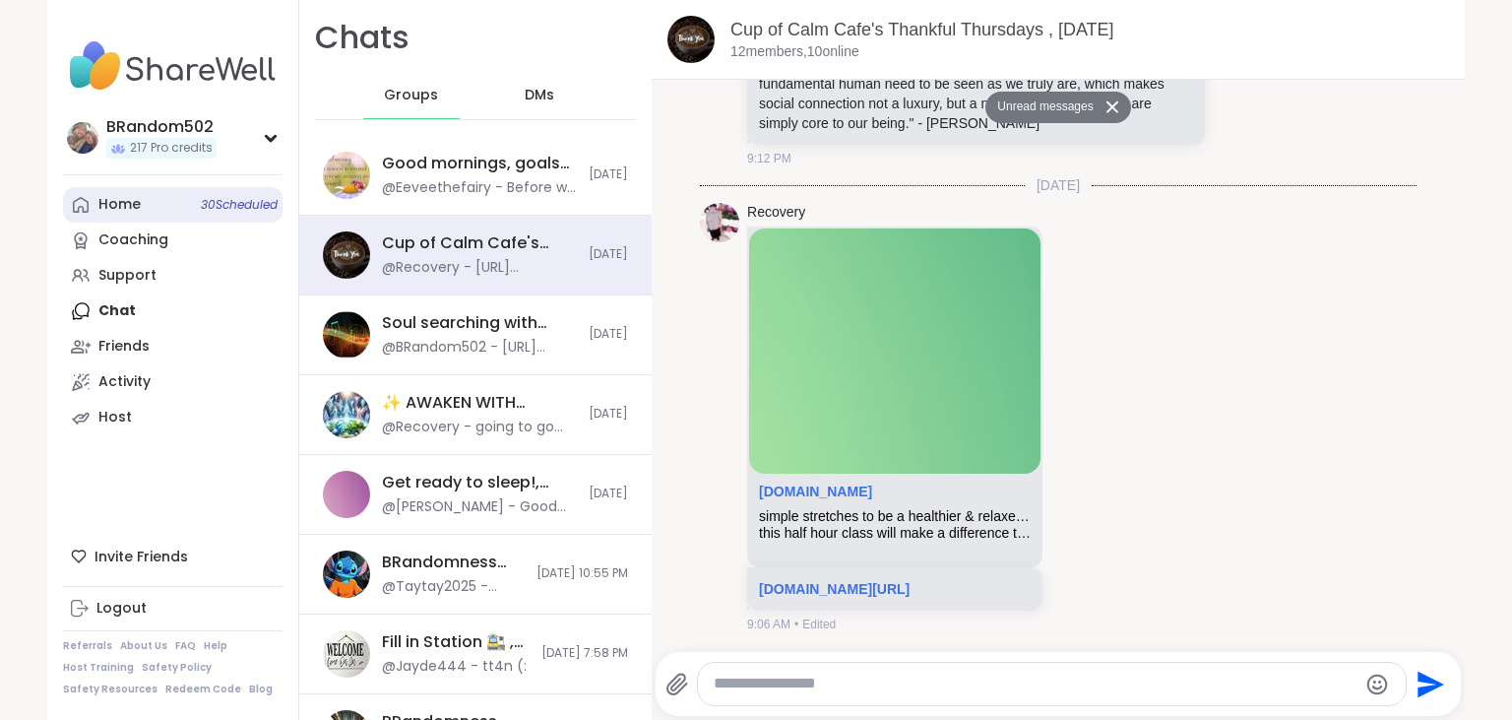
click at [179, 194] on link "Home 30 Scheduled" at bounding box center [173, 204] width 220 height 35
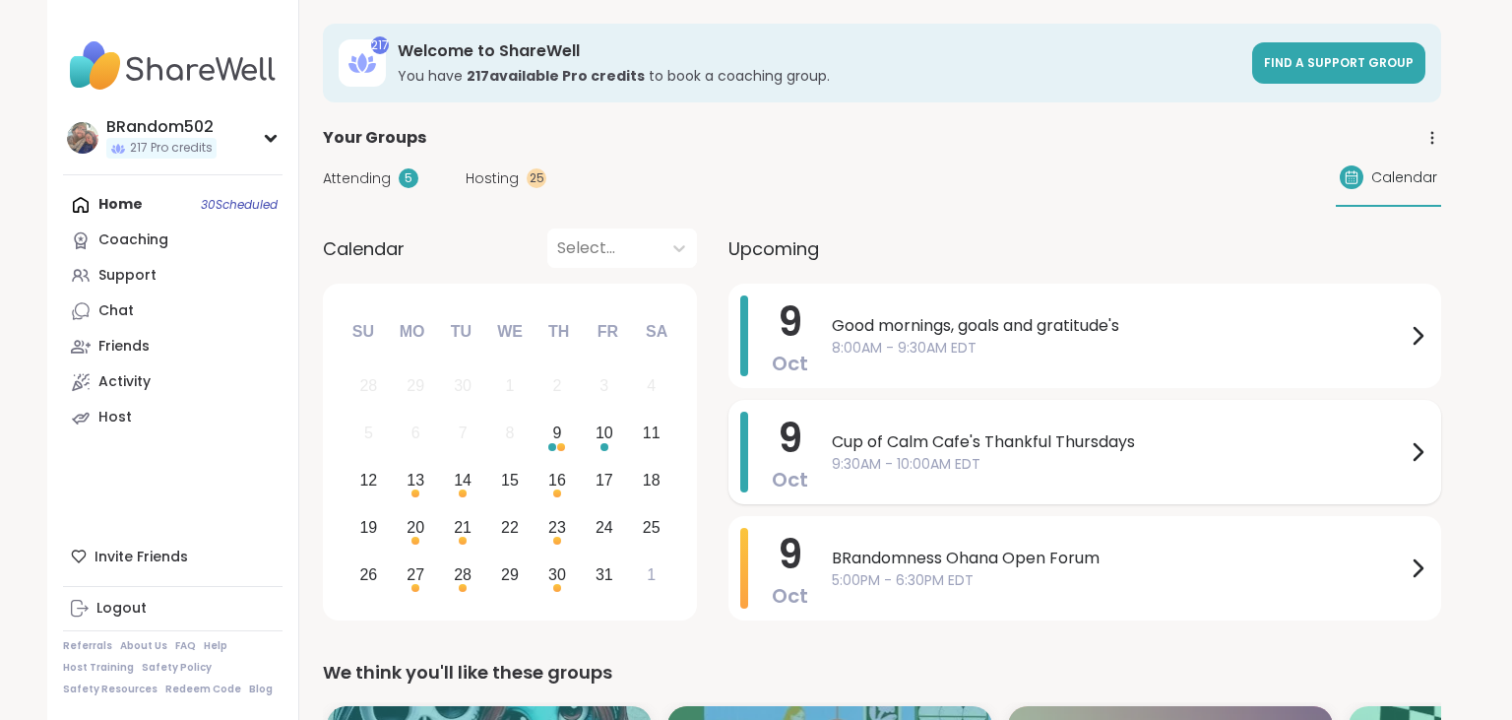
click at [886, 452] on span "Cup of Calm Cafe's Thankful Thursdays" at bounding box center [1119, 442] width 574 height 24
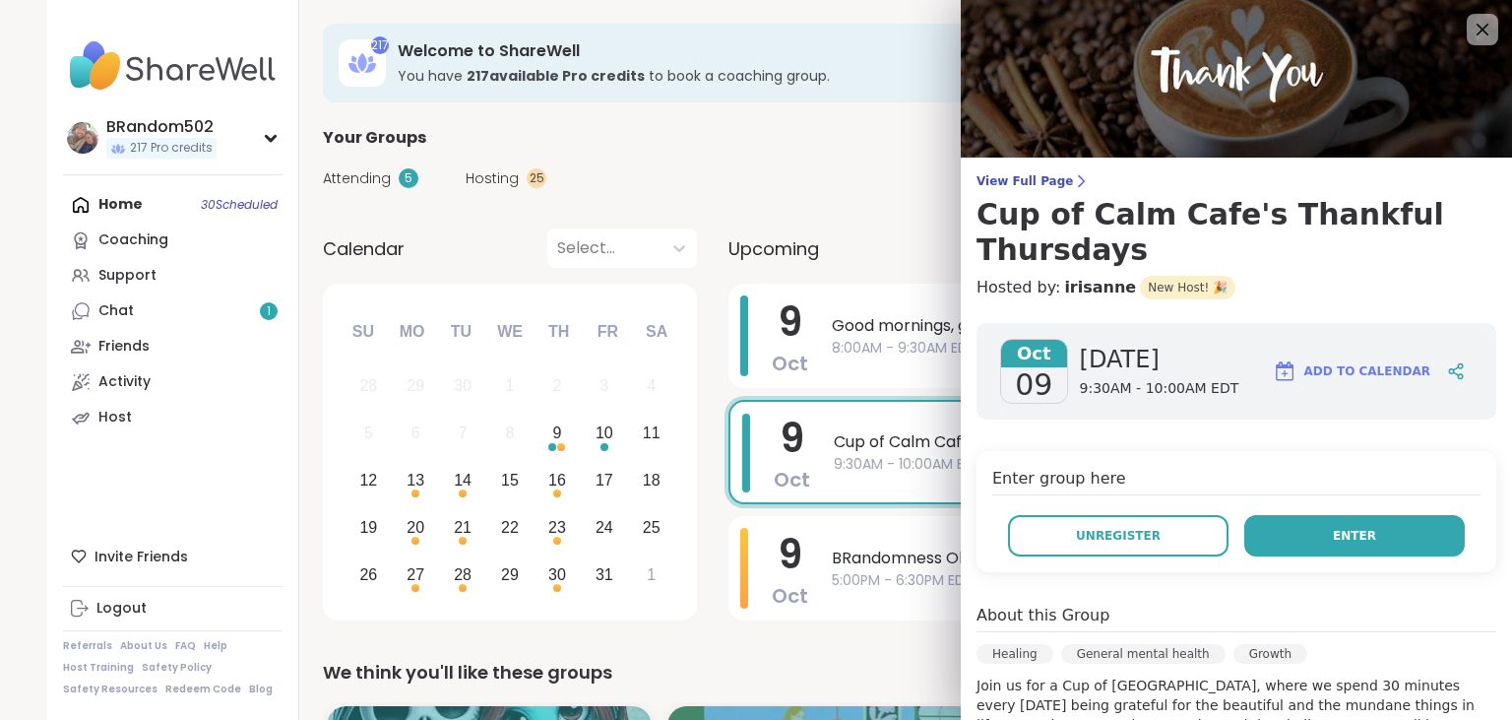
click at [1301, 519] on button "Enter" at bounding box center [1354, 535] width 221 height 41
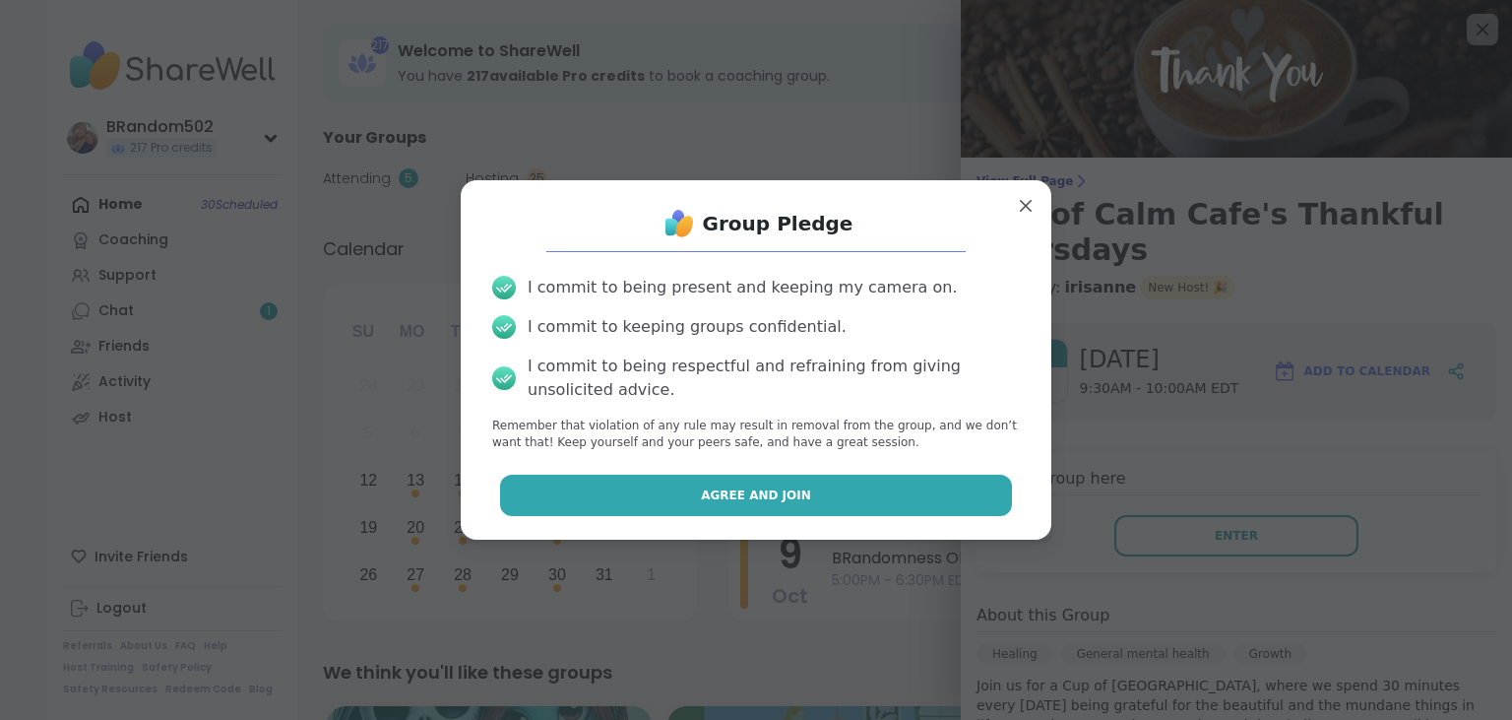
click at [888, 505] on button "Agree and Join" at bounding box center [756, 494] width 513 height 41
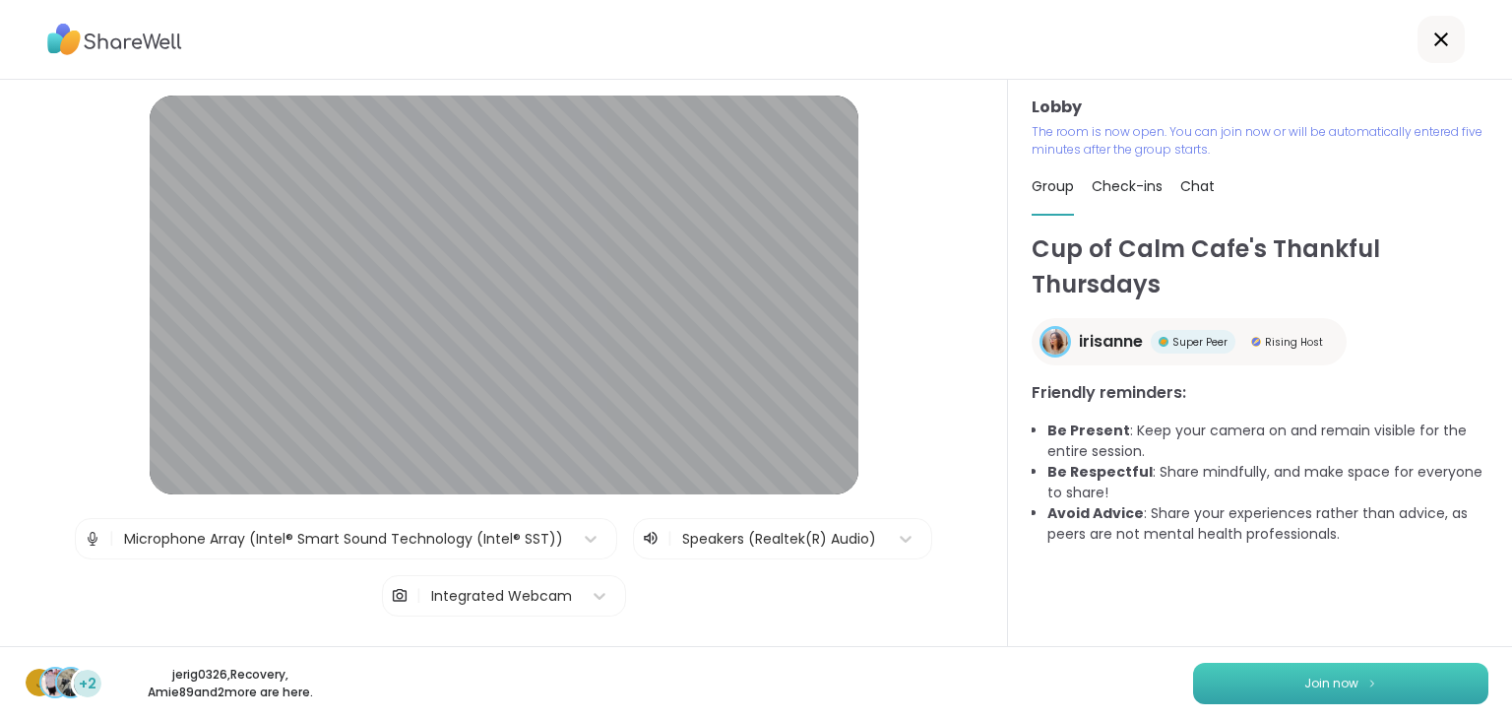
click at [1253, 672] on button "Join now" at bounding box center [1340, 682] width 295 height 41
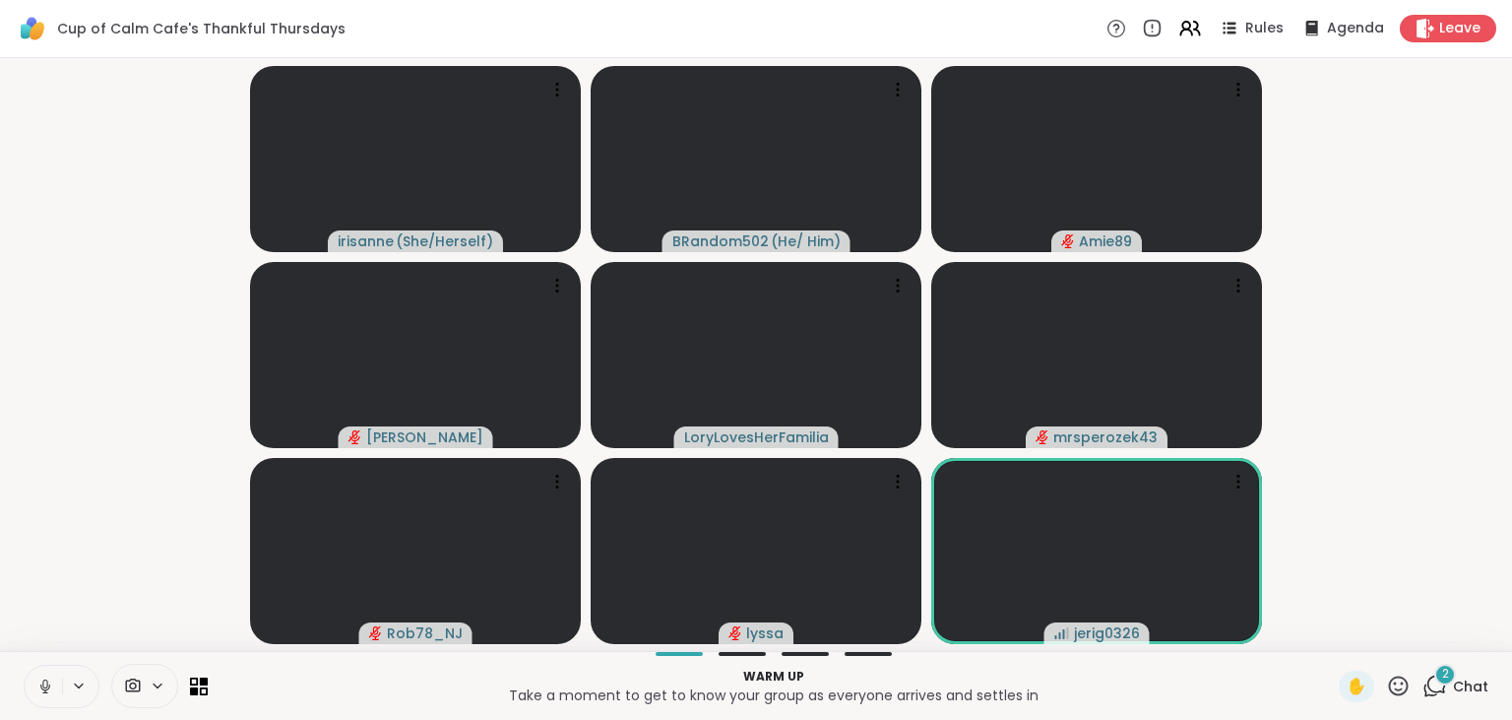
click at [35, 681] on button at bounding box center [43, 685] width 37 height 41
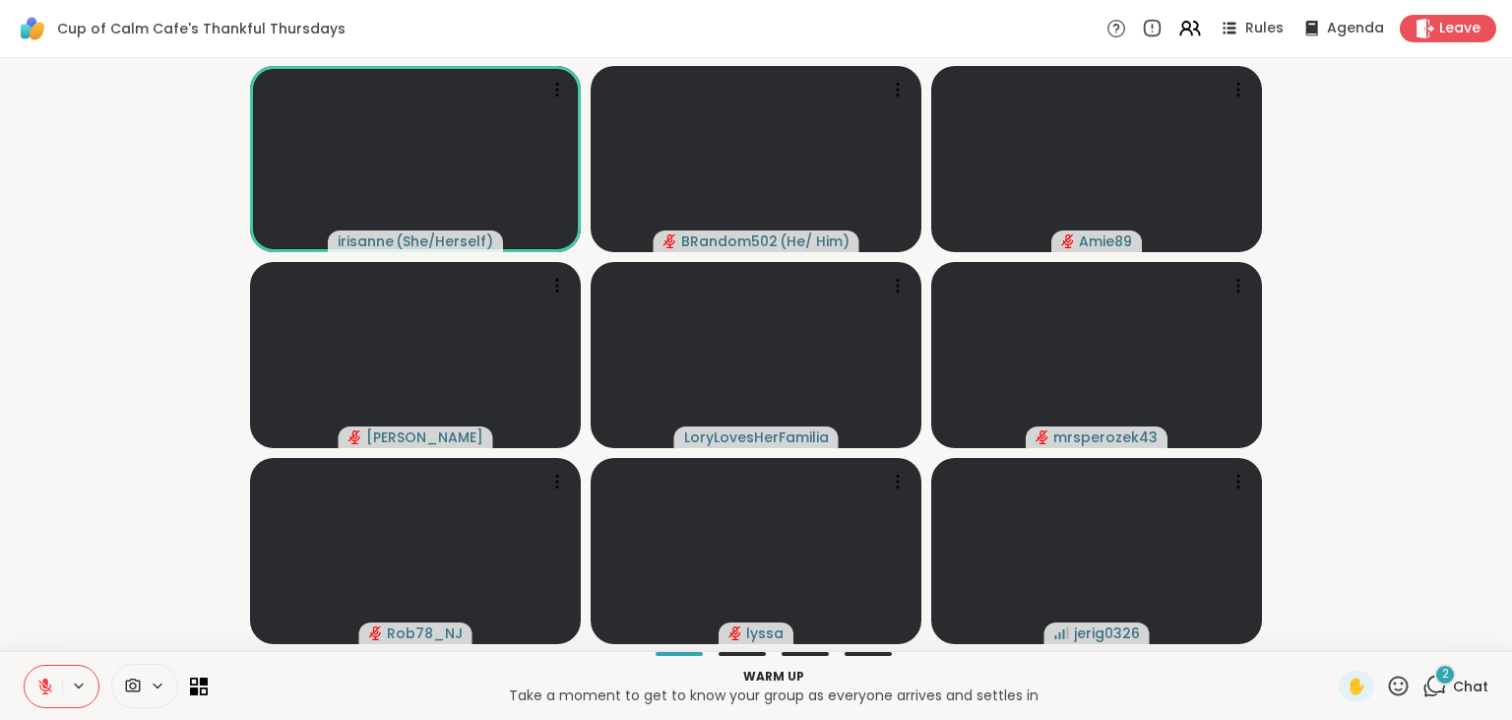
click at [1444, 676] on span "2" at bounding box center [1445, 673] width 7 height 17
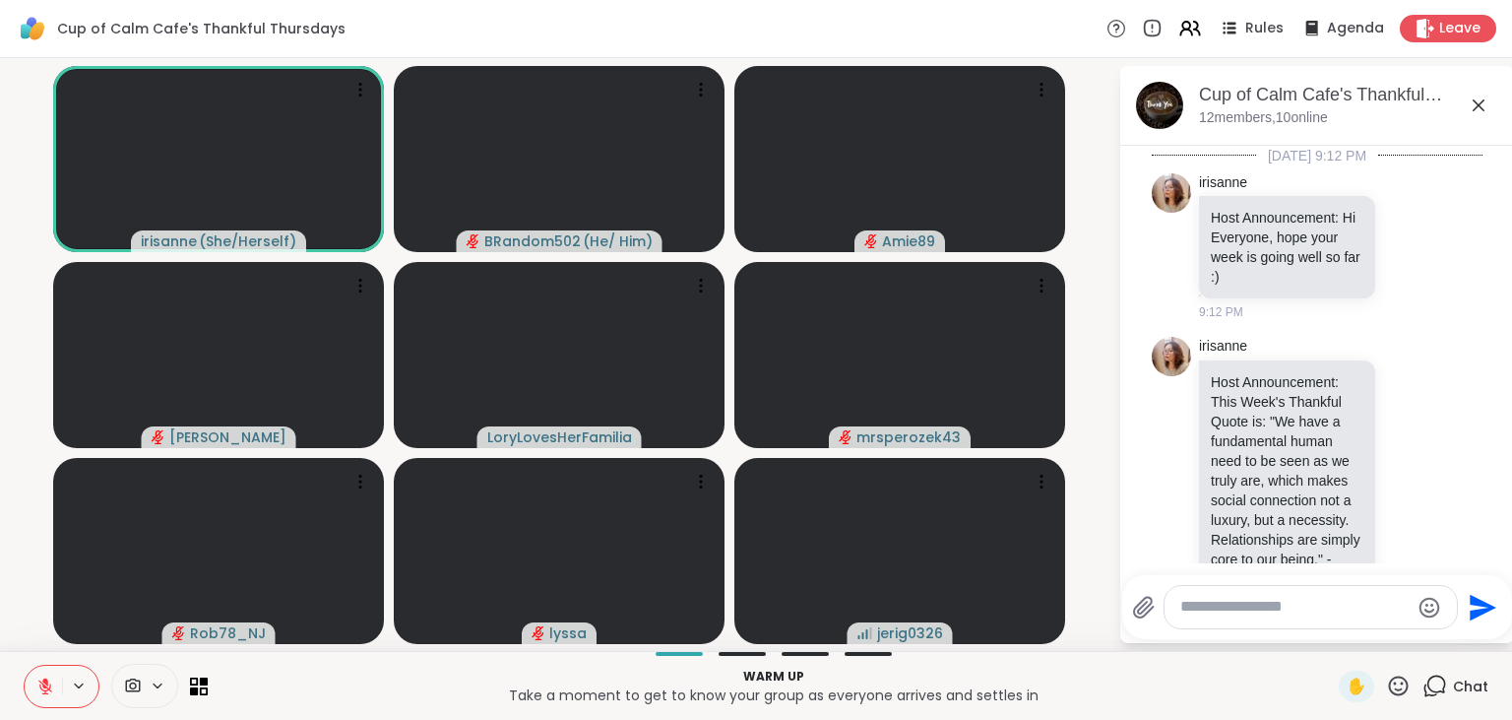
scroll to position [866, 0]
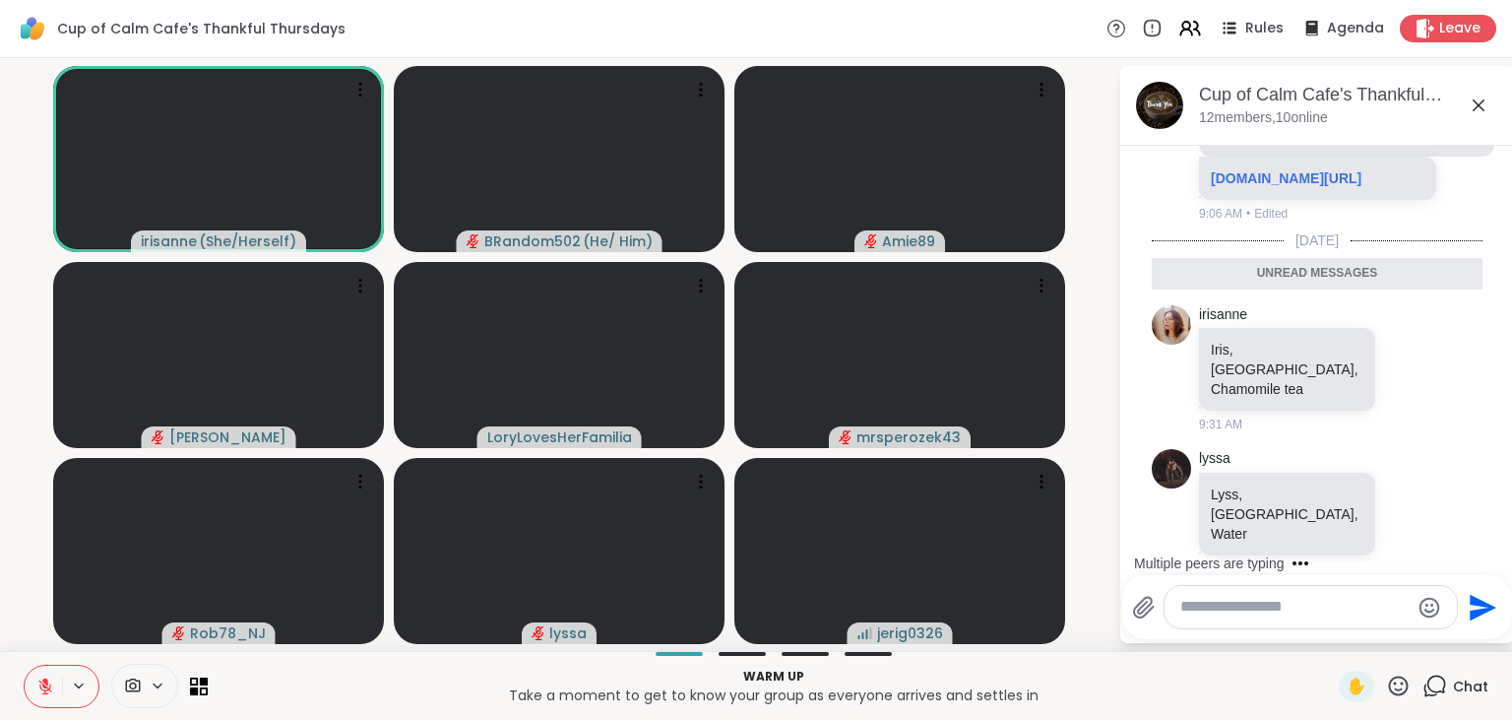
click at [1263, 613] on textarea "Type your message" at bounding box center [1294, 607] width 229 height 21
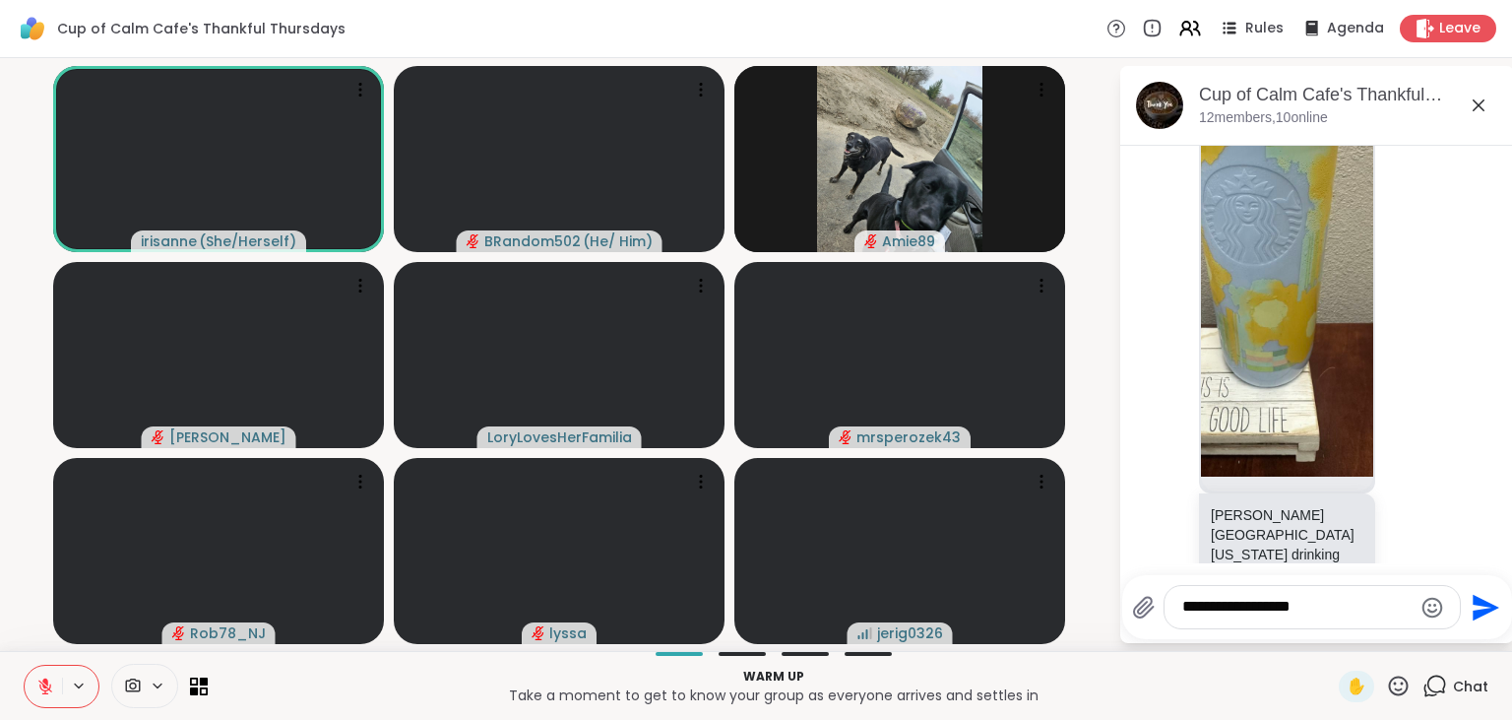
type textarea "**********"
click at [1478, 598] on icon "Send" at bounding box center [1486, 607] width 27 height 27
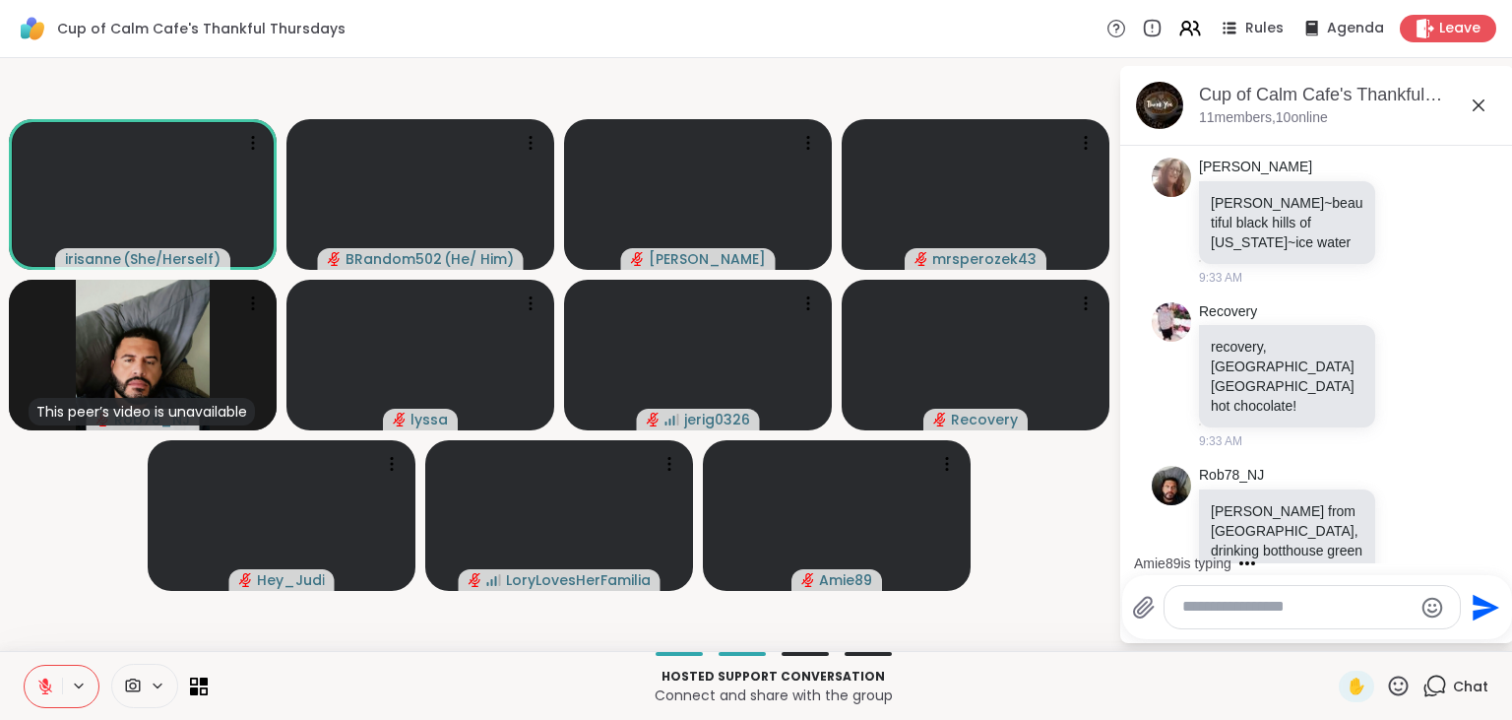
scroll to position [2634, 0]
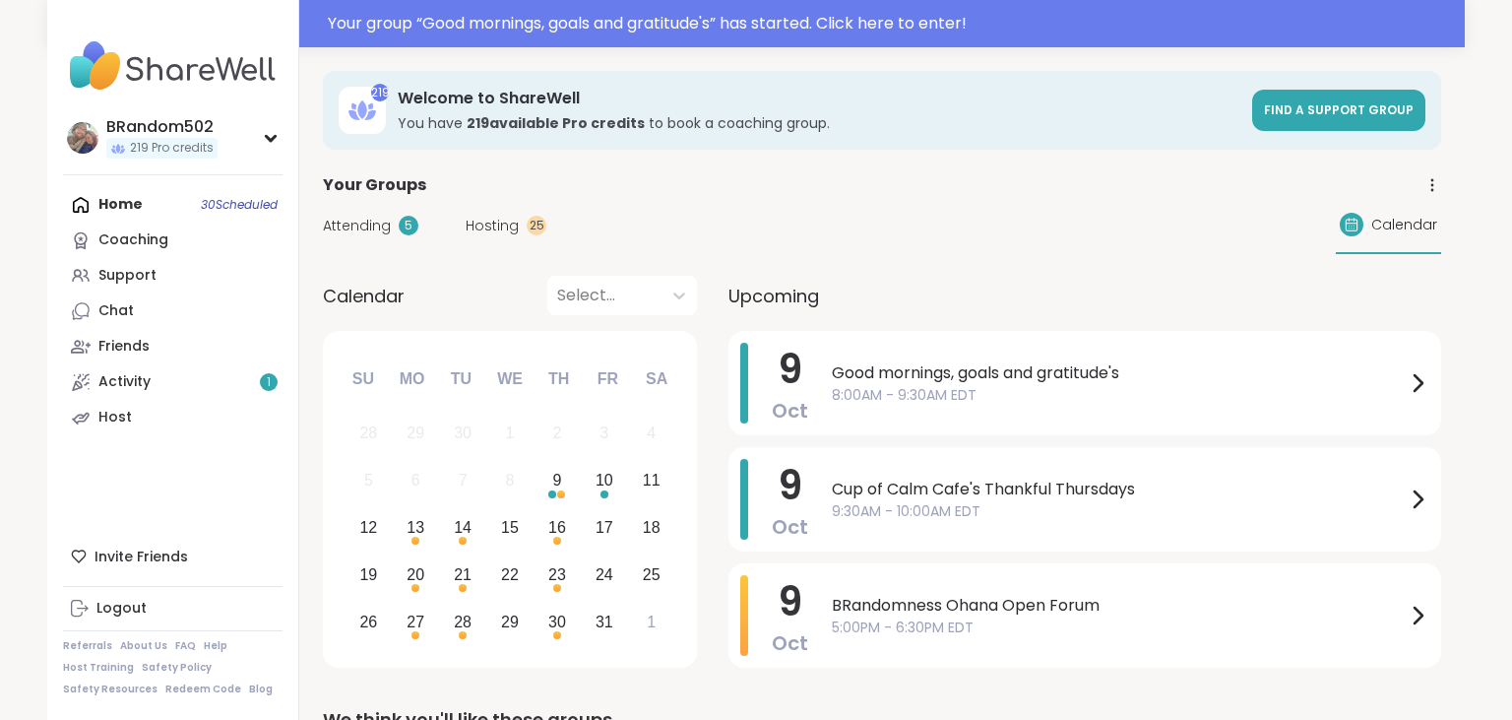
click at [161, 281] on link "Support" at bounding box center [173, 275] width 220 height 35
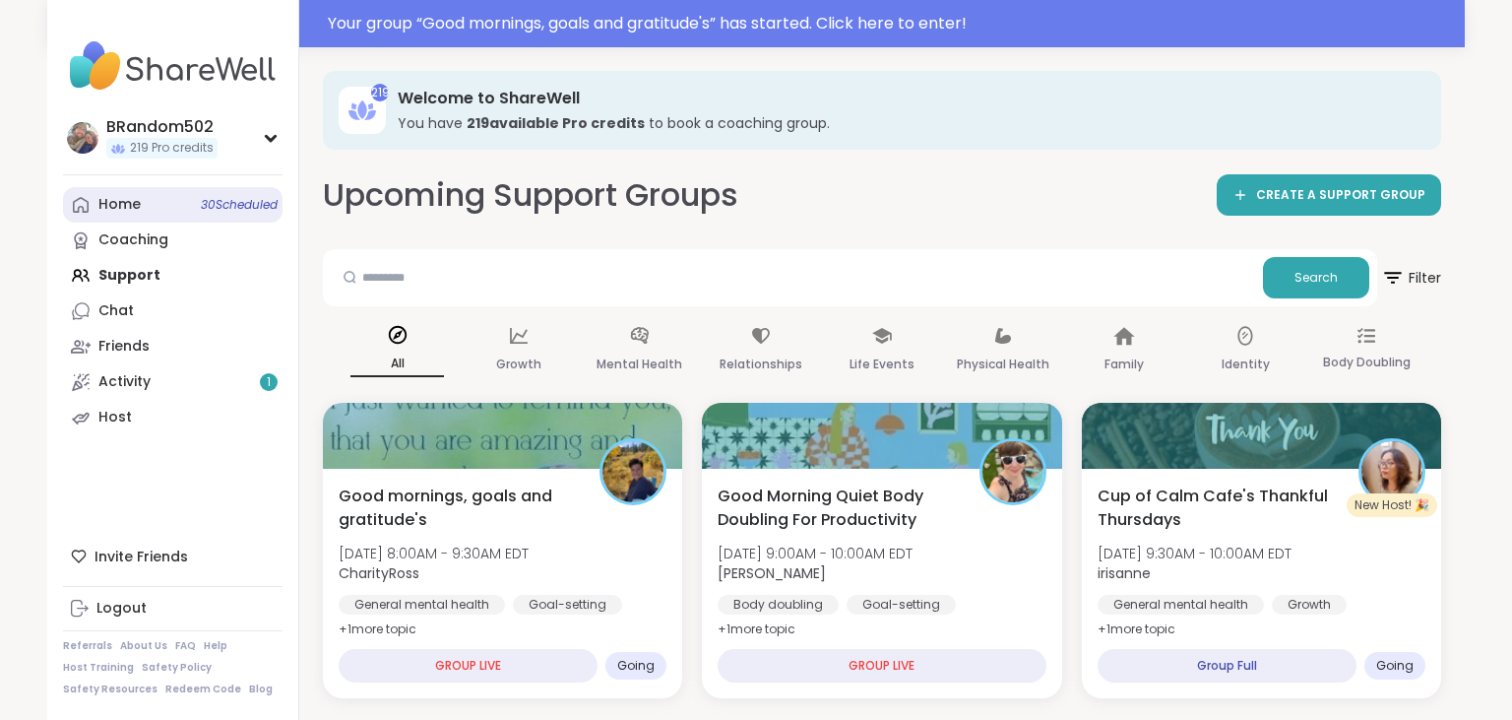
click at [160, 205] on link "Home 30 Scheduled" at bounding box center [173, 204] width 220 height 35
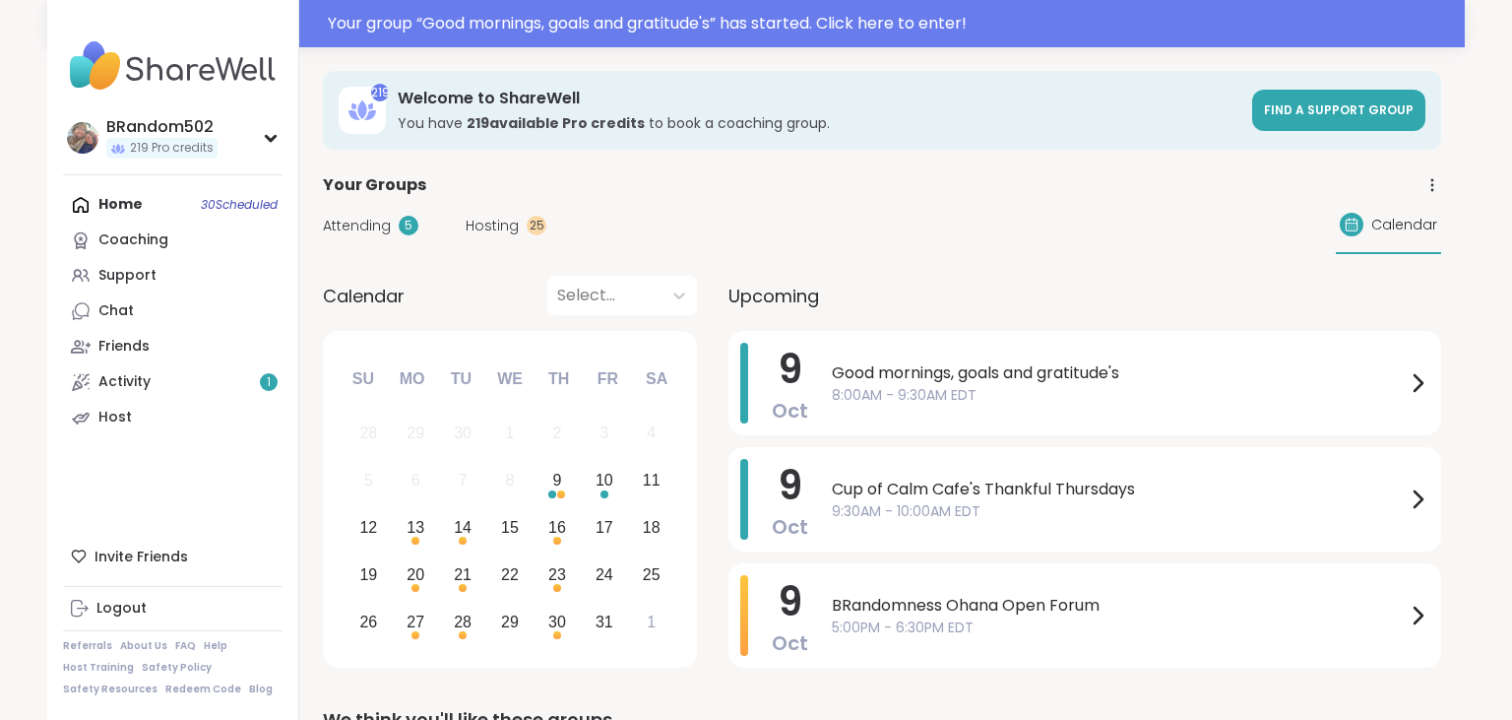
click at [352, 230] on span "Attending" at bounding box center [357, 226] width 68 height 21
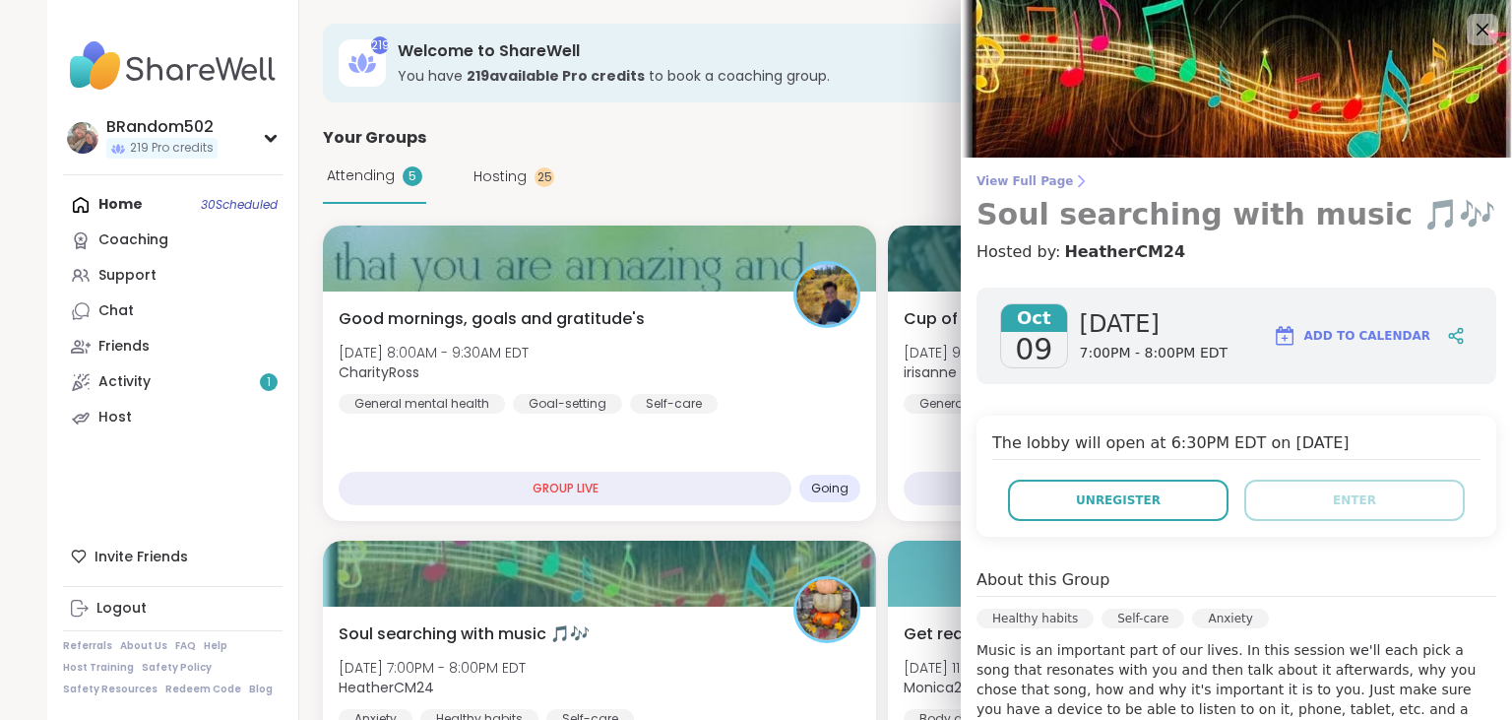
click at [1017, 182] on span "View Full Page" at bounding box center [1237, 181] width 520 height 16
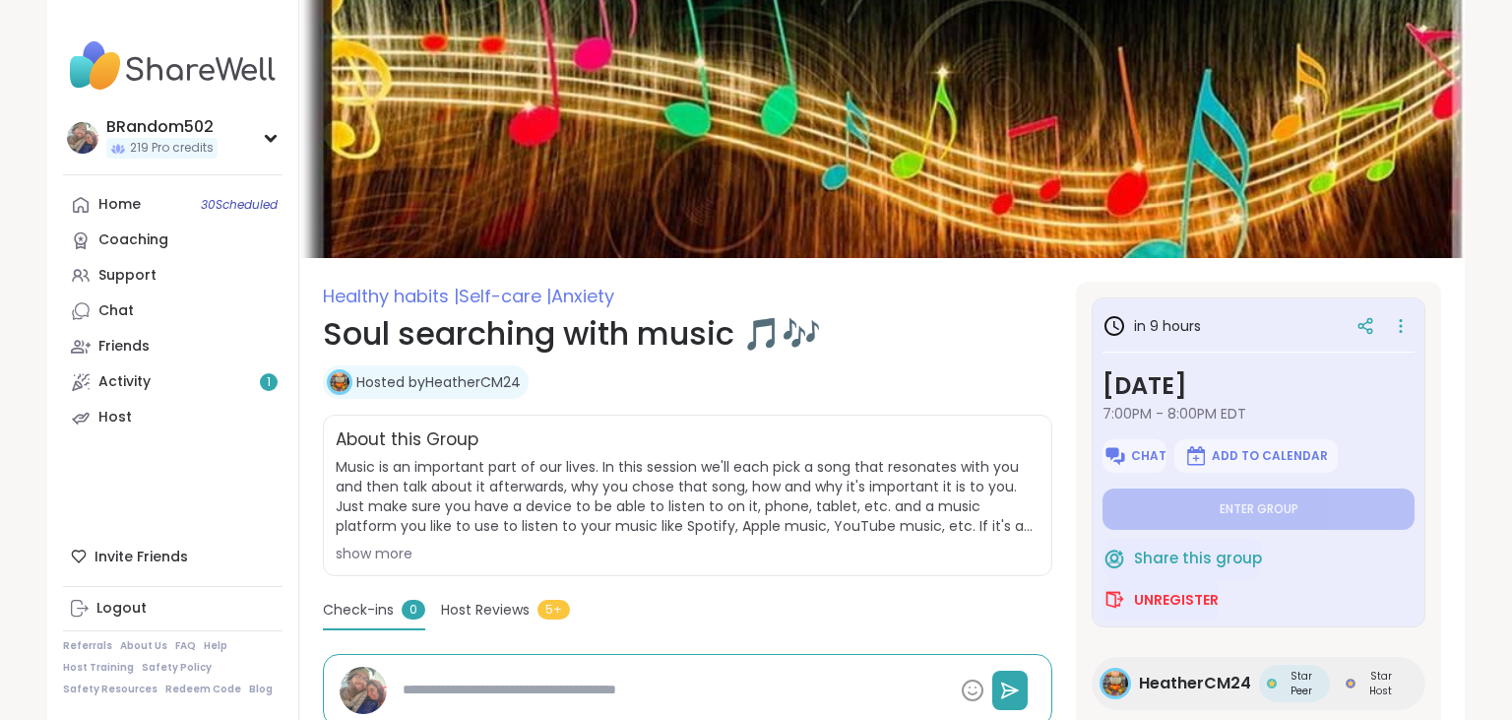
type textarea "*"
click at [1147, 458] on span "Chat" at bounding box center [1148, 456] width 35 height 16
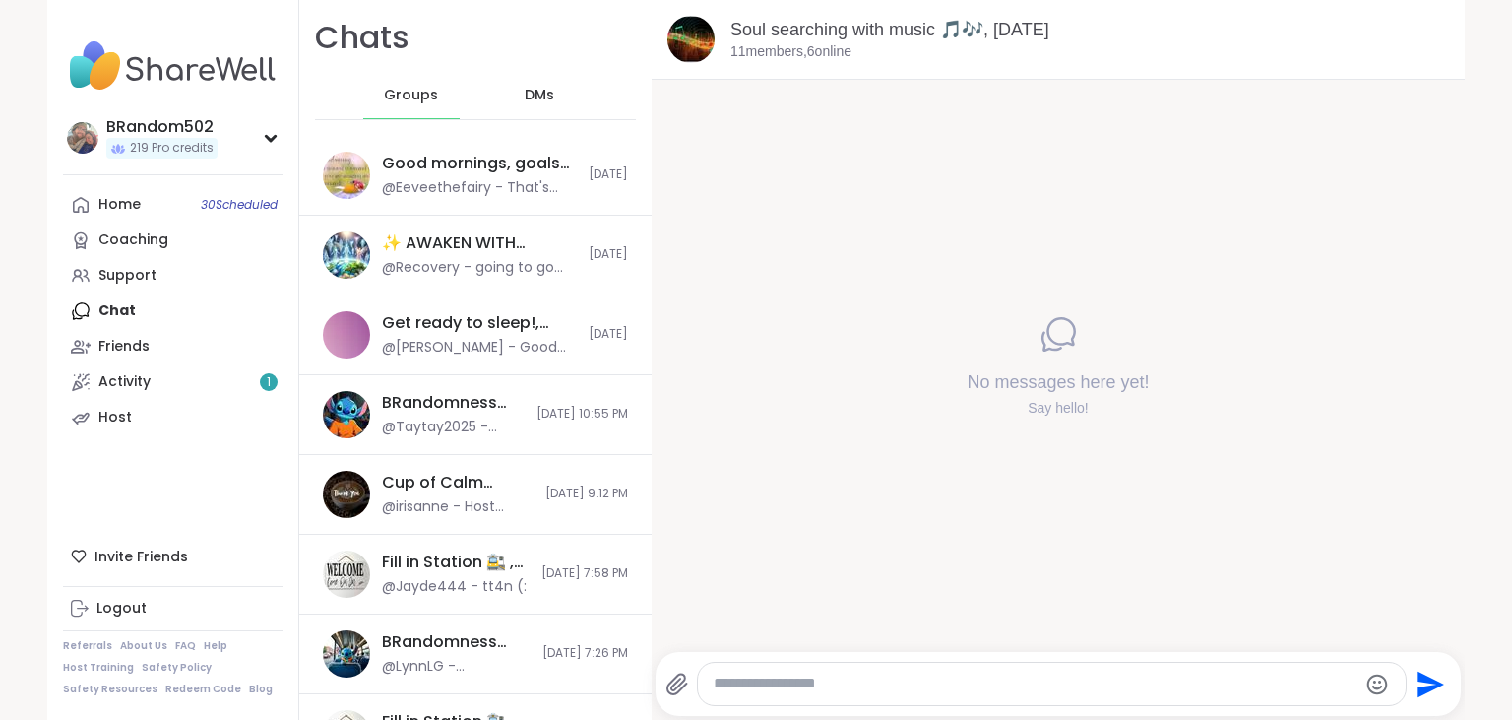
click at [1011, 691] on textarea "Type your message" at bounding box center [1035, 683] width 643 height 21
paste textarea "**********"
type textarea "**********"
click at [1427, 681] on icon "Send" at bounding box center [1432, 683] width 27 height 27
